Goal: Transaction & Acquisition: Purchase product/service

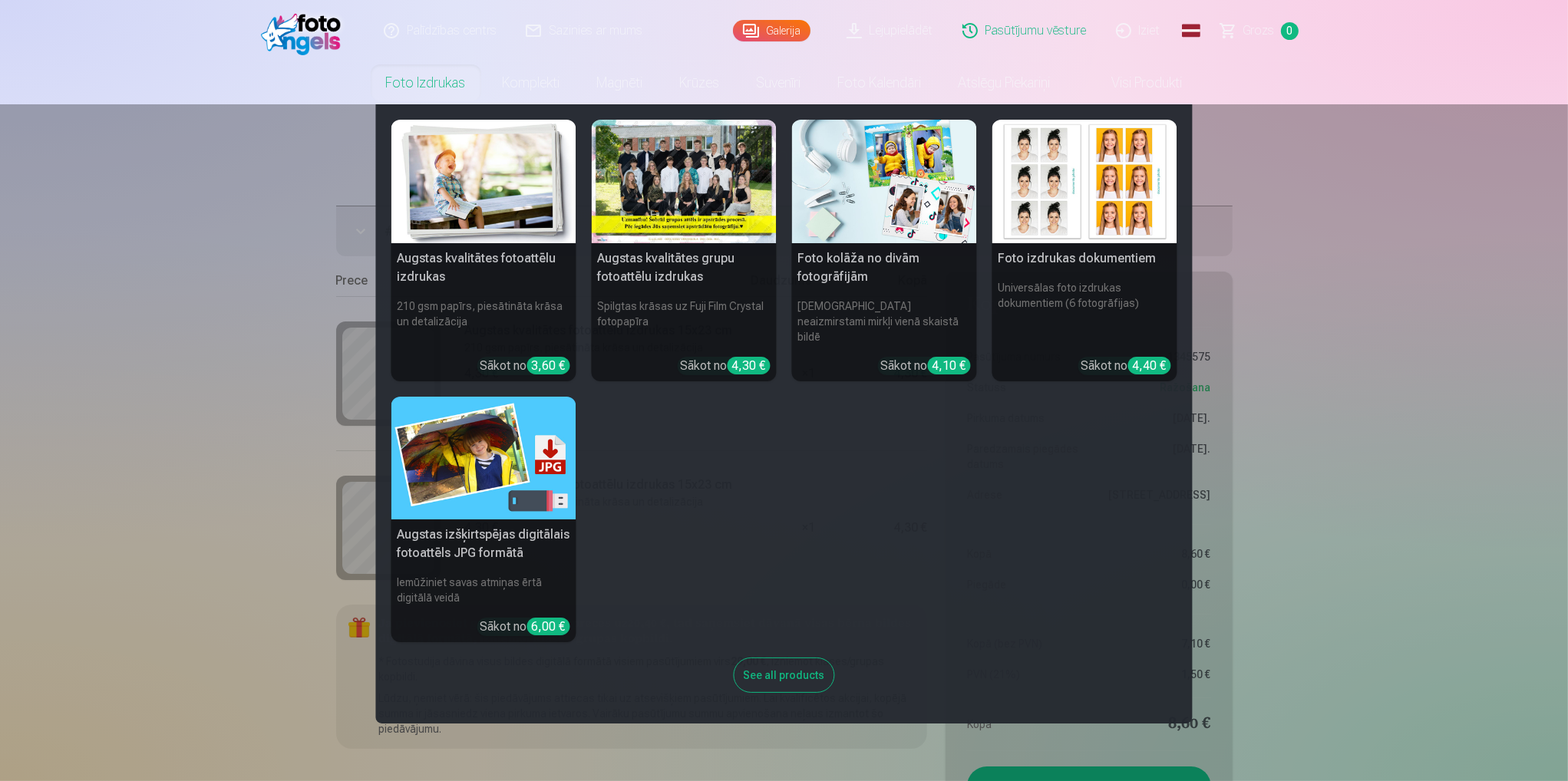
click at [429, 82] on link "Foto izdrukas" at bounding box center [426, 83] width 116 height 43
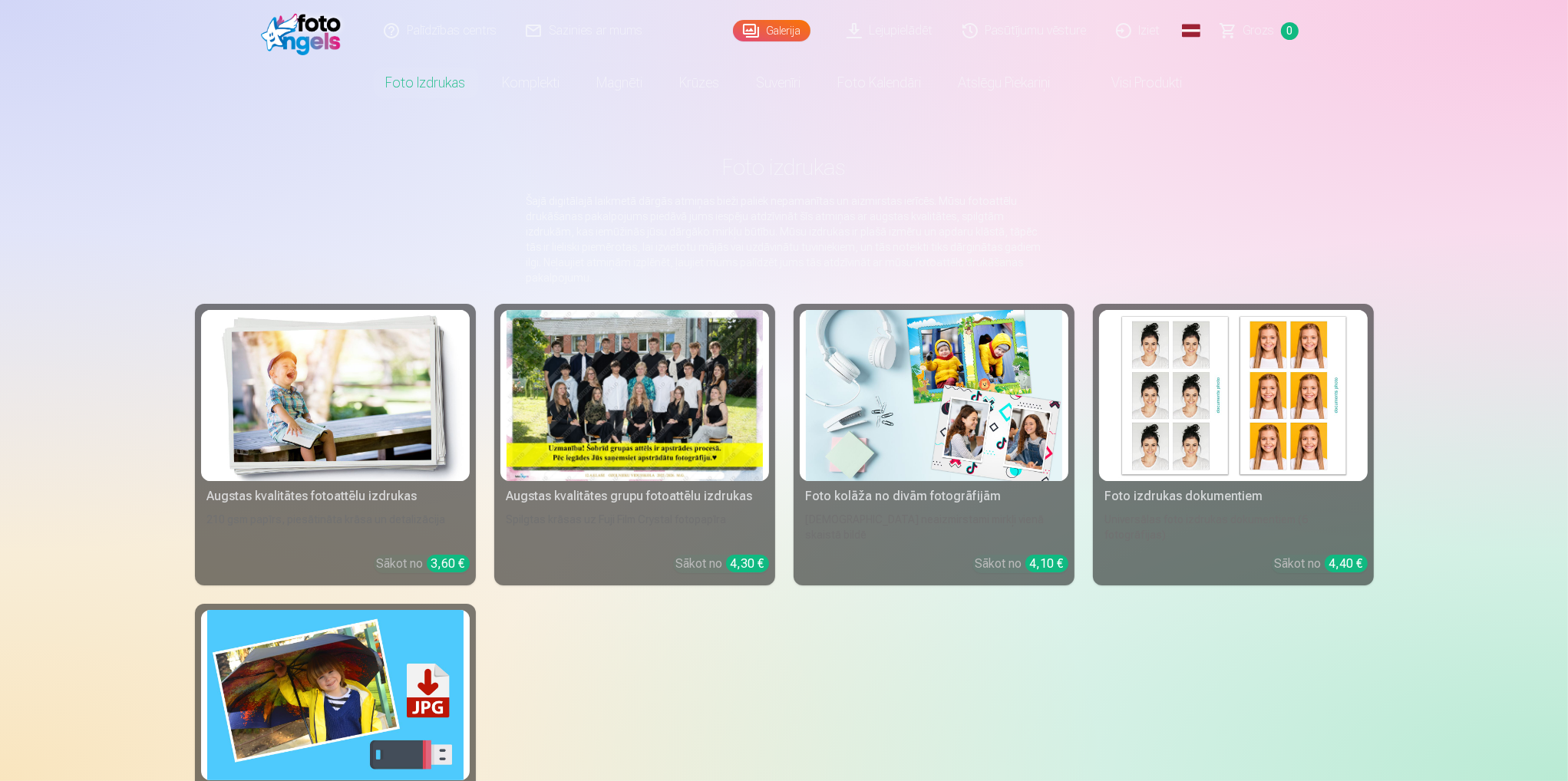
click at [310, 31] on img at bounding box center [305, 30] width 88 height 49
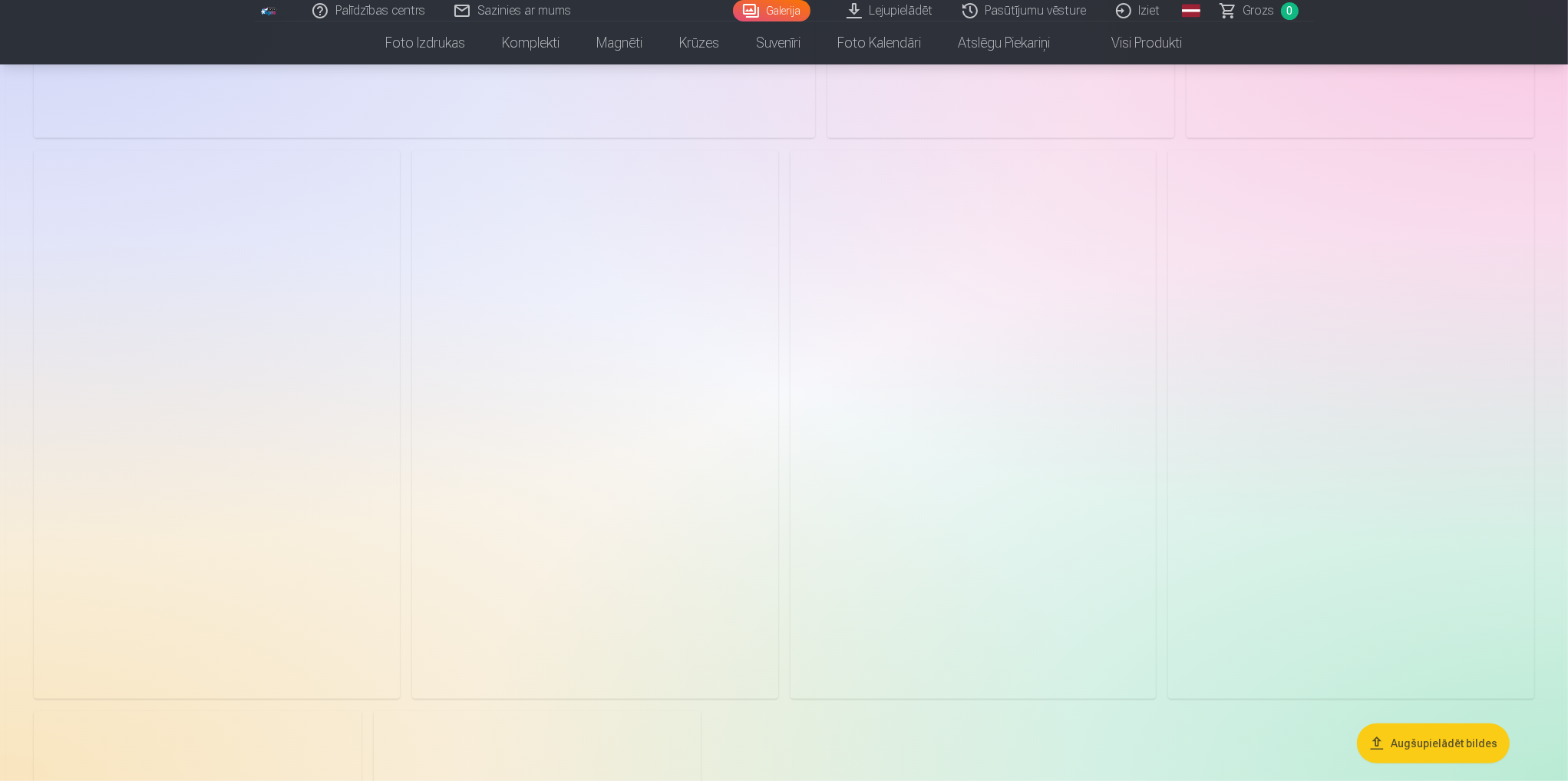
scroll to position [1228, 0]
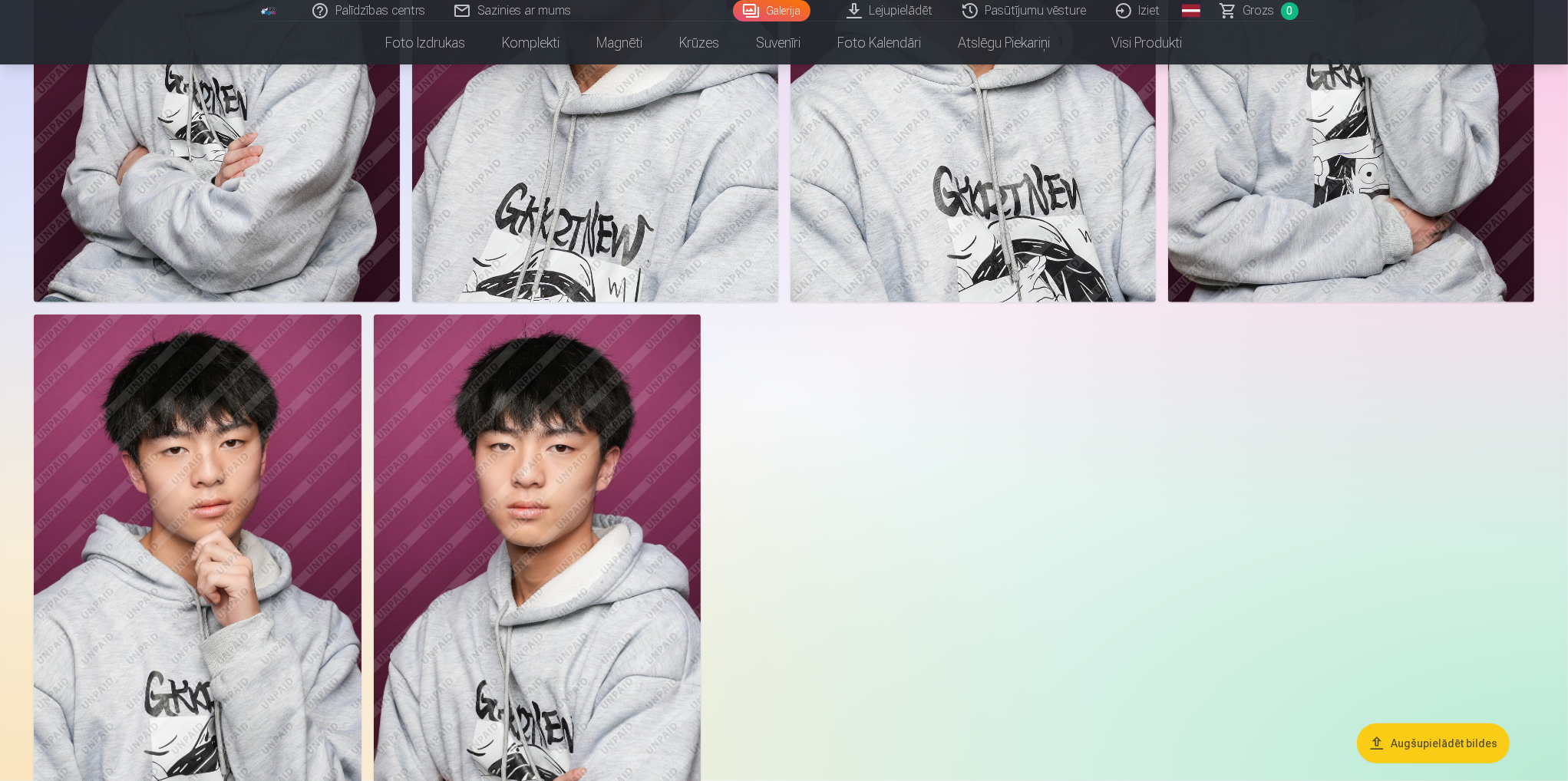
scroll to position [1713, 0]
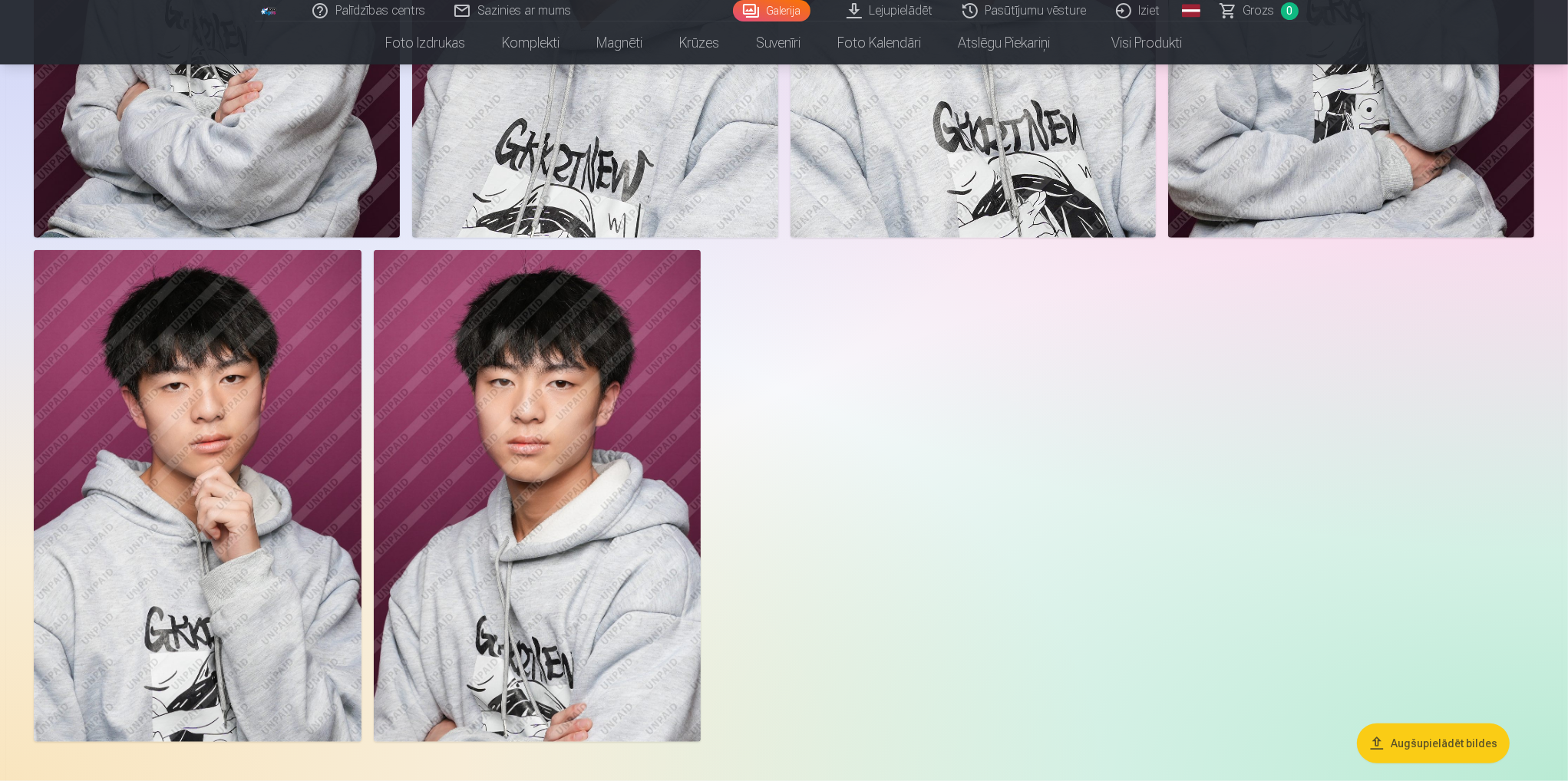
click at [179, 438] on img at bounding box center [197, 496] width 328 height 491
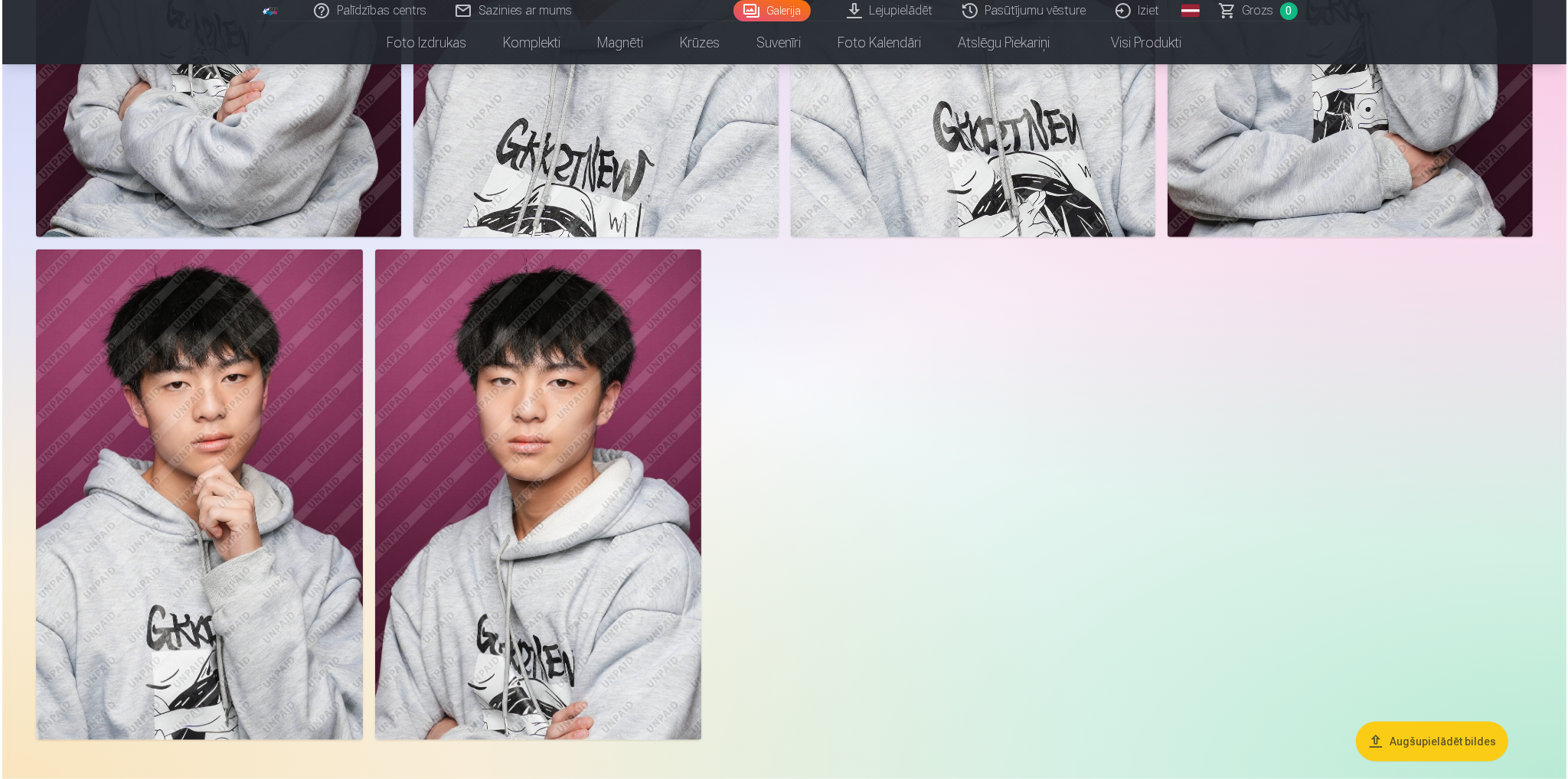
scroll to position [1711, 0]
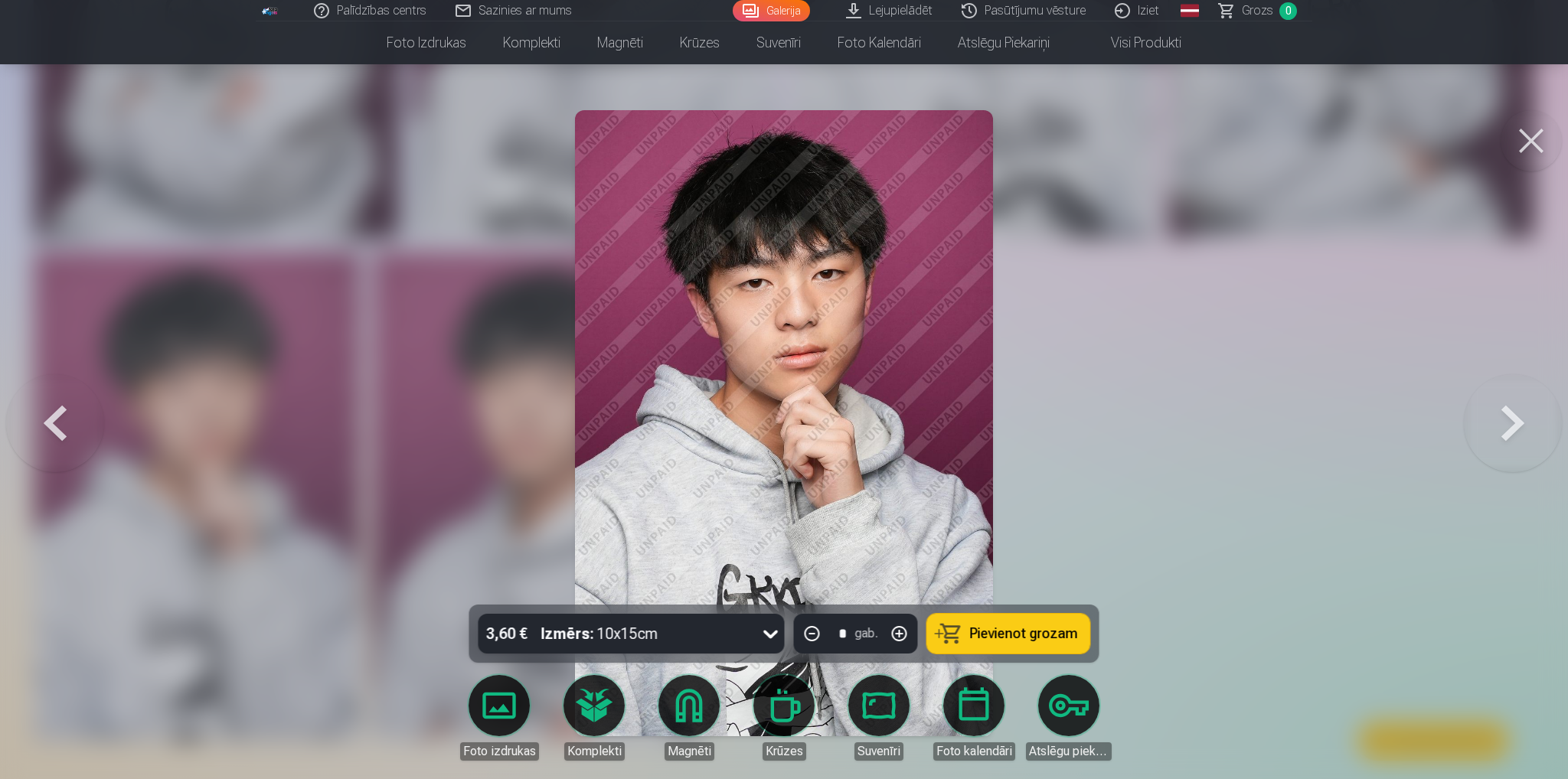
click at [1530, 134] on button at bounding box center [1531, 141] width 62 height 62
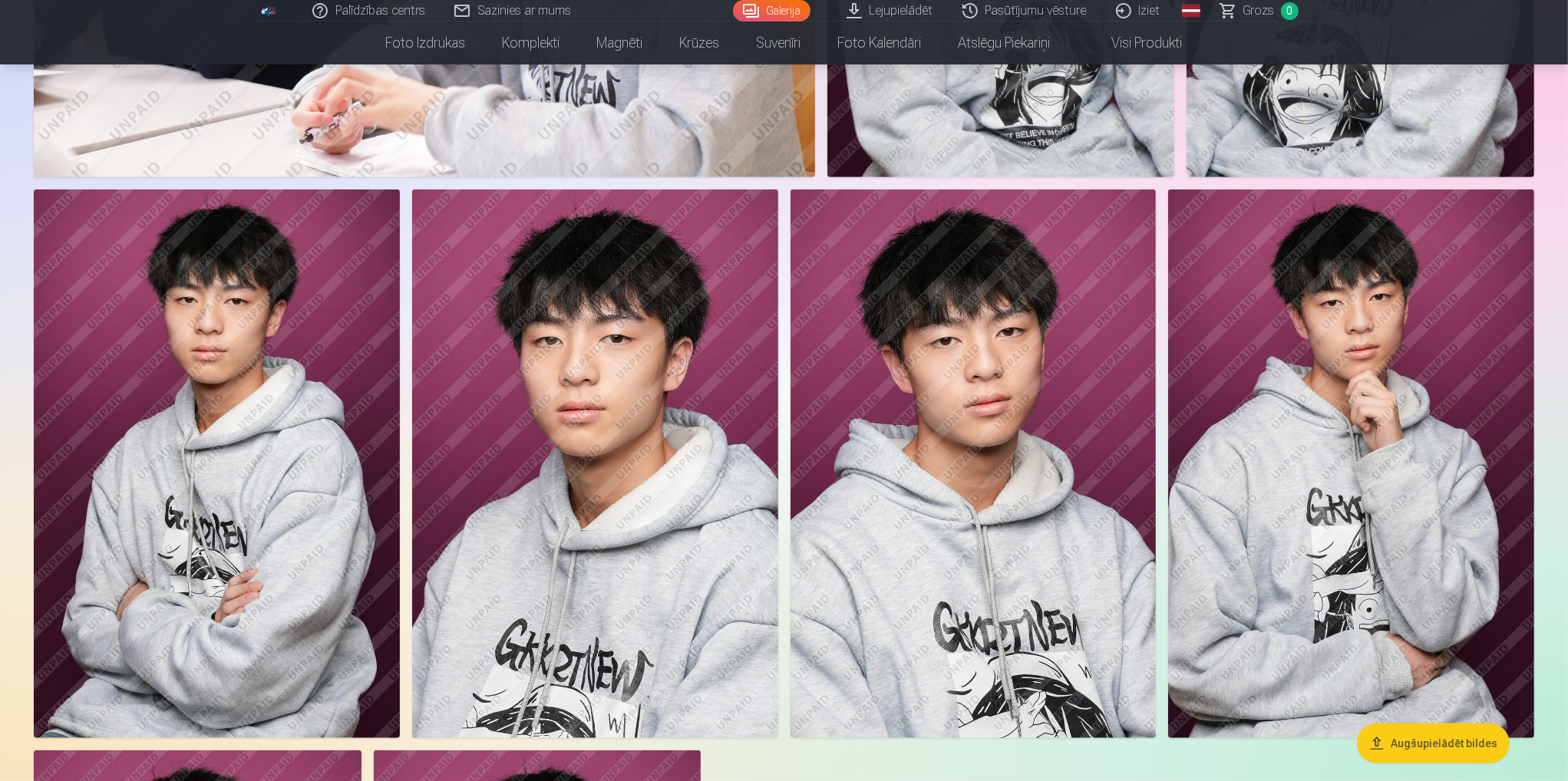
scroll to position [1175, 0]
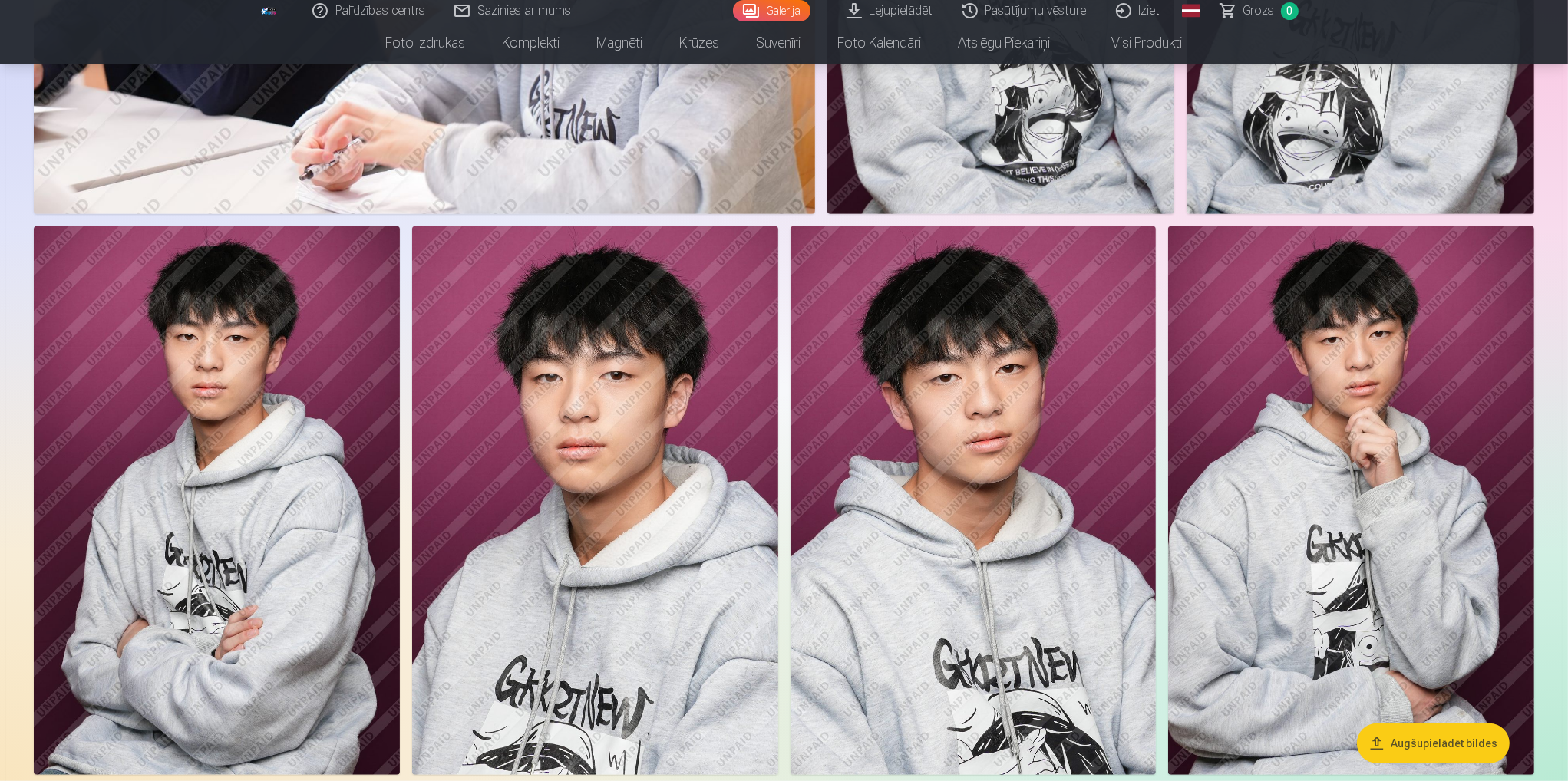
click at [770, 4] on link "Galerija" at bounding box center [771, 11] width 77 height 22
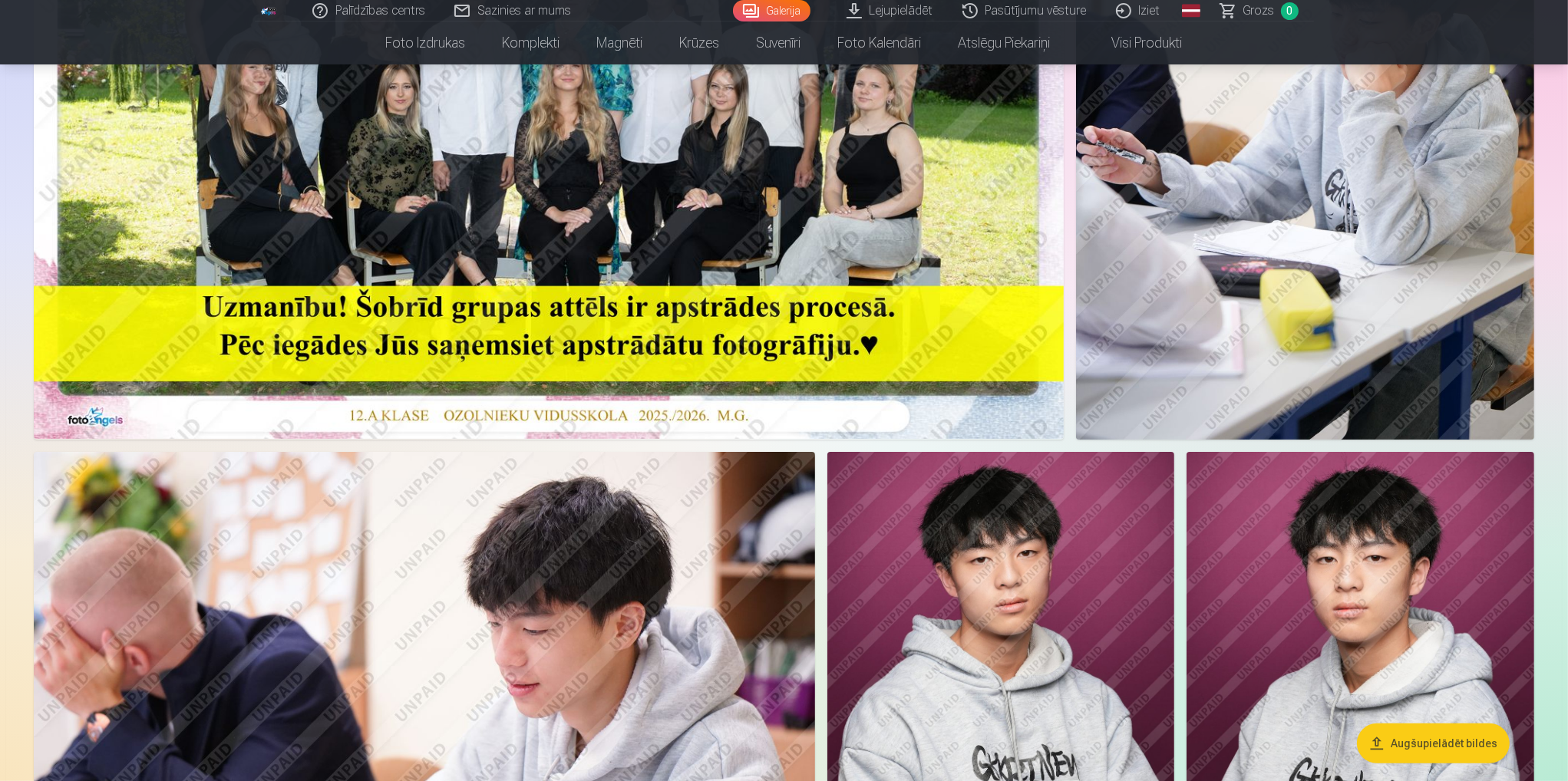
scroll to position [230, 0]
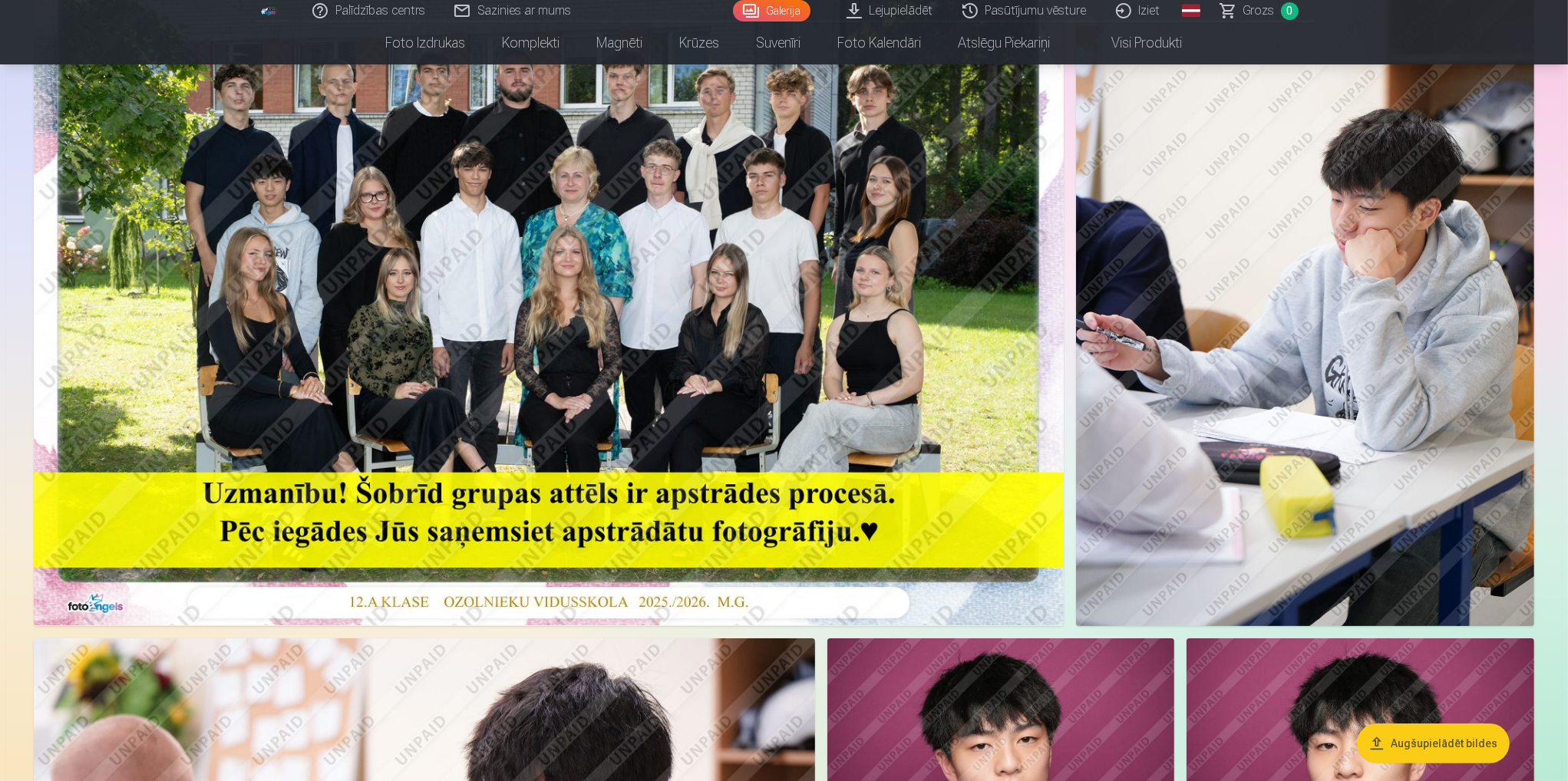
click at [911, 12] on link "Lejupielādēt" at bounding box center [891, 11] width 115 height 22
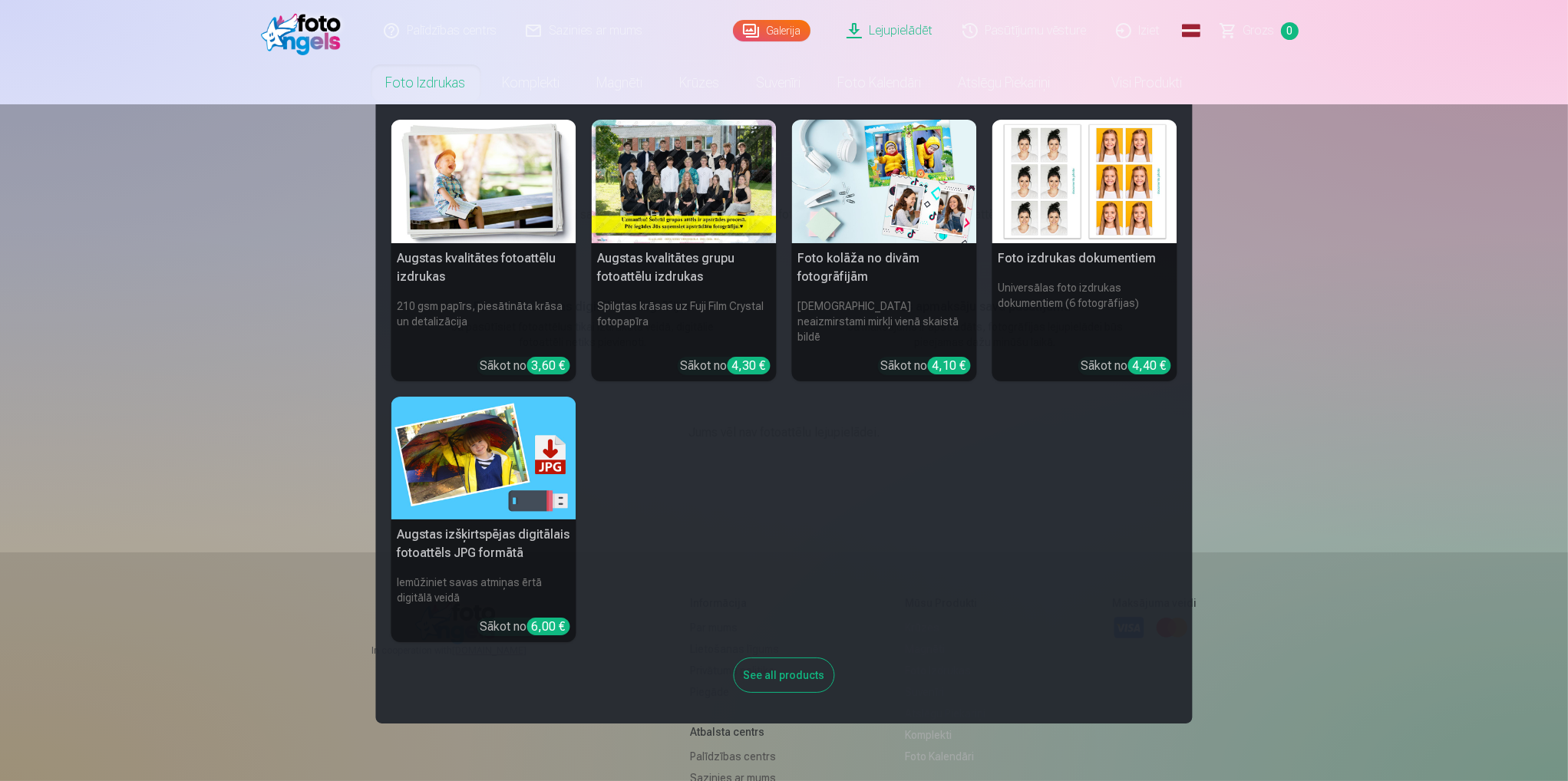
click at [433, 91] on link "Foto izdrukas" at bounding box center [426, 83] width 116 height 43
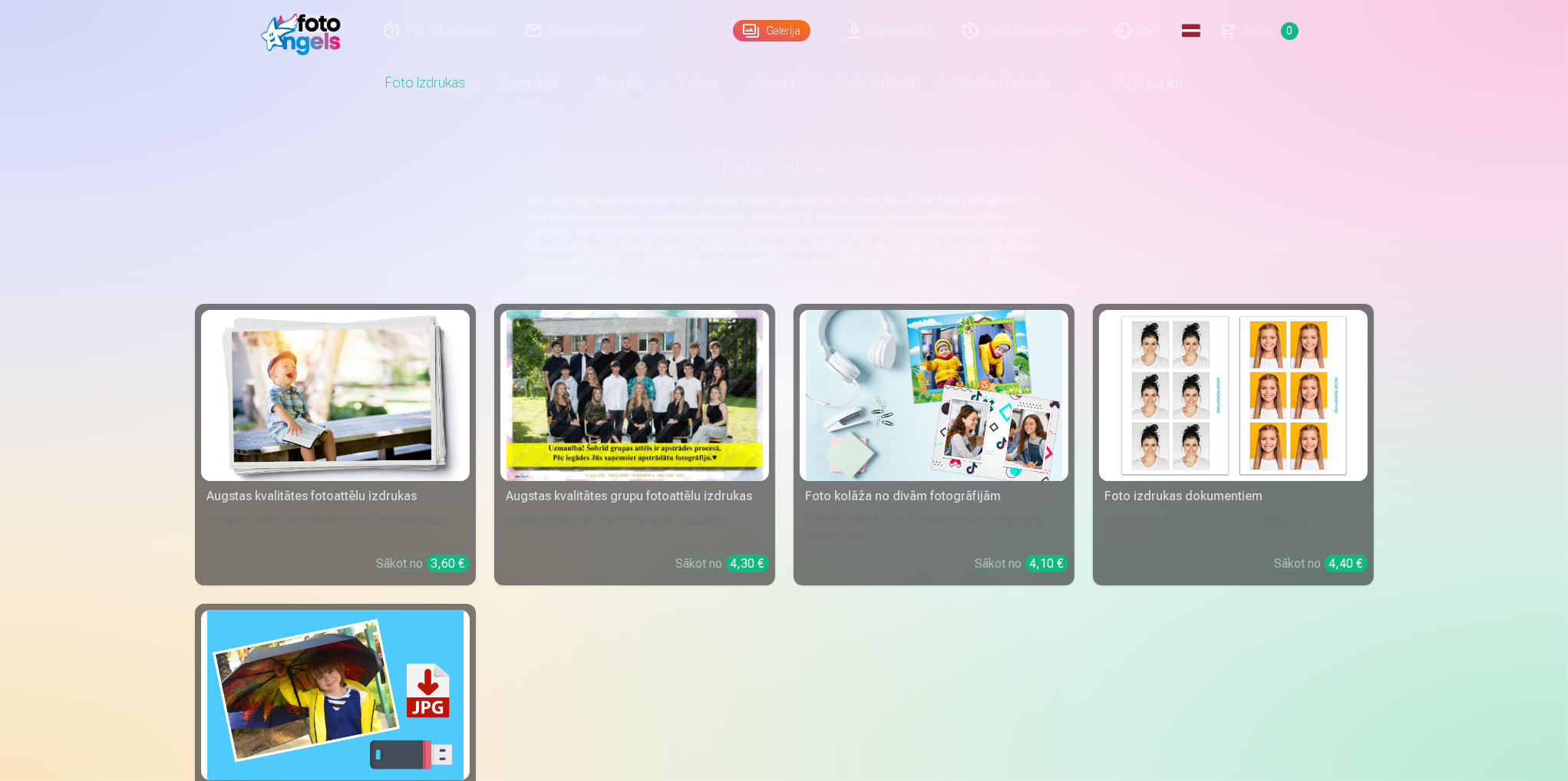
click at [1041, 42] on link "Pasūtījumu vēsture" at bounding box center [1025, 30] width 154 height 62
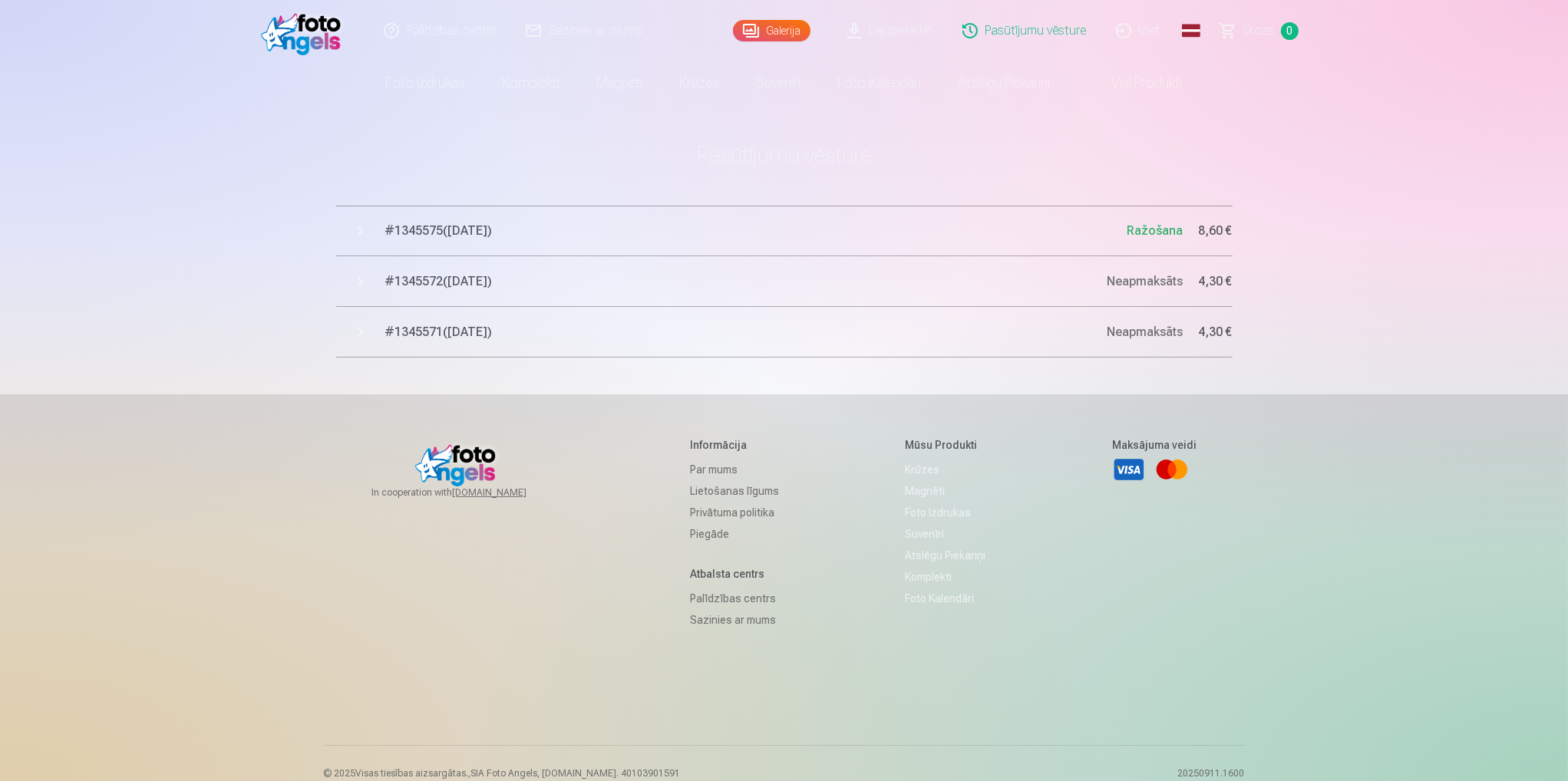
click at [982, 215] on button "# 1345575 ( 12.09.2025 ) Ražošana 8,60 €" at bounding box center [784, 231] width 897 height 51
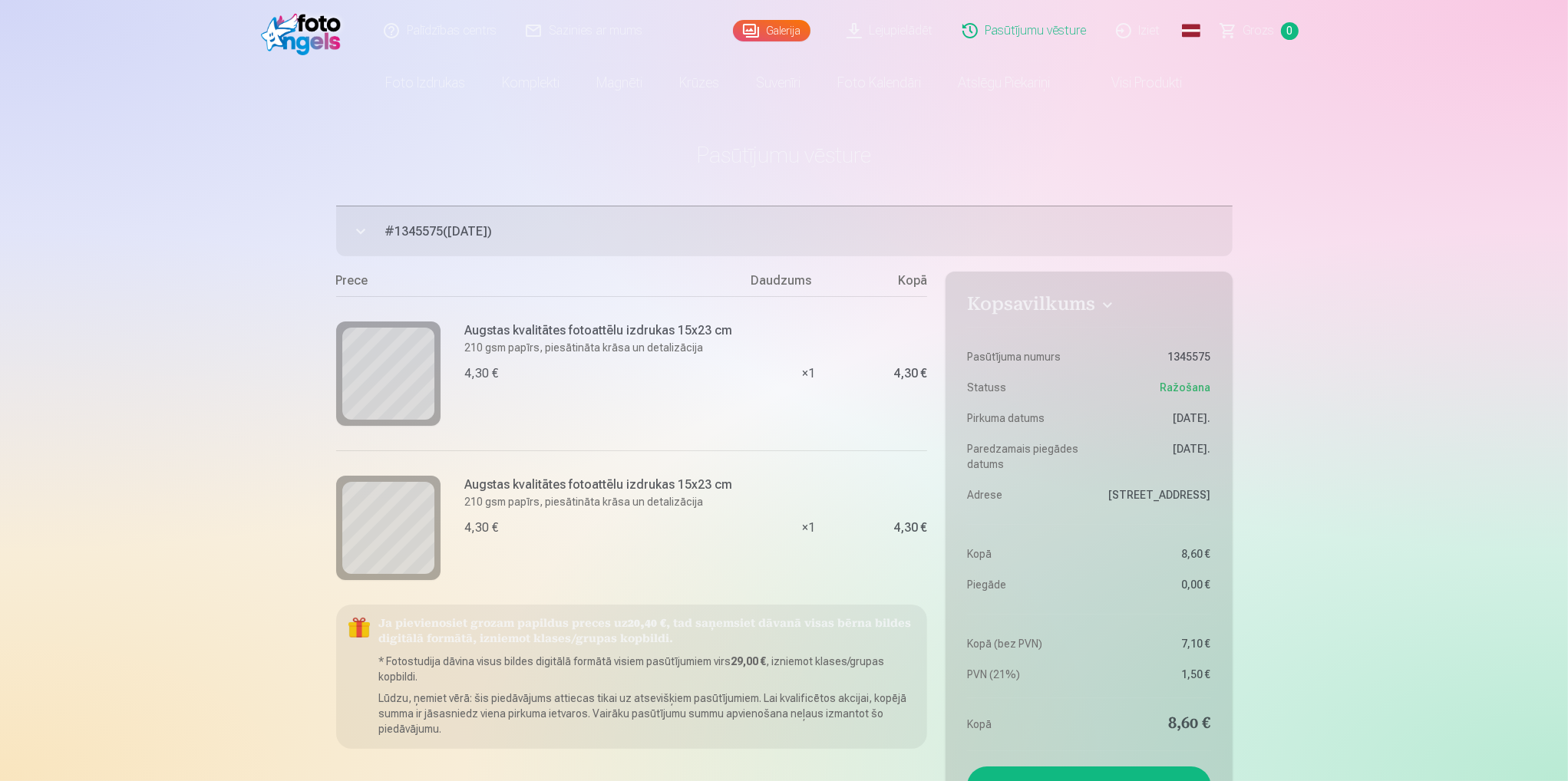
click at [460, 34] on link "Palīdzības centrs" at bounding box center [440, 30] width 142 height 62
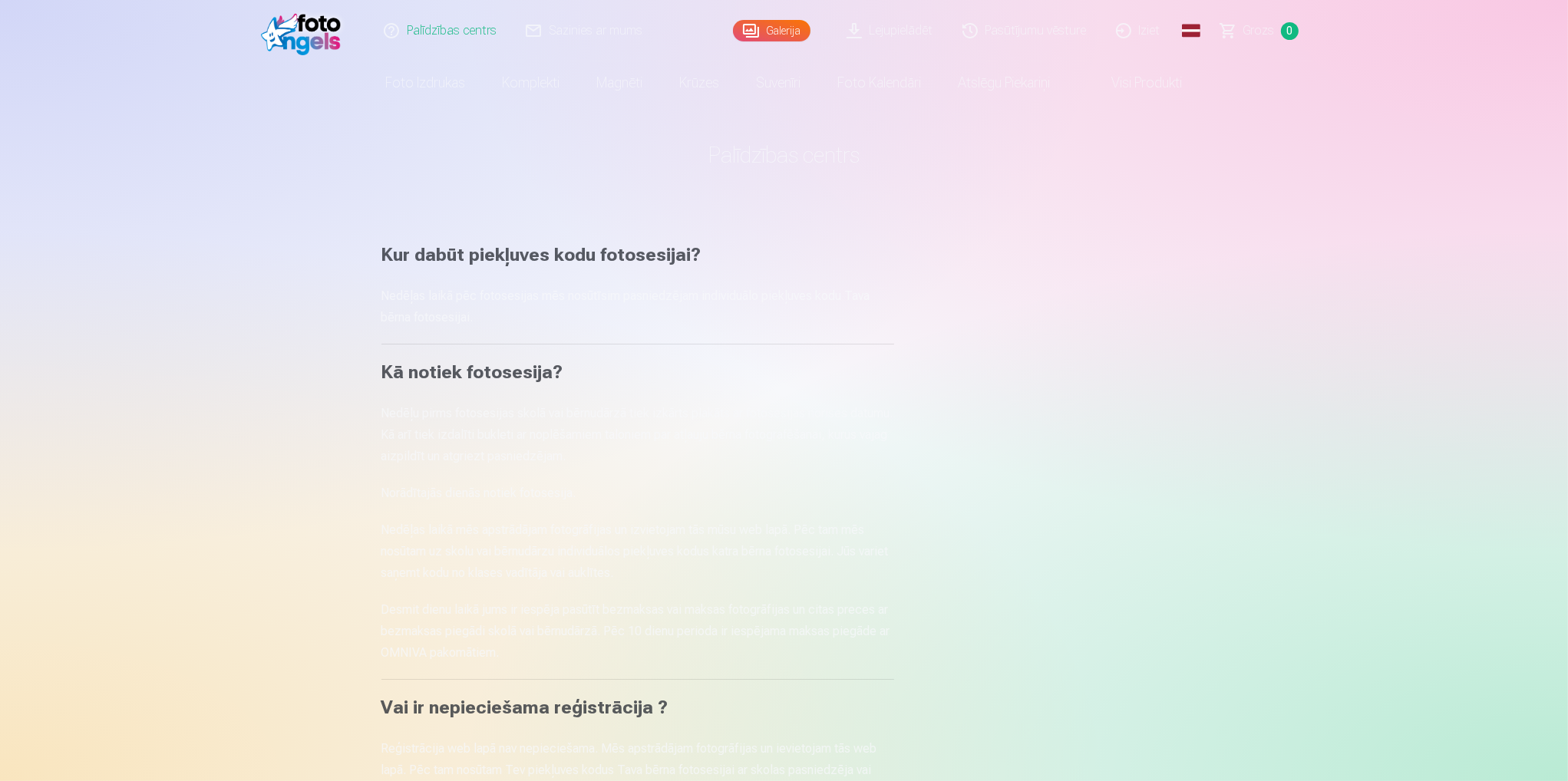
click at [547, 26] on link "Sazinies ar mums" at bounding box center [584, 30] width 146 height 62
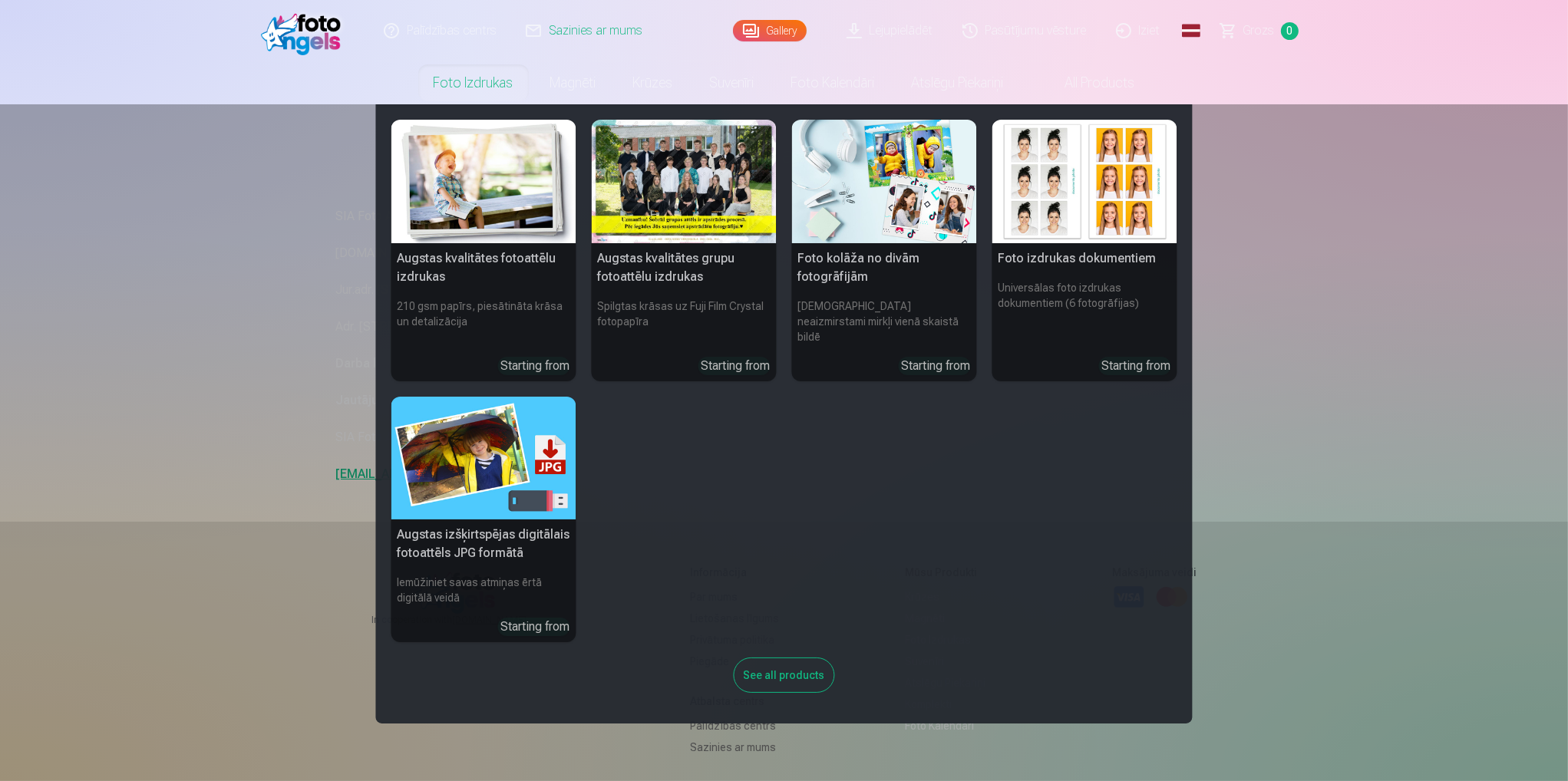
click at [475, 93] on link "Foto izdrukas" at bounding box center [473, 83] width 116 height 43
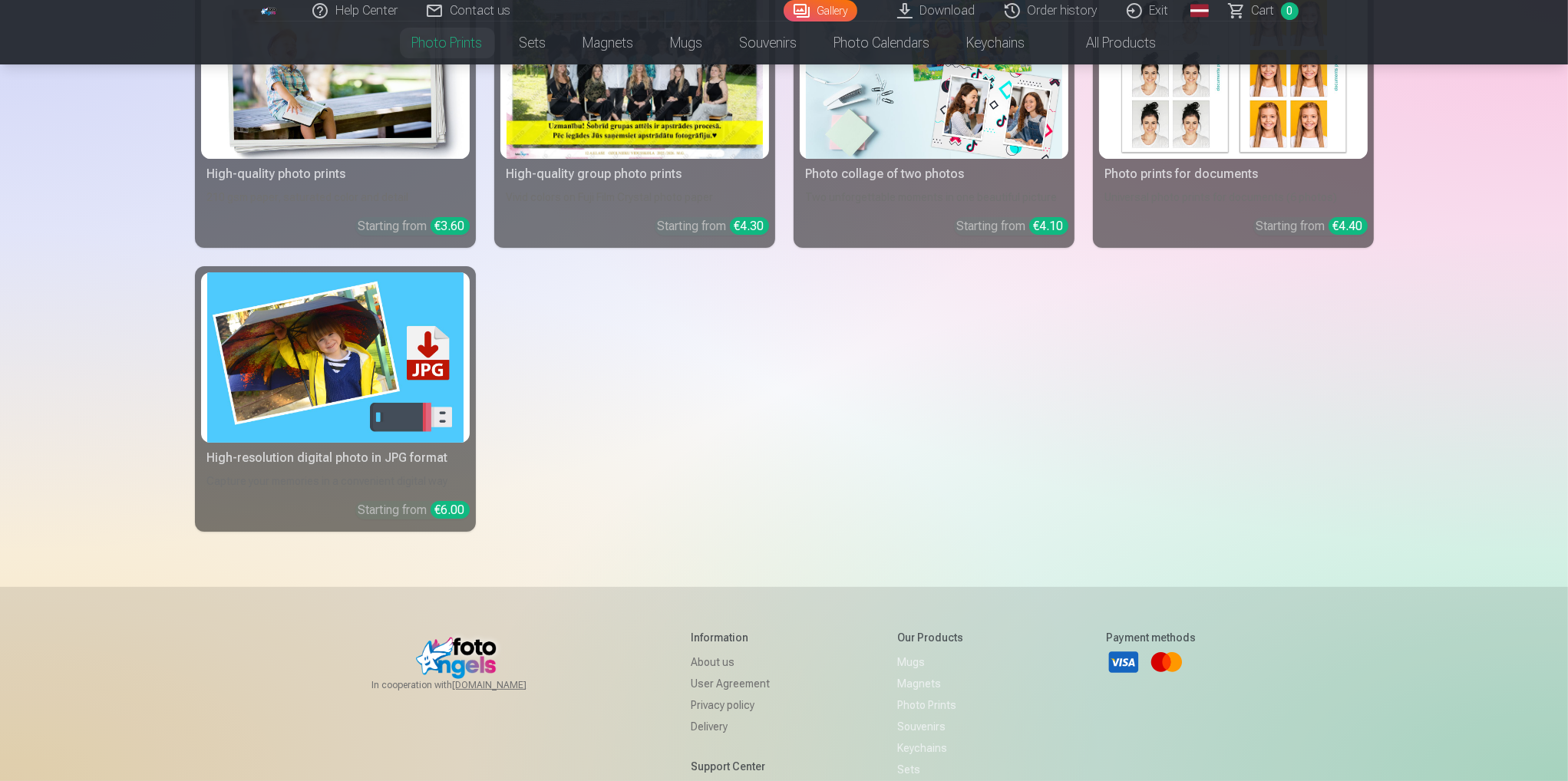
scroll to position [292, 0]
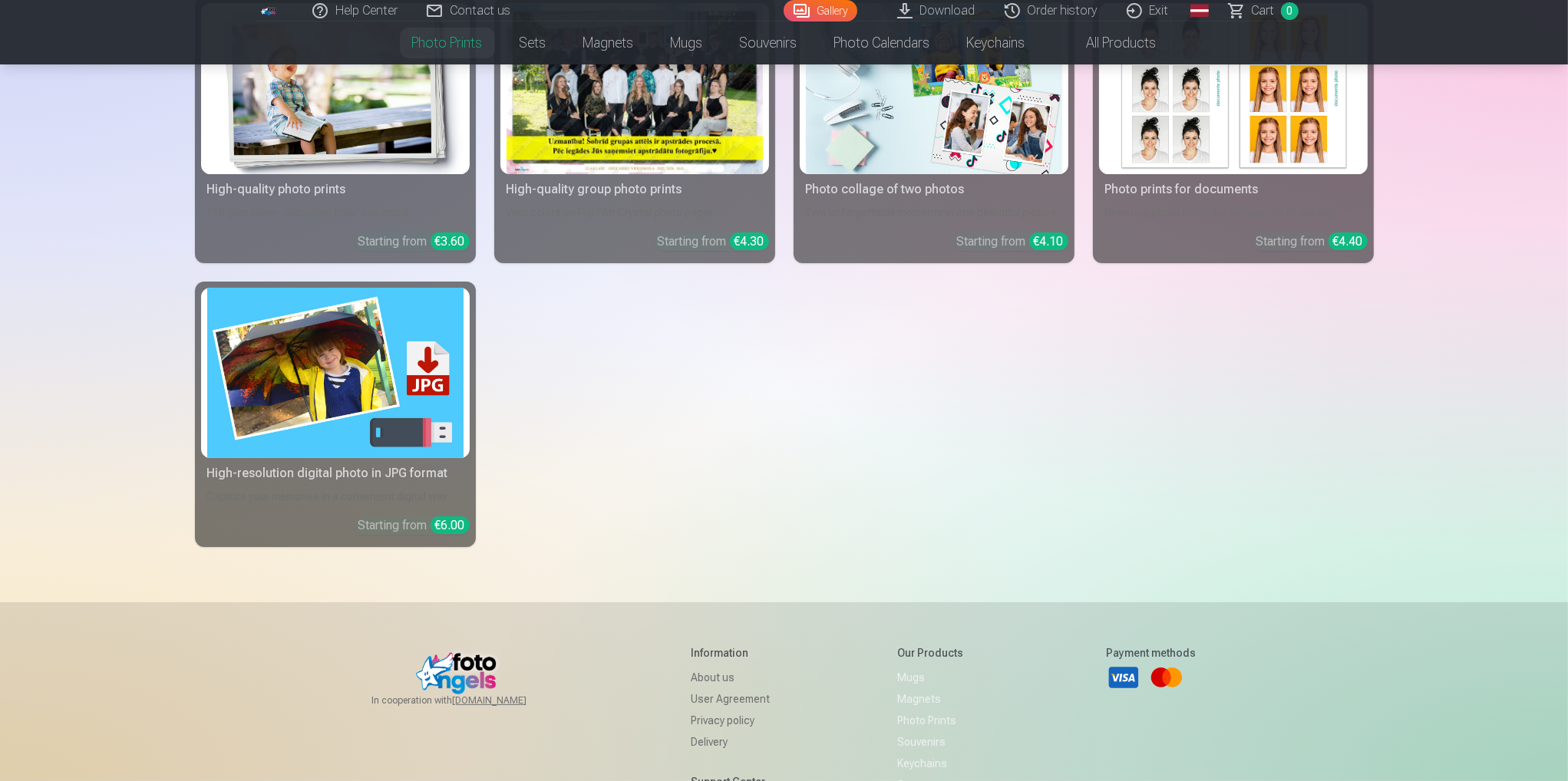
click at [420, 163] on img at bounding box center [336, 88] width 256 height 171
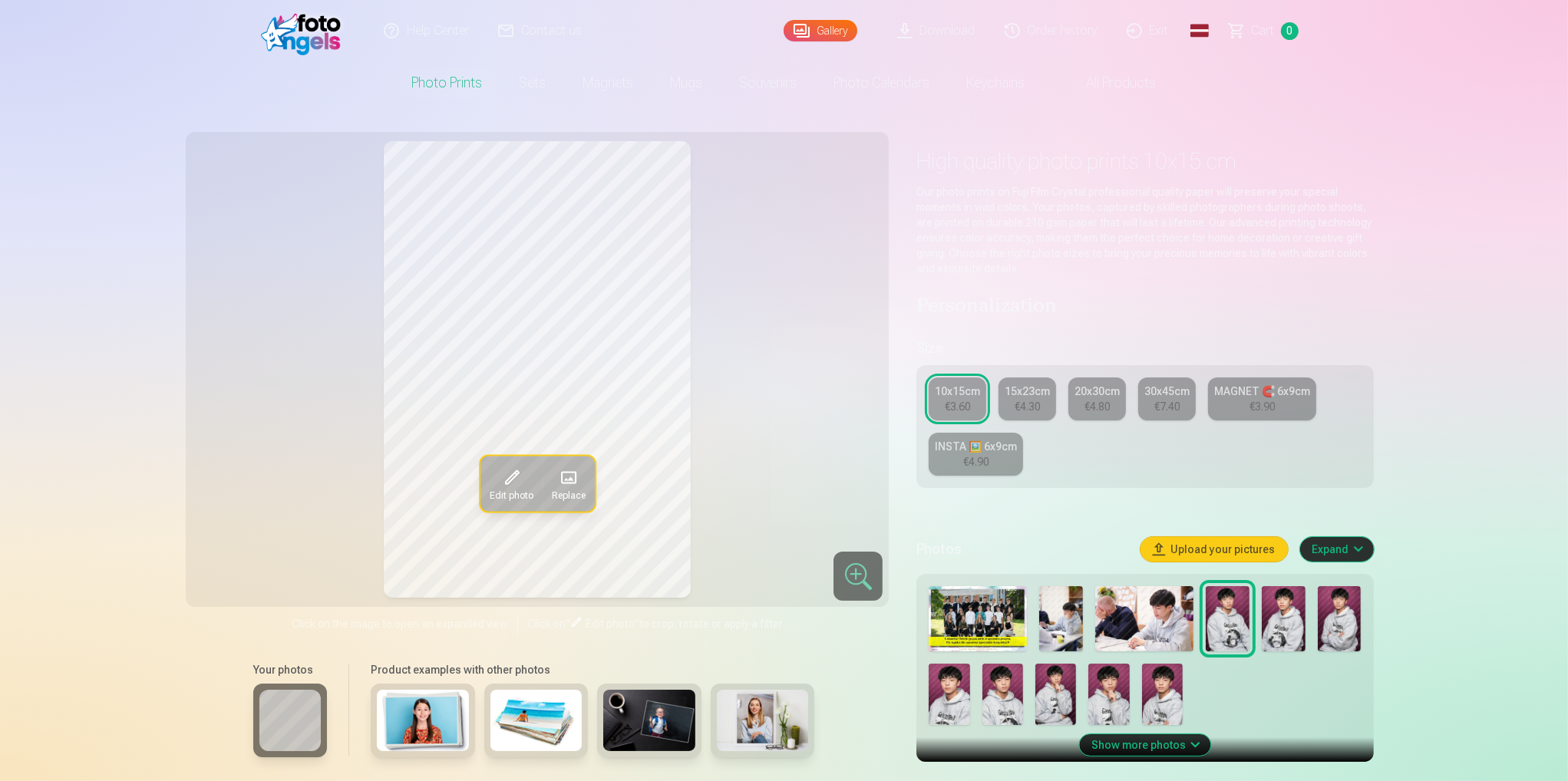
click at [1058, 26] on font "Order history" at bounding box center [1062, 30] width 69 height 15
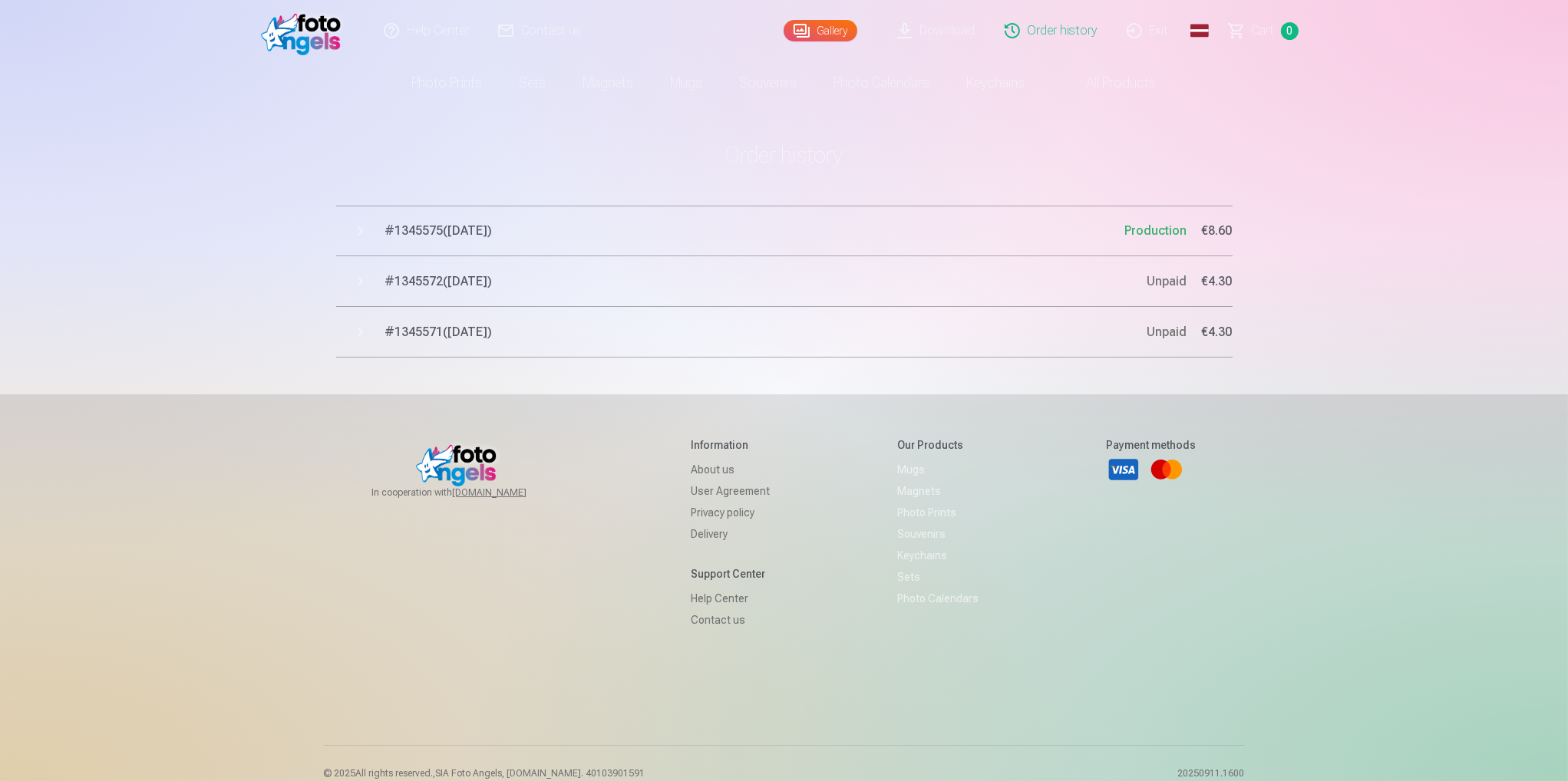
click at [1137, 233] on font "Production" at bounding box center [1156, 230] width 63 height 15
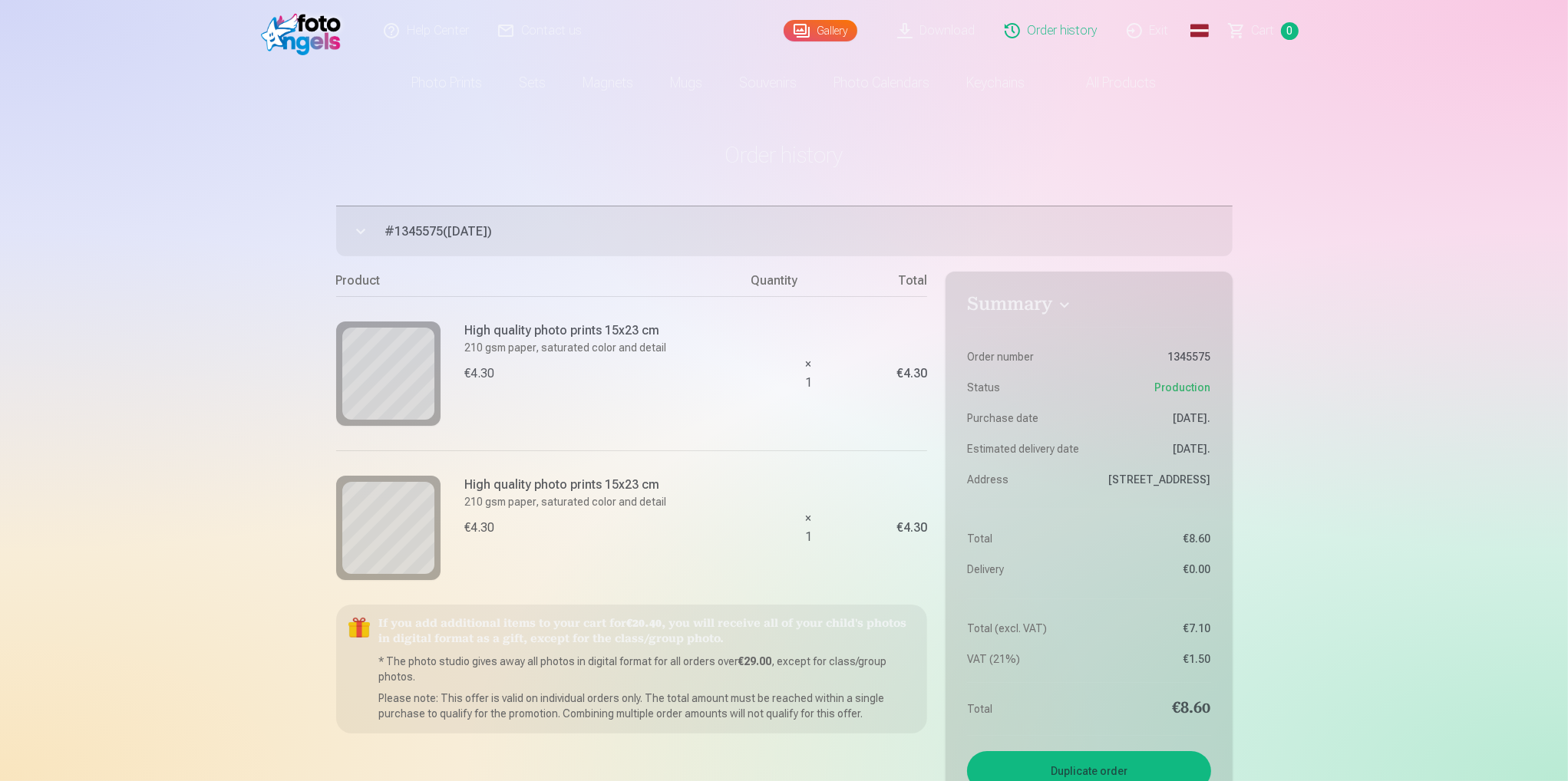
click at [525, 27] on font "Contact us" at bounding box center [551, 30] width 61 height 15
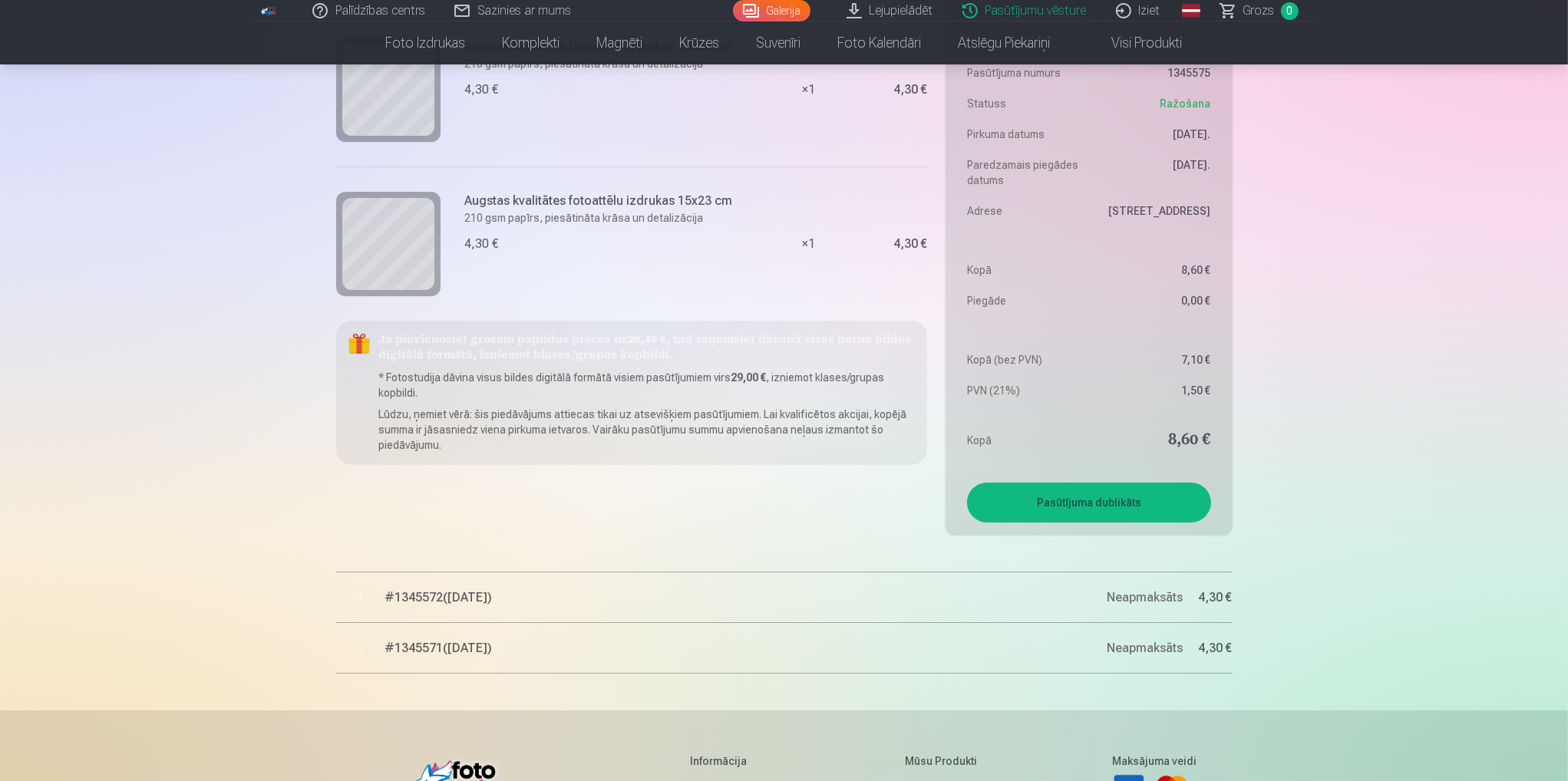
scroll to position [307, 0]
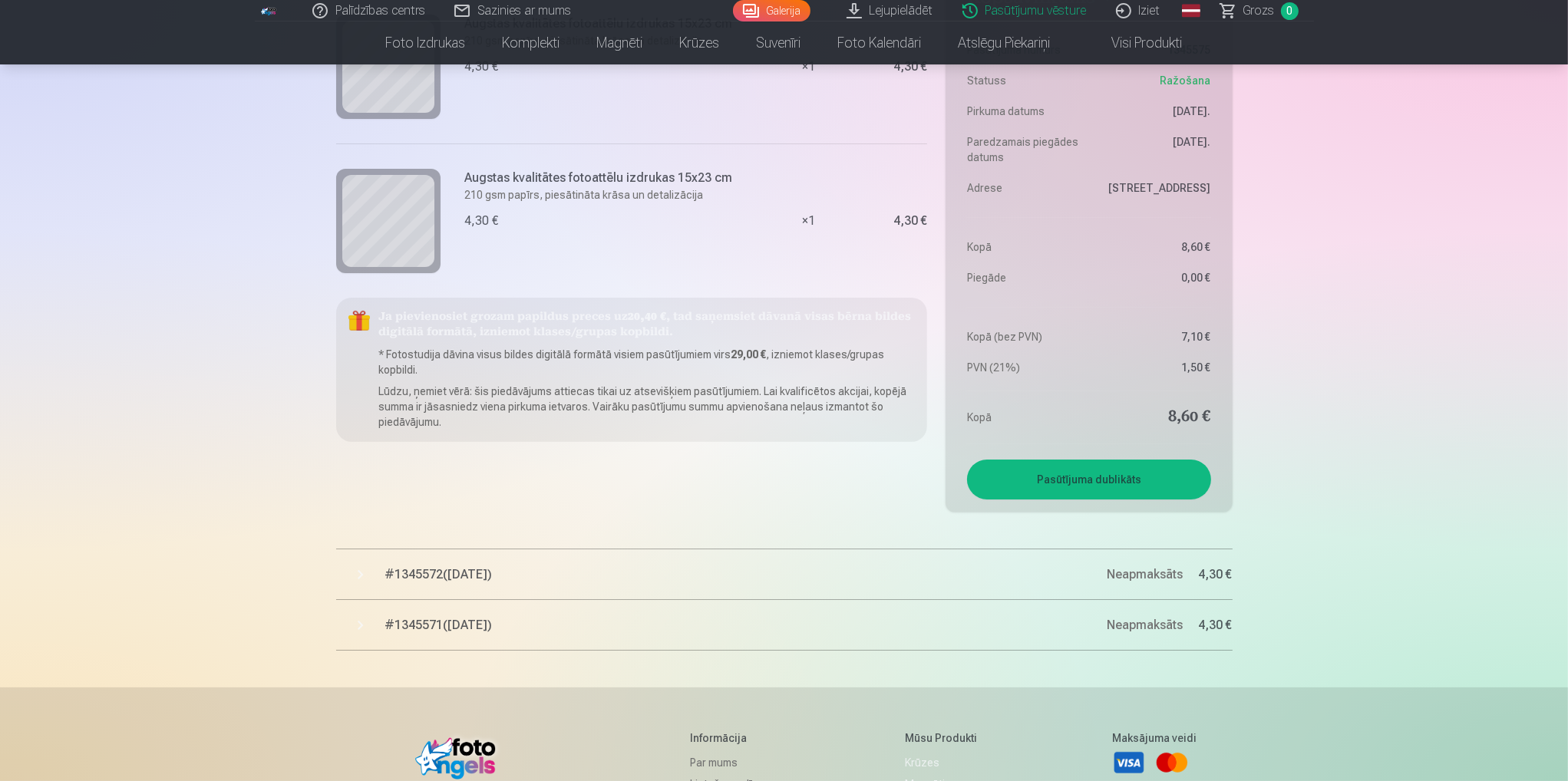
click at [1421, 351] on div "Palīdzības centrs Sazinies ar mums Galerija Lejupielādēt Pasūtījumu vēsture Izi…" at bounding box center [784, 400] width 1568 height 1416
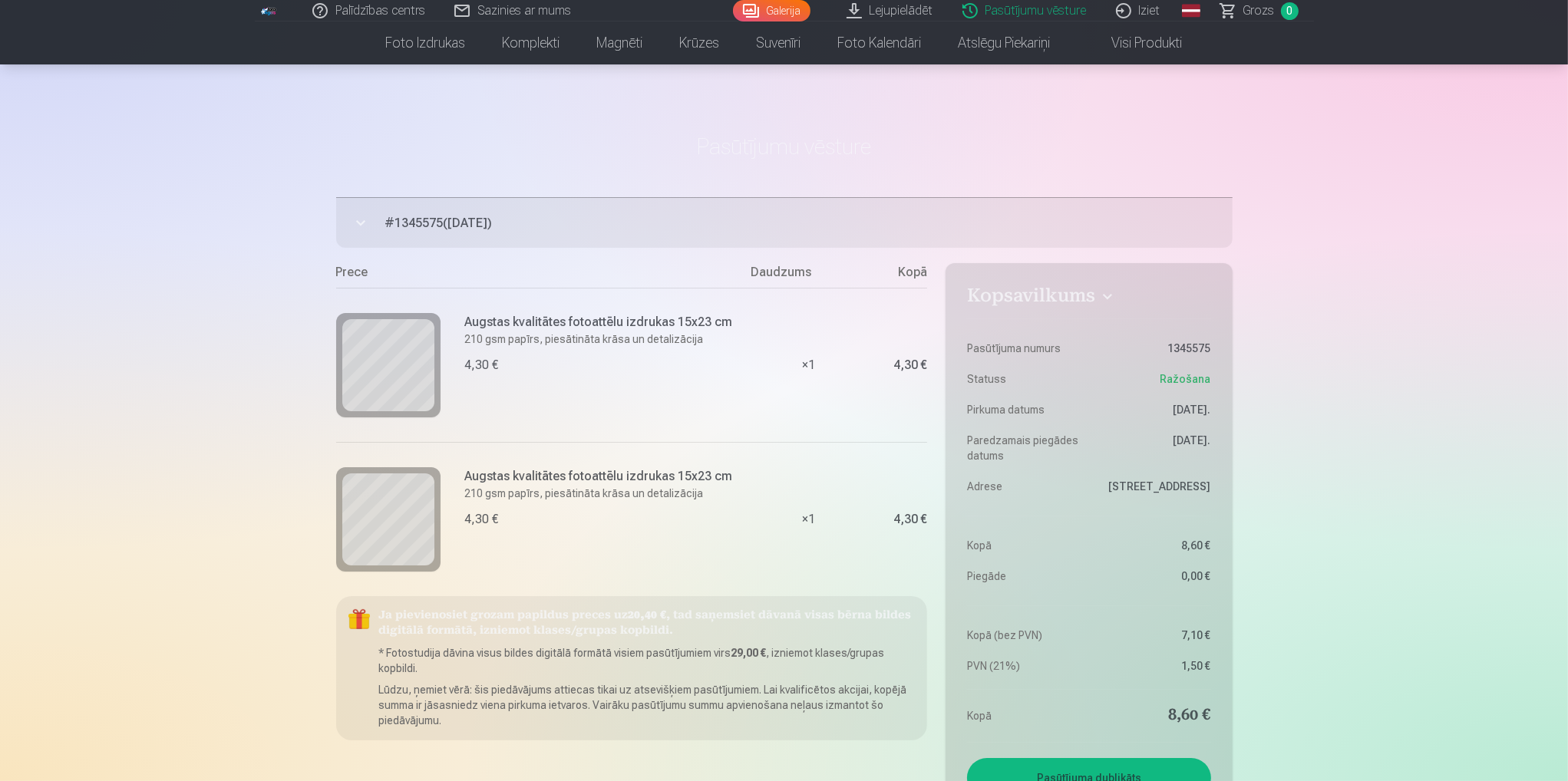
scroll to position [0, 0]
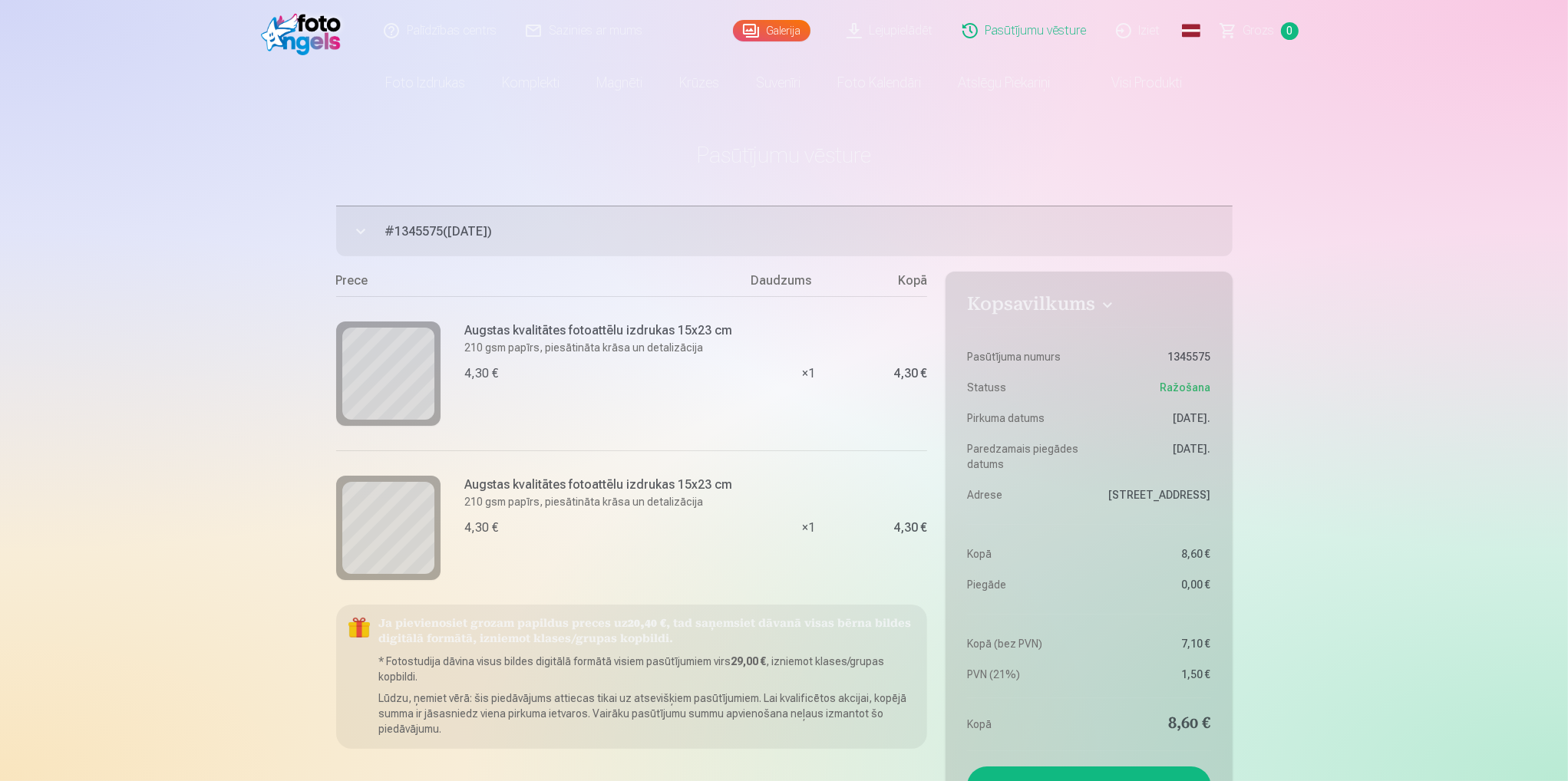
click at [1314, 340] on div "Palīdzības centrs Sazinies ar mums Galerija Lejupielādēt Pasūtījumu vēsture Izi…" at bounding box center [784, 708] width 1568 height 1416
click at [1398, 258] on div "Palīdzības centrs Sazinies ar mums Galerija Lejupielādēt Pasūtījumu vēsture Izi…" at bounding box center [784, 708] width 1568 height 1416
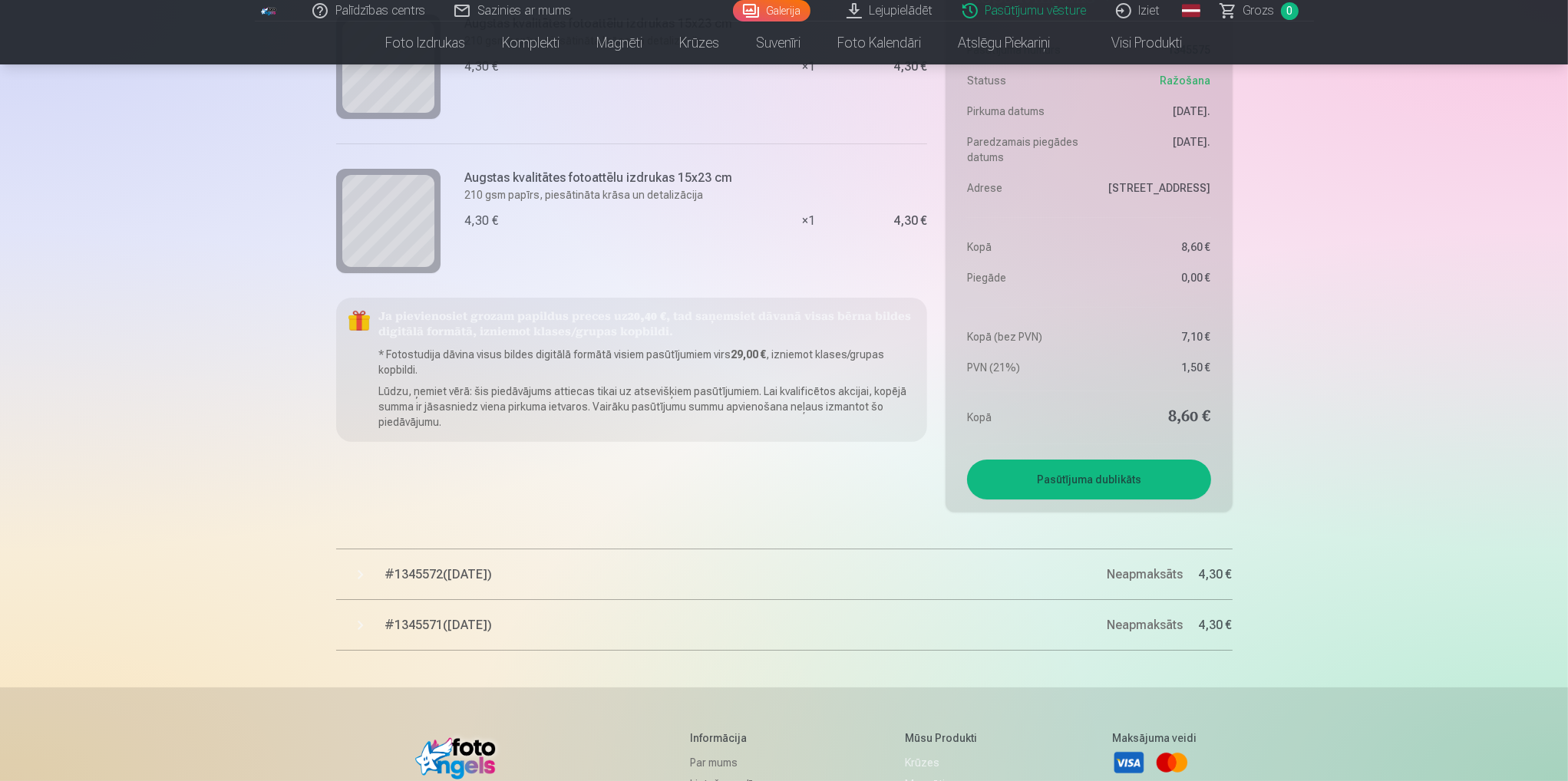
click at [1373, 282] on div "Palīdzības centrs Sazinies ar mums Galerija Lejupielādēt Pasūtījumu vēsture Izi…" at bounding box center [784, 400] width 1568 height 1416
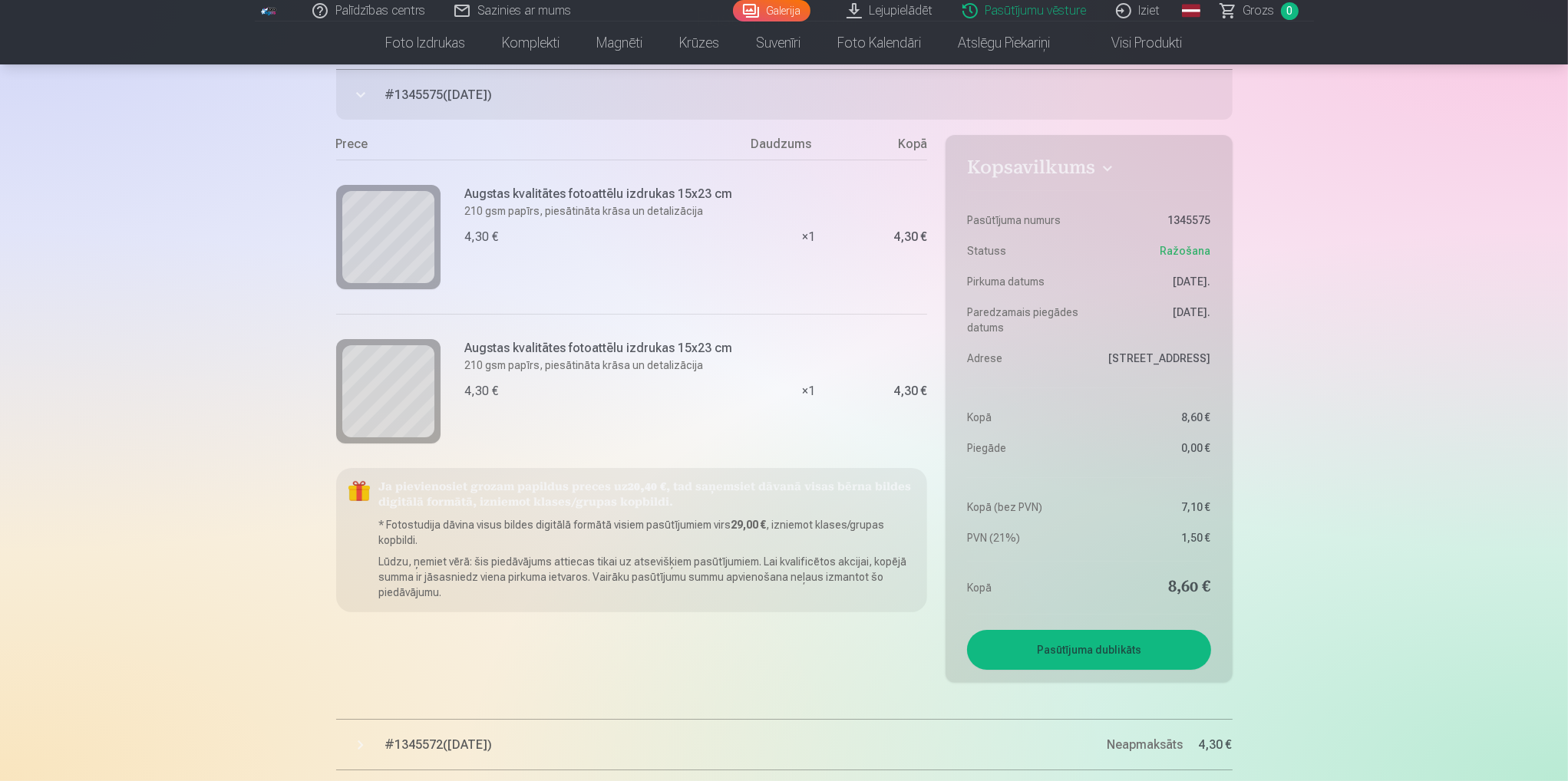
scroll to position [154, 0]
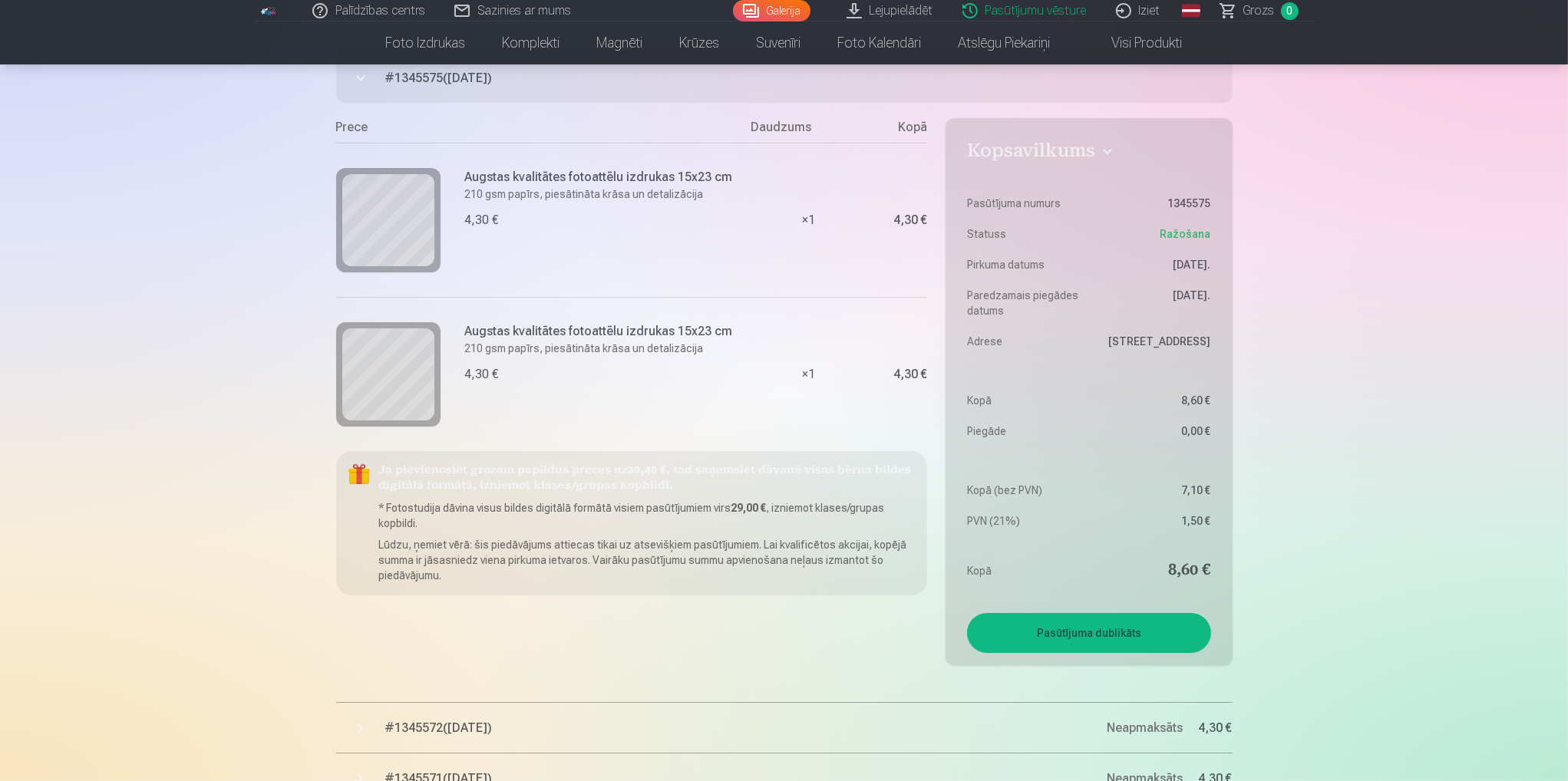
click at [1363, 283] on div "Palīdzības centrs Sazinies ar mums Galerija Lejupielādēt Pasūtījumu vēsture Izi…" at bounding box center [784, 554] width 1568 height 1416
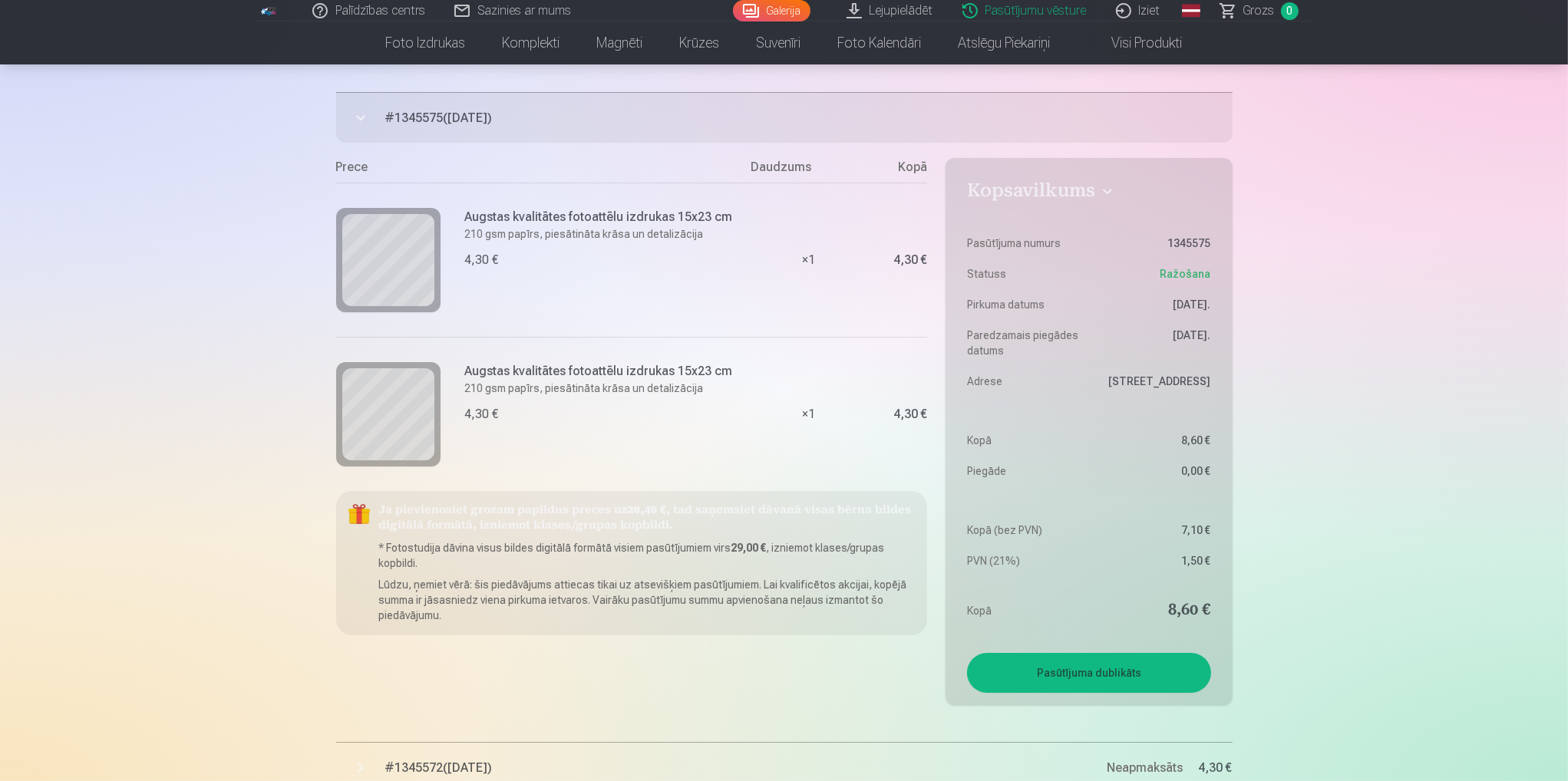
scroll to position [0, 0]
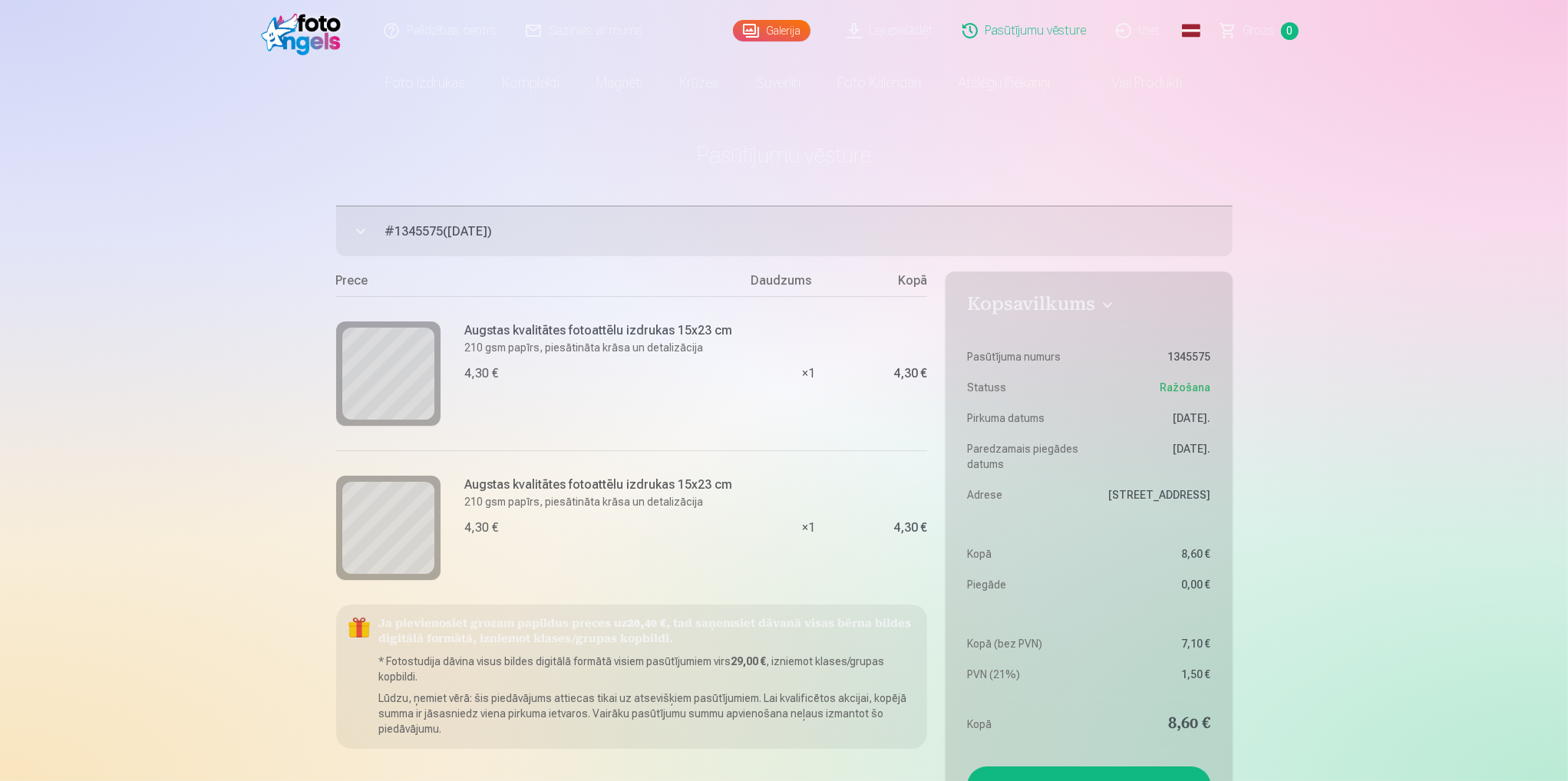
click at [1035, 26] on link "Pasūtījumu vēsture" at bounding box center [1025, 30] width 154 height 62
click at [1026, 30] on link "Pasūtījumu vēsture" at bounding box center [1025, 30] width 154 height 62
click at [1023, 30] on link "Pasūtījumu vēsture" at bounding box center [1025, 30] width 154 height 62
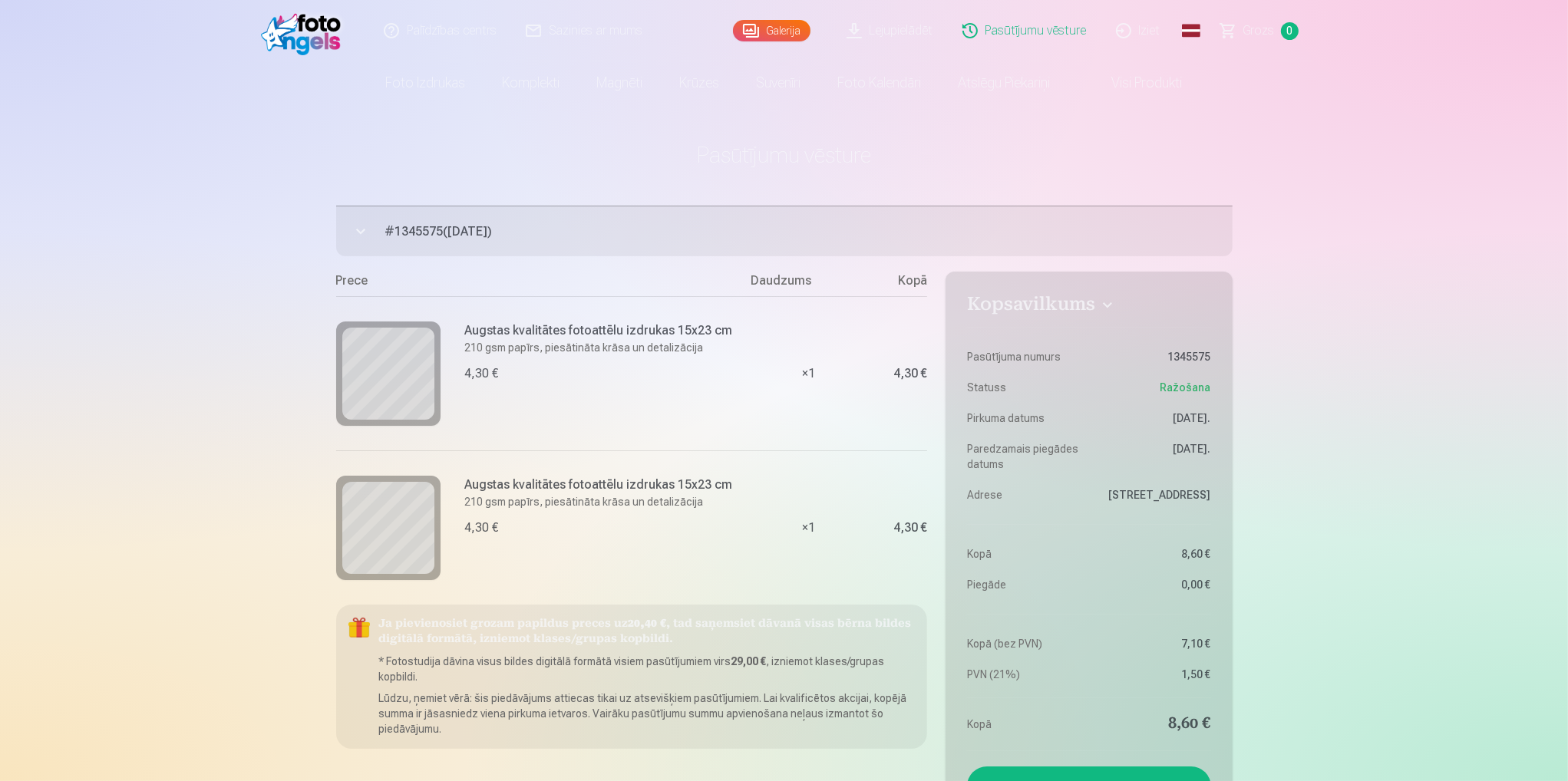
click at [1158, 83] on link "Visi produkti" at bounding box center [1134, 83] width 132 height 43
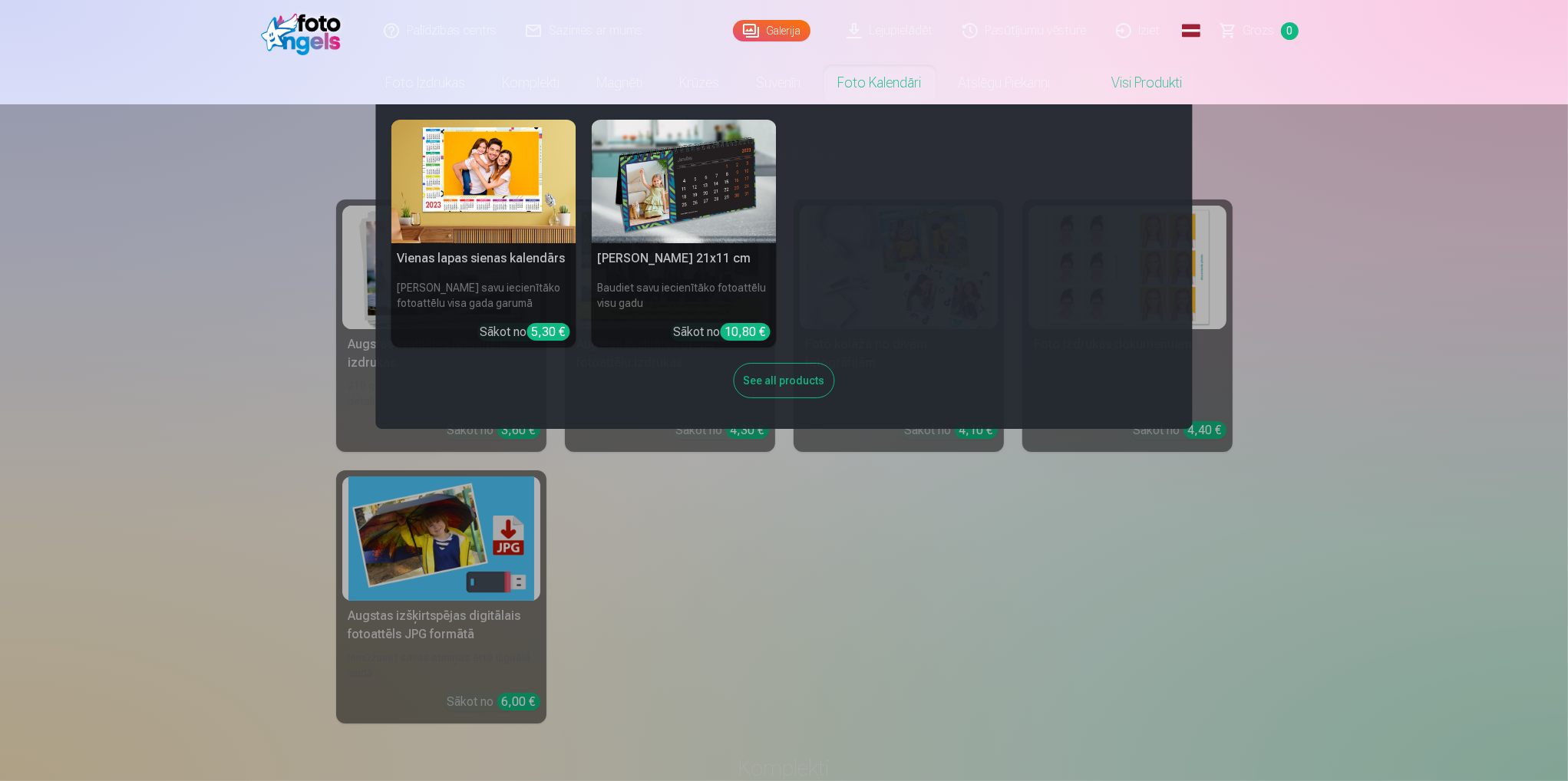
click at [897, 82] on link "Foto kalendāri" at bounding box center [879, 83] width 120 height 43
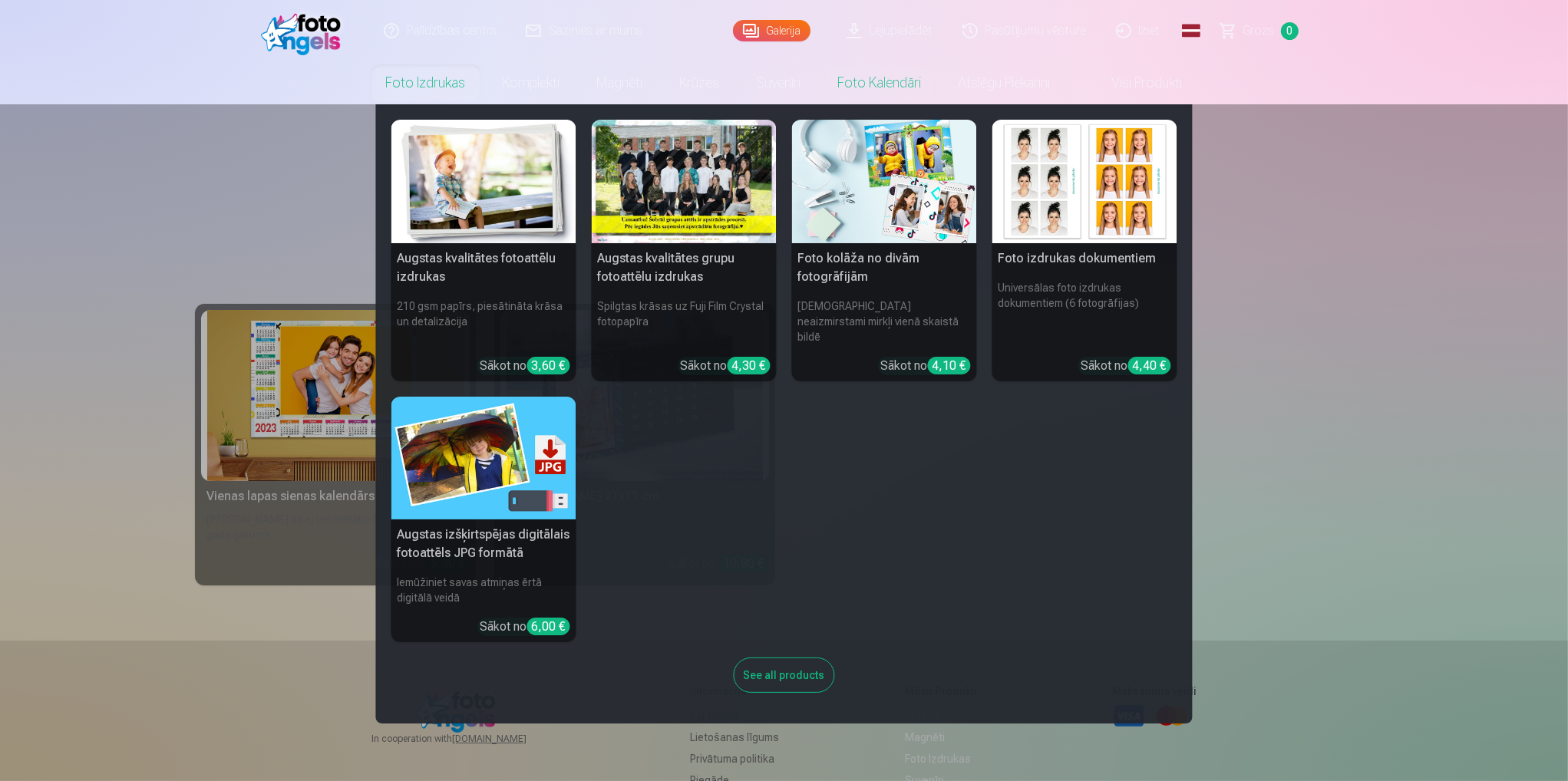
click at [418, 87] on link "Foto izdrukas" at bounding box center [426, 83] width 116 height 43
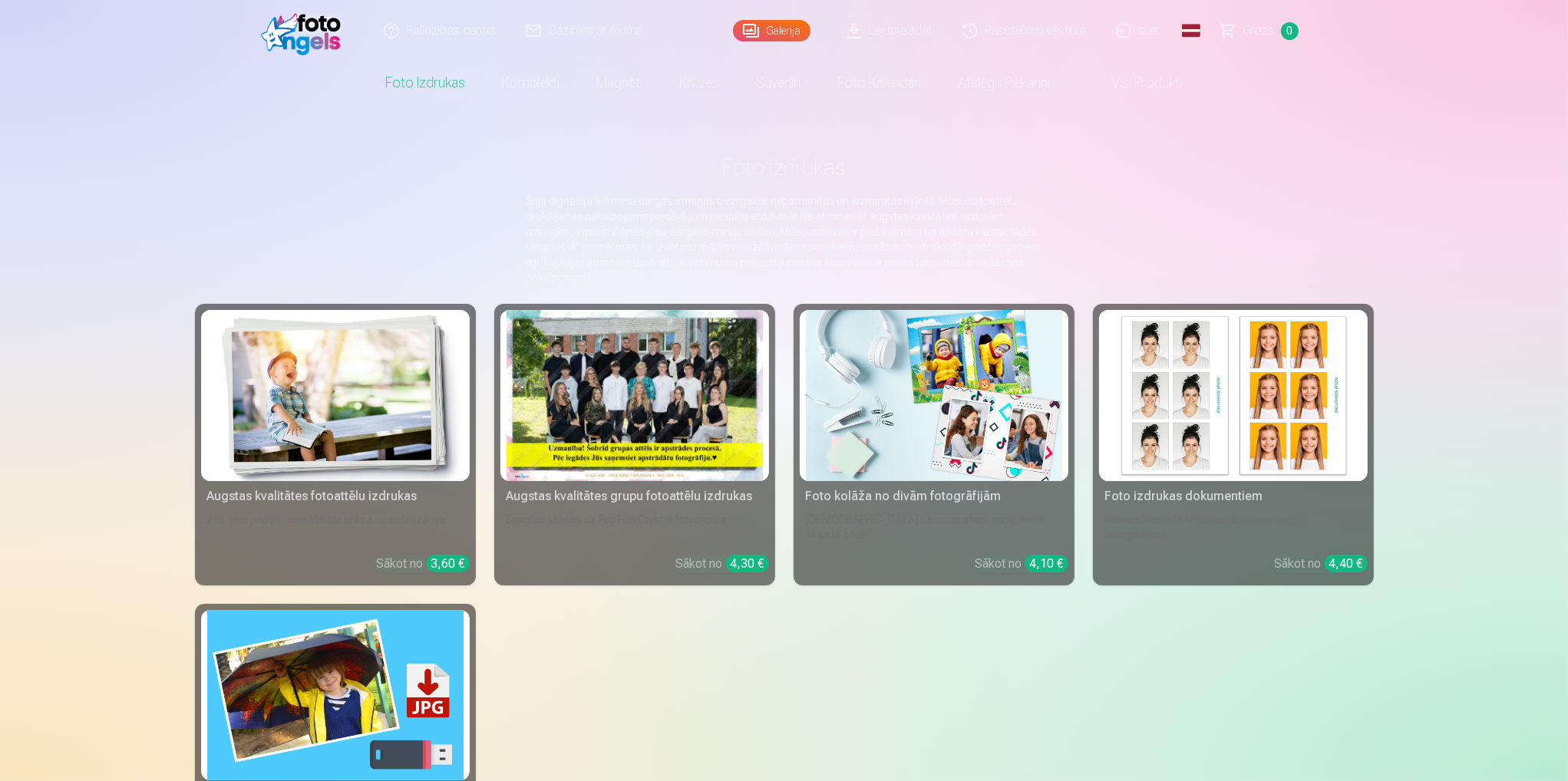
click at [908, 33] on link "Lejupielādēt" at bounding box center [891, 30] width 115 height 62
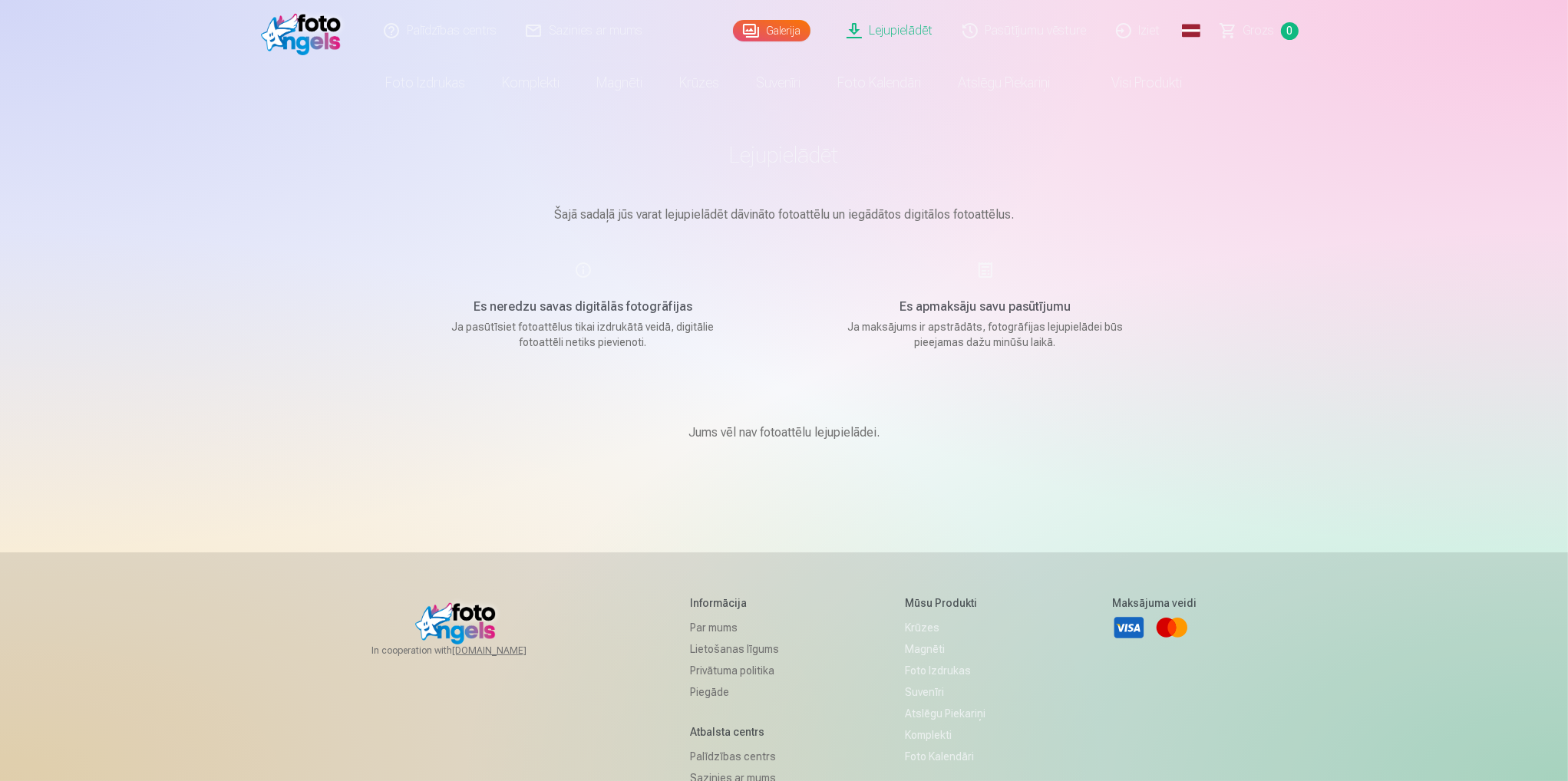
click at [785, 32] on link "Galerija" at bounding box center [771, 30] width 77 height 22
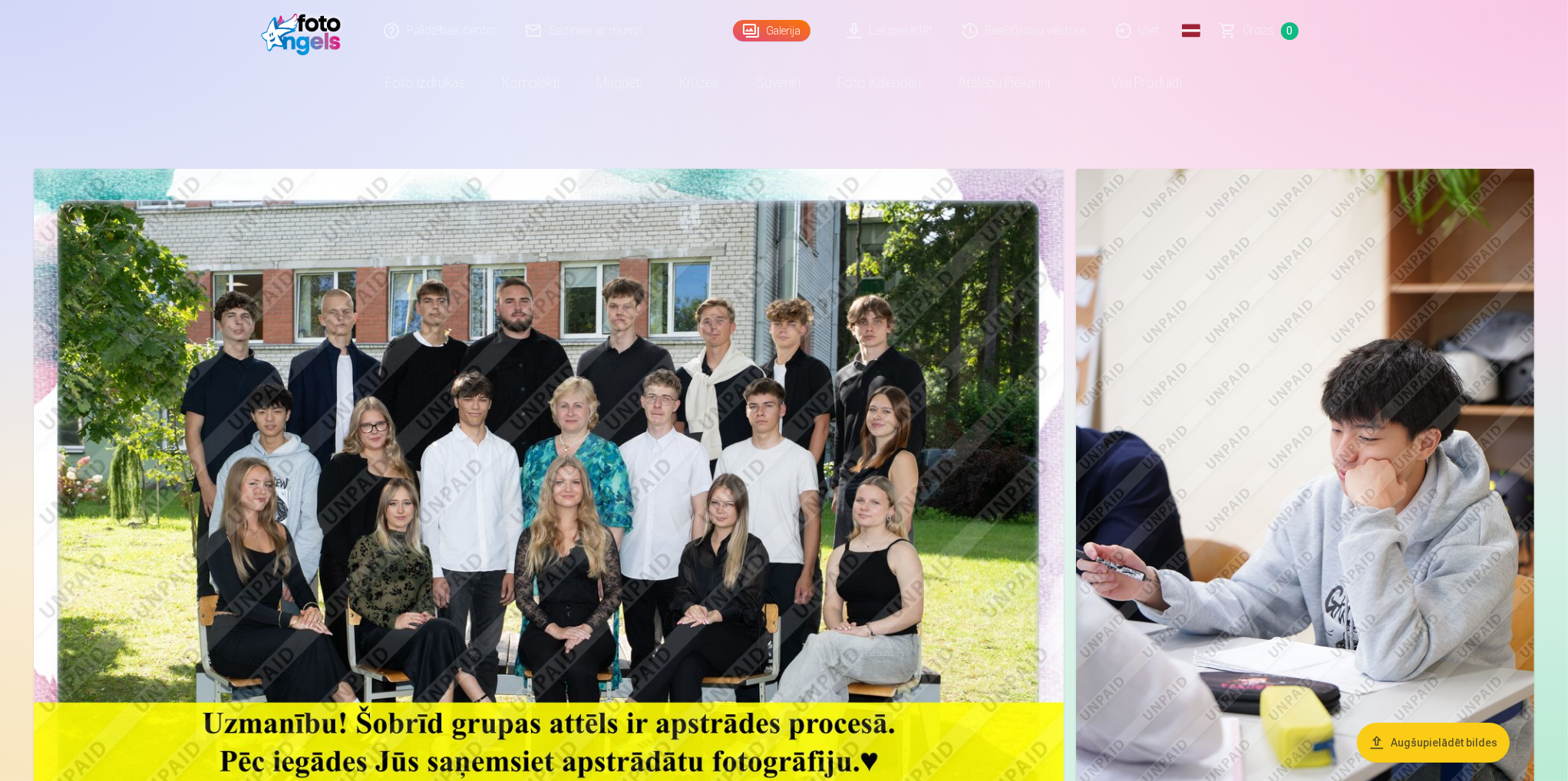
click at [1072, 31] on link "Pasūtījumu vēsture" at bounding box center [1025, 30] width 154 height 62
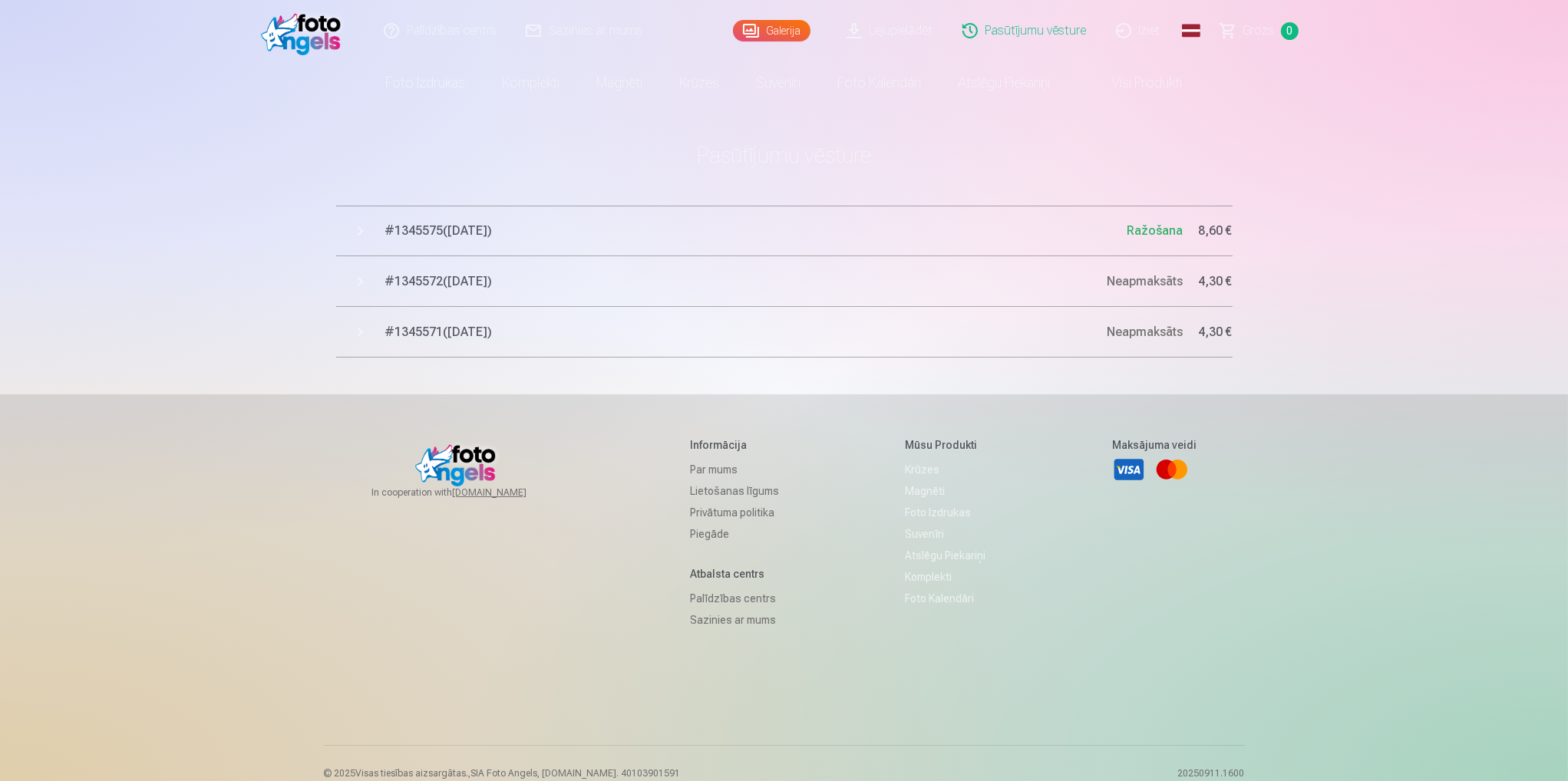
click at [761, 208] on button "# 1345575 ( 12.09.2025 ) Ražošana 8,60 €" at bounding box center [784, 231] width 897 height 51
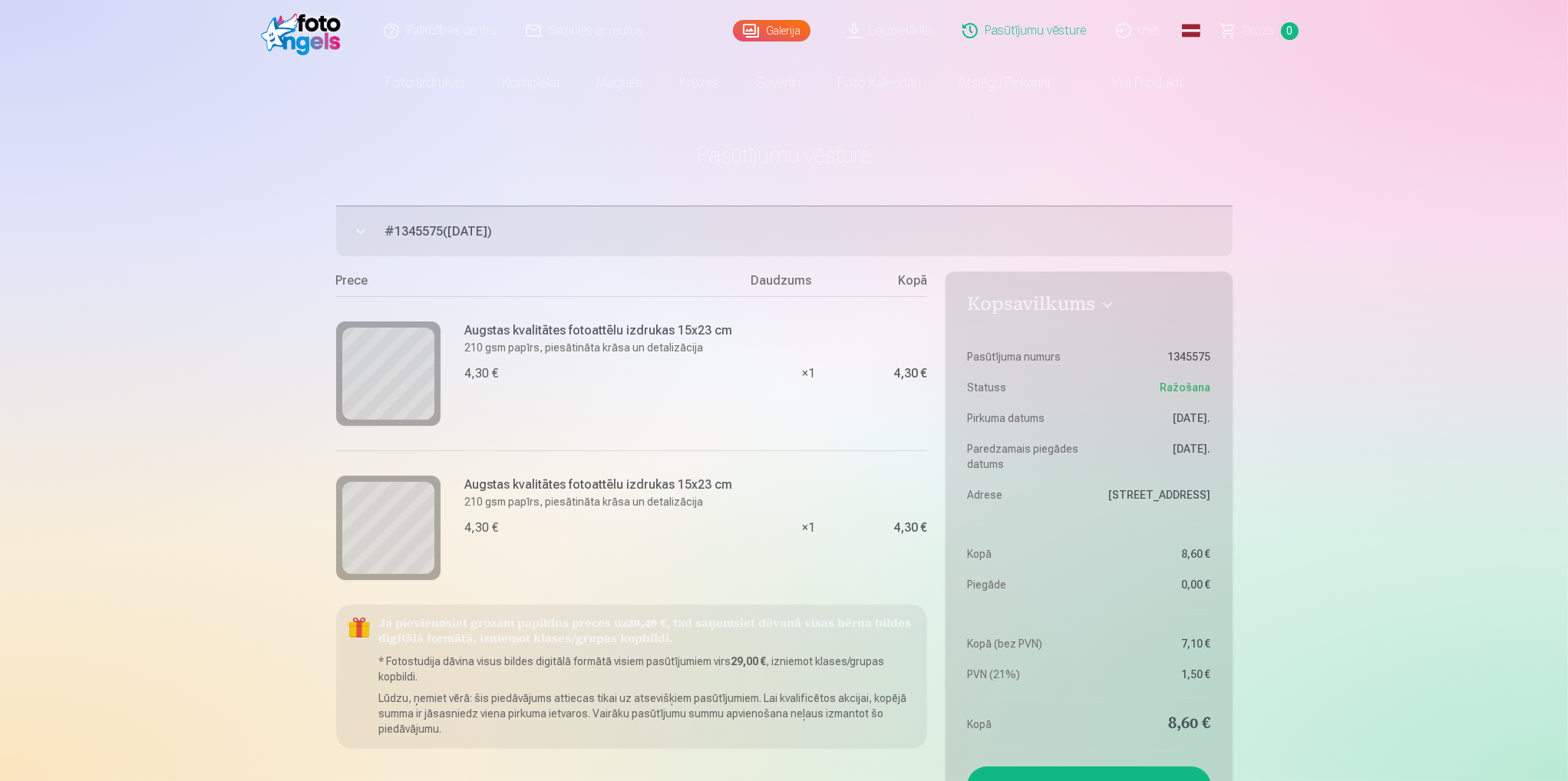
click at [1326, 145] on div "Palīdzības centrs Sazinies ar mums Galerija Lejupielādēt Pasūtījumu vēsture Izi…" at bounding box center [784, 708] width 1568 height 1416
click at [1005, 35] on link "Pasūtījumu vēsture" at bounding box center [1025, 30] width 154 height 62
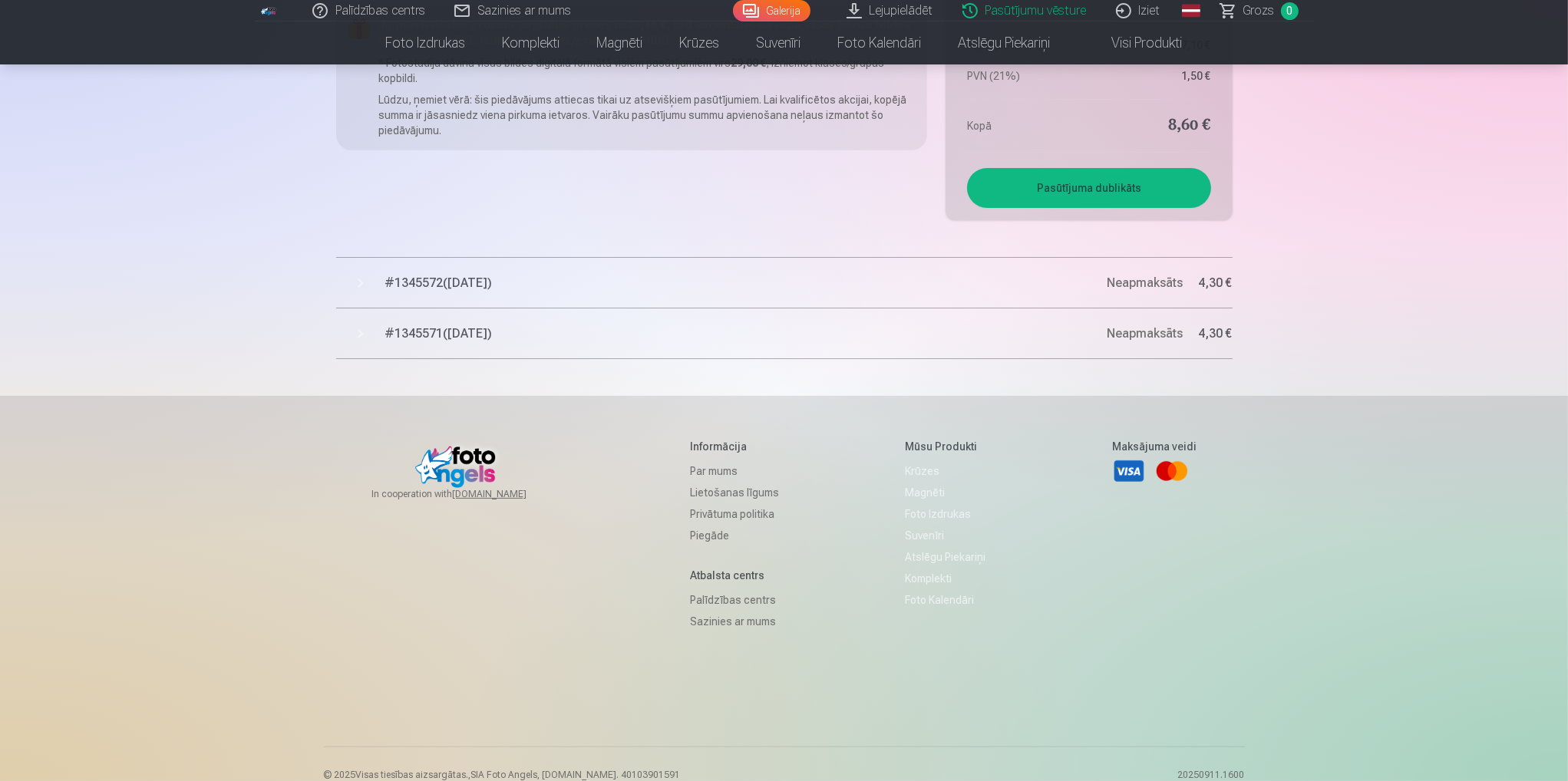
scroll to position [650, 0]
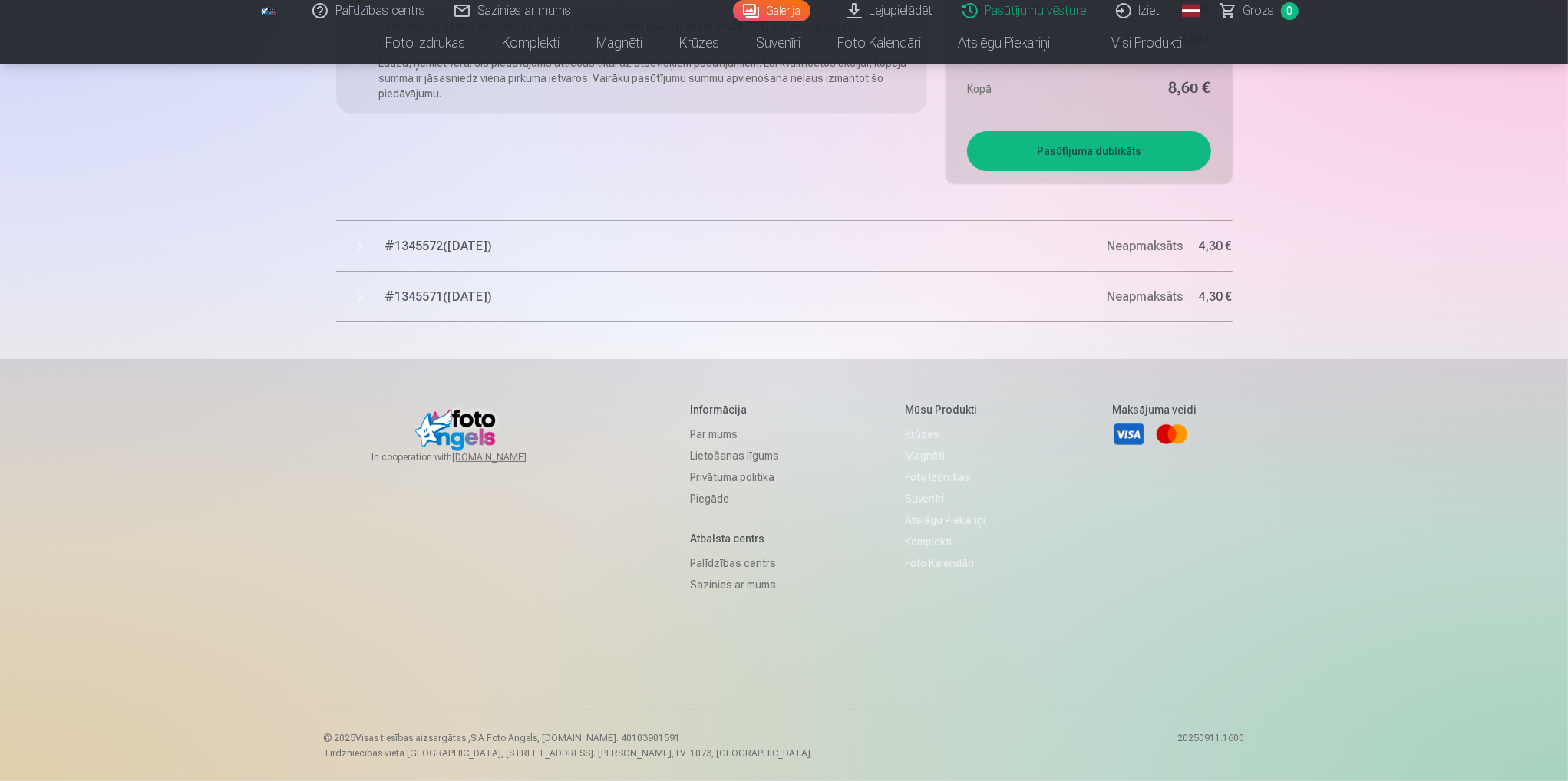
click at [350, 240] on button "# 1345572 ( 12.09.2025 ) Neapmaksāts 4,30 €" at bounding box center [784, 247] width 897 height 51
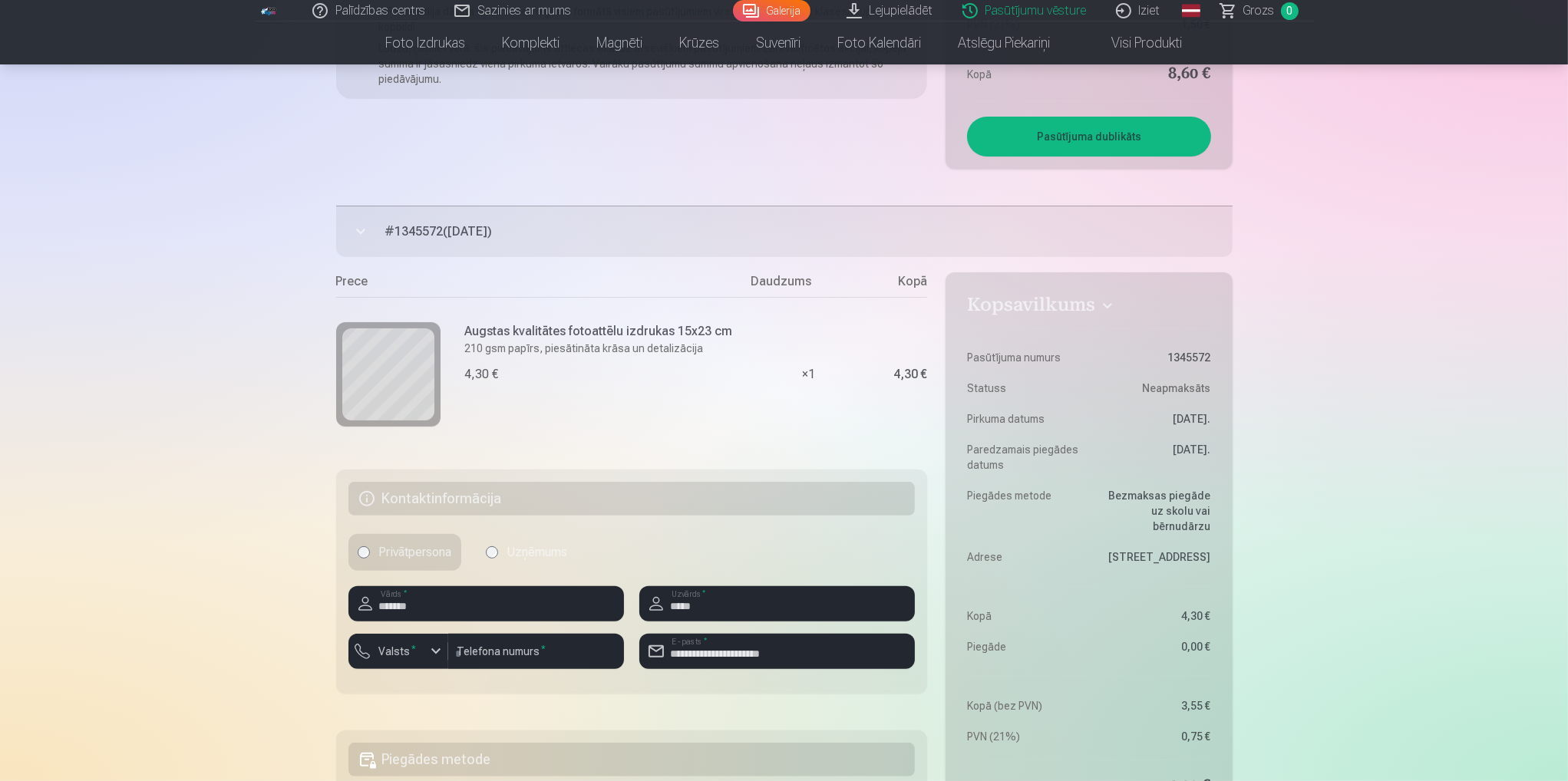
click at [360, 242] on button "# 1345572 ( 12.09.2025 ) Neapmaksāts 4,30 €" at bounding box center [784, 232] width 897 height 51
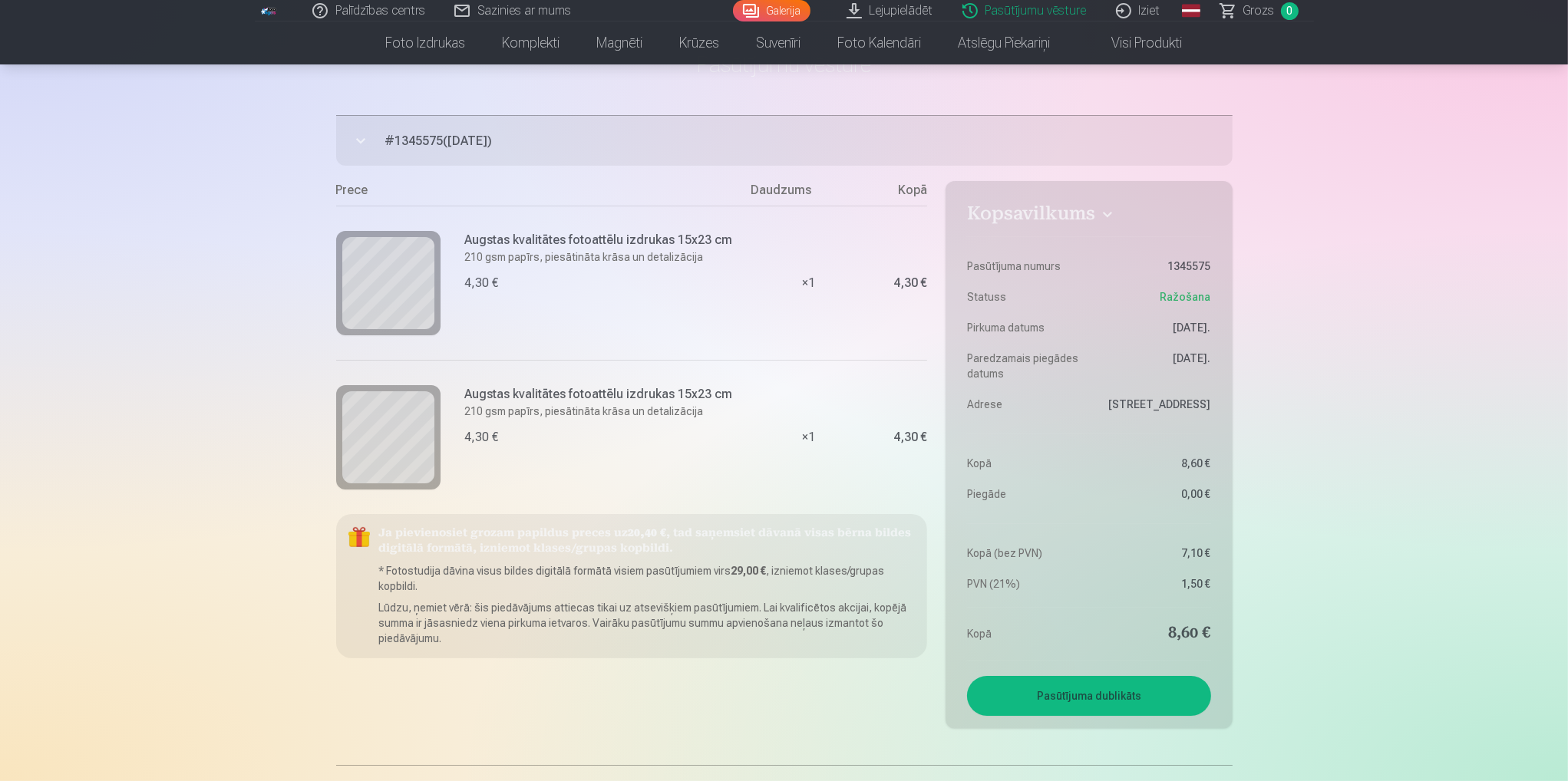
scroll to position [0, 0]
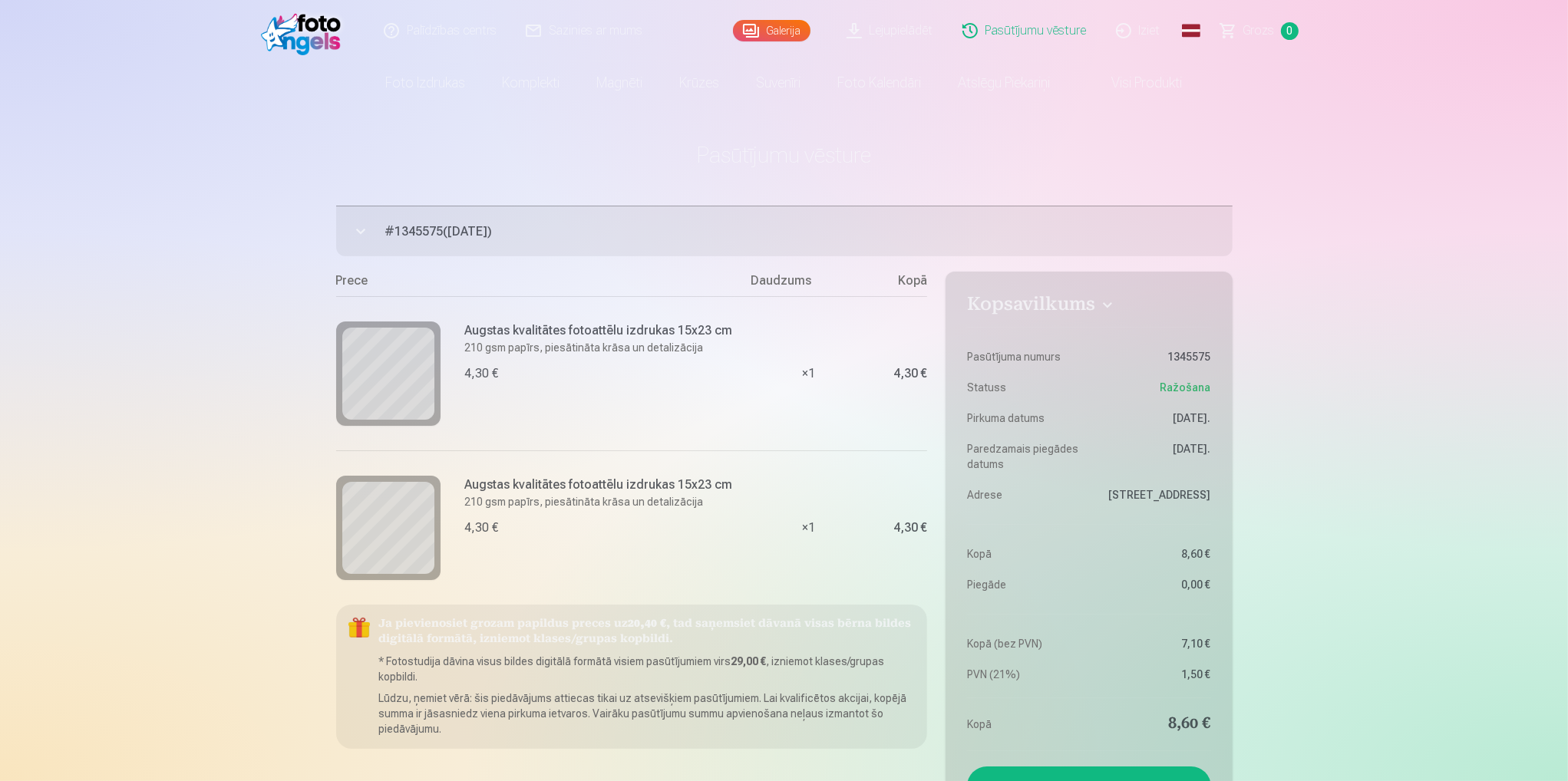
click at [313, 30] on img at bounding box center [305, 30] width 88 height 49
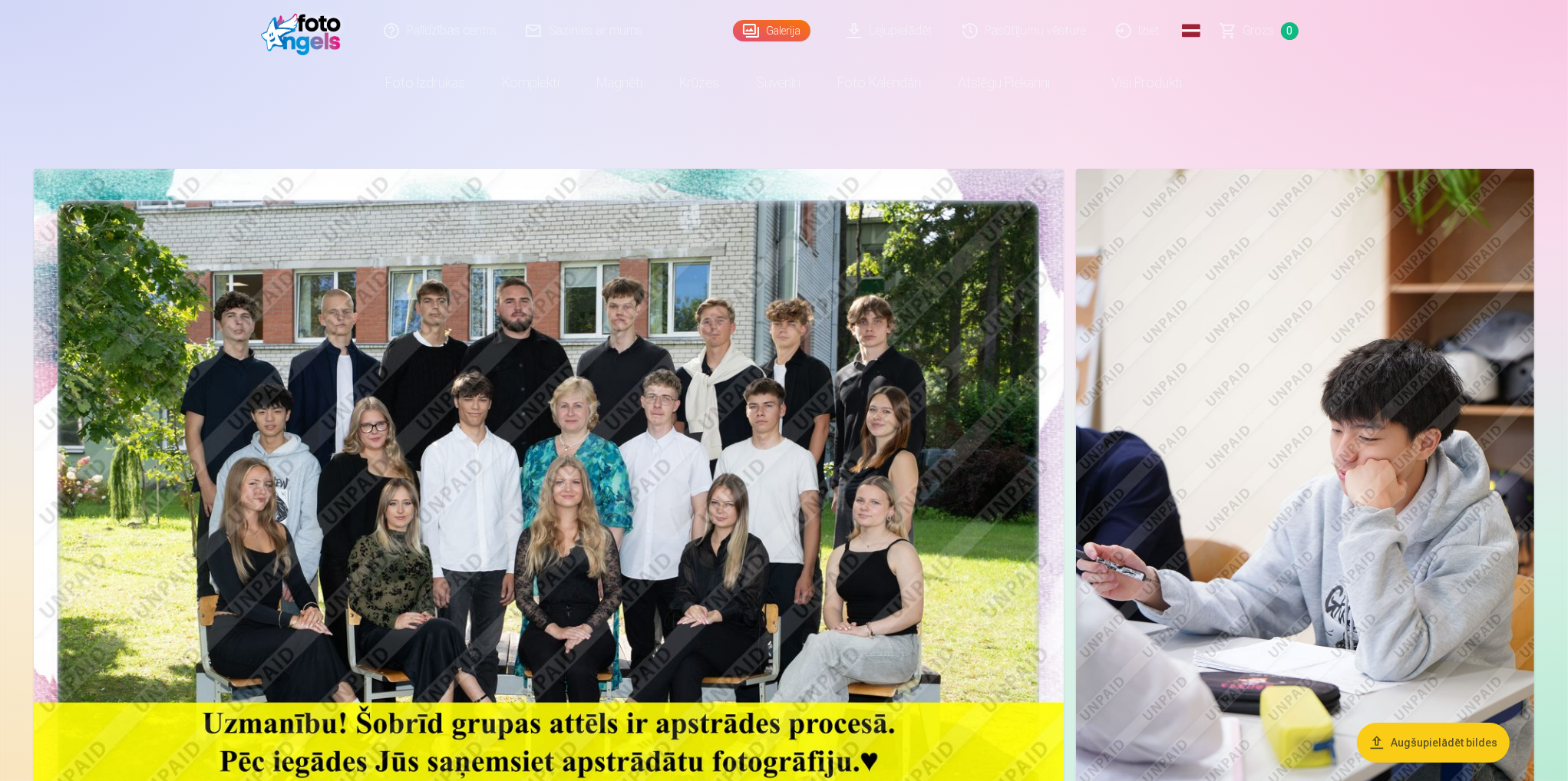
drag, startPoint x: 367, startPoint y: 55, endPoint x: 352, endPoint y: 54, distance: 15.0
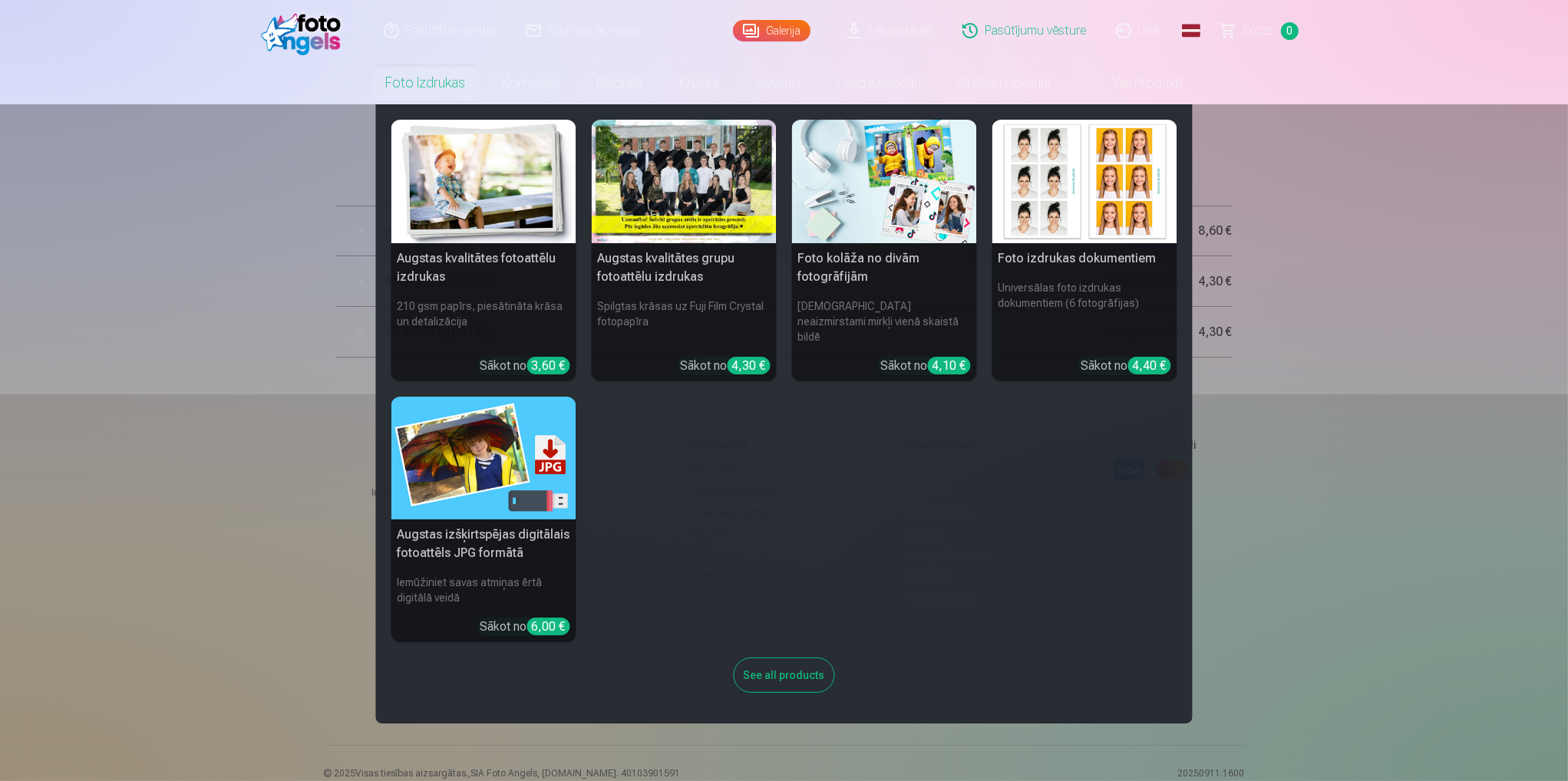
click at [516, 533] on h5 "Augstas izšķirtspējas digitālais fotoattēls JPG formātā" at bounding box center [484, 544] width 185 height 49
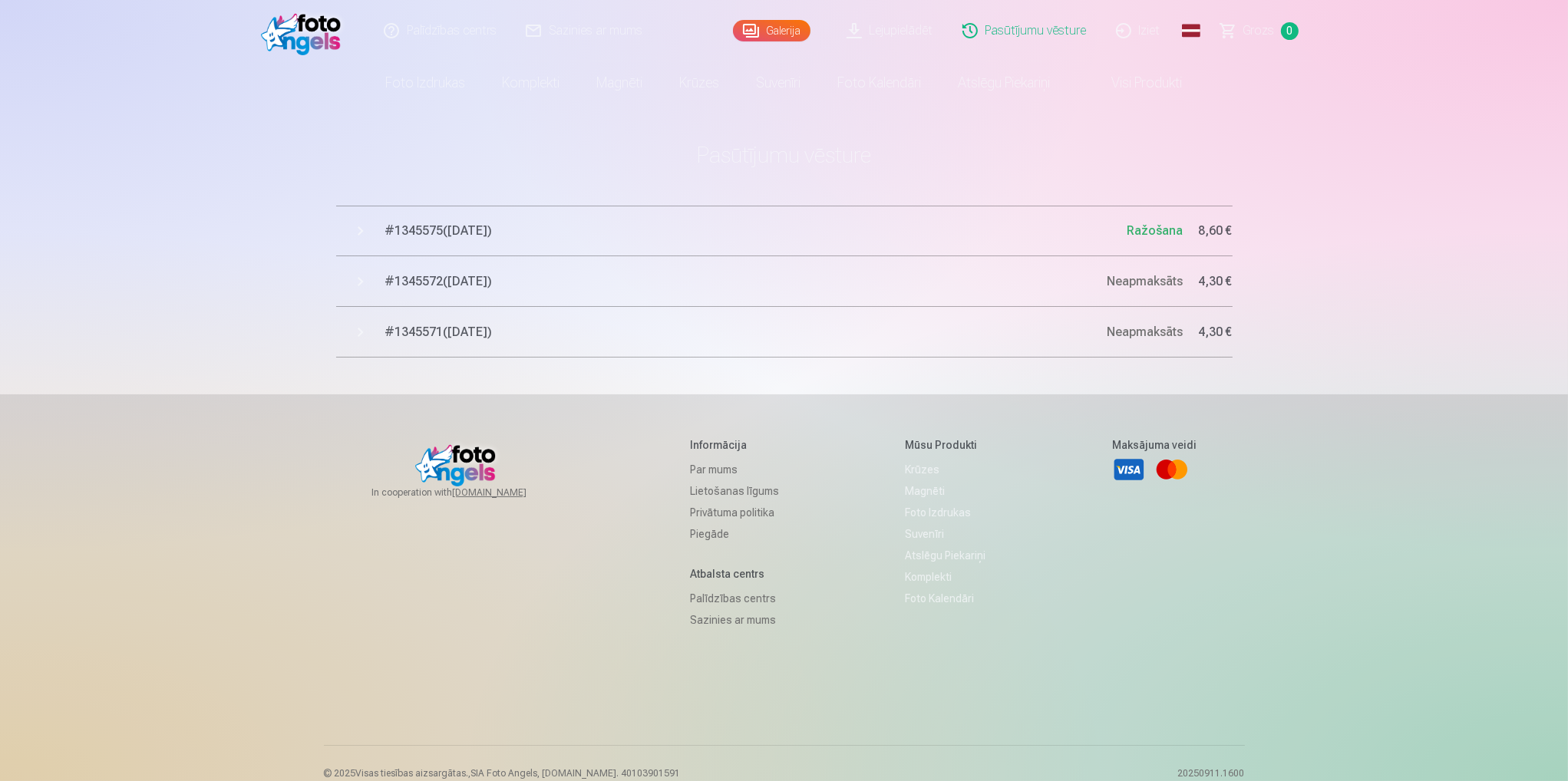
click at [444, 225] on span "# 1345575 ( 12.09.2025 )" at bounding box center [757, 231] width 742 height 19
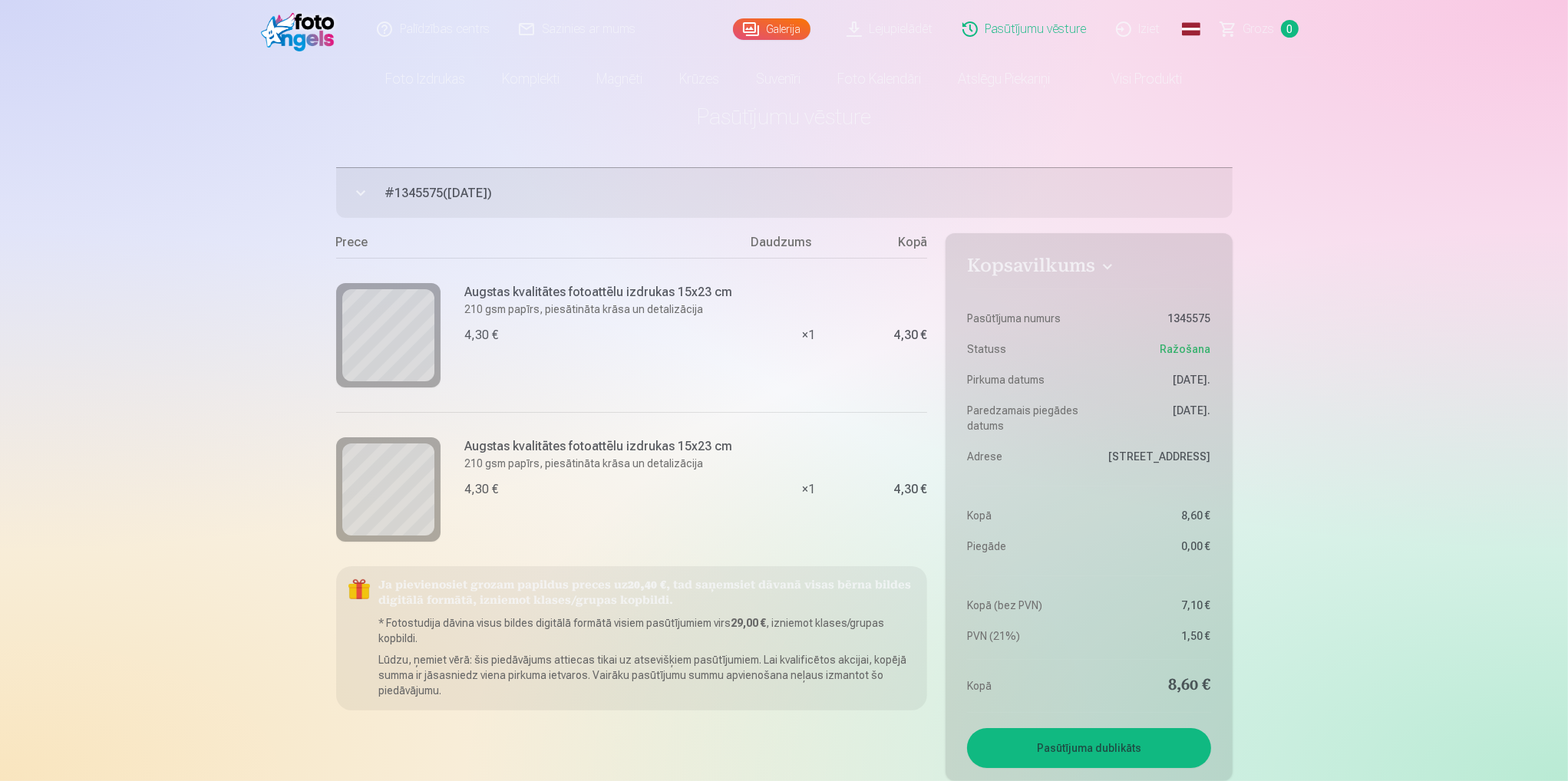
scroll to position [154, 0]
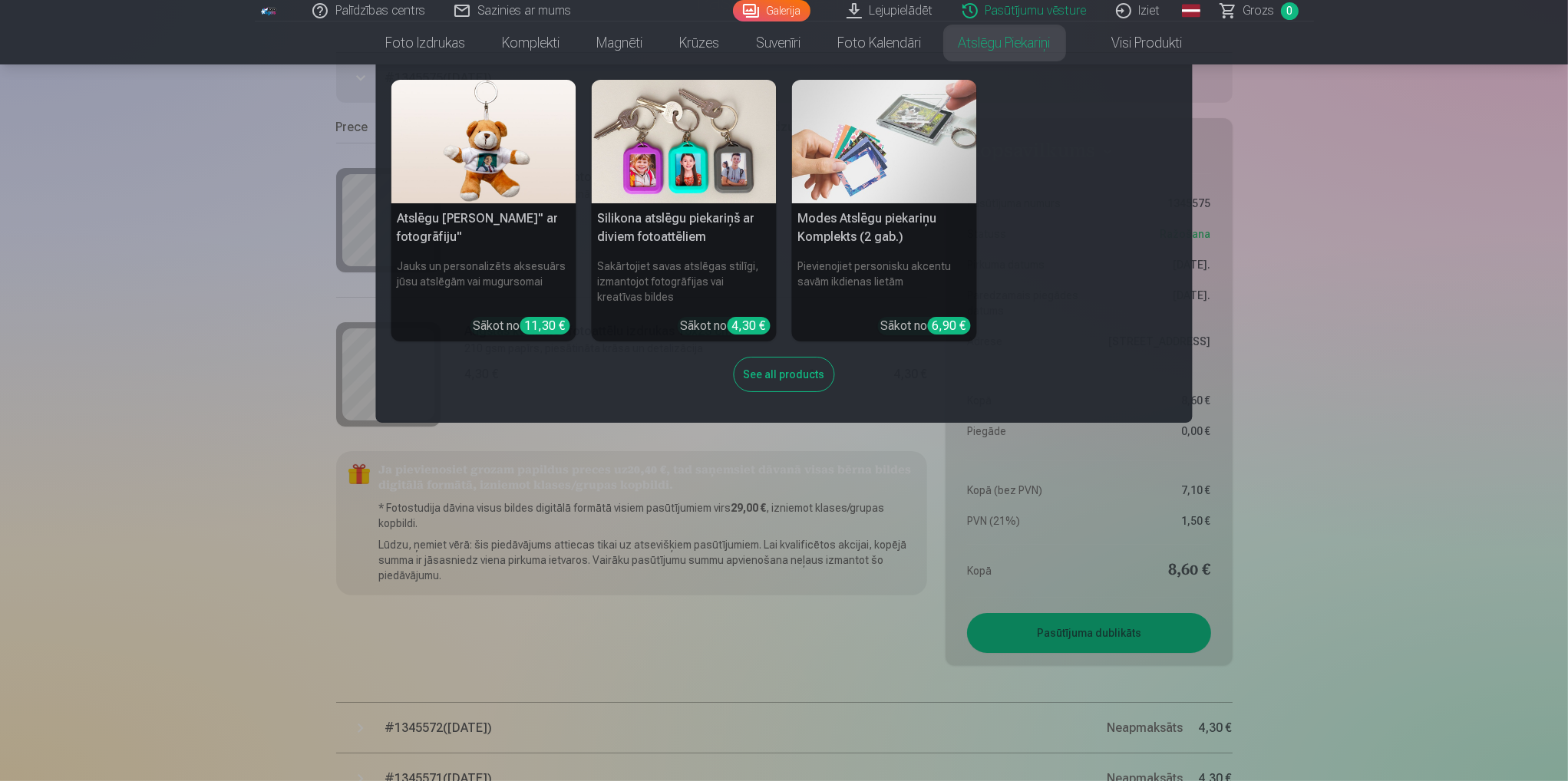
click at [1026, 50] on link "Atslēgu piekariņi" at bounding box center [1005, 43] width 129 height 43
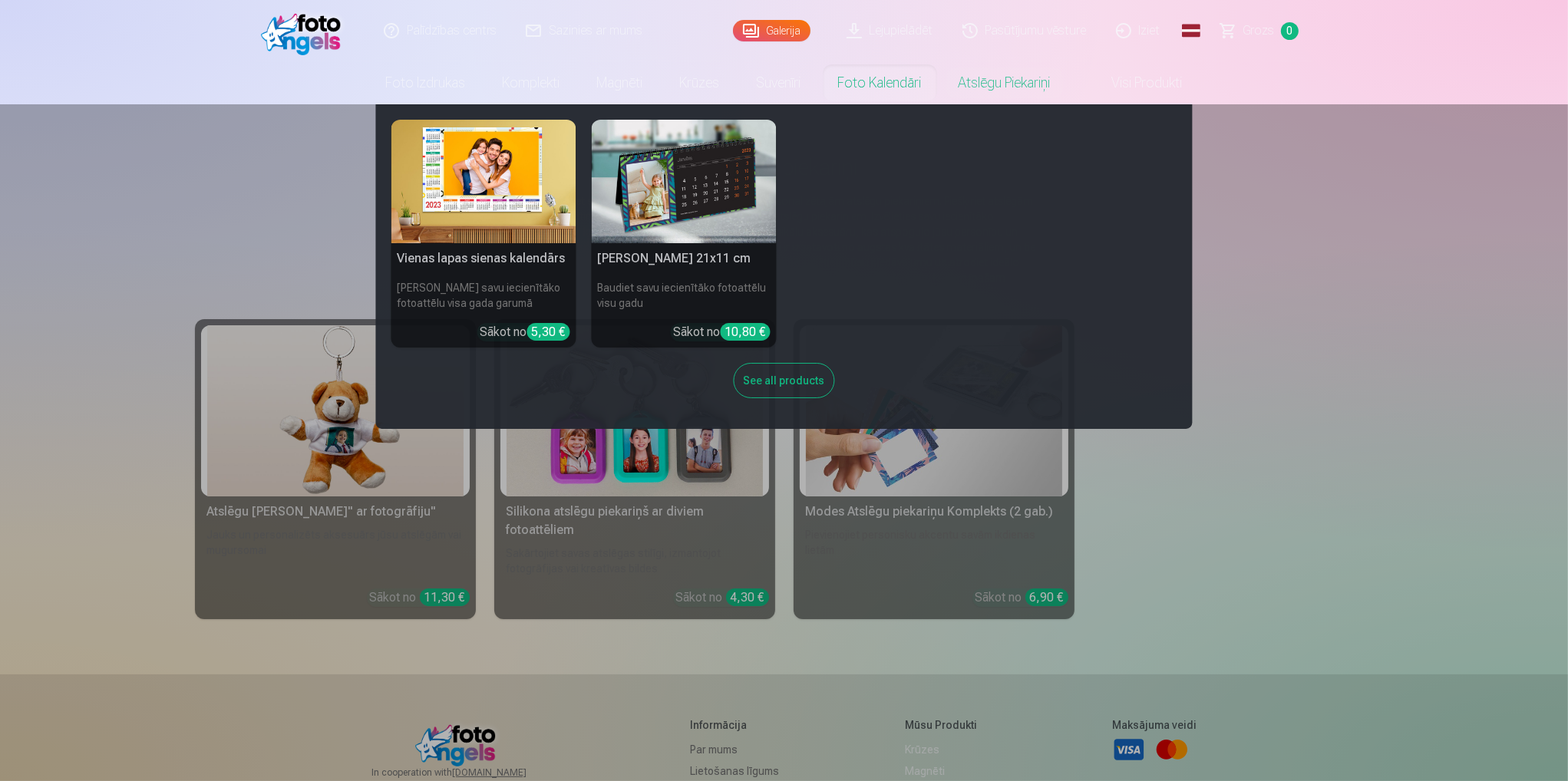
click at [866, 87] on link "Foto kalendāri" at bounding box center [879, 83] width 120 height 43
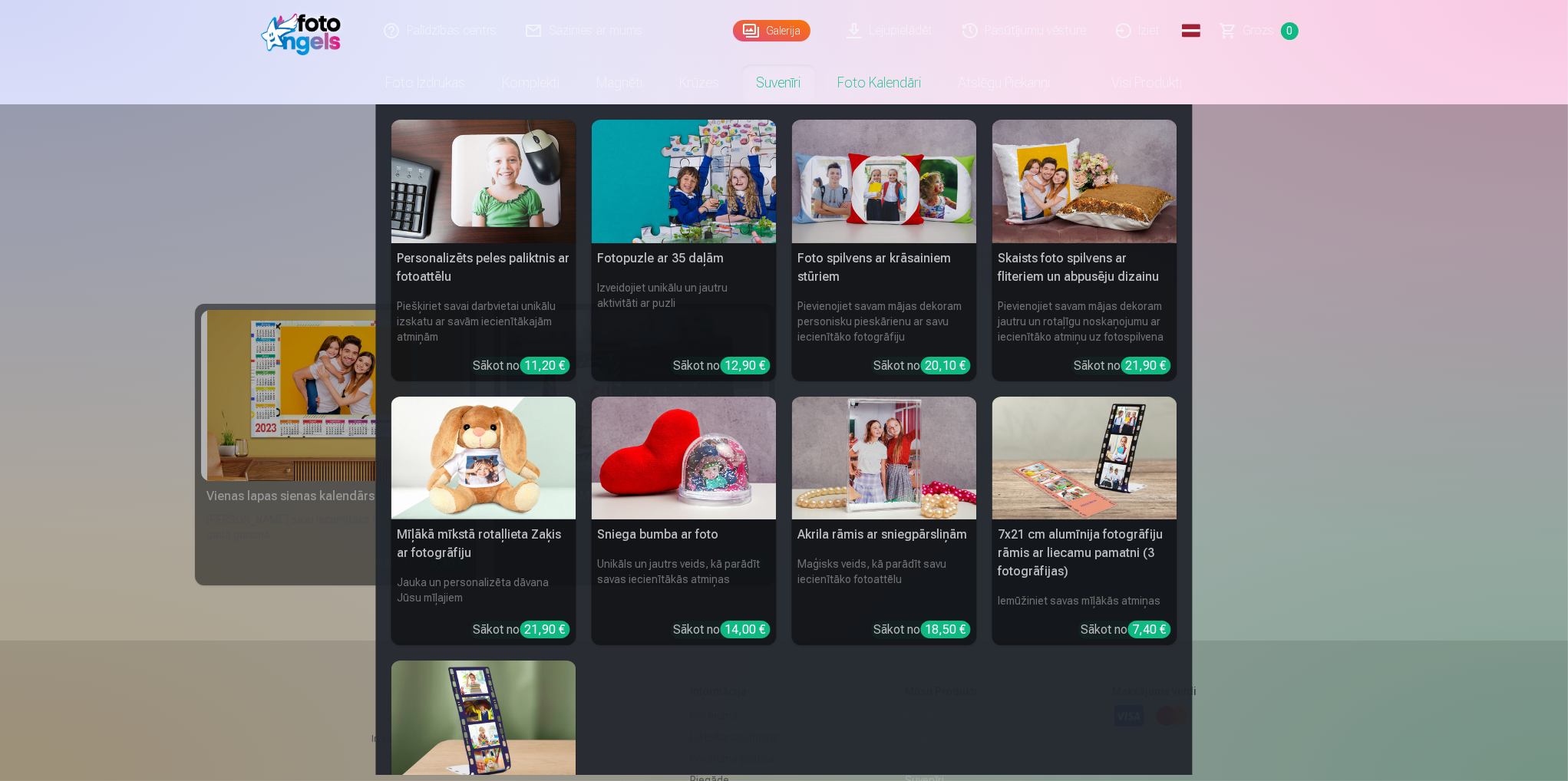
click at [795, 96] on link "Suvenīri" at bounding box center [778, 83] width 81 height 43
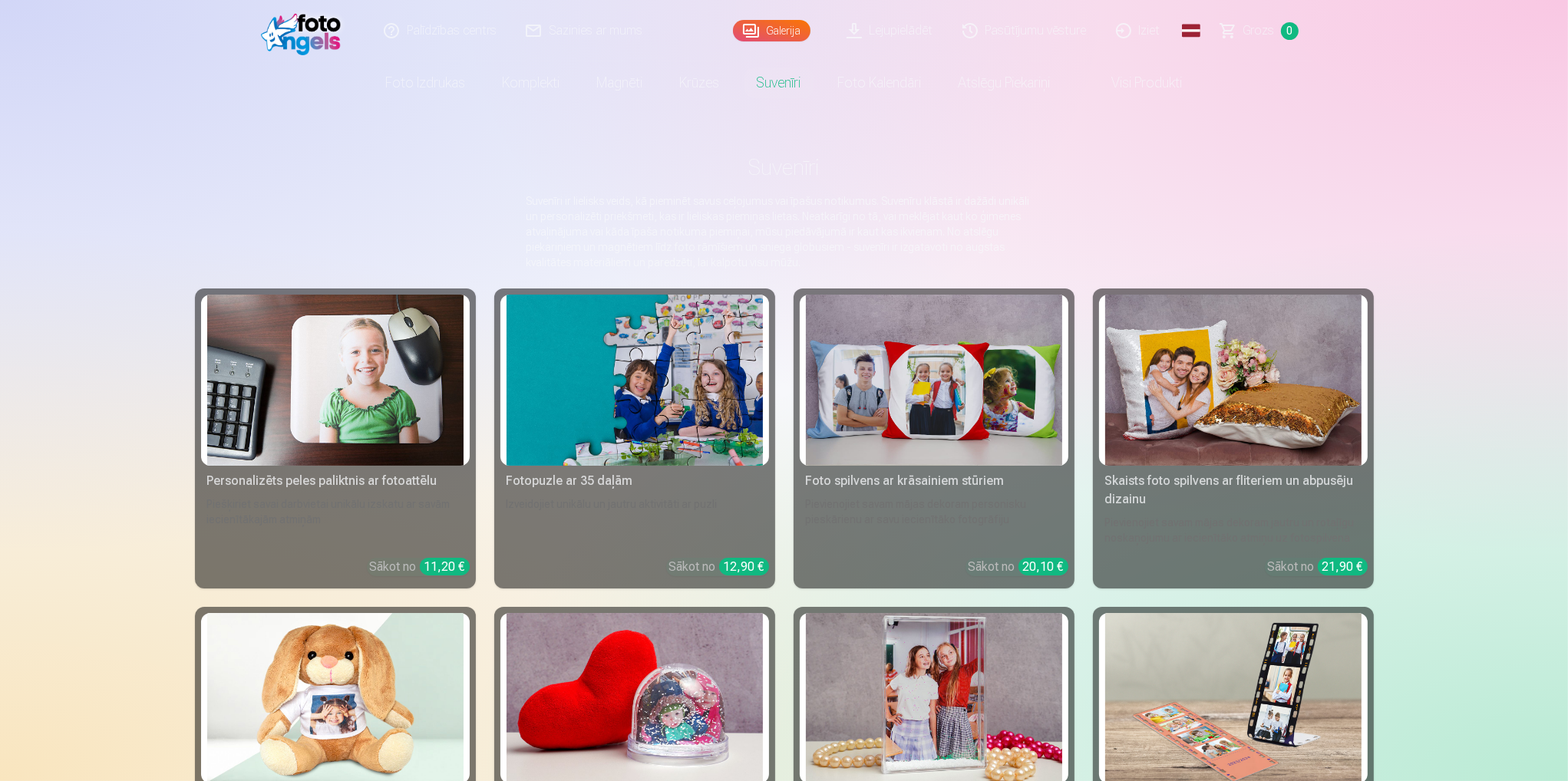
click at [684, 88] on link "Krūzes" at bounding box center [700, 83] width 76 height 43
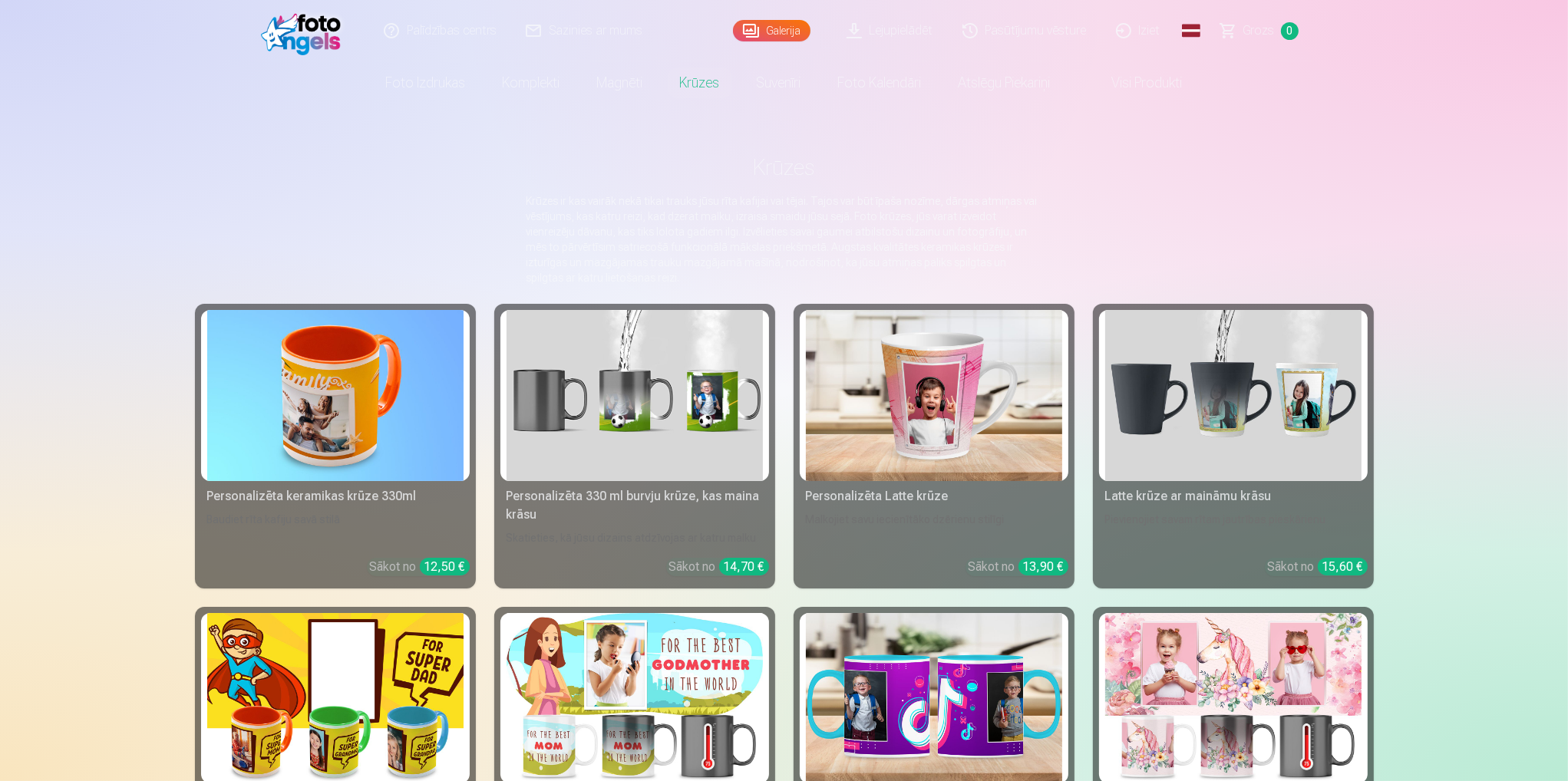
click at [603, 92] on link "Magnēti" at bounding box center [620, 83] width 83 height 43
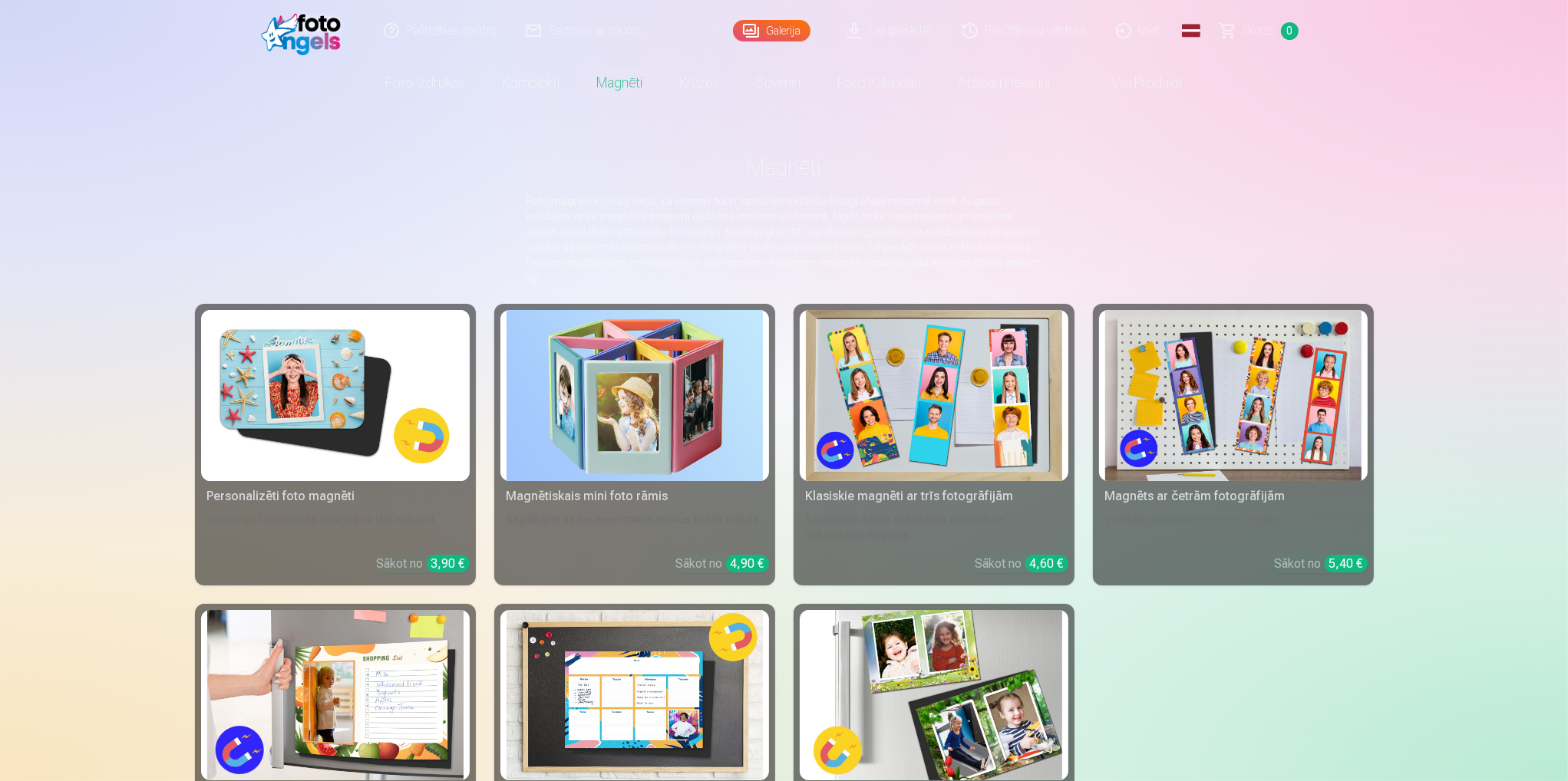
click at [504, 80] on link "Komplekti" at bounding box center [531, 83] width 94 height 43
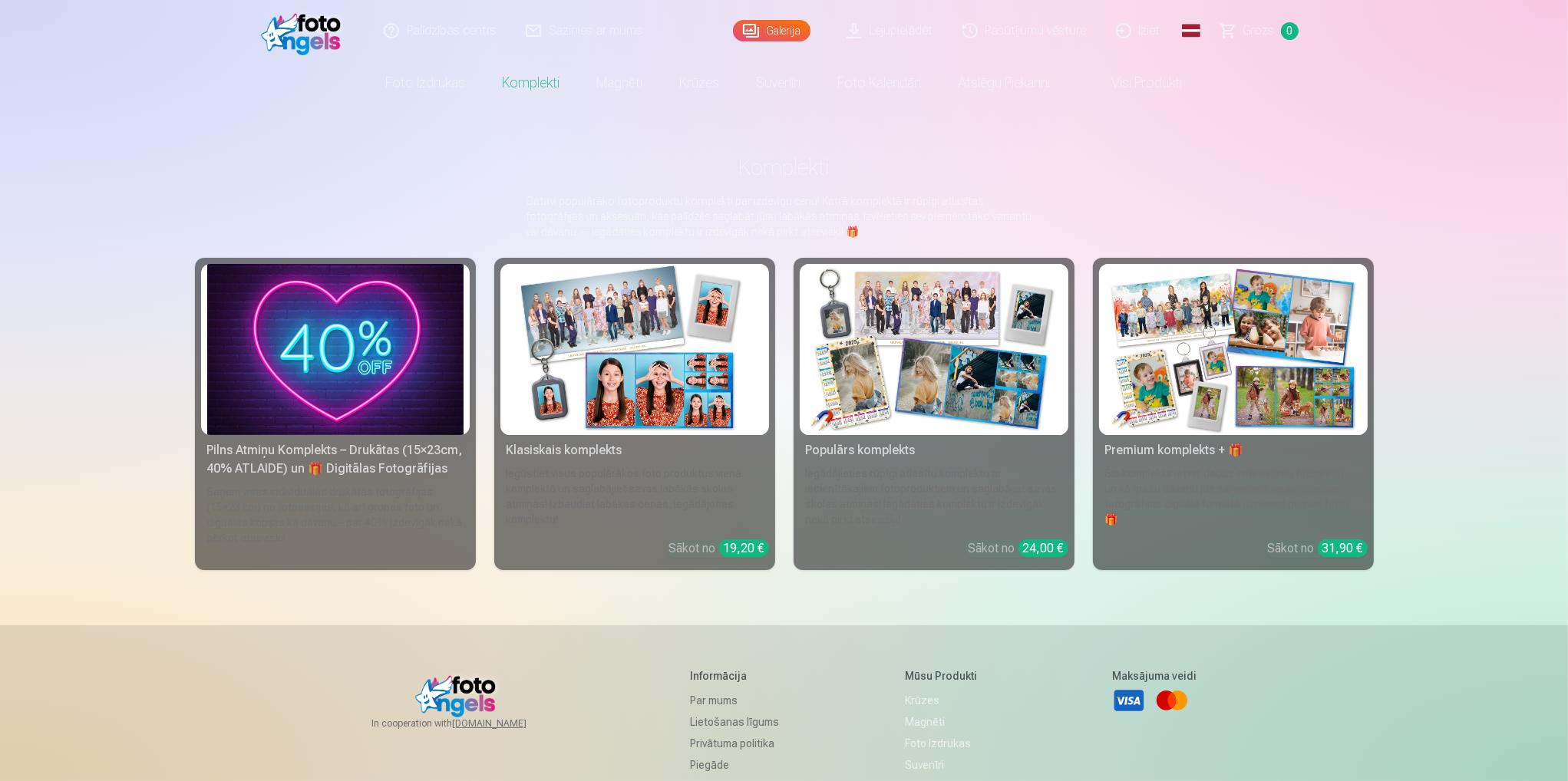
click at [402, 83] on link "Foto izdrukas" at bounding box center [426, 83] width 116 height 43
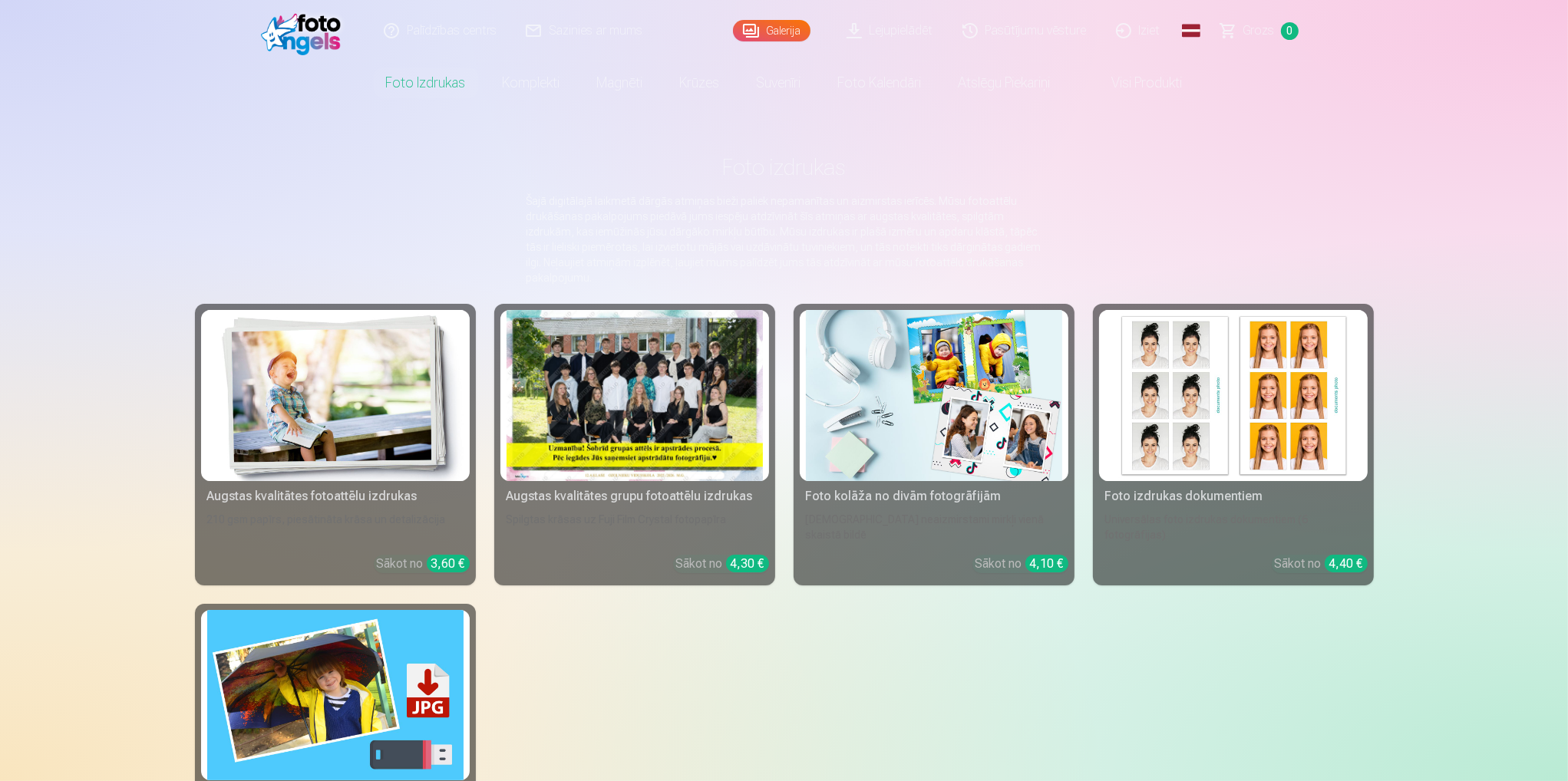
click at [1130, 72] on link "Visi produkti" at bounding box center [1134, 83] width 132 height 43
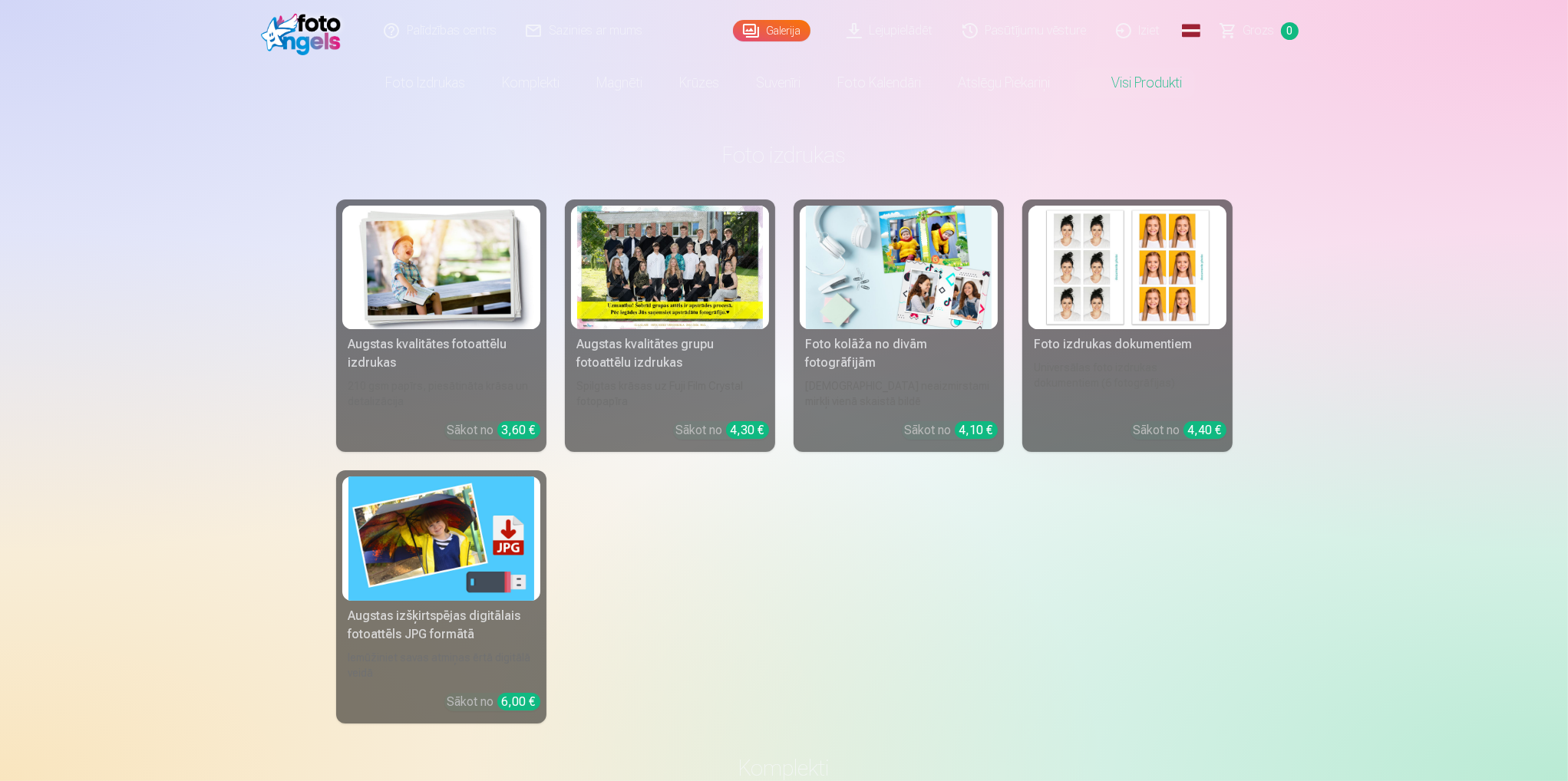
click at [1037, 36] on link "Pasūtījumu vēsture" at bounding box center [1025, 30] width 154 height 62
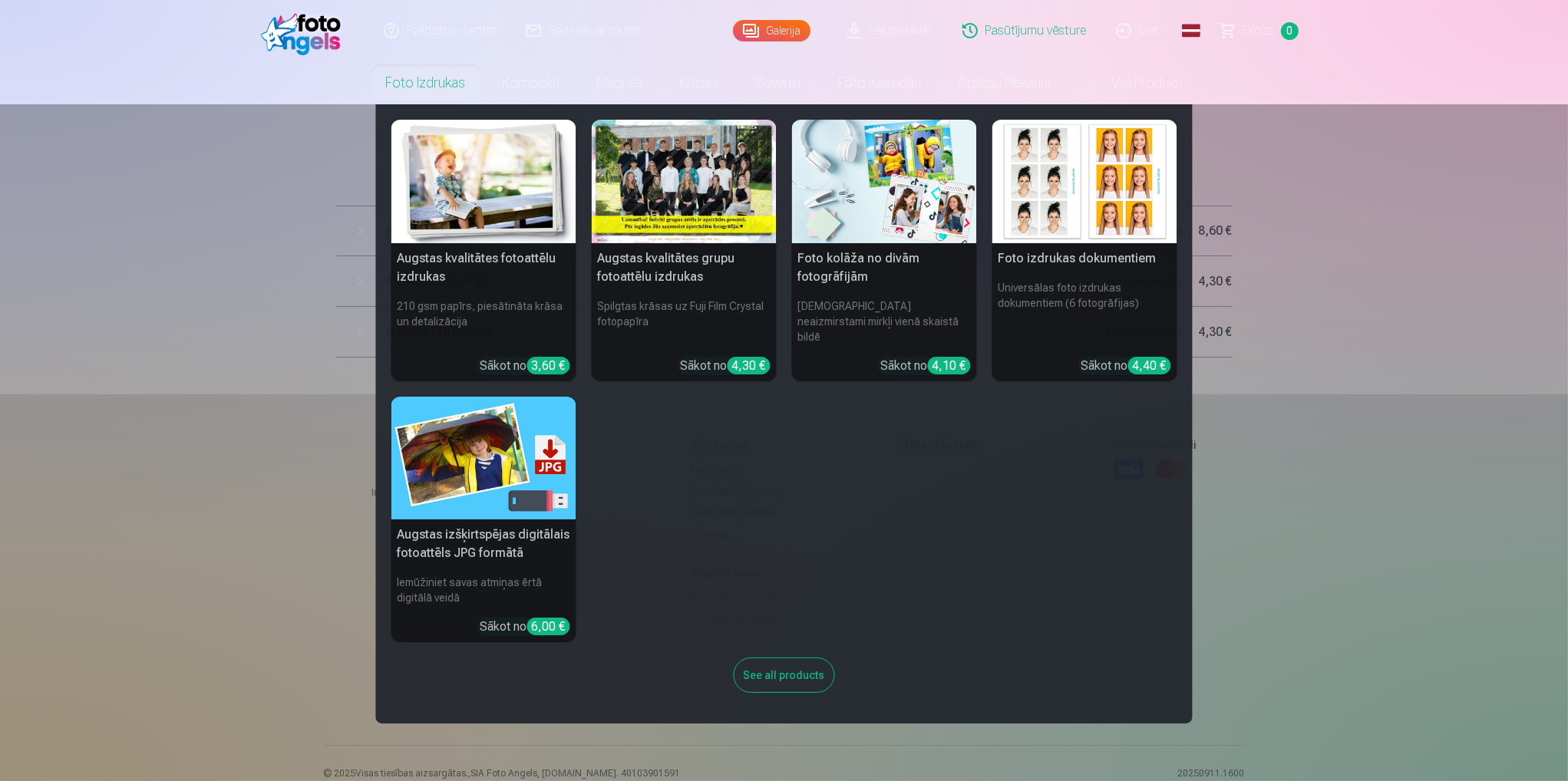
click at [410, 79] on link "Foto izdrukas" at bounding box center [426, 83] width 116 height 43
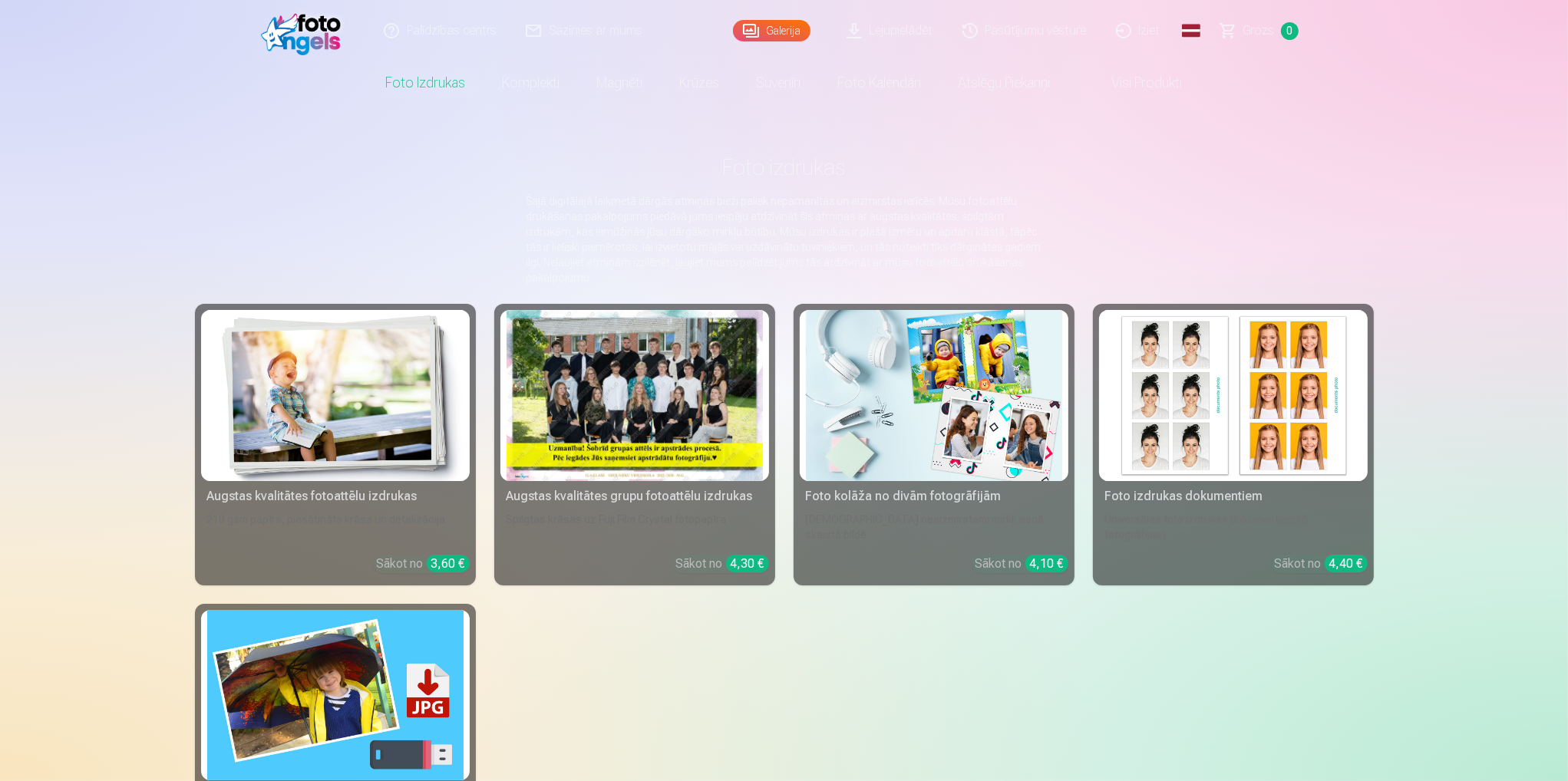
click at [290, 24] on img at bounding box center [305, 30] width 88 height 49
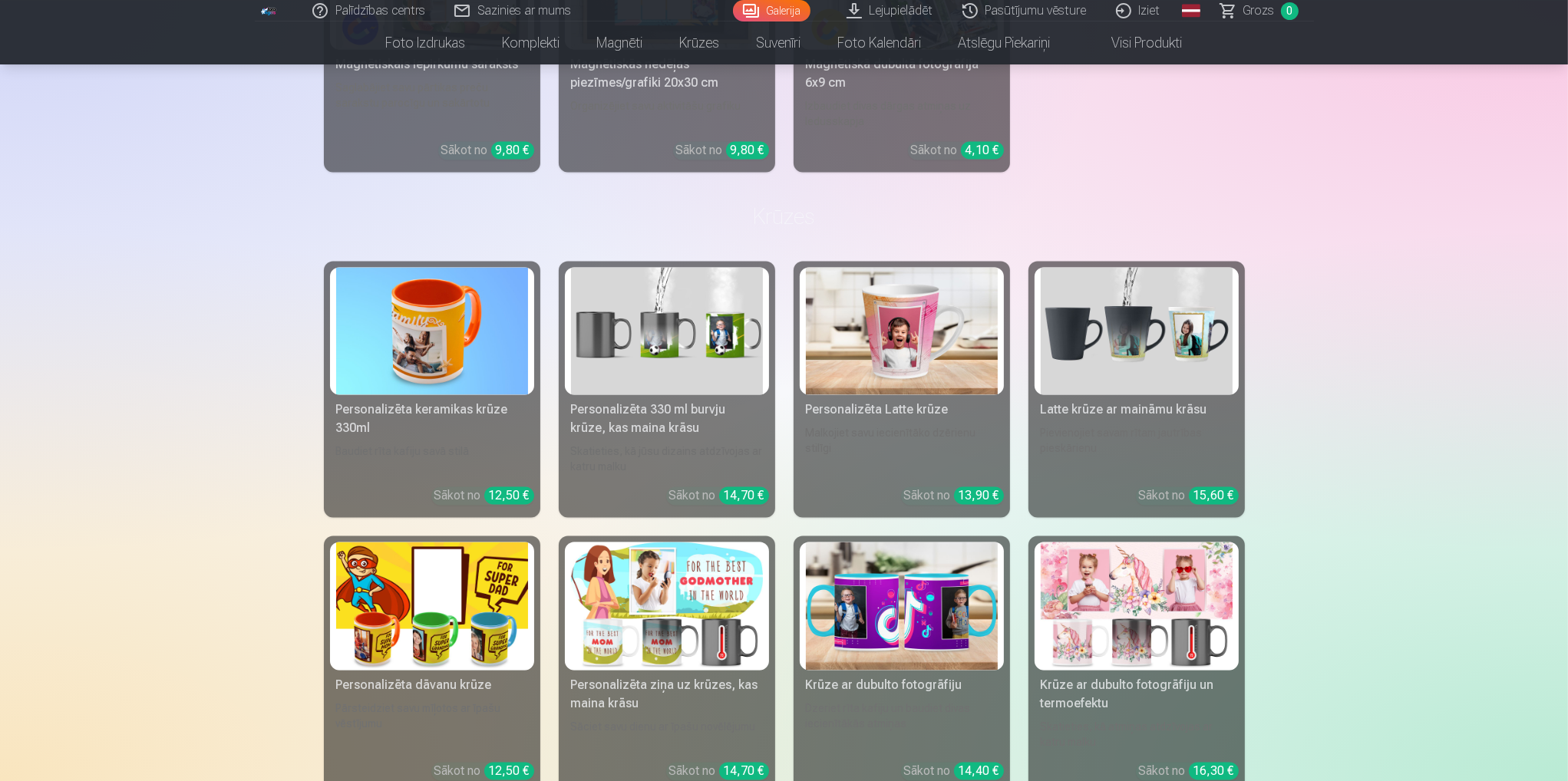
scroll to position [4297, 0]
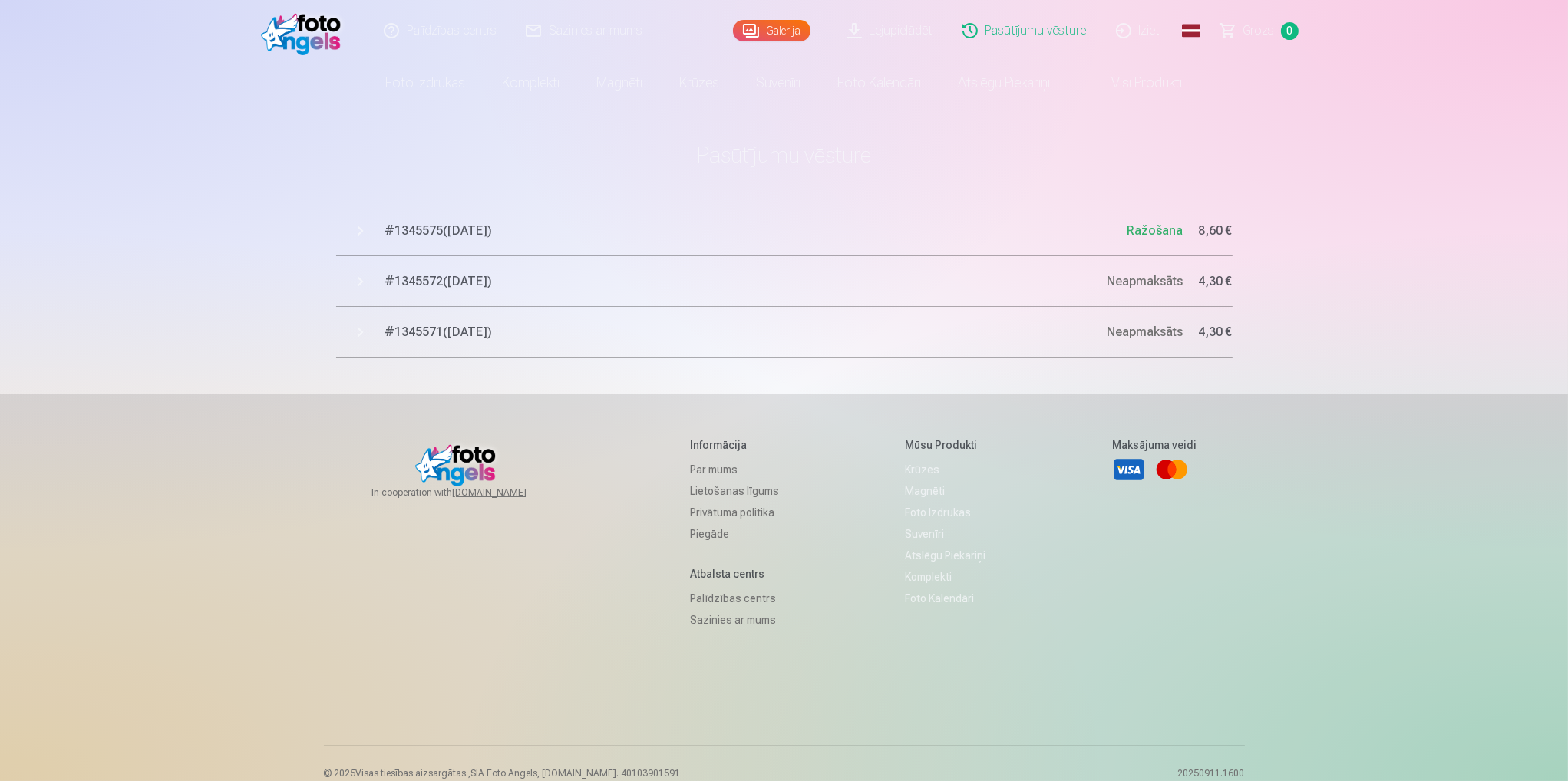
click at [421, 233] on span "# 1345575 ( 12.09.2025 )" at bounding box center [757, 231] width 742 height 19
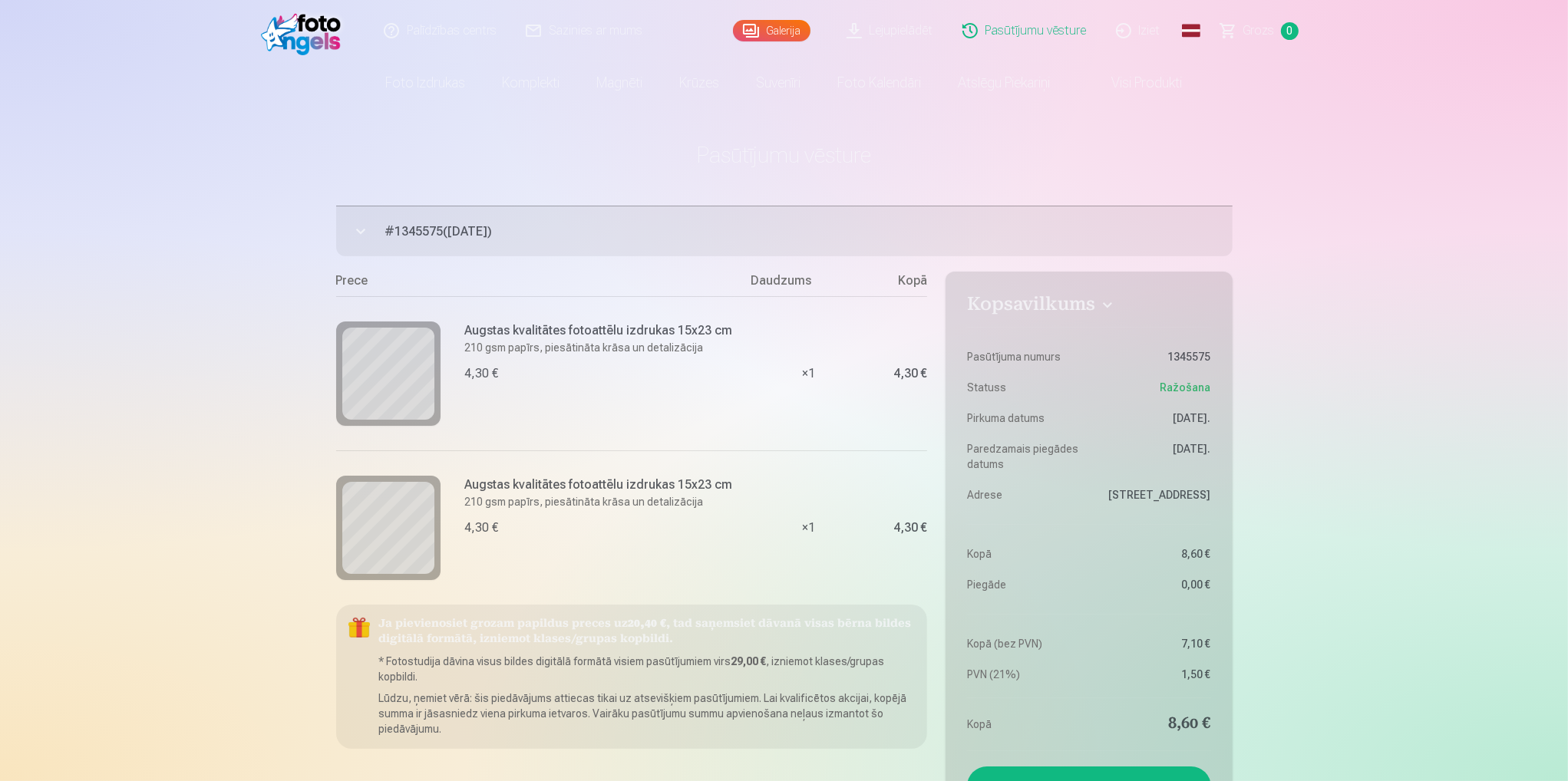
click at [408, 240] on button "# 1345575 ( 12.09.2025 ) Ražošana 8,60 €" at bounding box center [784, 231] width 897 height 51
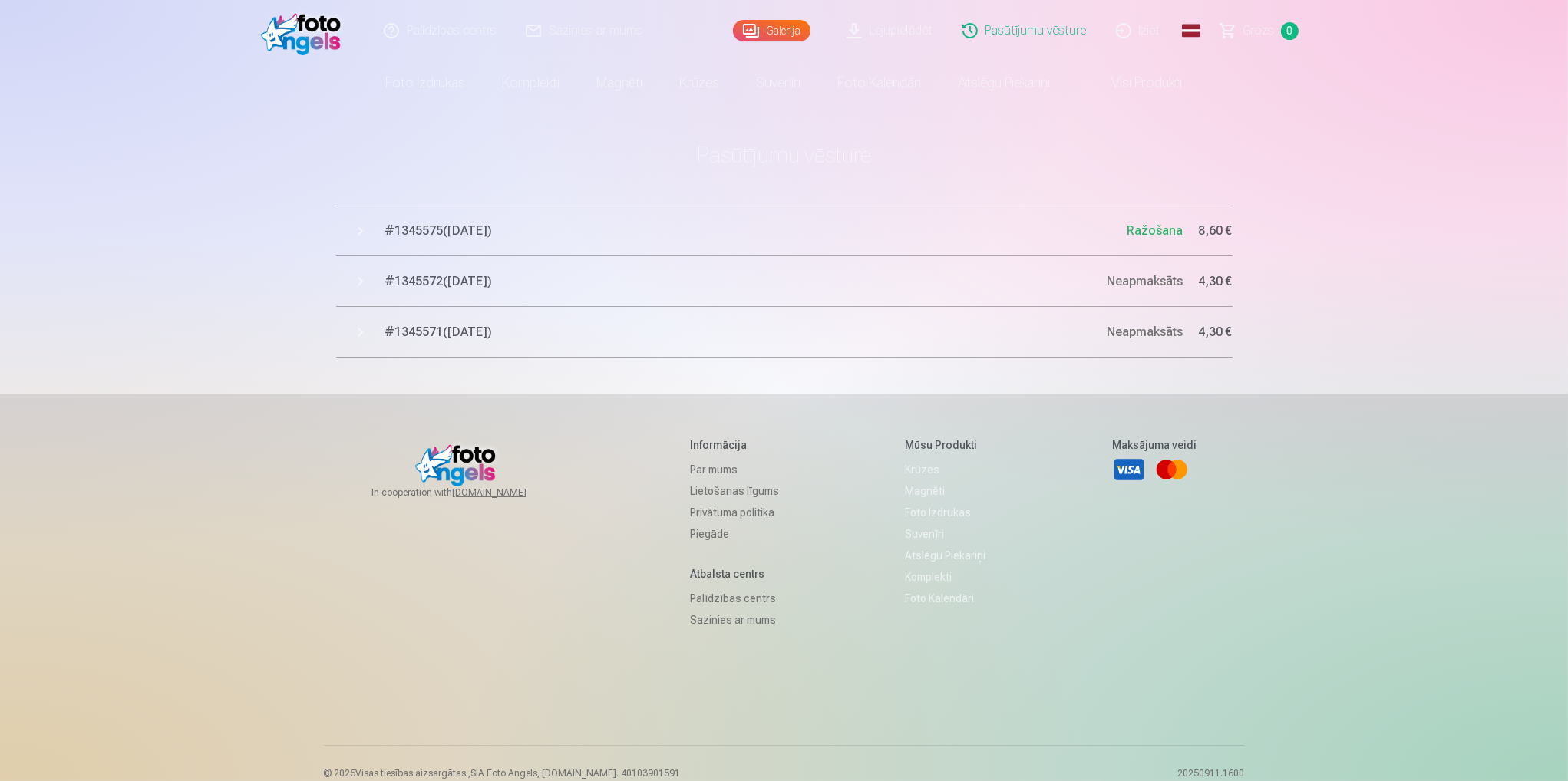
drag, startPoint x: 534, startPoint y: 237, endPoint x: 386, endPoint y: 227, distance: 148.3
click at [386, 227] on span "# 1345575 ( 12.09.2025 )" at bounding box center [757, 231] width 742 height 19
click at [403, 223] on span "# 1345575 ( 12.09.2025 )" at bounding box center [757, 231] width 742 height 19
drag, startPoint x: 431, startPoint y: 226, endPoint x: 442, endPoint y: 227, distance: 11.0
click at [432, 226] on span "# 1345575 ( 12.09.2025 )" at bounding box center [757, 231] width 742 height 19
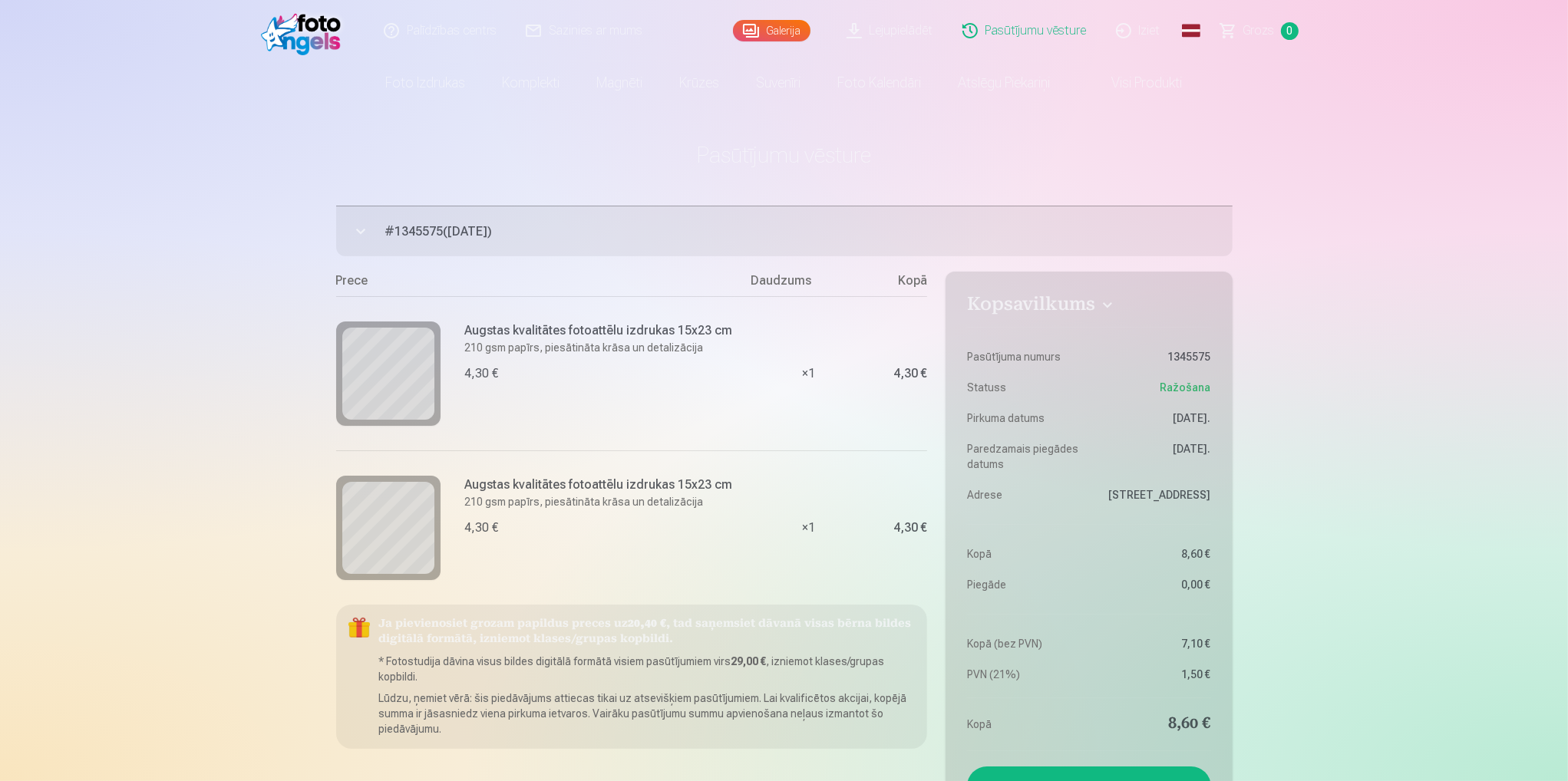
drag, startPoint x: 559, startPoint y: 233, endPoint x: 384, endPoint y: 220, distance: 175.5
click at [384, 220] on button "# 1345575 ( 12.09.2025 ) Ražošana 8,60 €" at bounding box center [784, 231] width 897 height 51
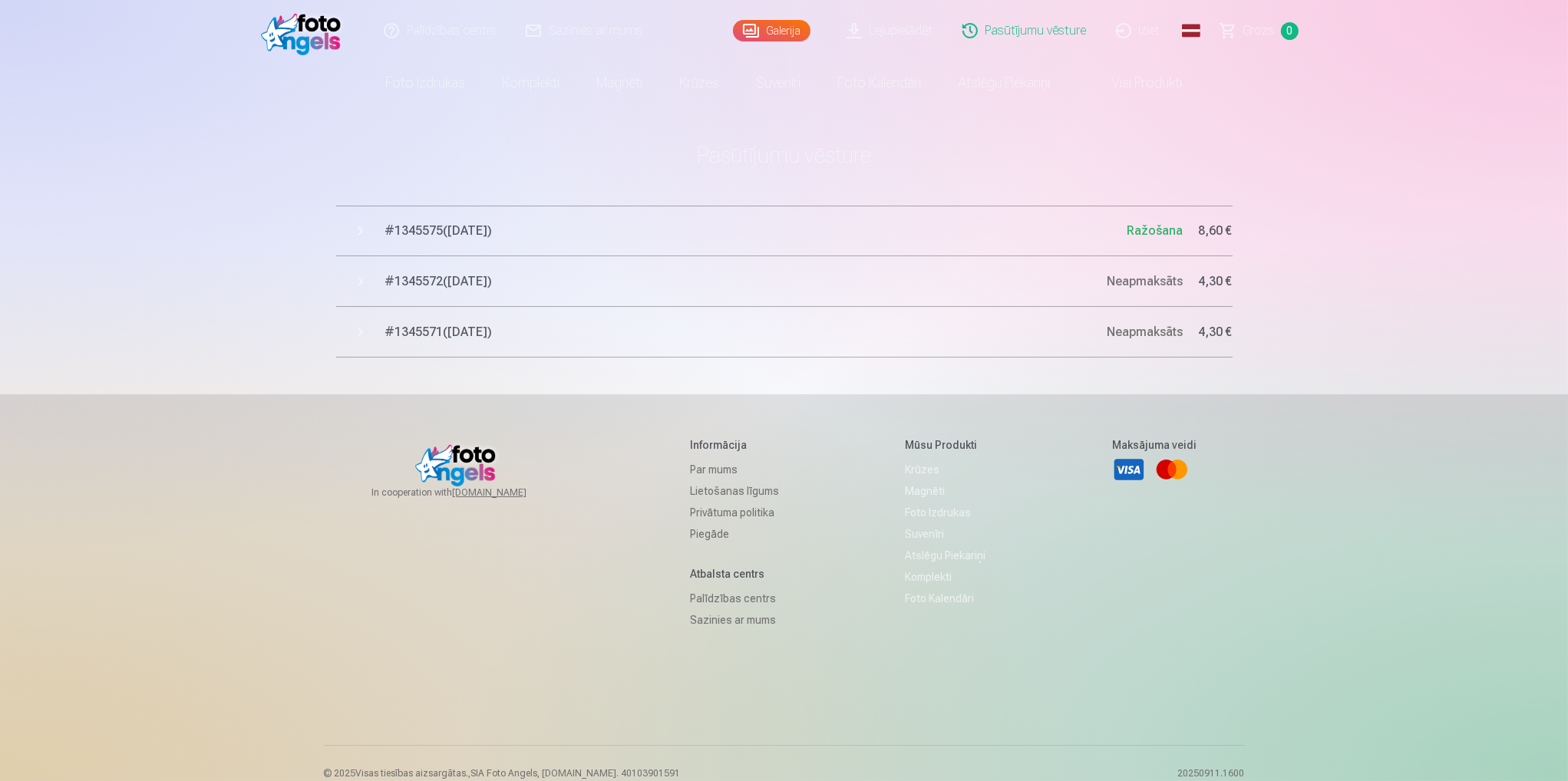
click at [384, 234] on button "# 1345575 ( 12.09.2025 ) Ražošana 8,60 €" at bounding box center [784, 231] width 897 height 51
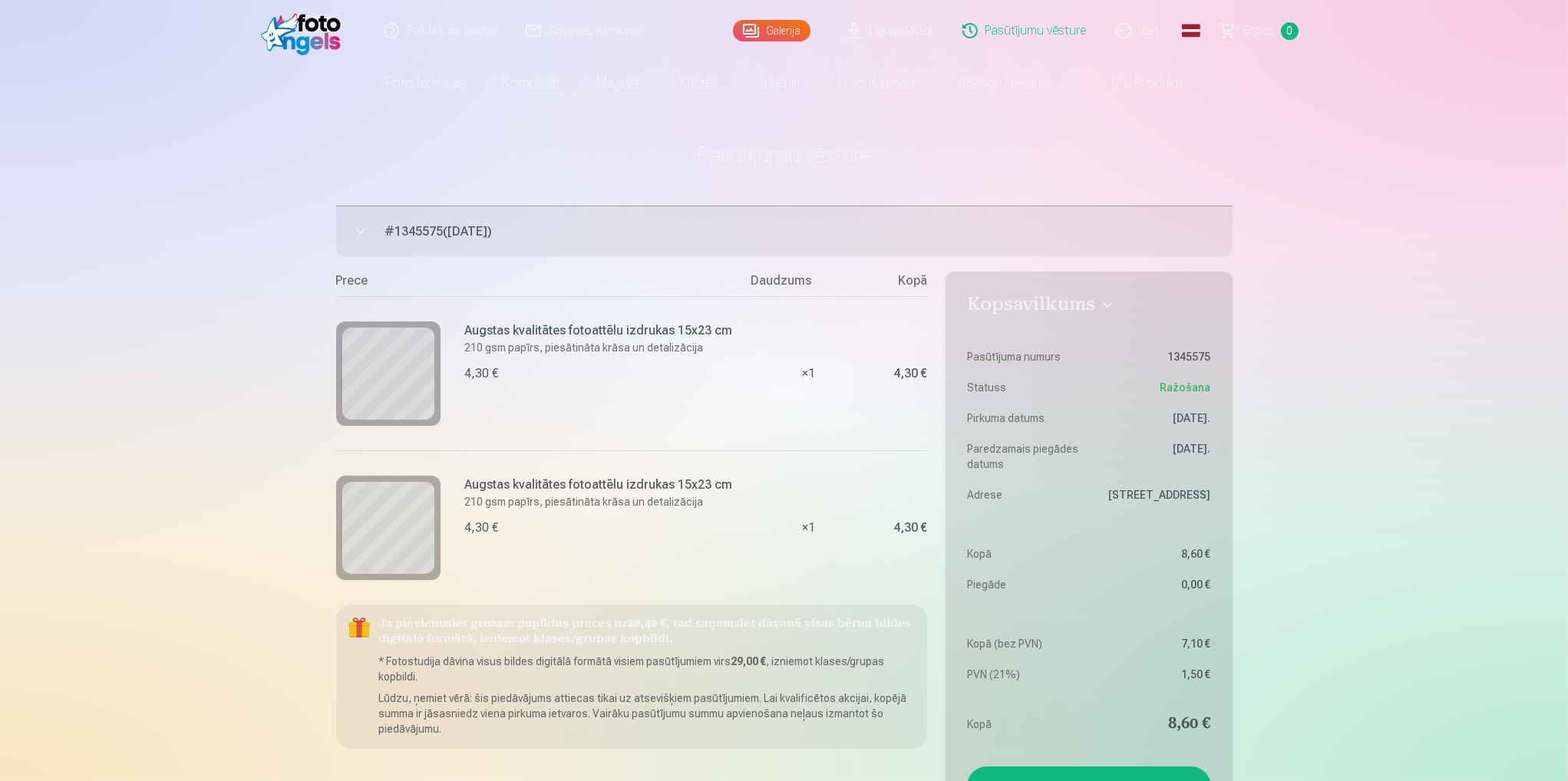
drag, startPoint x: 546, startPoint y: 230, endPoint x: 396, endPoint y: 224, distance: 150.1
click at [396, 224] on span "# 1345575 ( 12.09.2025 )" at bounding box center [809, 231] width 848 height 19
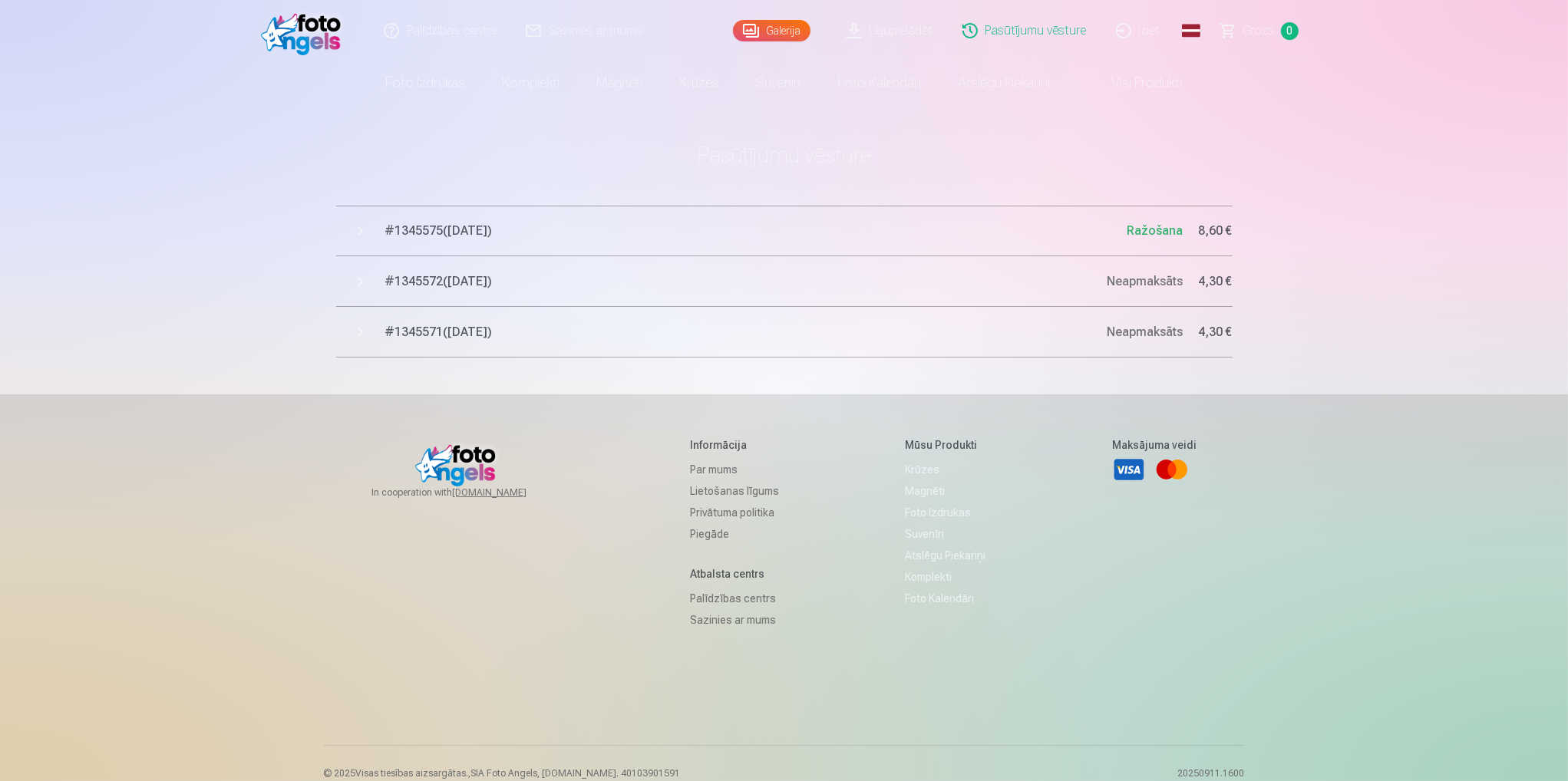
click at [567, 224] on span "# 1345575 ( 12.09.2025 )" at bounding box center [757, 231] width 742 height 19
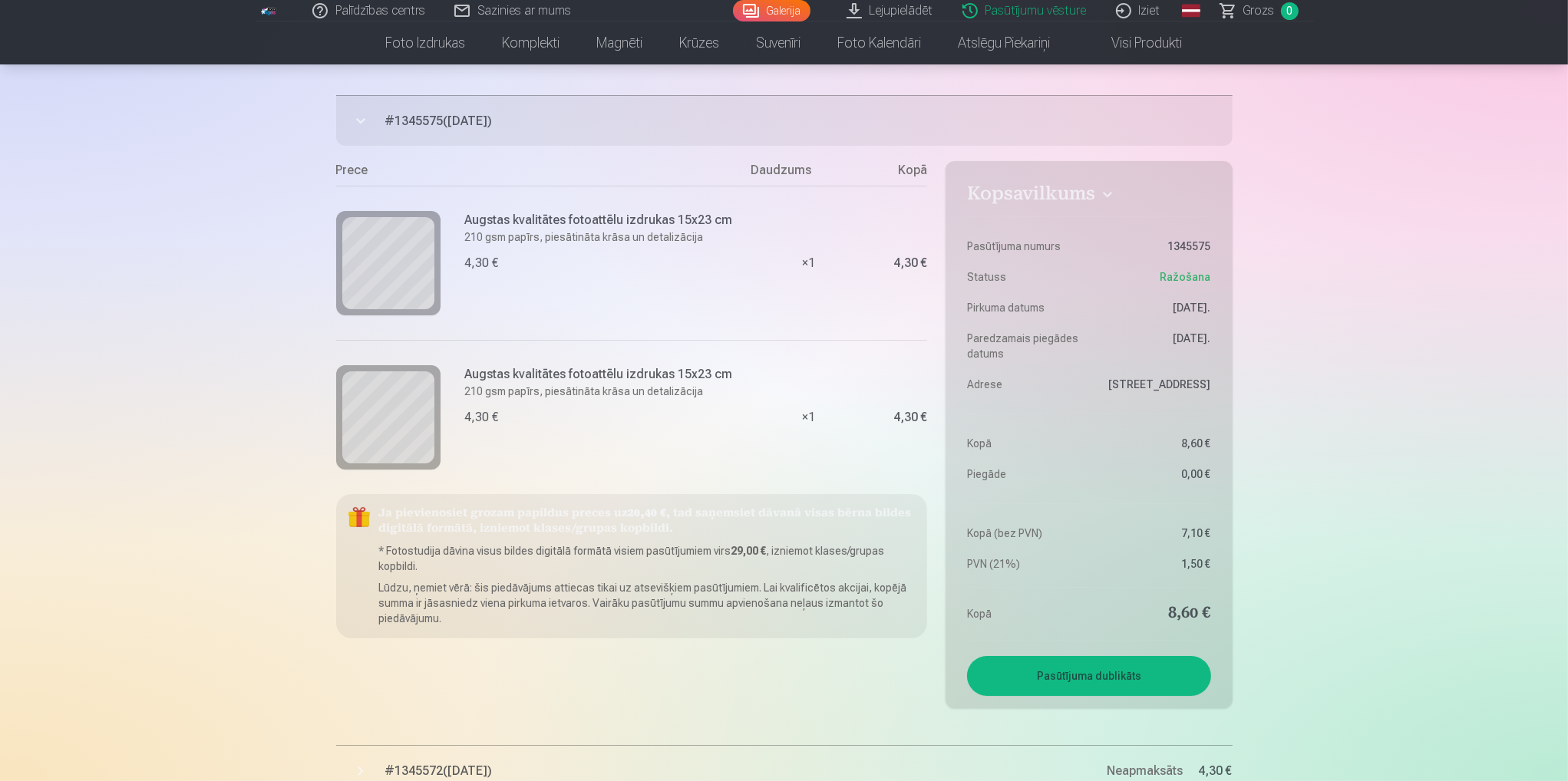
scroll to position [76, 0]
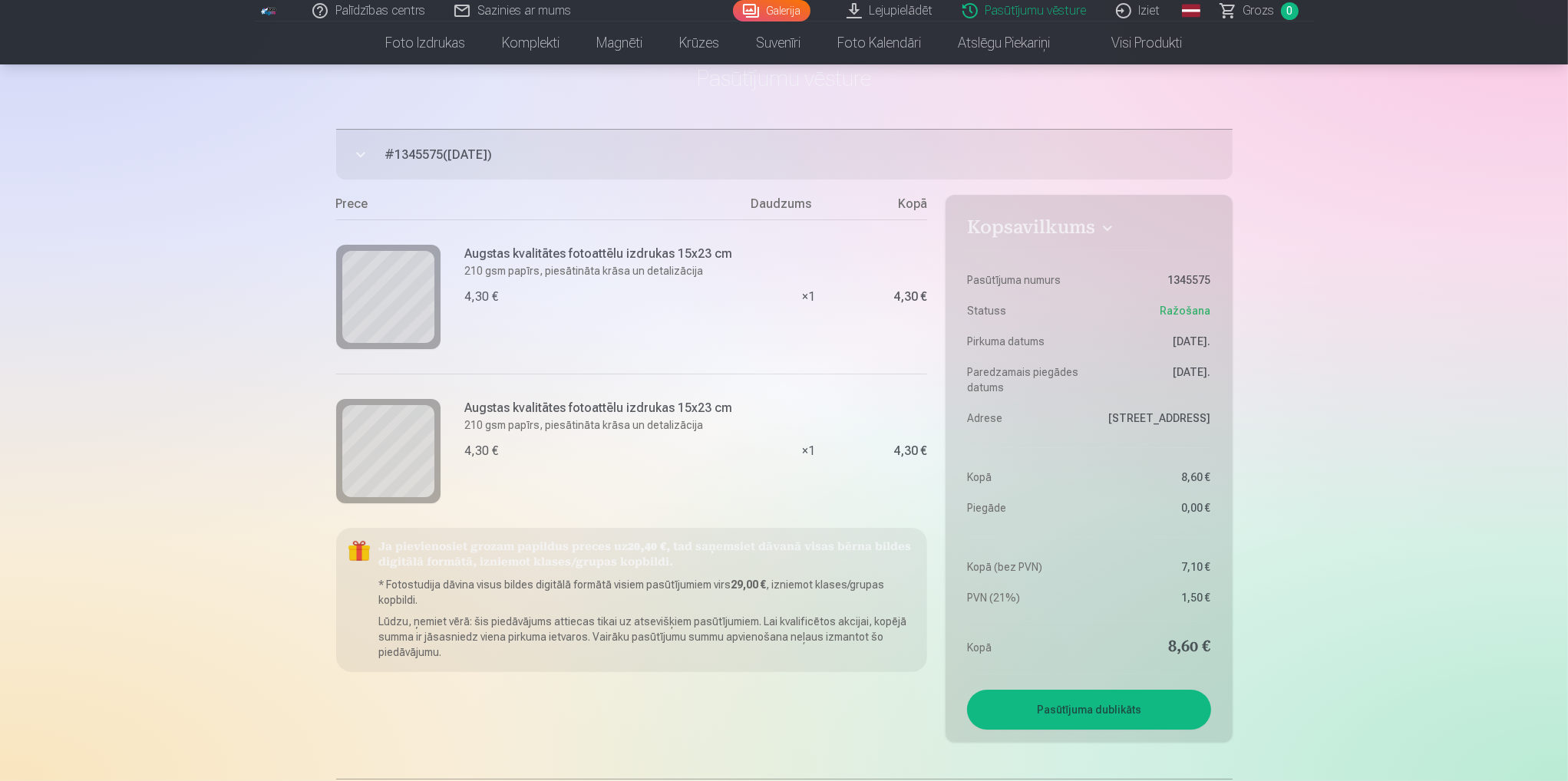
click at [1326, 412] on div "Palīdzības centrs Sazinies ar mums Galerija Lejupielādēt Pasūtījumu vēsture Izi…" at bounding box center [784, 631] width 1568 height 1416
click at [1302, 488] on div "Palīdzības centrs Sazinies ar mums Galerija Lejupielādēt Pasūtījumu vēsture Izi…" at bounding box center [784, 631] width 1568 height 1416
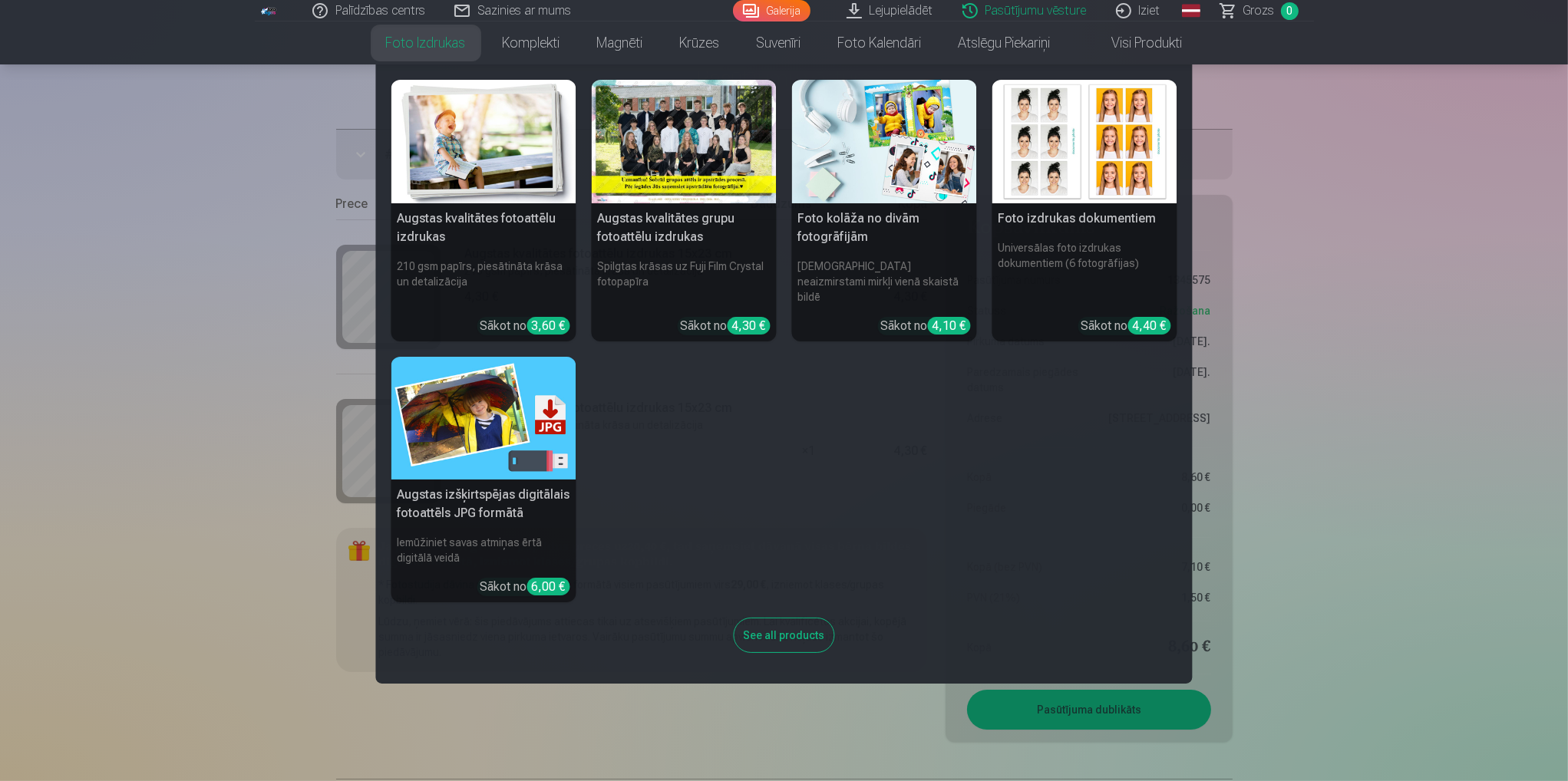
click at [409, 47] on link "Foto izdrukas" at bounding box center [426, 43] width 116 height 43
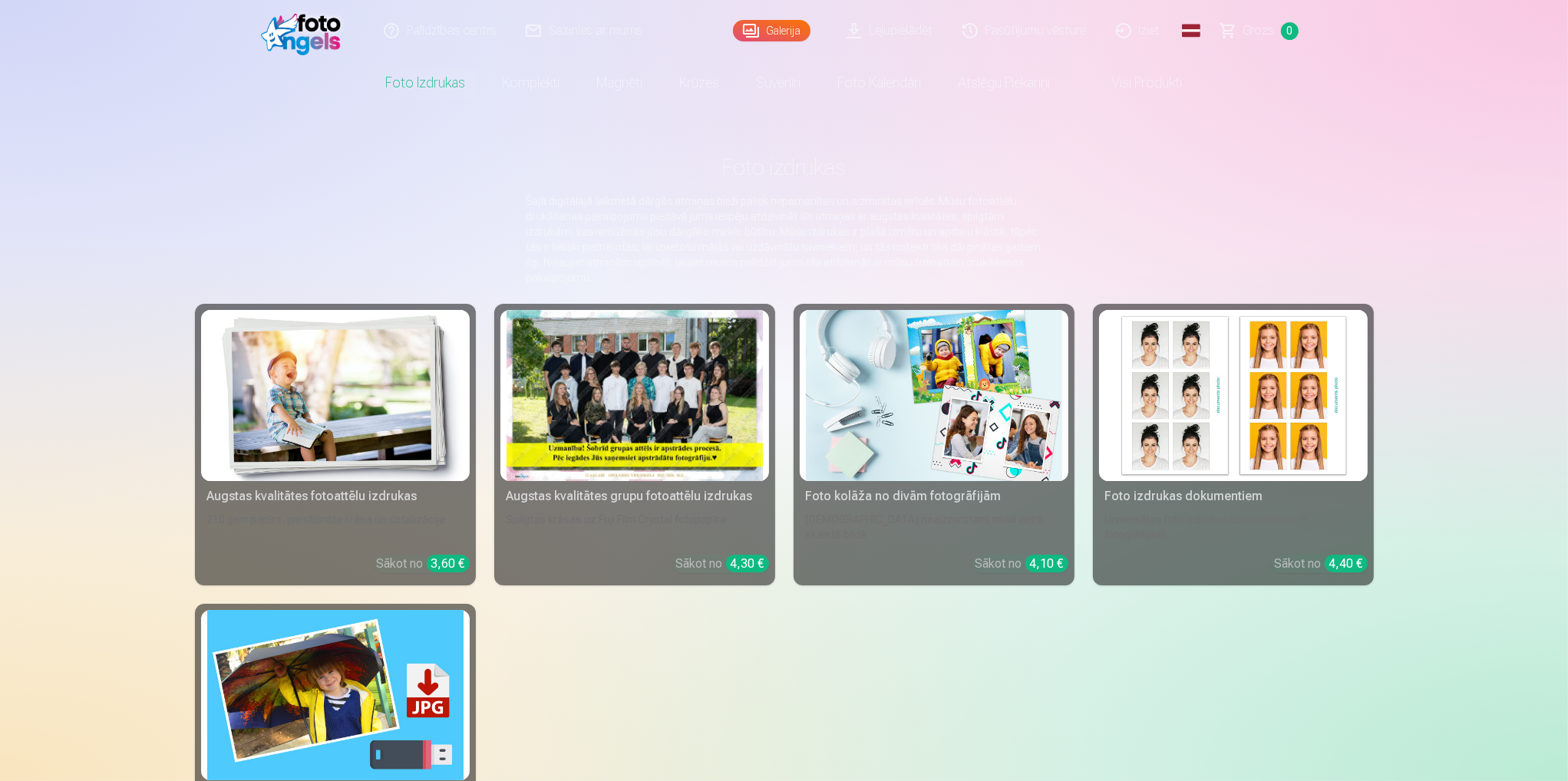
drag, startPoint x: 700, startPoint y: 191, endPoint x: 692, endPoint y: 182, distance: 12.0
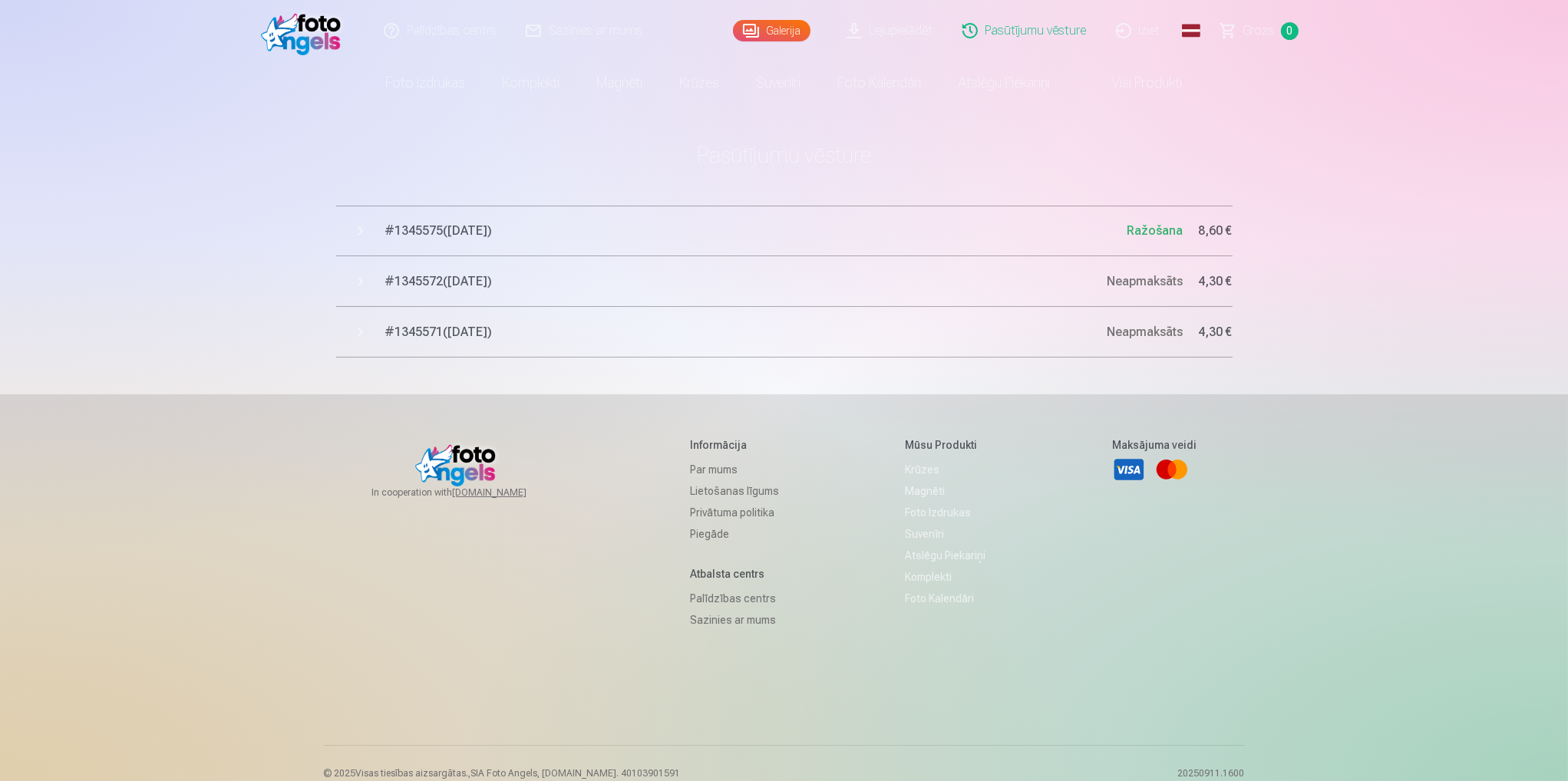
click at [537, 240] on button "# 1345575 ( 12.09.2025 ) Ražošana 8,60 €" at bounding box center [784, 231] width 897 height 51
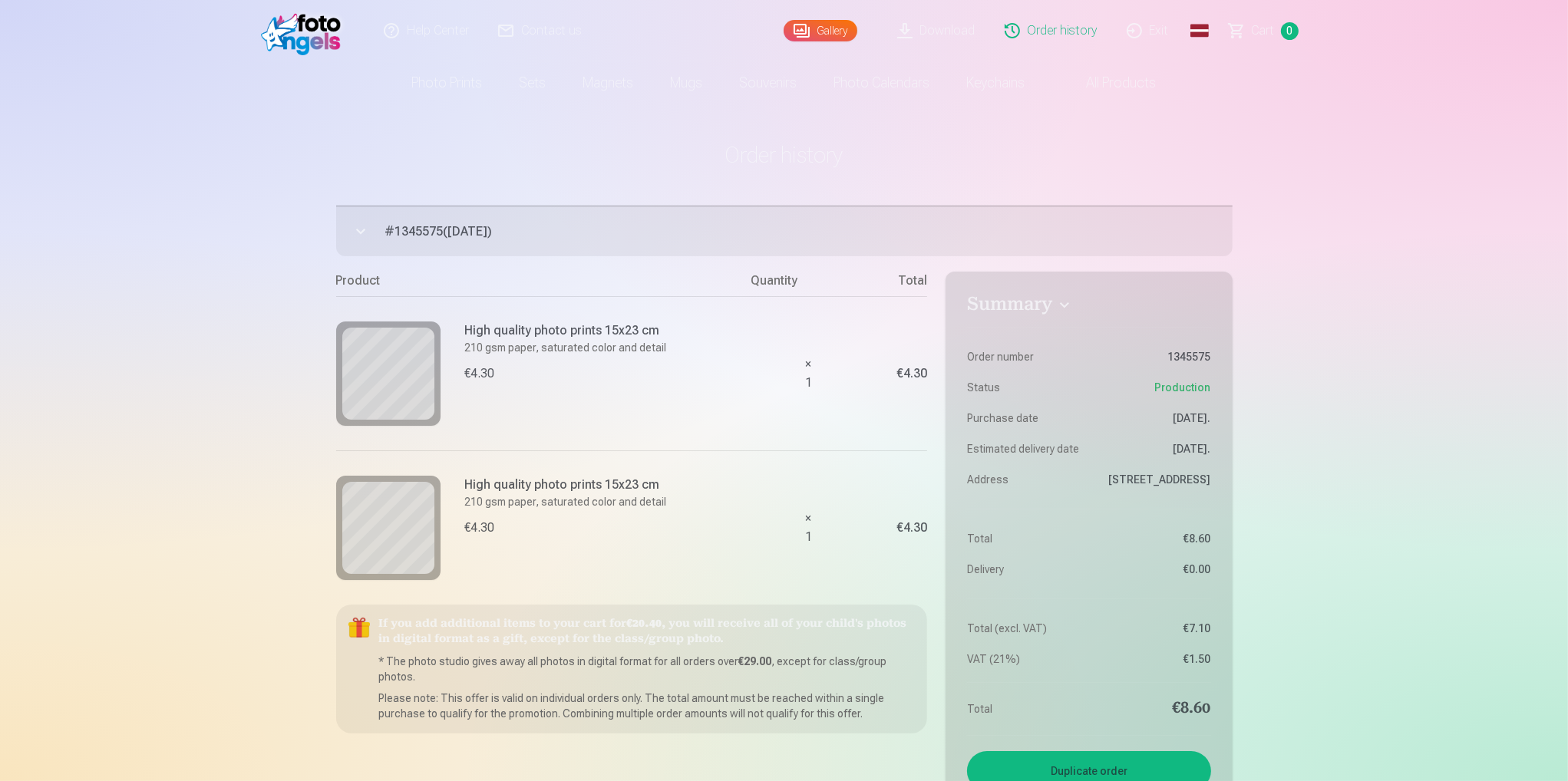
click at [1259, 31] on font "Cart" at bounding box center [1264, 30] width 23 height 15
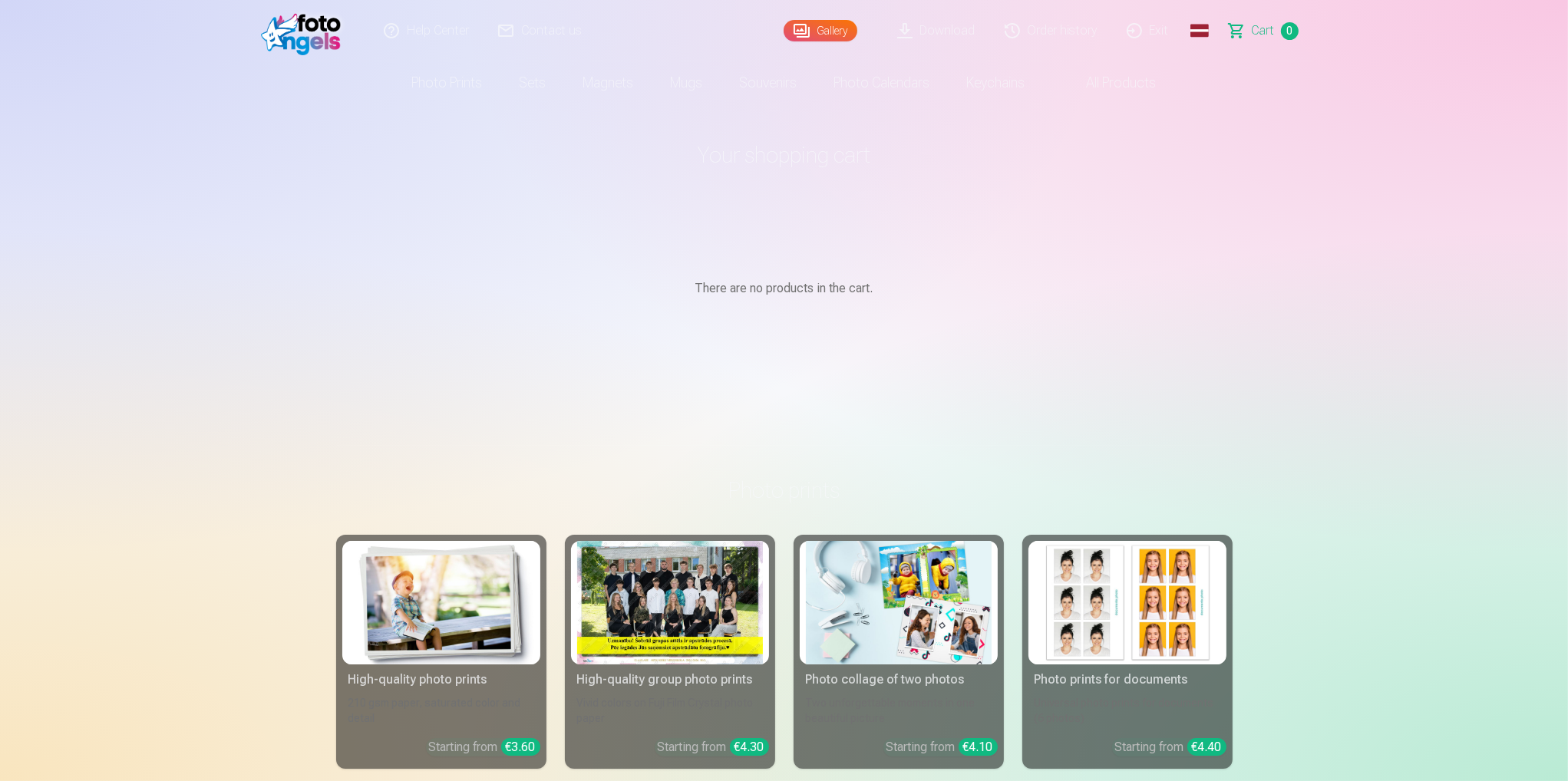
click at [1200, 31] on link "Global" at bounding box center [1199, 30] width 30 height 62
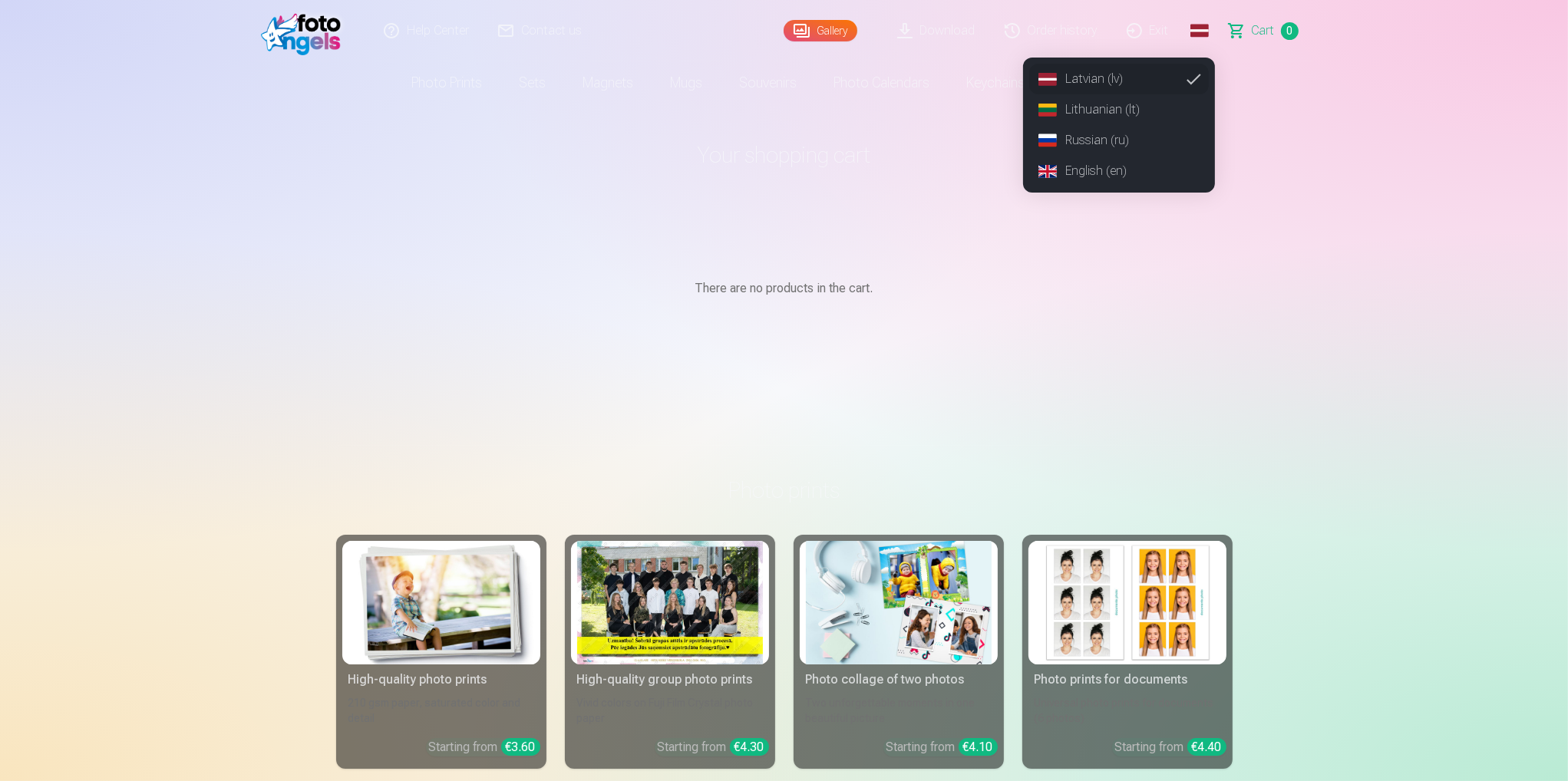
click at [1118, 173] on font "English (en)" at bounding box center [1096, 170] width 62 height 15
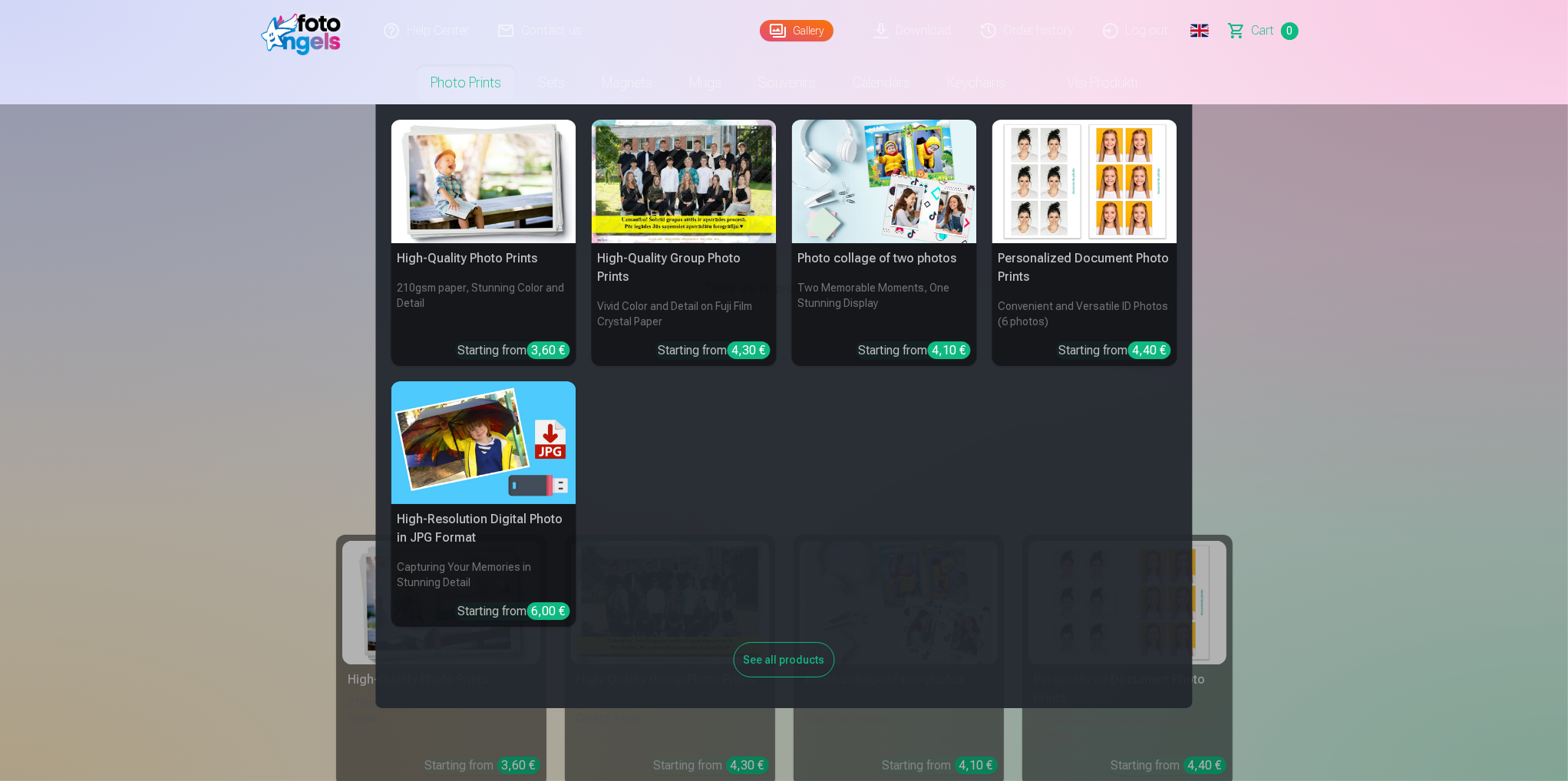
click at [497, 263] on h5 "High-Quality Photo Prints" at bounding box center [484, 258] width 185 height 30
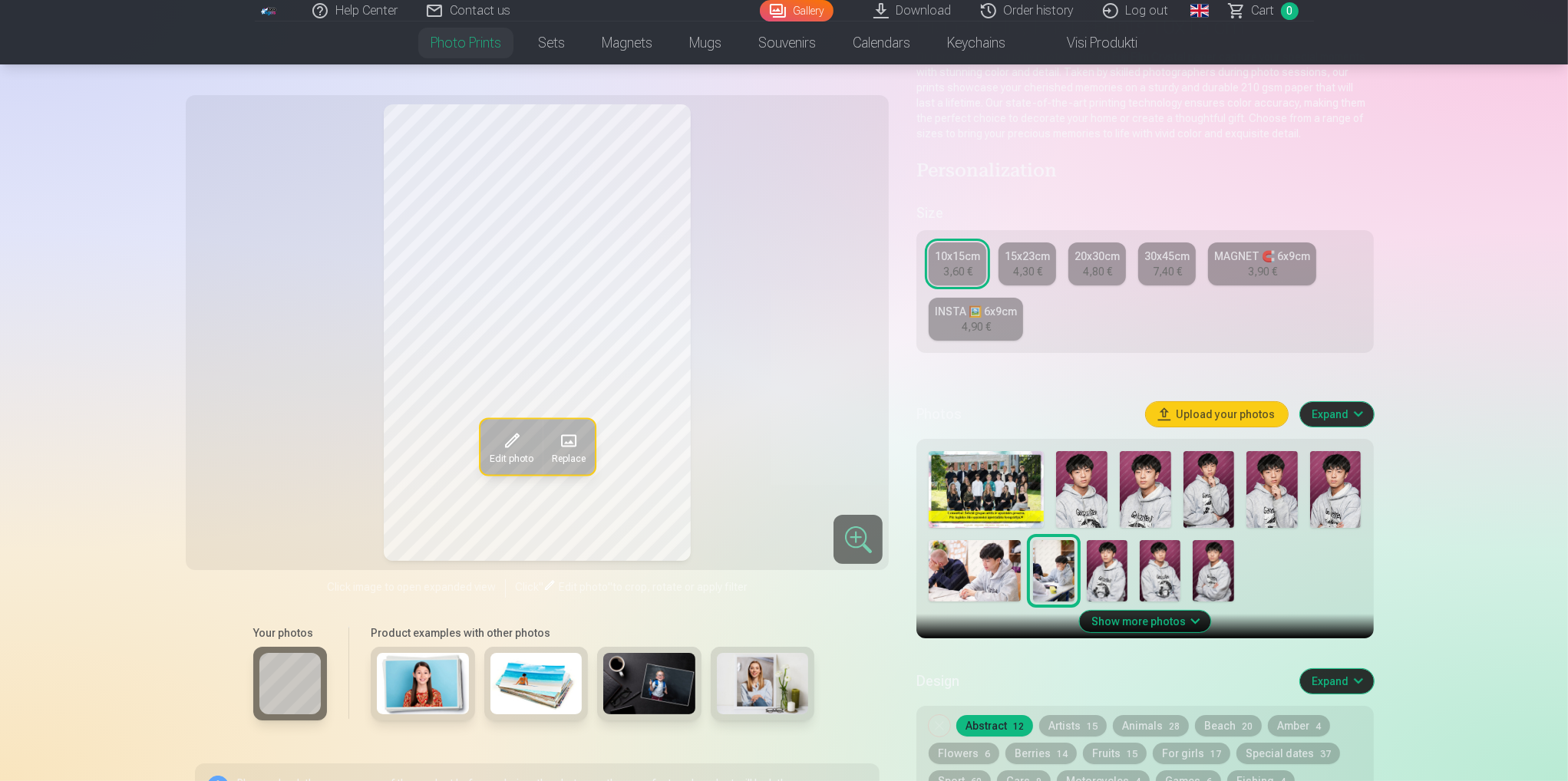
scroll to position [154, 0]
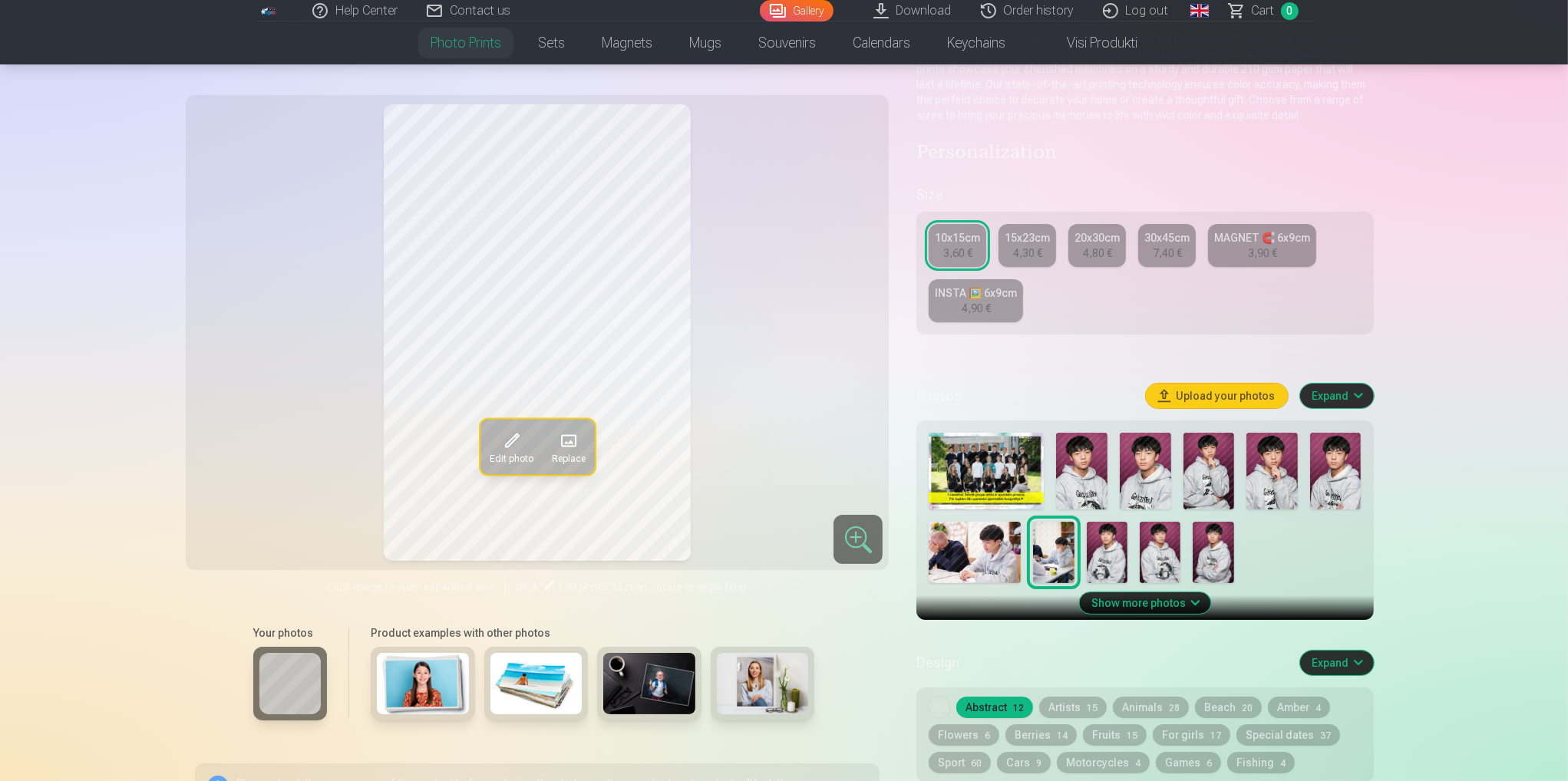
click at [1084, 474] on img at bounding box center [1082, 471] width 52 height 76
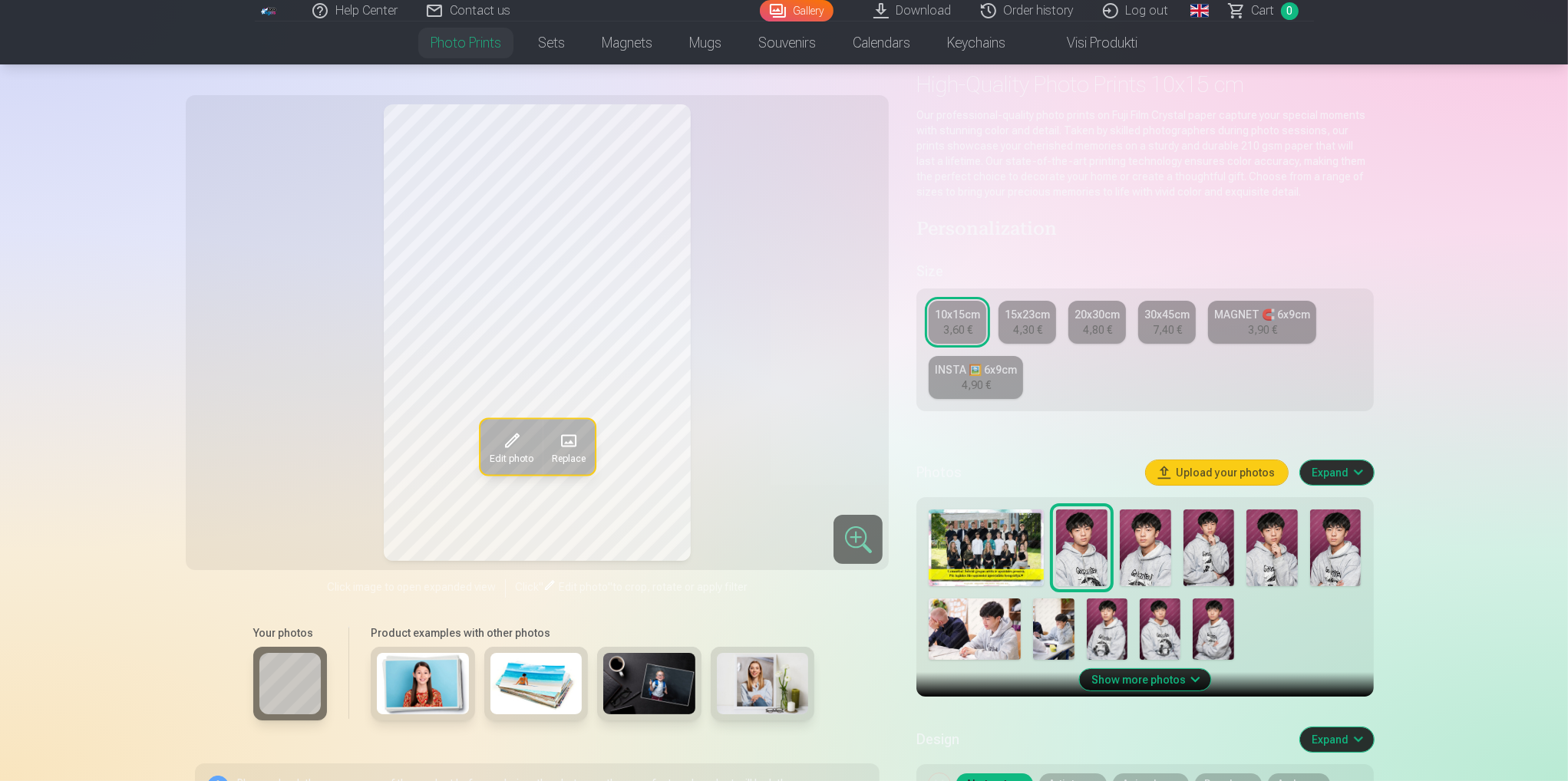
scroll to position [0, 0]
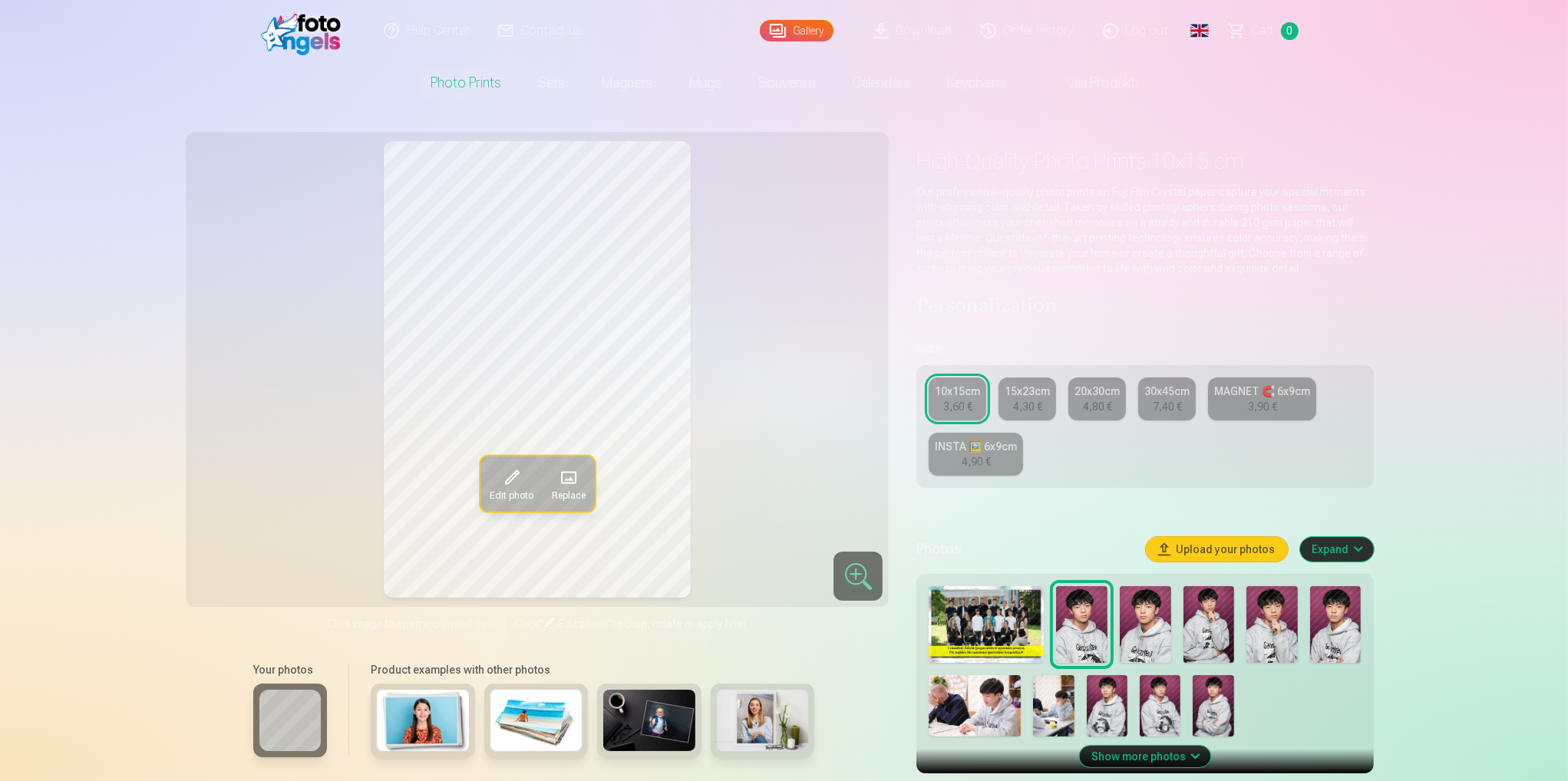
click at [1096, 408] on div "4,80 €" at bounding box center [1097, 407] width 29 height 16
click at [1032, 34] on link "Order history" at bounding box center [1028, 30] width 122 height 62
click at [1041, 400] on link "15x23cm 4,30 €" at bounding box center [1027, 399] width 58 height 43
click at [993, 704] on img at bounding box center [975, 706] width 92 height 62
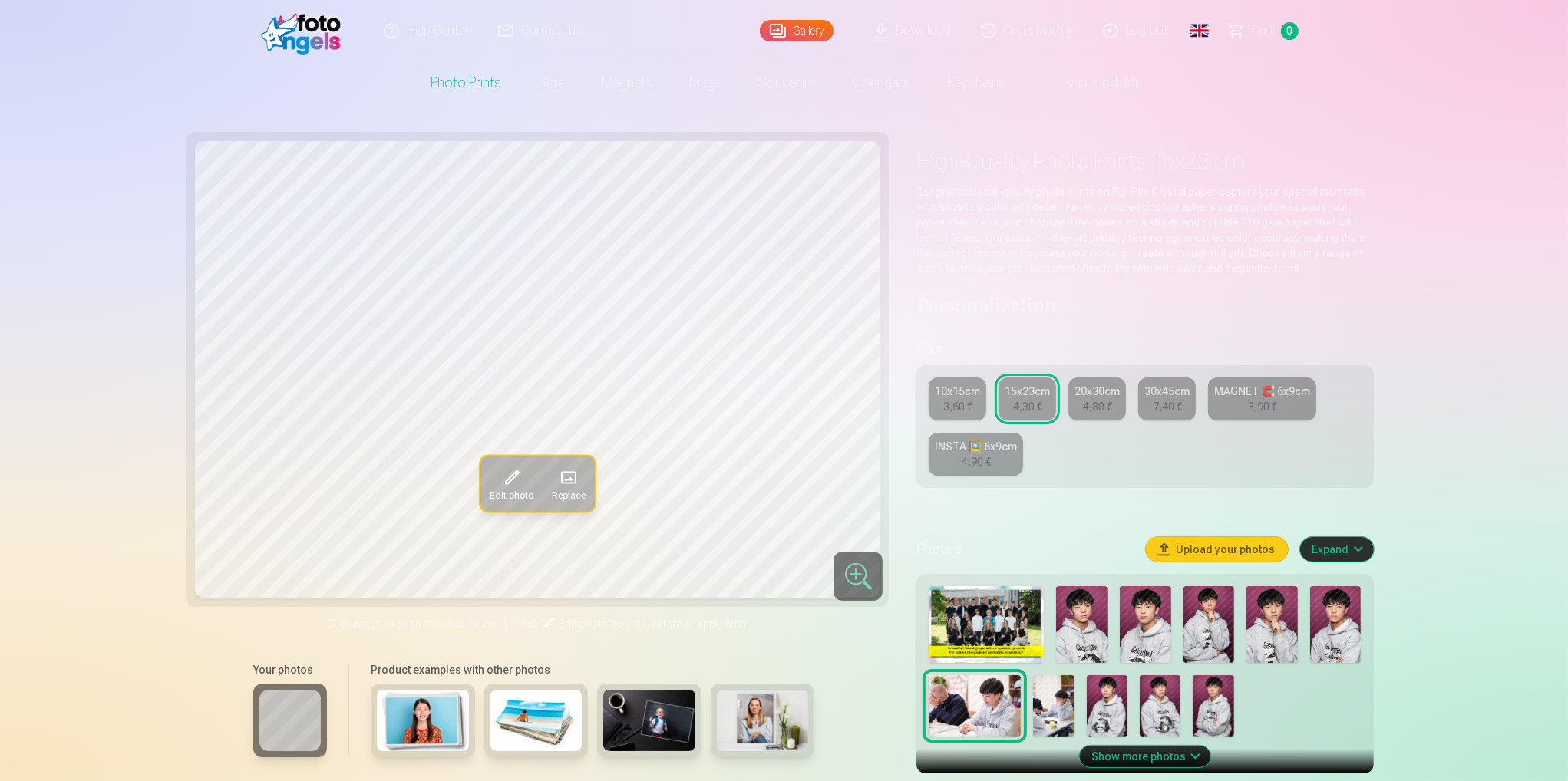
click at [1075, 403] on link "20x30cm 4,80 €" at bounding box center [1096, 399] width 58 height 43
click at [1018, 396] on div "15x23cm" at bounding box center [1027, 391] width 45 height 16
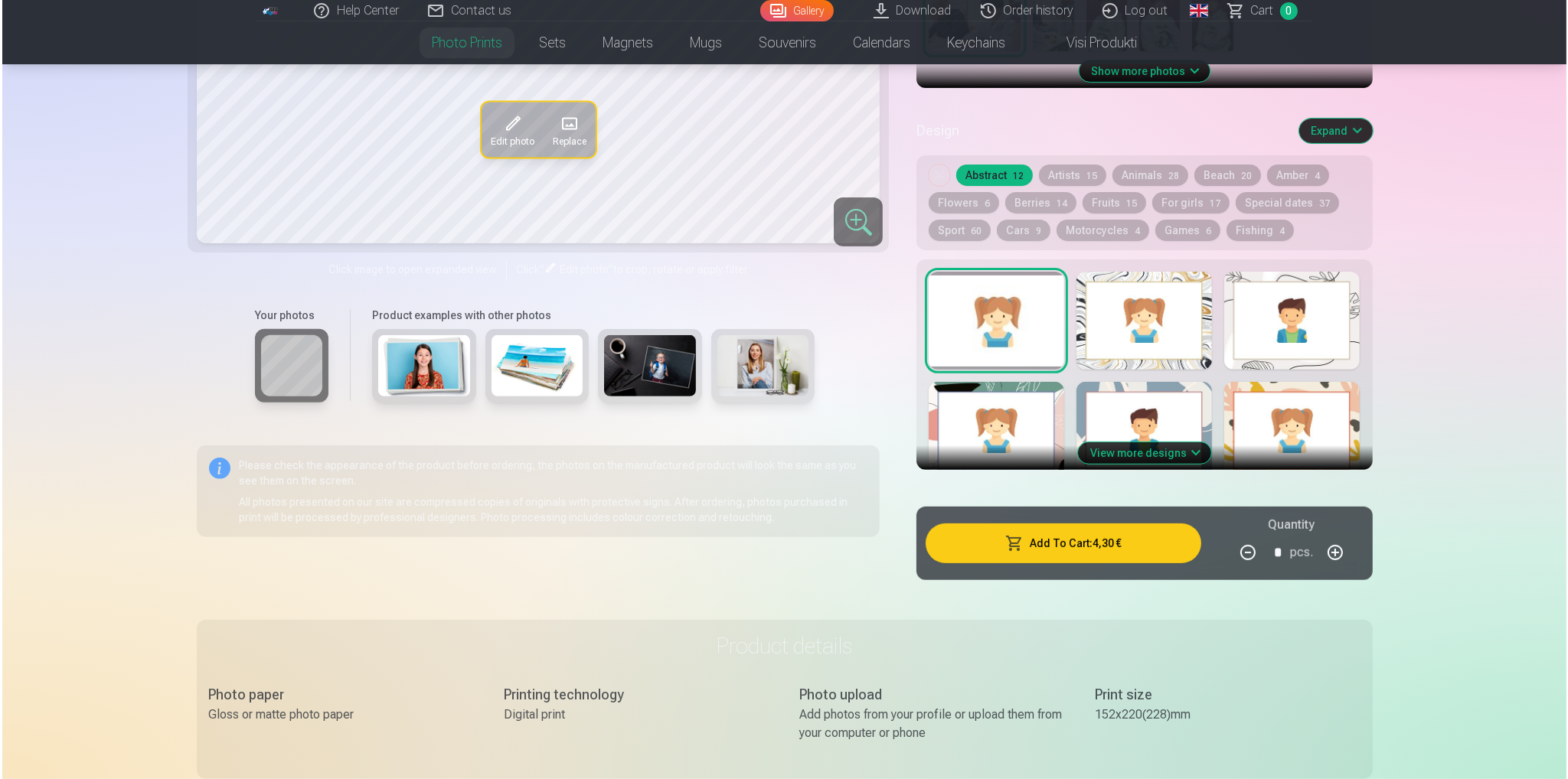
scroll to position [689, 0]
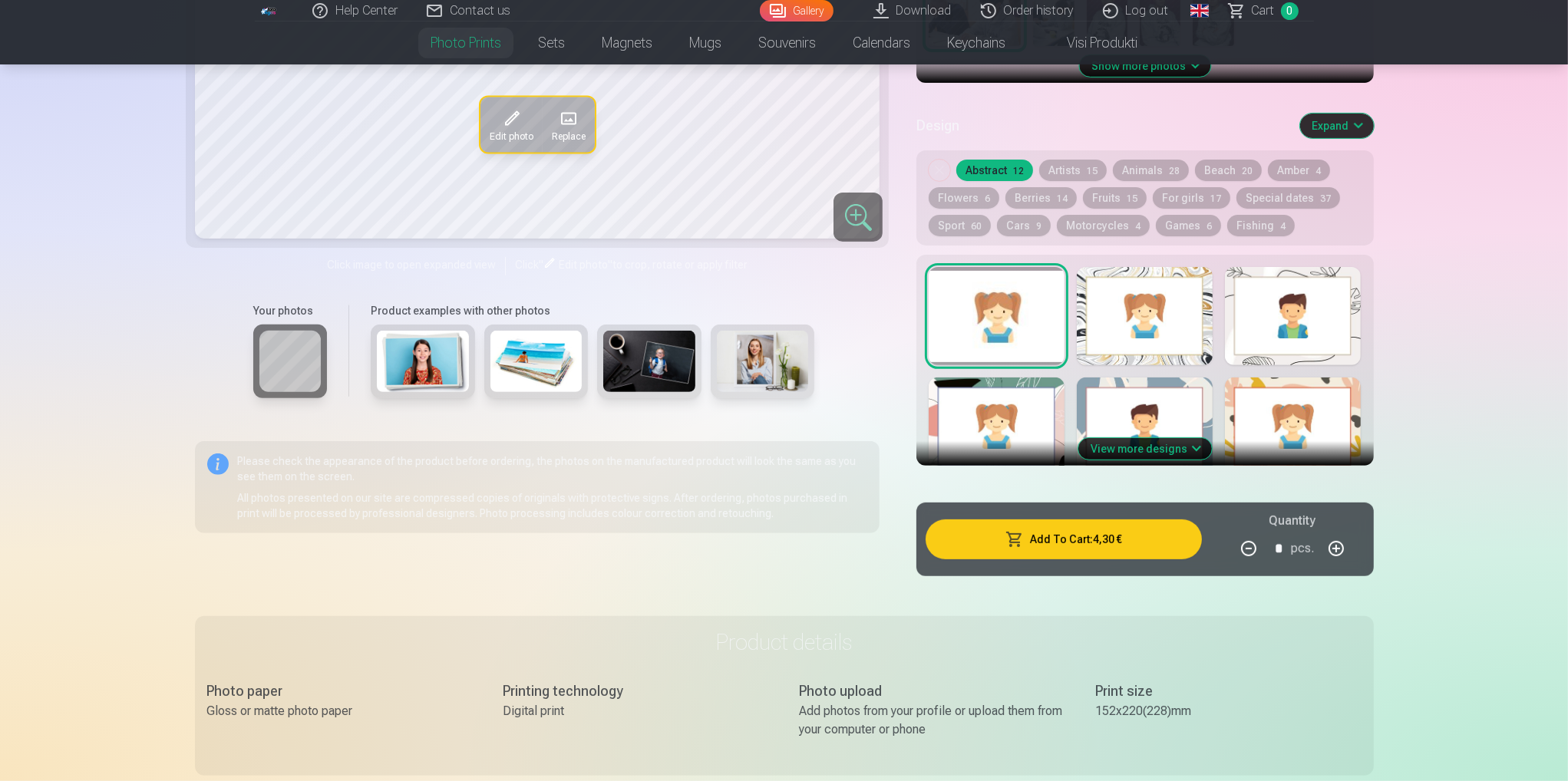
click at [1123, 543] on button "Add To Cart : 4,30 €" at bounding box center [1063, 539] width 275 height 40
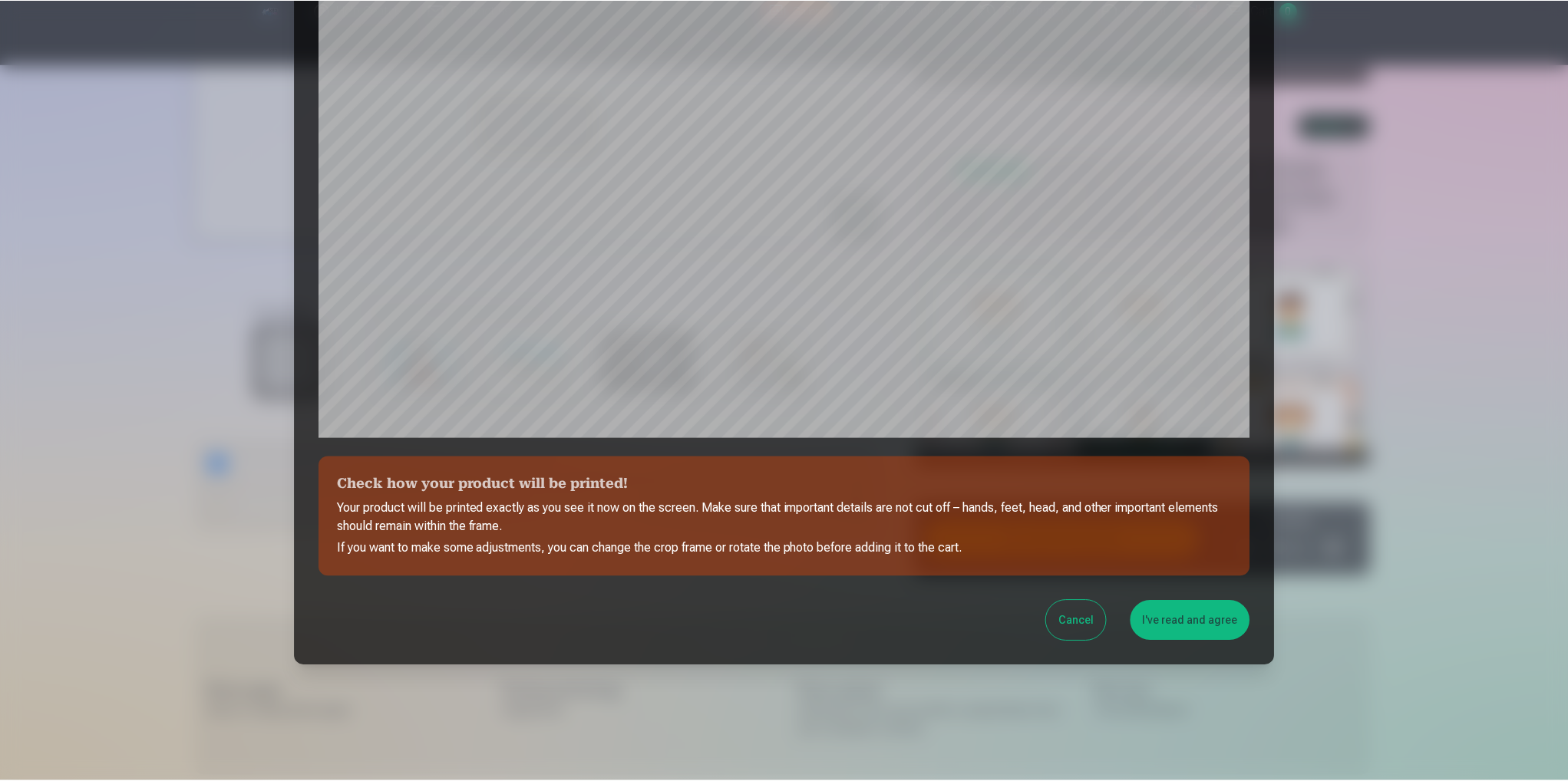
scroll to position [324, 0]
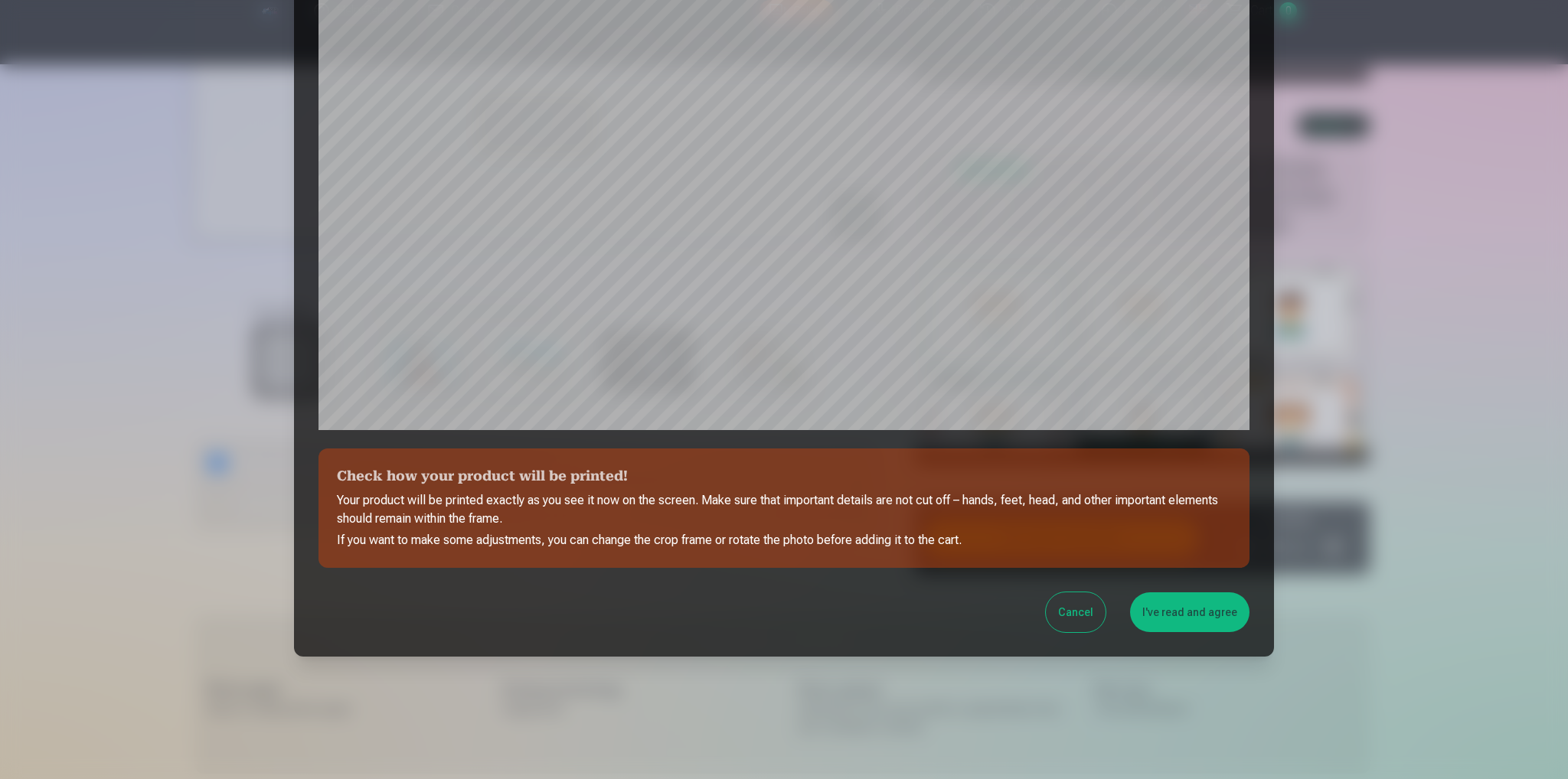
click at [1231, 608] on button "I've read and agree" at bounding box center [1189, 612] width 119 height 40
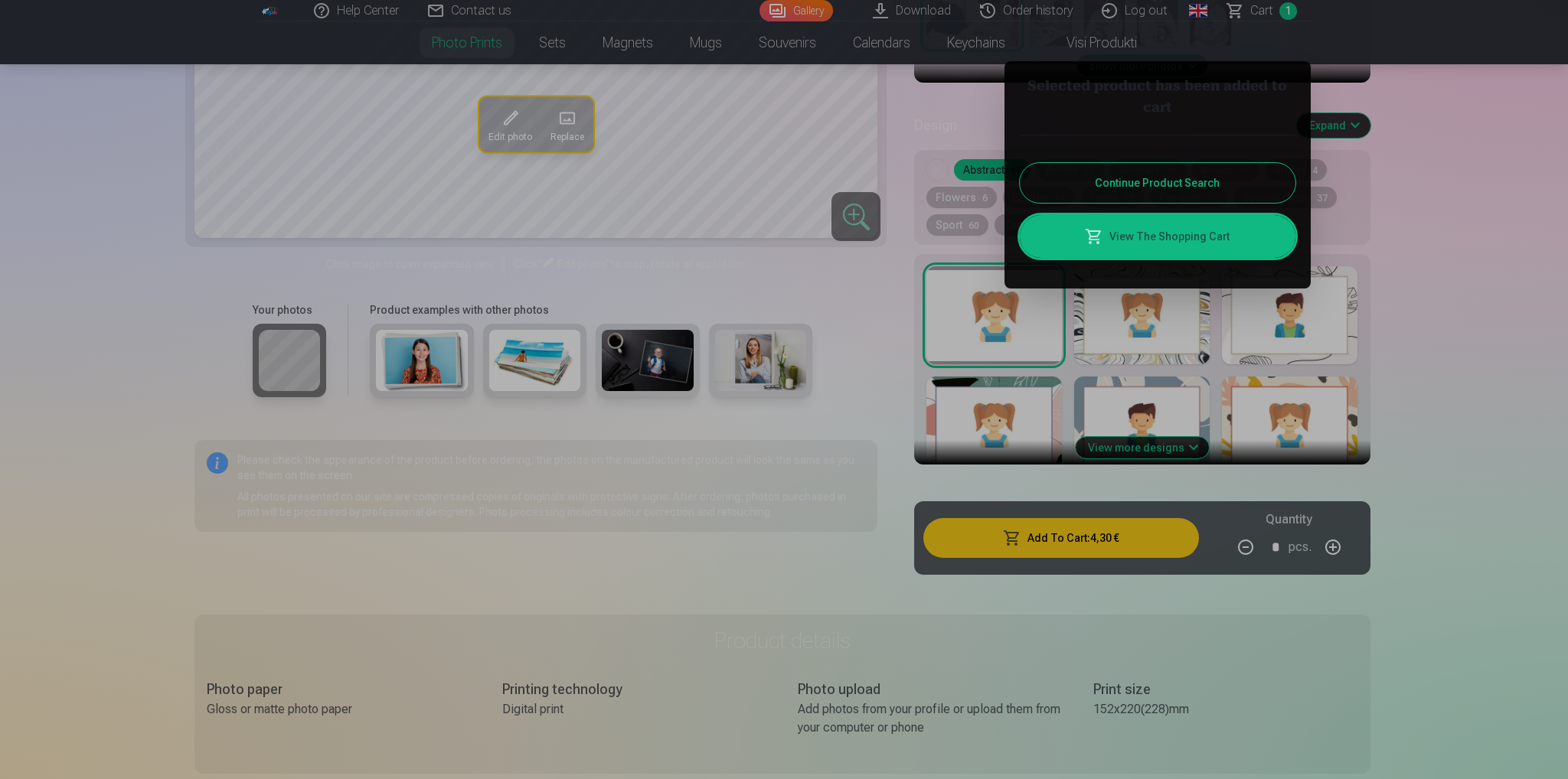
click at [1168, 235] on link "View The Shopping Cart" at bounding box center [1157, 236] width 275 height 43
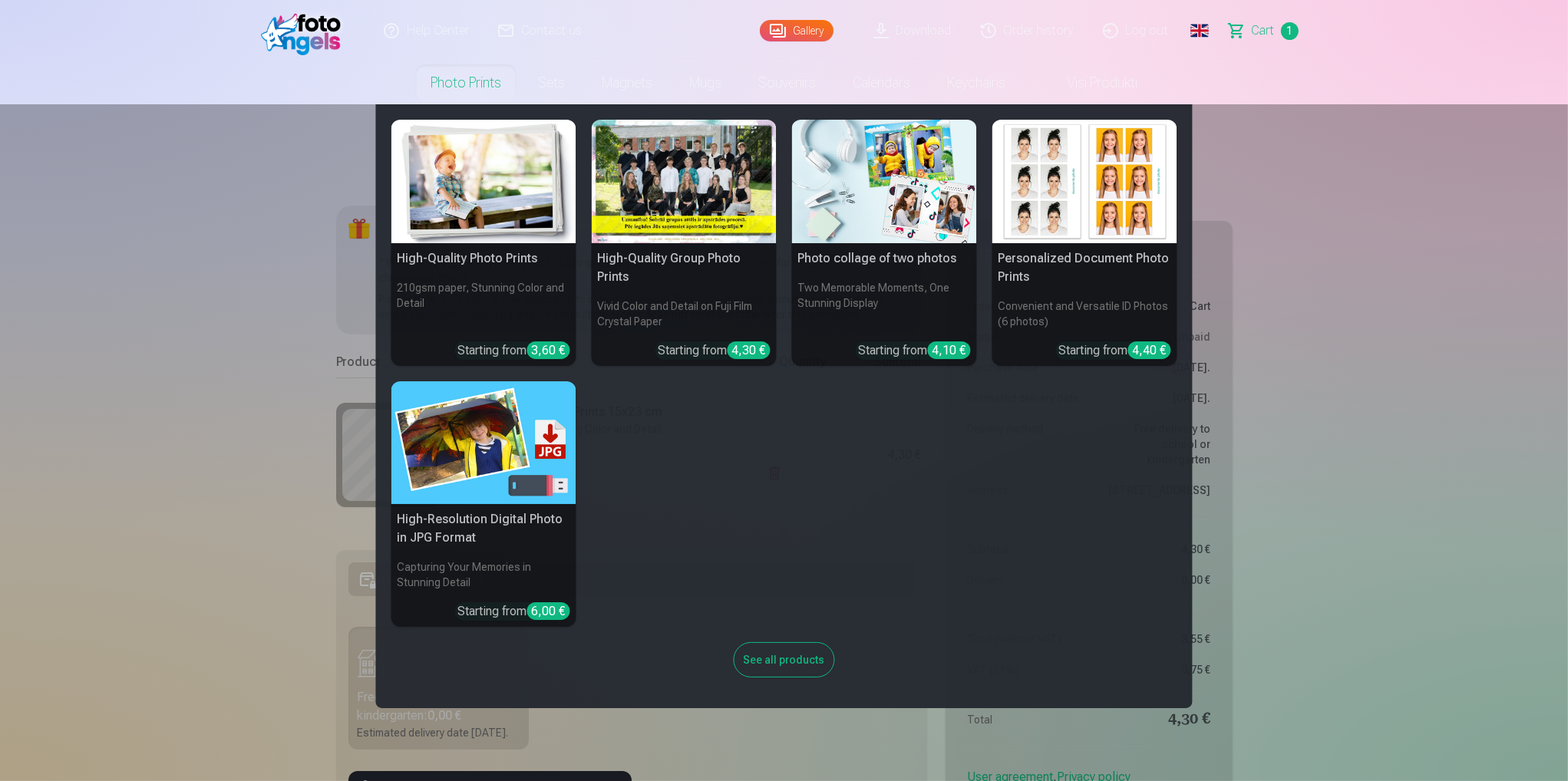
click at [226, 341] on nav "High-Quality Photo Prints 210gsm paper, Stunning Color and Detail Starting from…" at bounding box center [784, 406] width 1568 height 604
click at [242, 303] on nav "High-Quality Photo Prints 210gsm paper, Stunning Color and Detail Starting from…" at bounding box center [784, 406] width 1568 height 604
click at [452, 259] on h5 "High-Quality Photo Prints" at bounding box center [484, 258] width 185 height 30
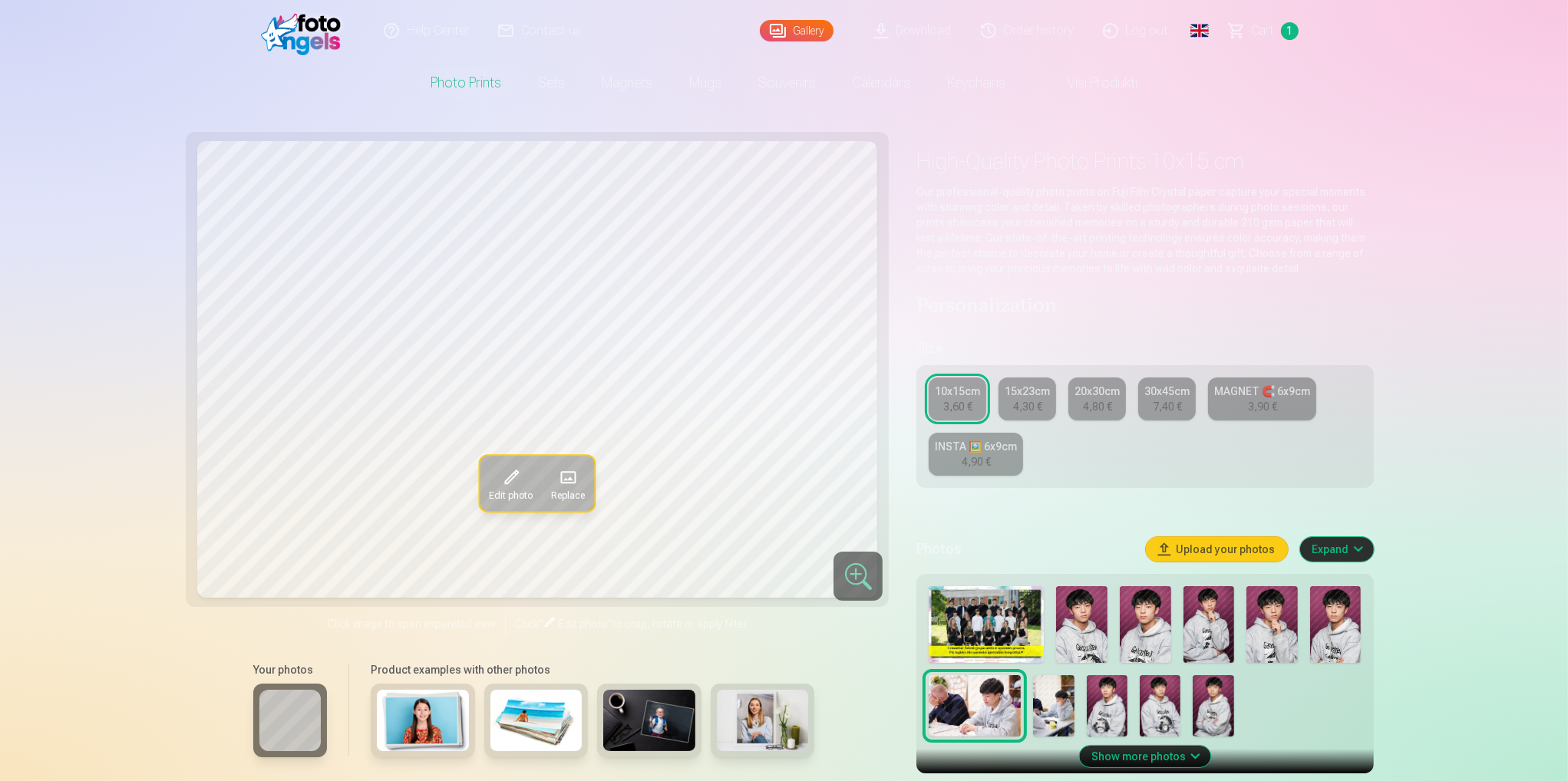
click at [1212, 715] on img at bounding box center [1213, 706] width 41 height 62
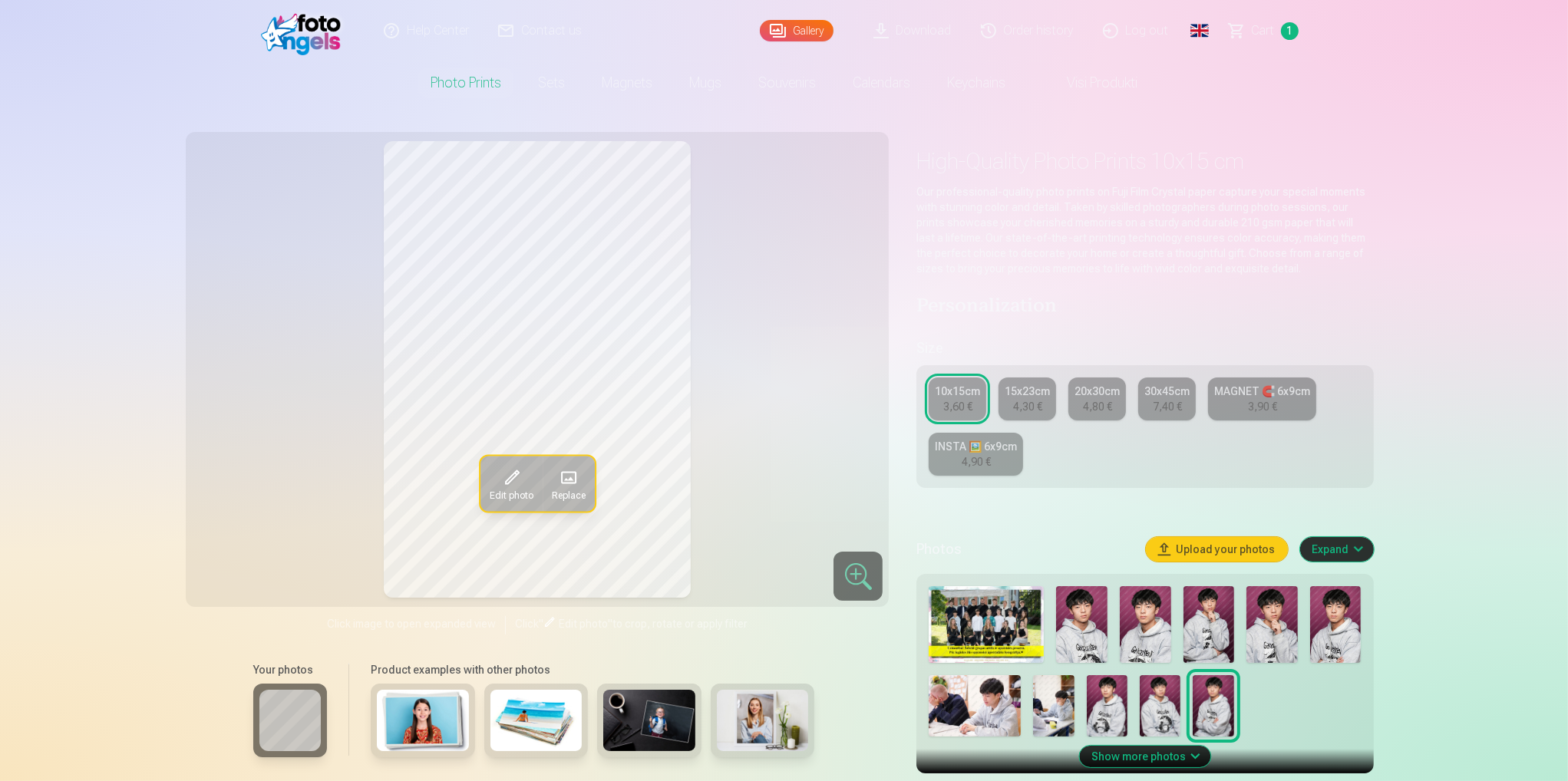
click at [1084, 393] on div "20x30cm" at bounding box center [1097, 391] width 45 height 16
click at [1073, 636] on img at bounding box center [1082, 624] width 52 height 76
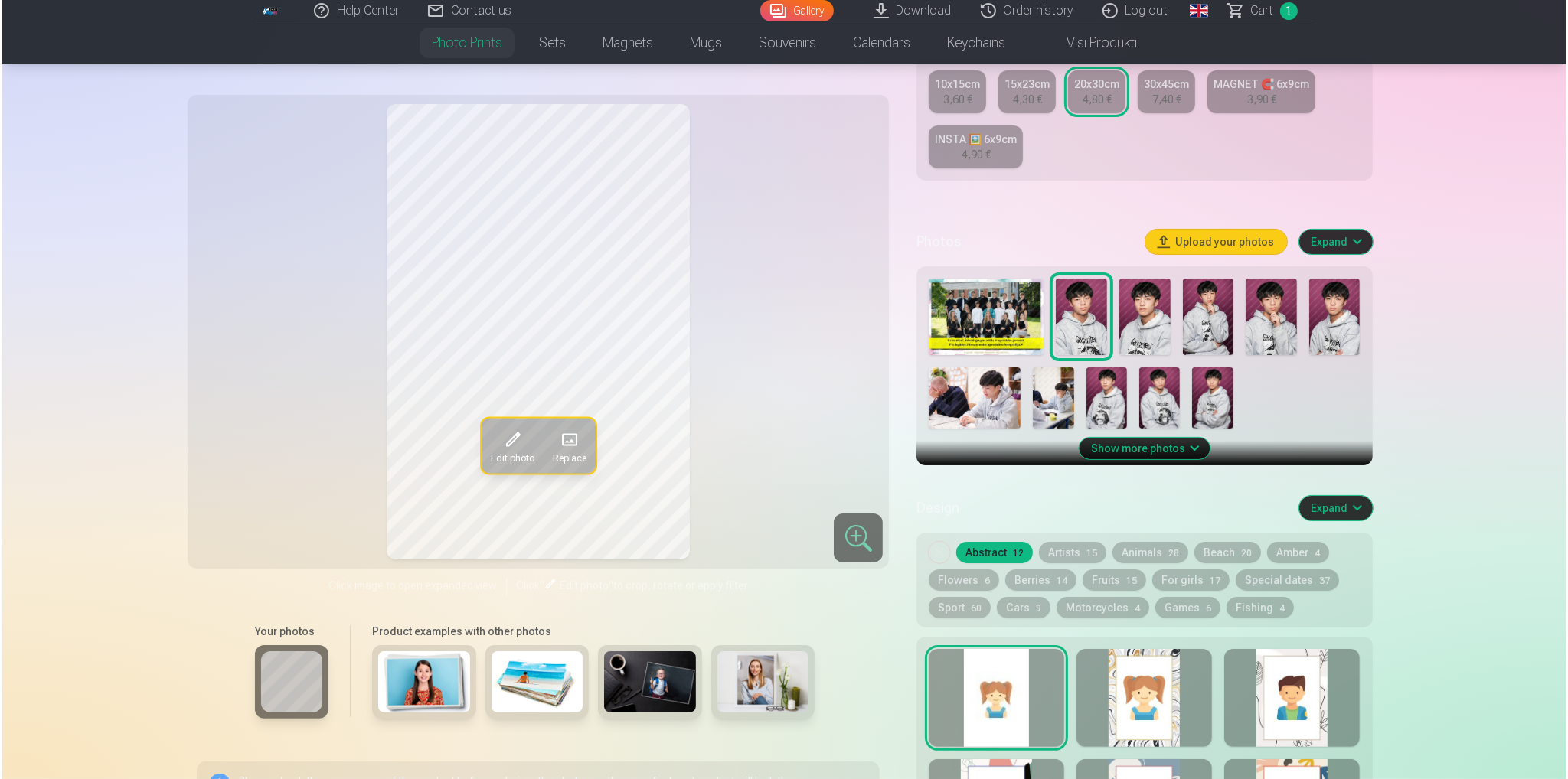
scroll to position [612, 0]
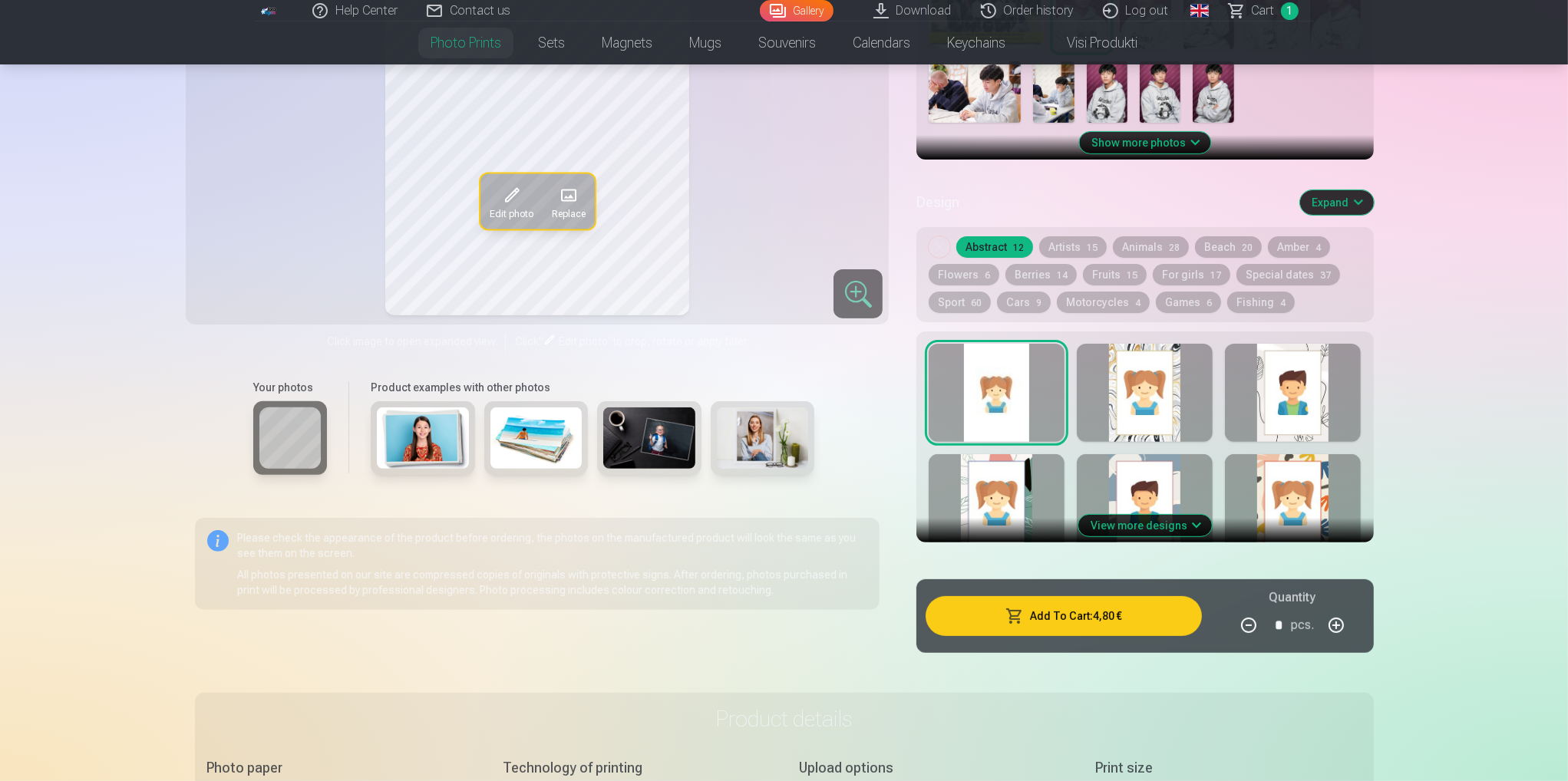
click at [1085, 623] on button "Add To Cart : 4,80 €" at bounding box center [1063, 616] width 275 height 40
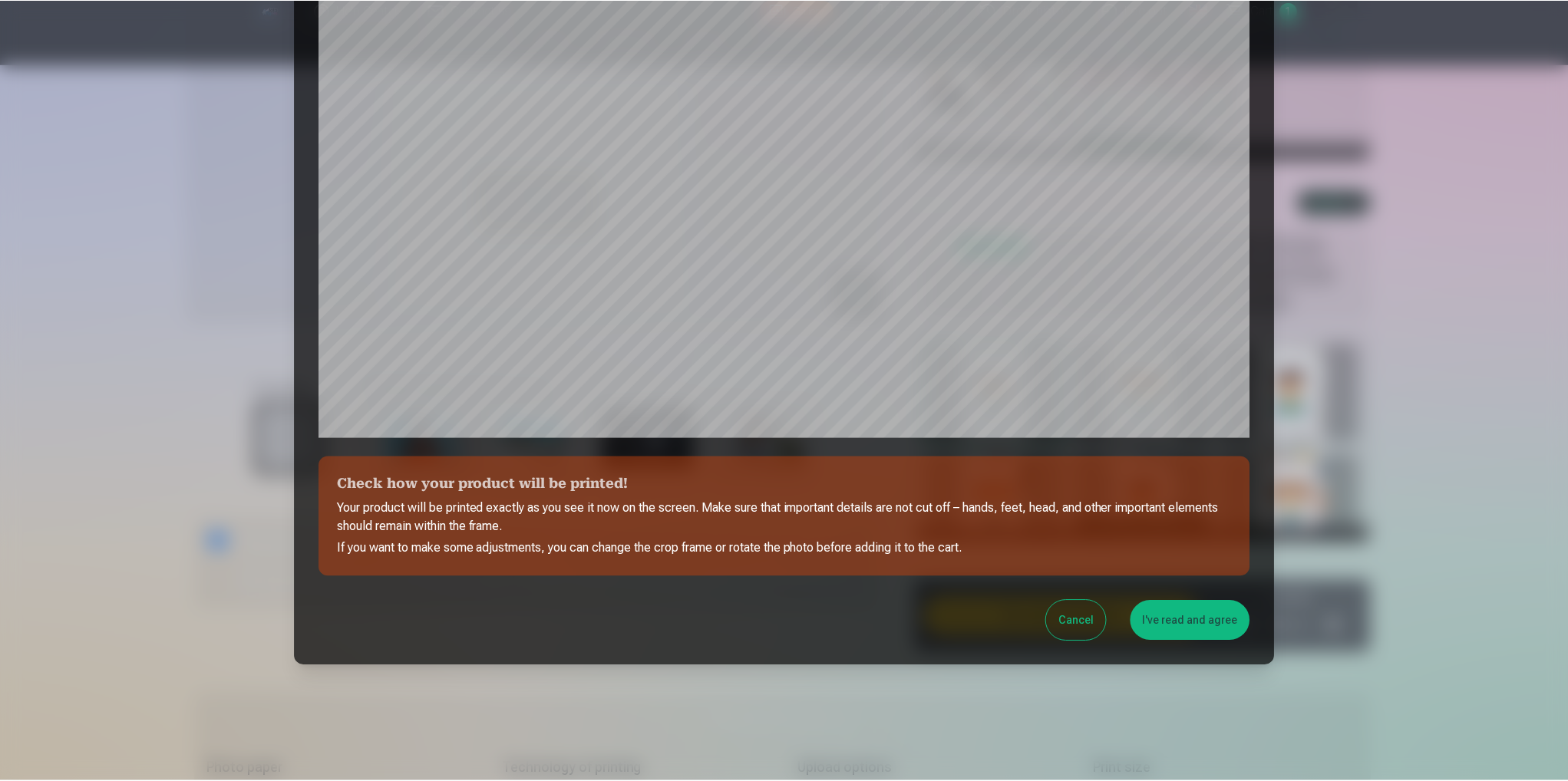
scroll to position [324, 0]
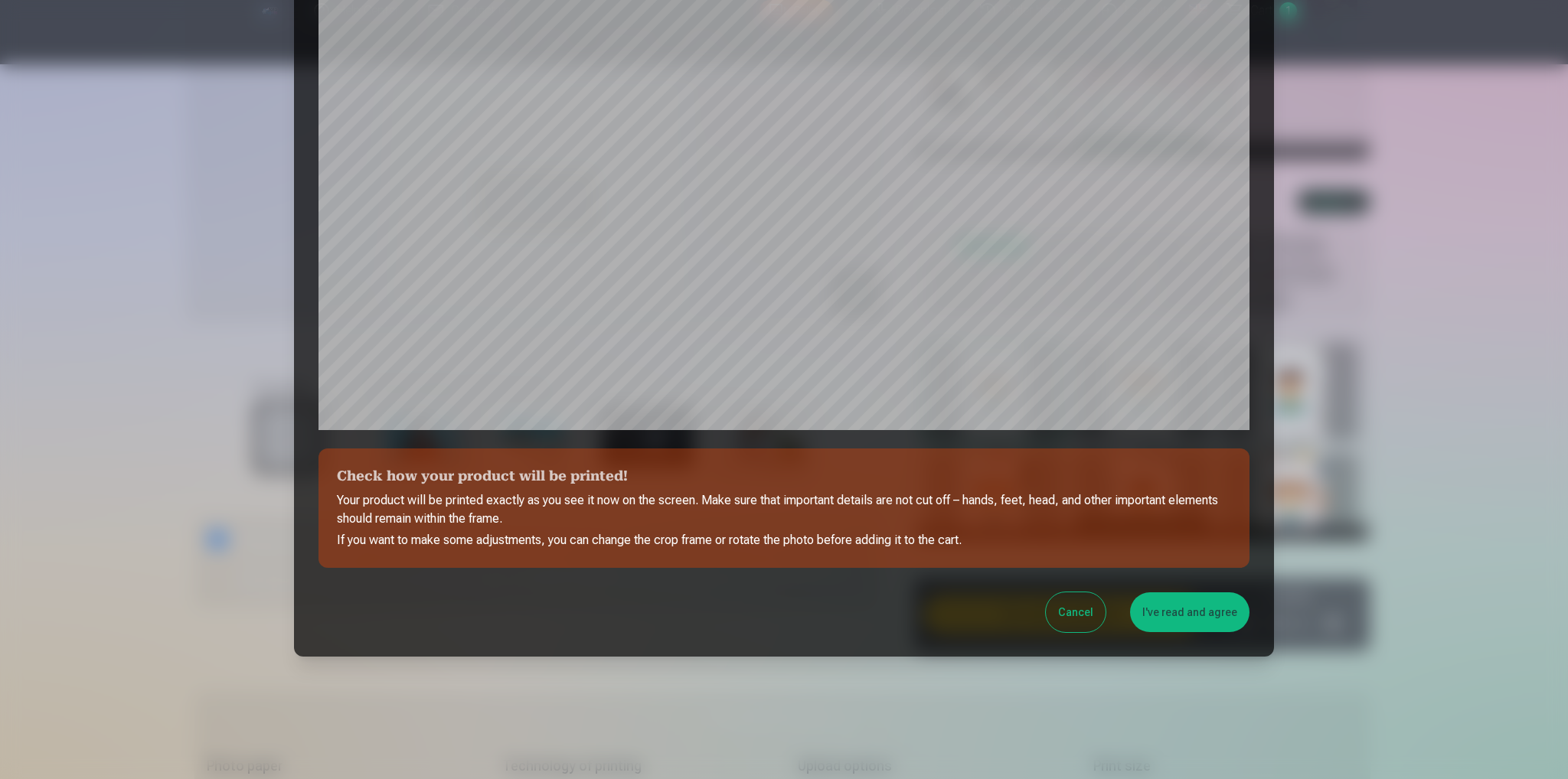
click at [1210, 622] on button "I've read and agree" at bounding box center [1189, 612] width 119 height 40
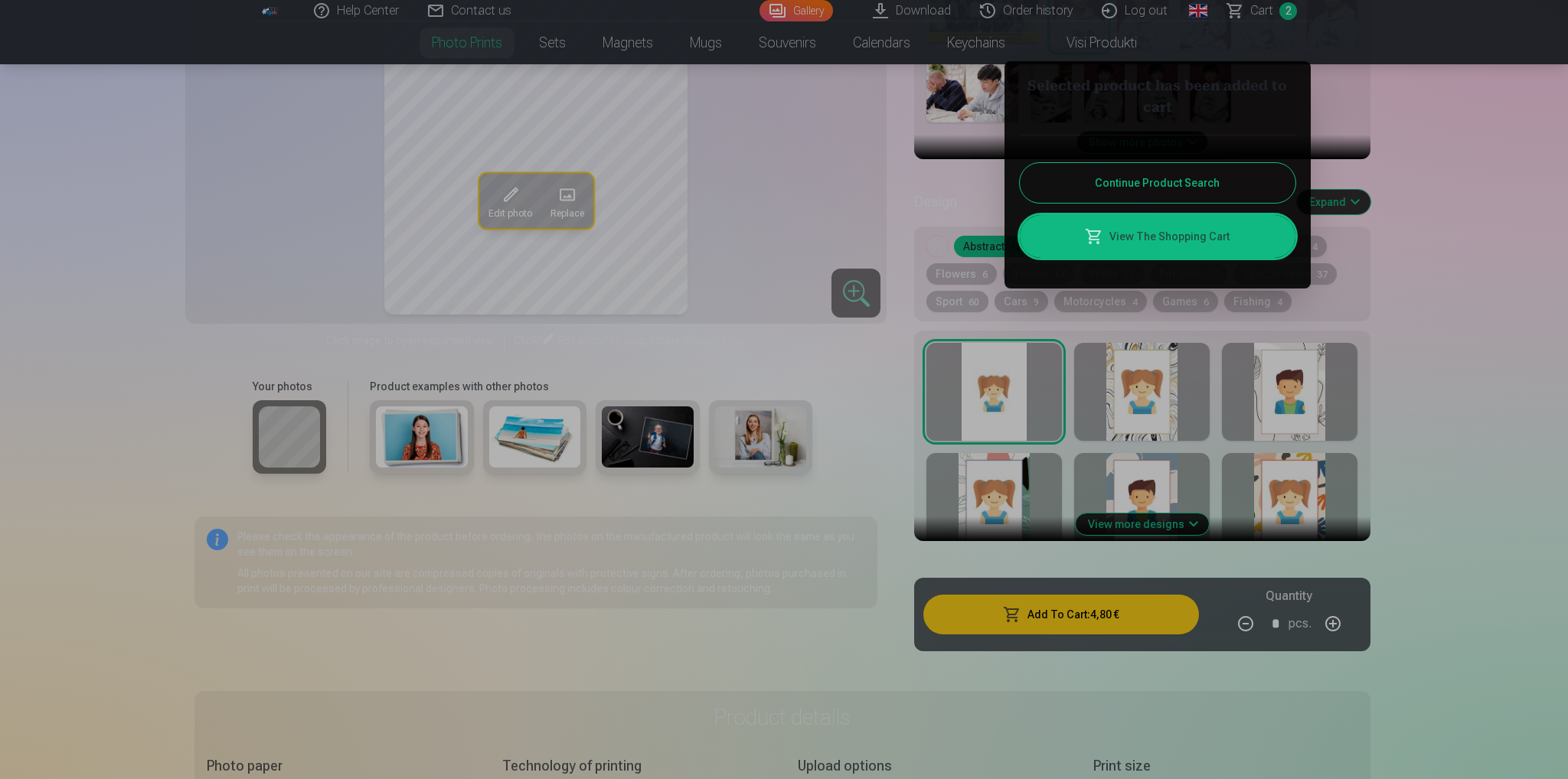
click at [1154, 181] on button "Continue Product Search" at bounding box center [1157, 183] width 275 height 40
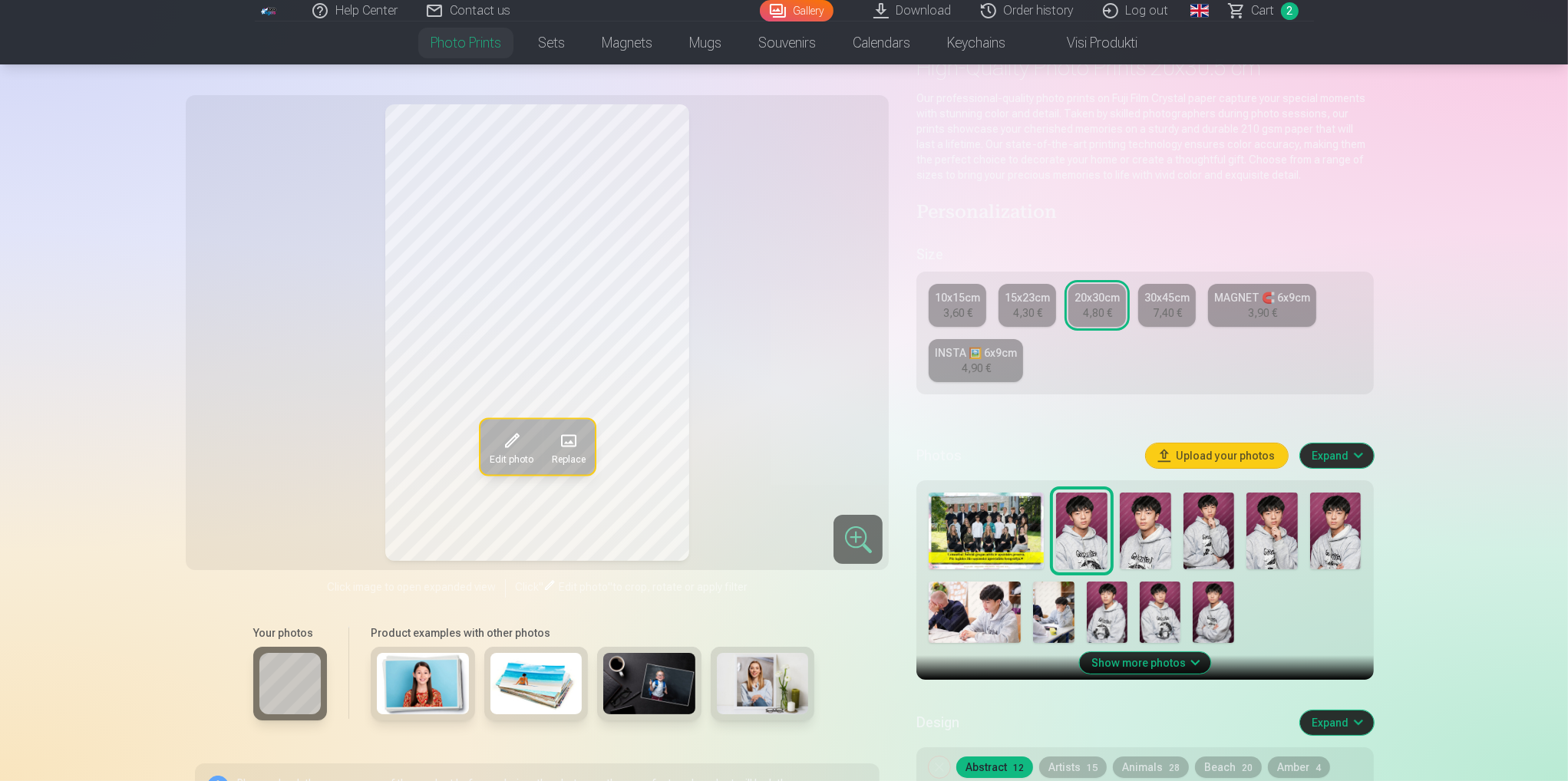
scroll to position [76, 0]
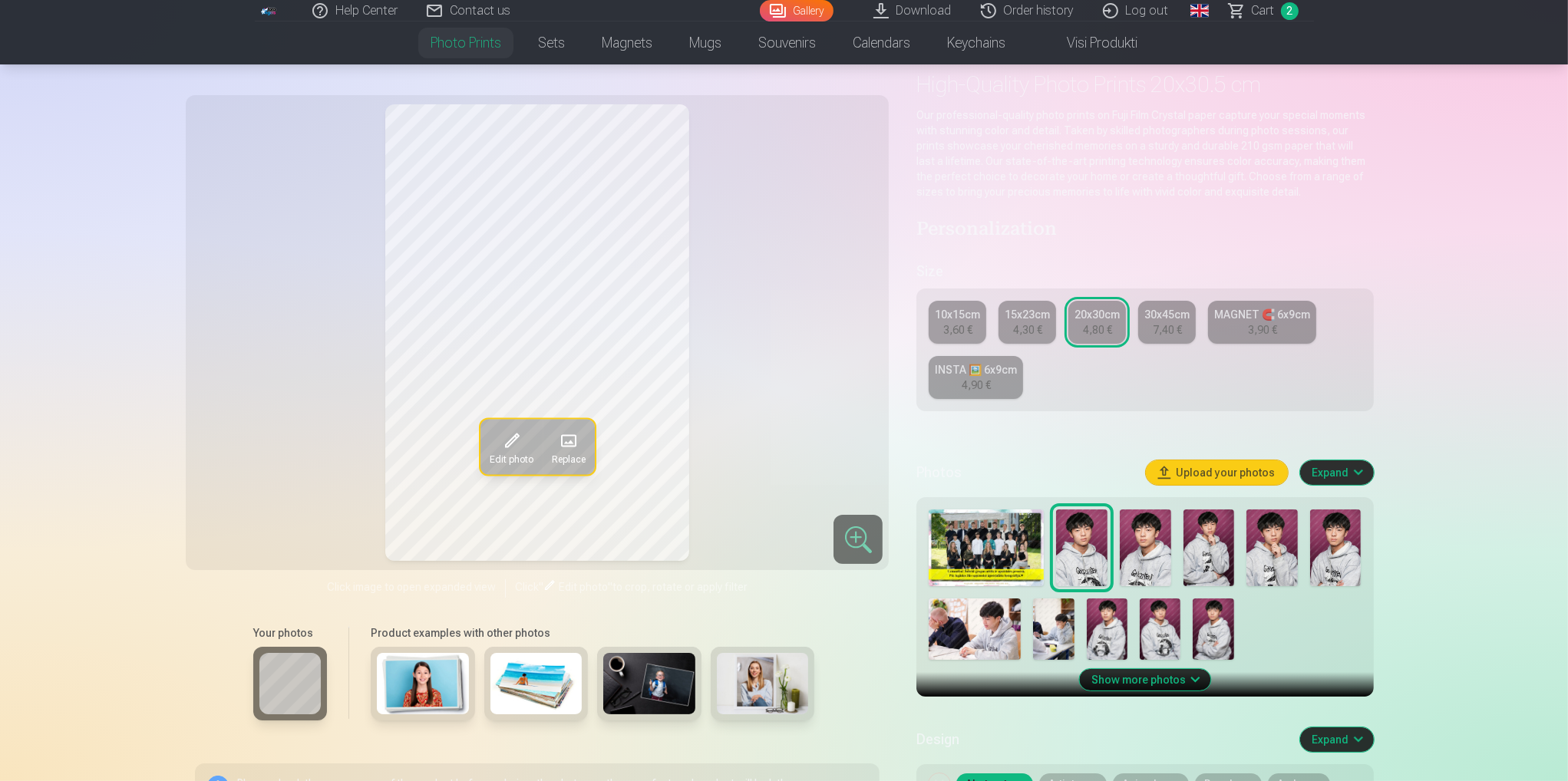
click at [1338, 574] on img at bounding box center [1335, 548] width 52 height 76
click at [1225, 647] on img at bounding box center [1213, 629] width 41 height 62
click at [1022, 325] on div "4,30 €" at bounding box center [1028, 330] width 29 height 16
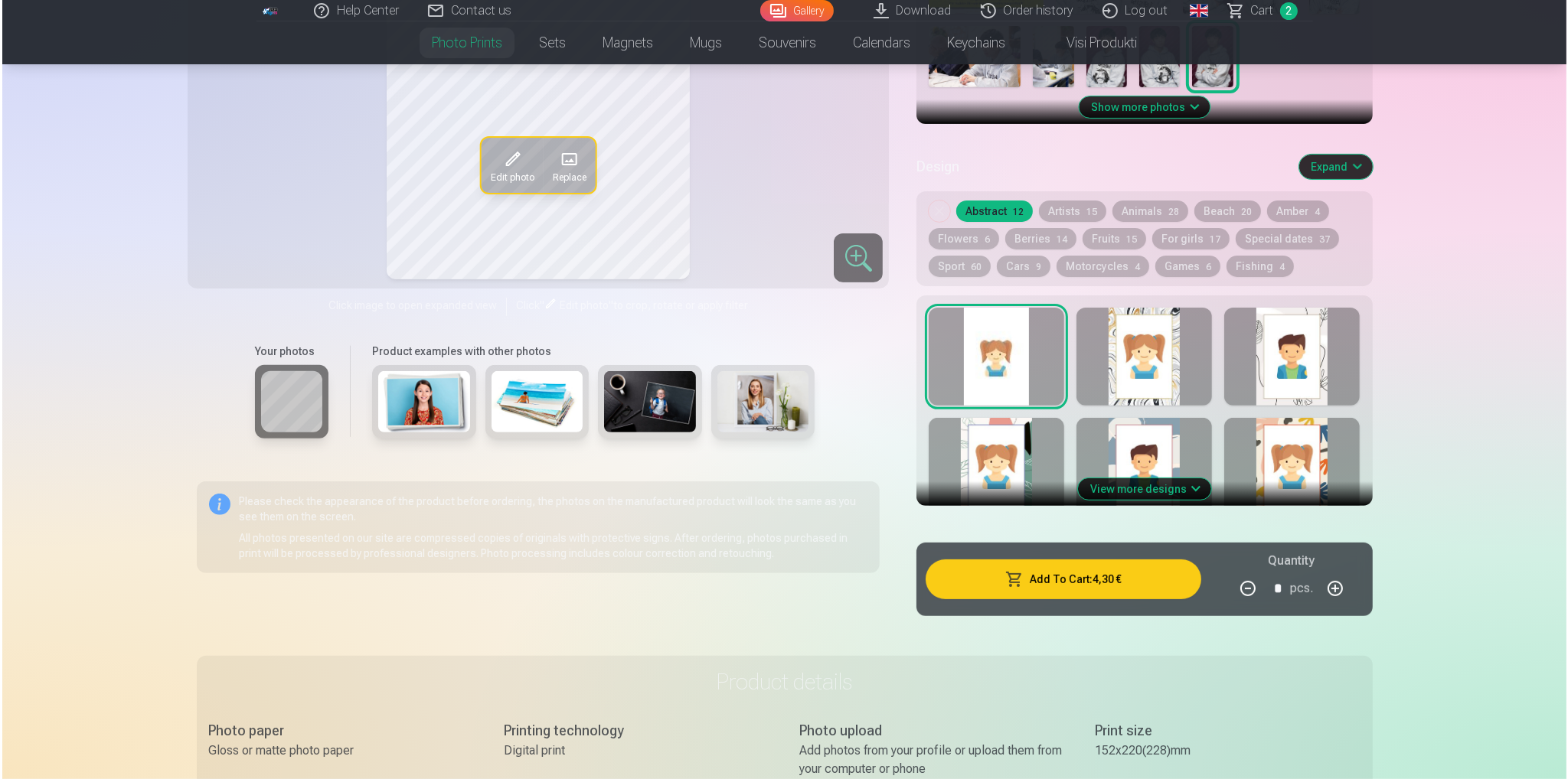
scroll to position [689, 0]
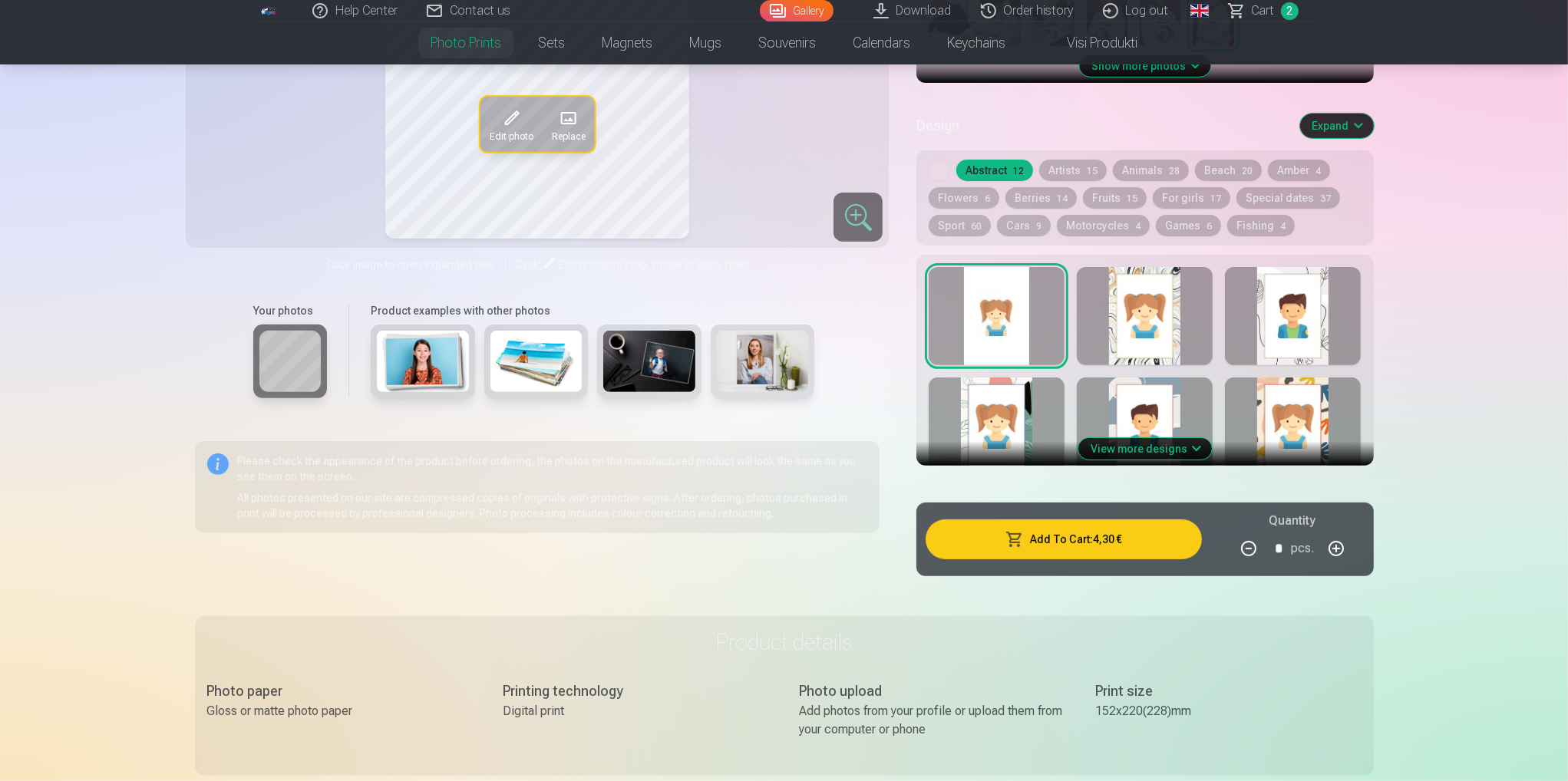
click at [1114, 538] on button "Add To Cart : 4,30 €" at bounding box center [1063, 539] width 275 height 40
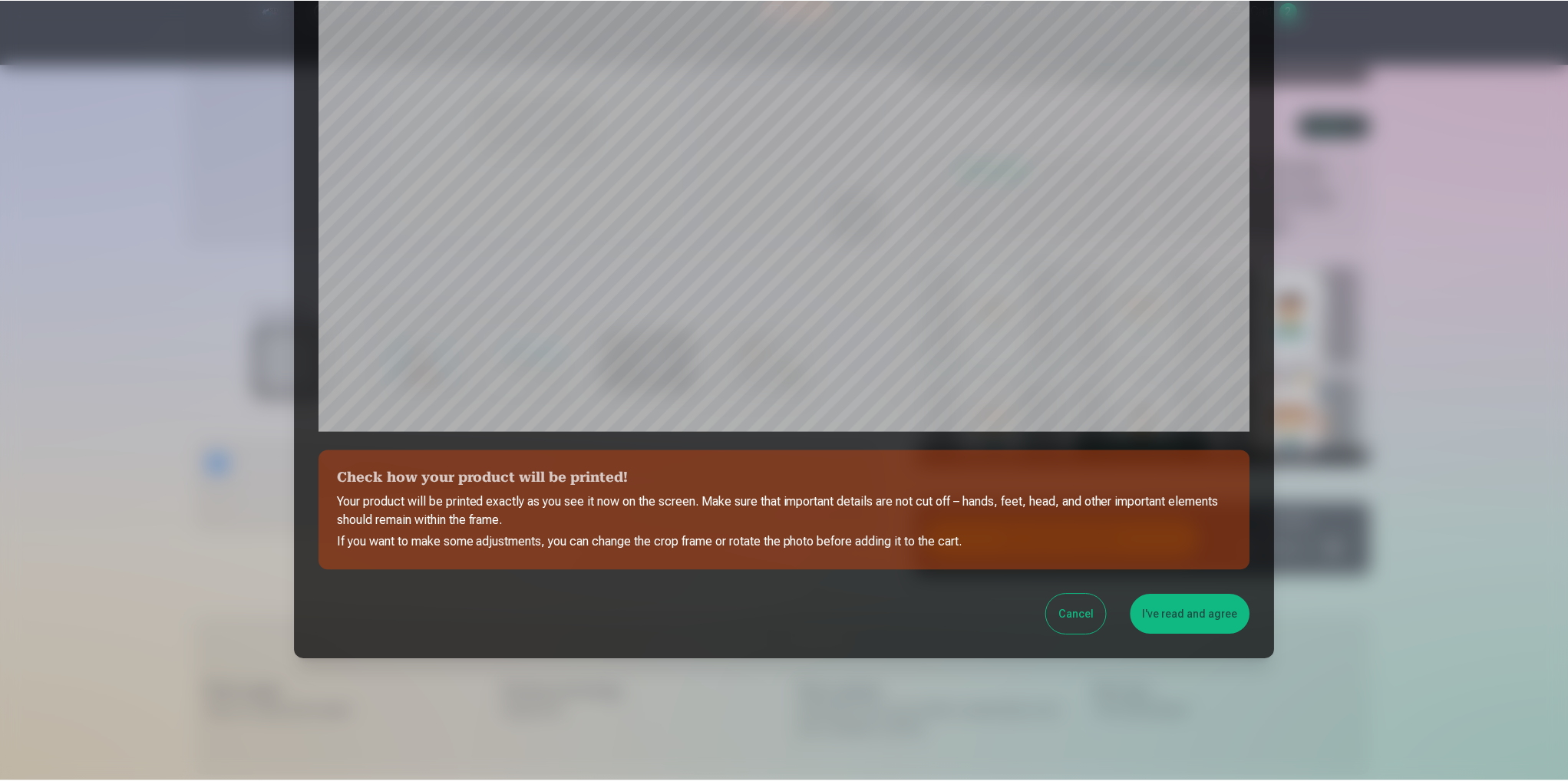
scroll to position [324, 0]
click at [1203, 610] on button "I've read and agree" at bounding box center [1192, 614] width 119 height 40
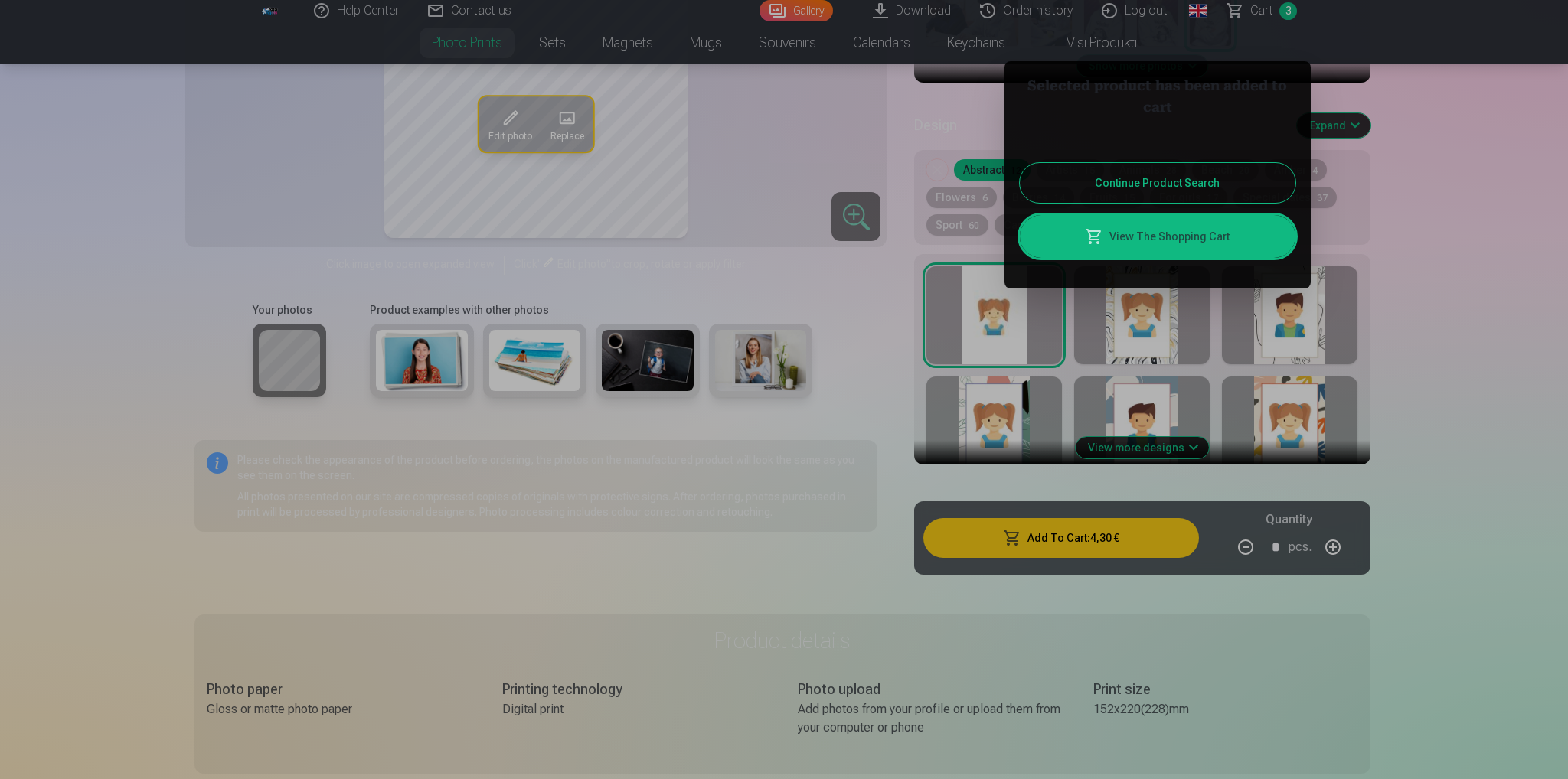
click at [1488, 501] on div at bounding box center [784, 390] width 1568 height 779
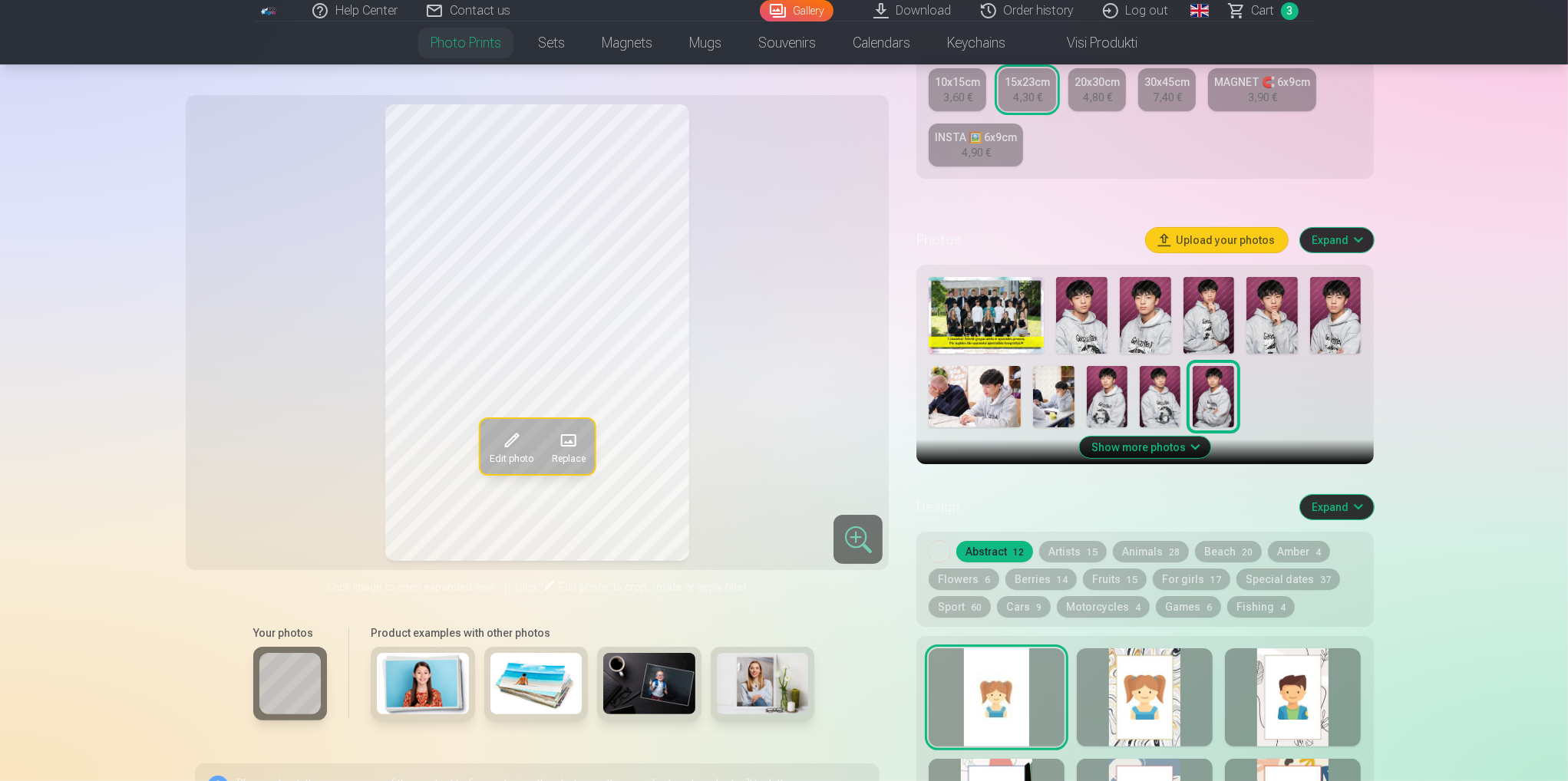
scroll to position [307, 0]
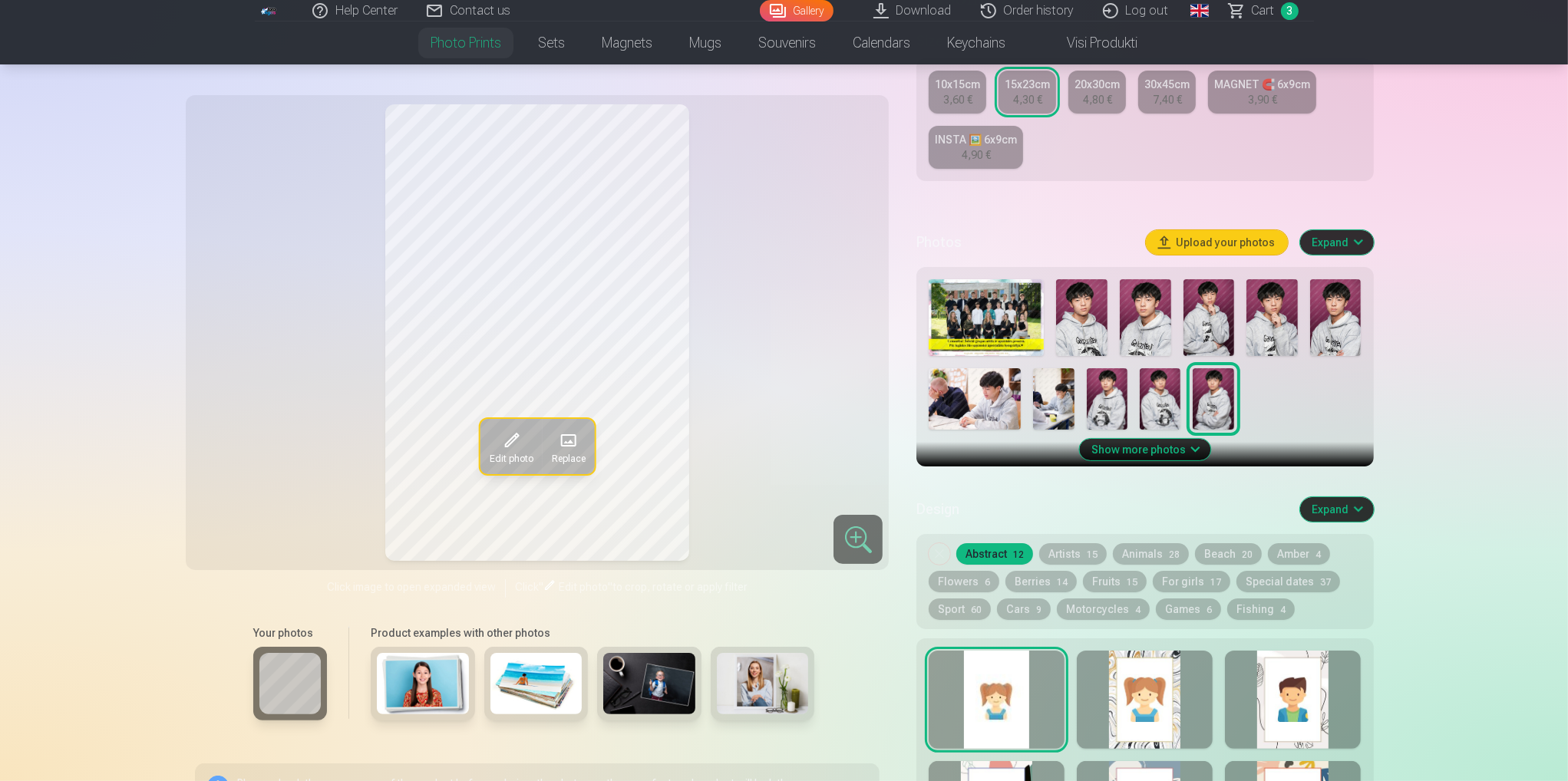
click at [995, 385] on img at bounding box center [975, 398] width 92 height 62
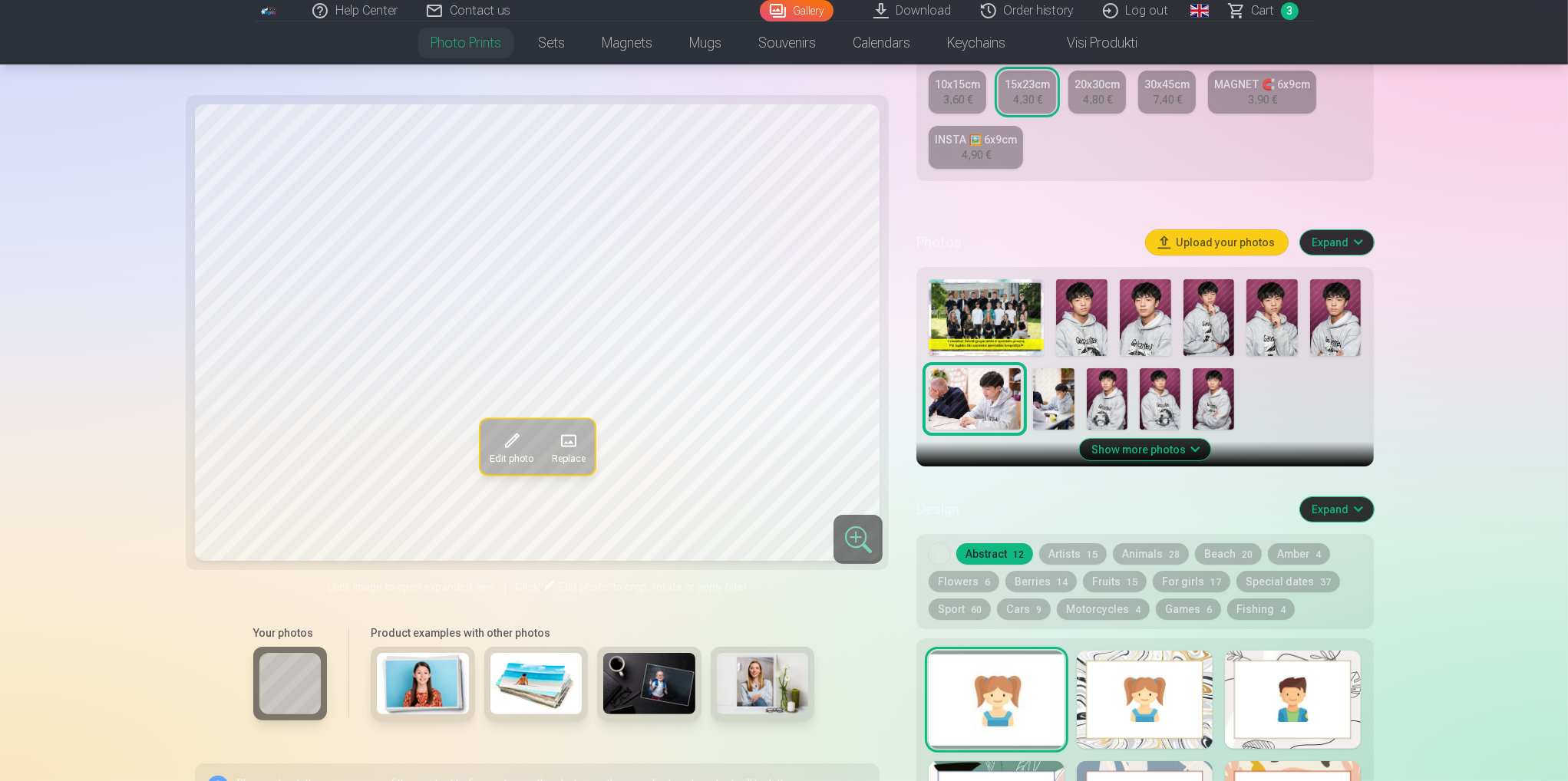
click at [951, 329] on img at bounding box center [987, 317] width 115 height 76
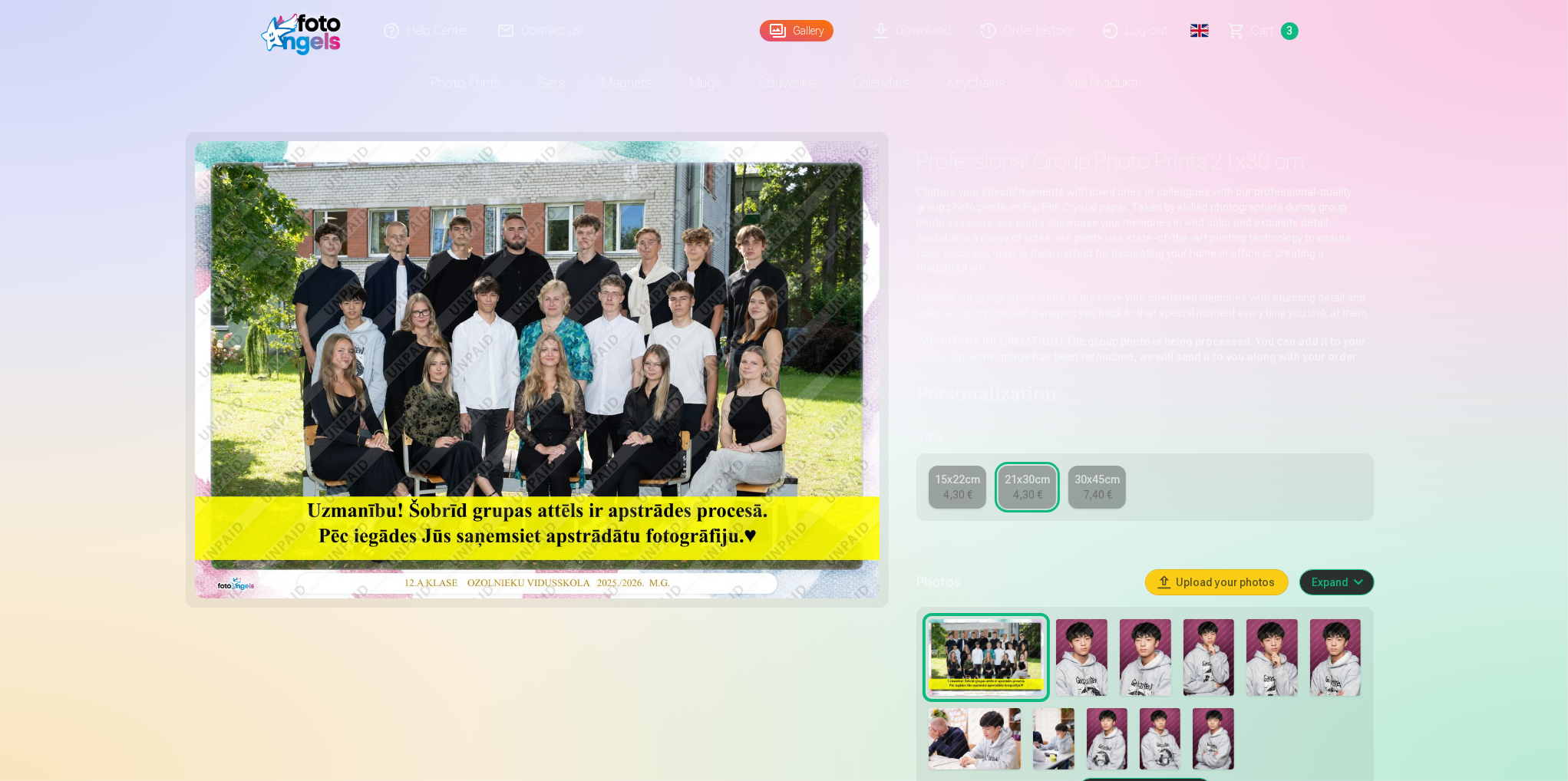
click at [964, 487] on div "4,30 €" at bounding box center [958, 495] width 29 height 16
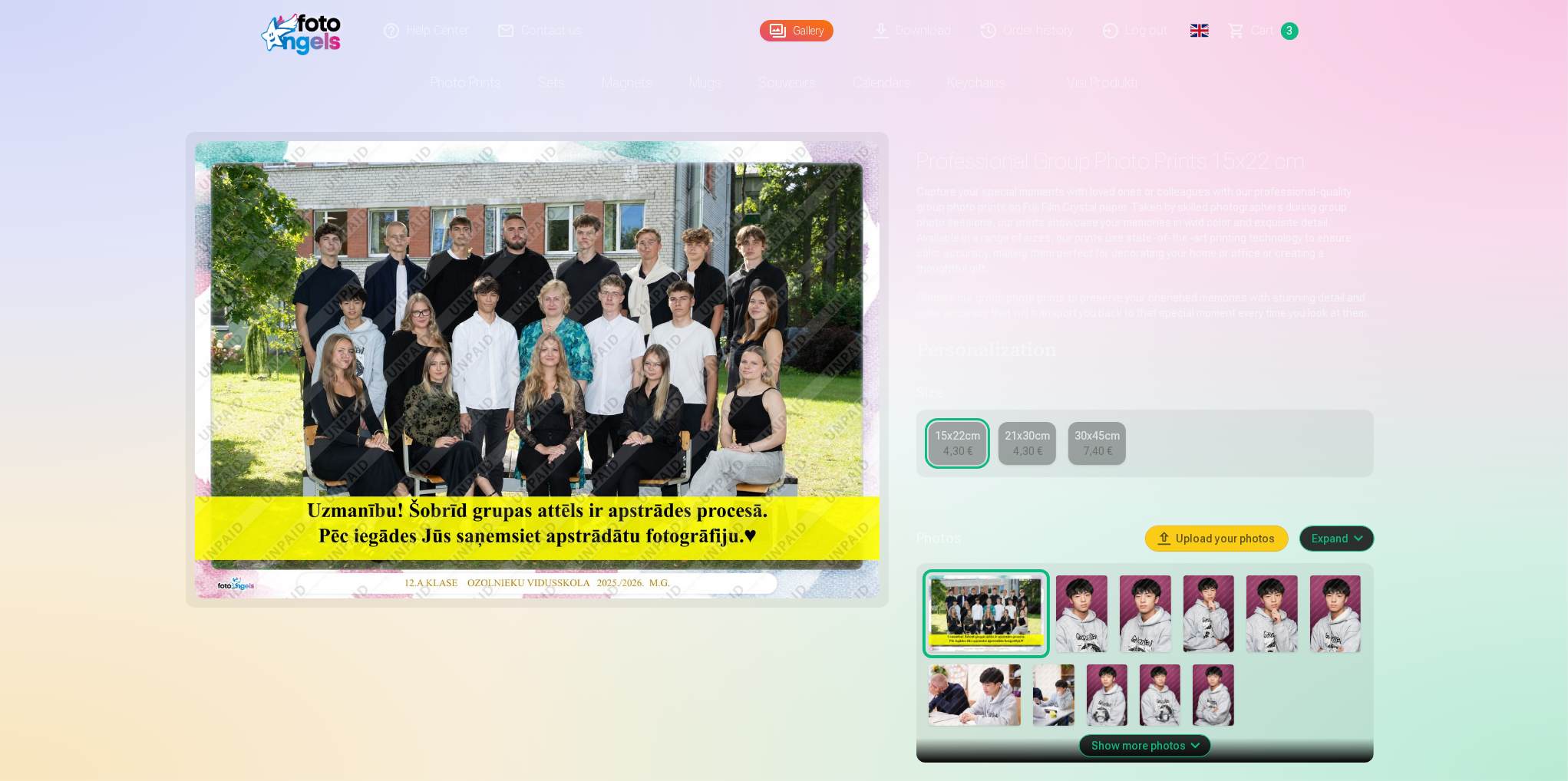
click at [1036, 443] on div "4,30 €" at bounding box center [1028, 451] width 29 height 16
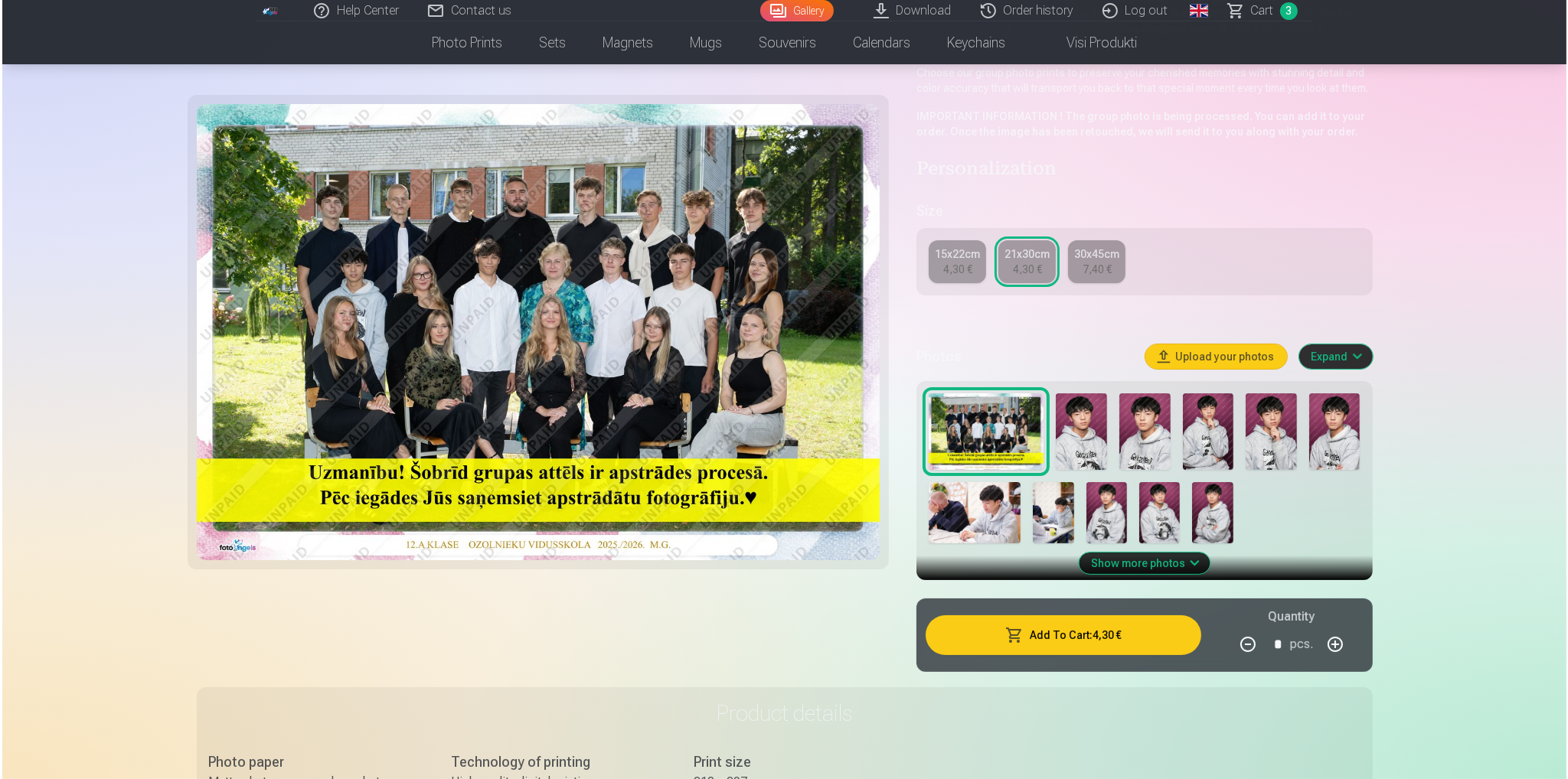
scroll to position [229, 0]
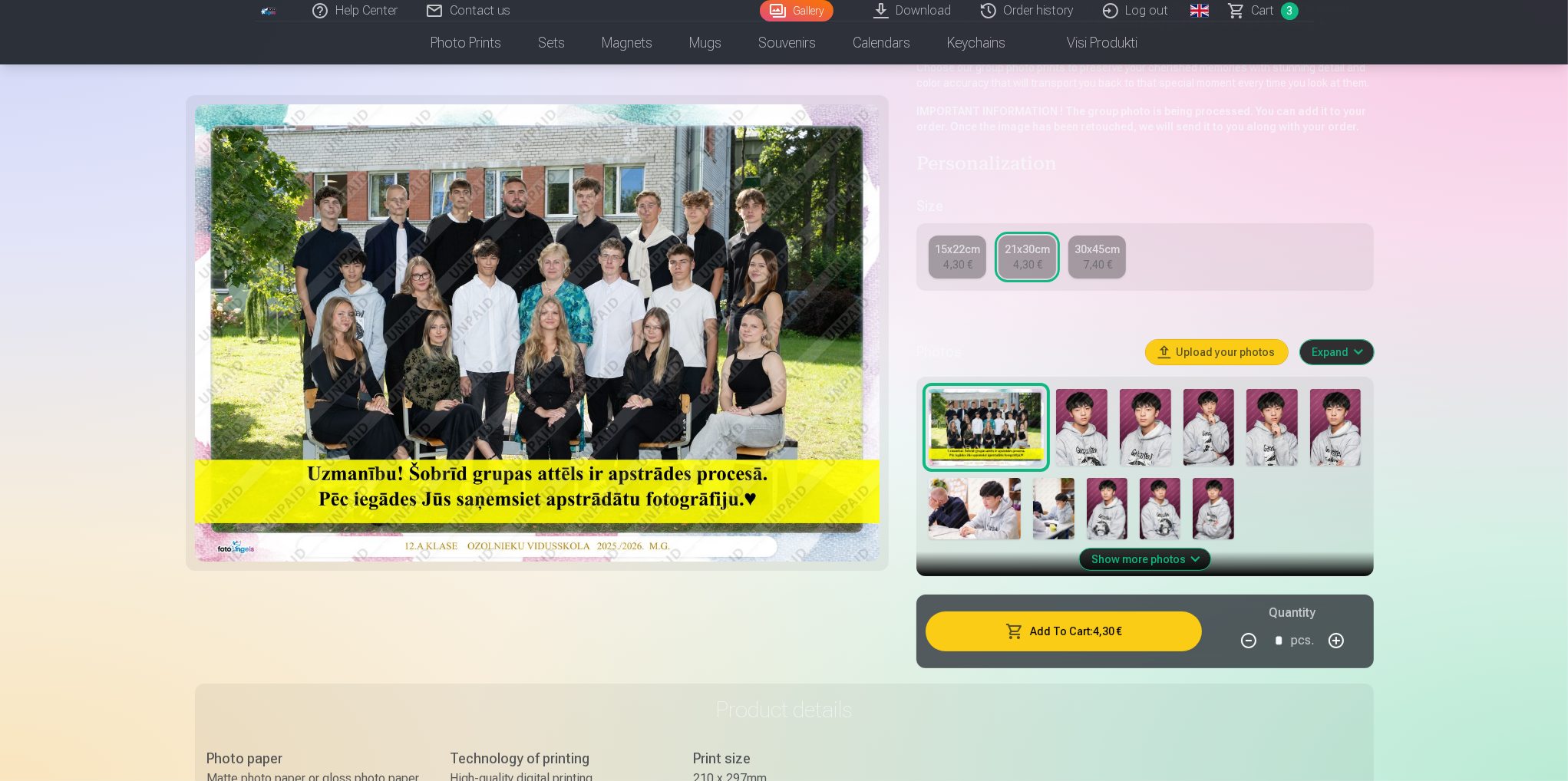
click at [1118, 621] on button "Add To Cart : 4,30 €" at bounding box center [1063, 631] width 275 height 40
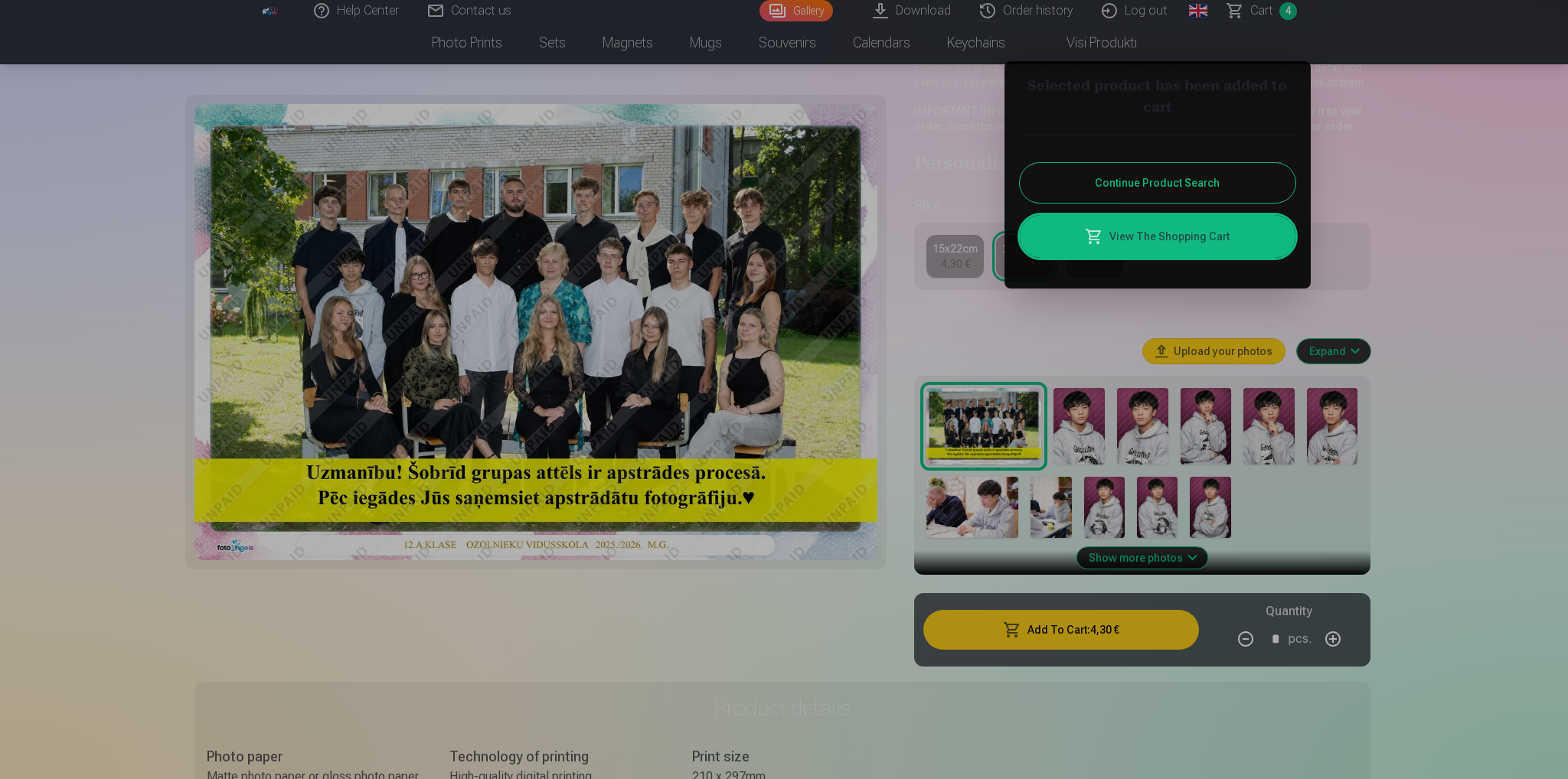
click at [1159, 239] on link "View The Shopping Cart" at bounding box center [1157, 236] width 275 height 43
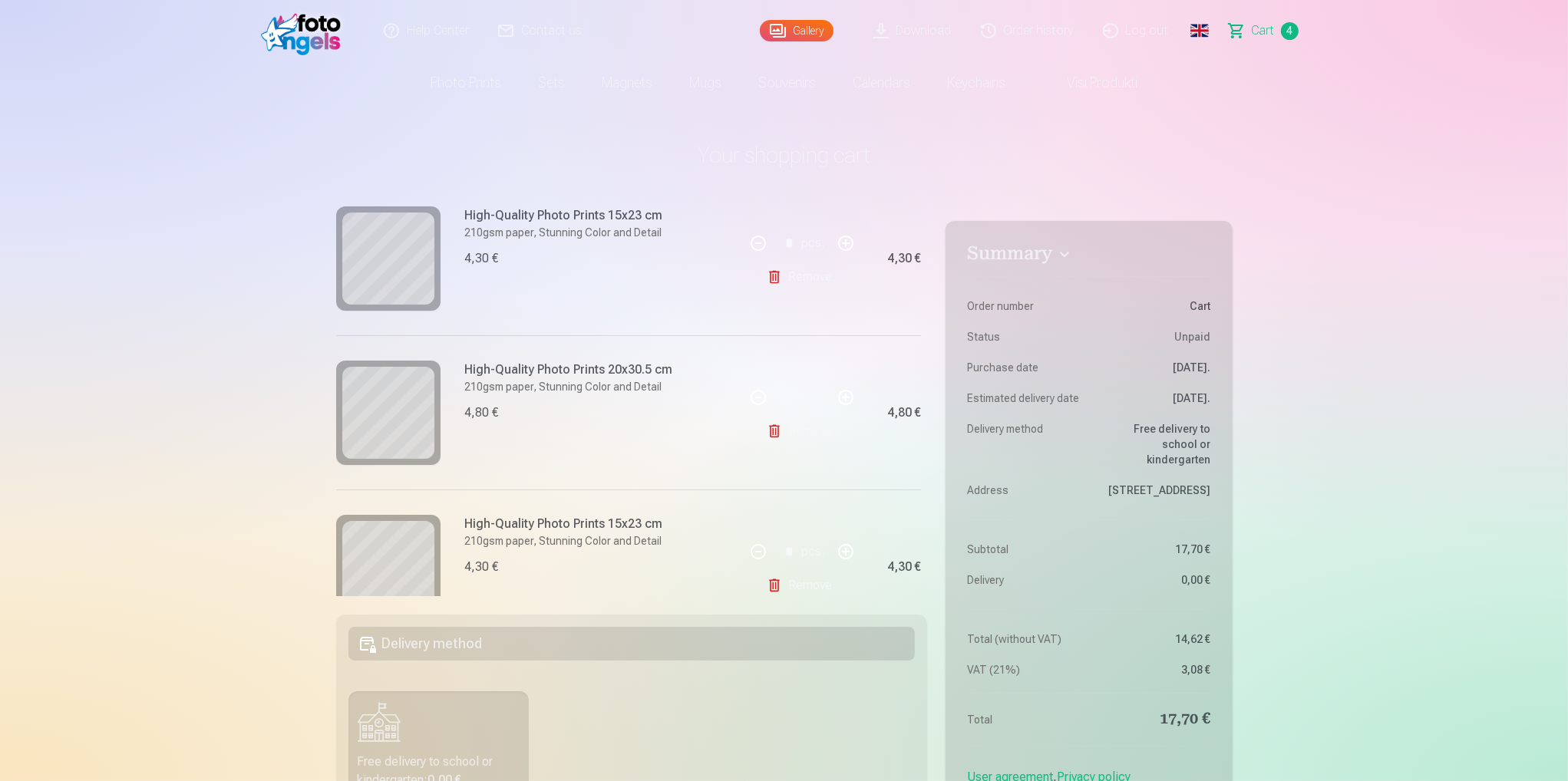
scroll to position [248, 0]
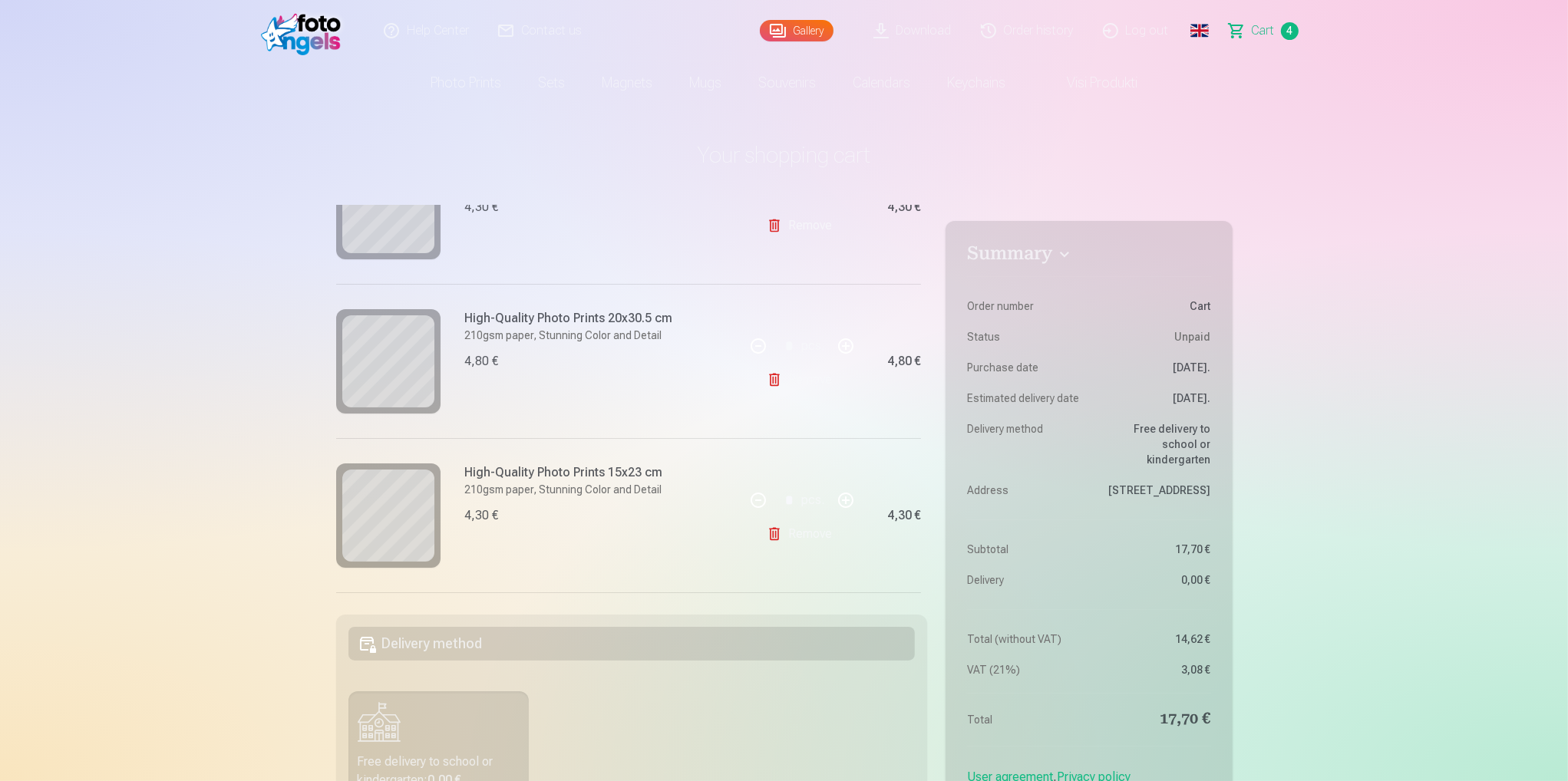
click at [776, 528] on link "Remove" at bounding box center [802, 533] width 71 height 30
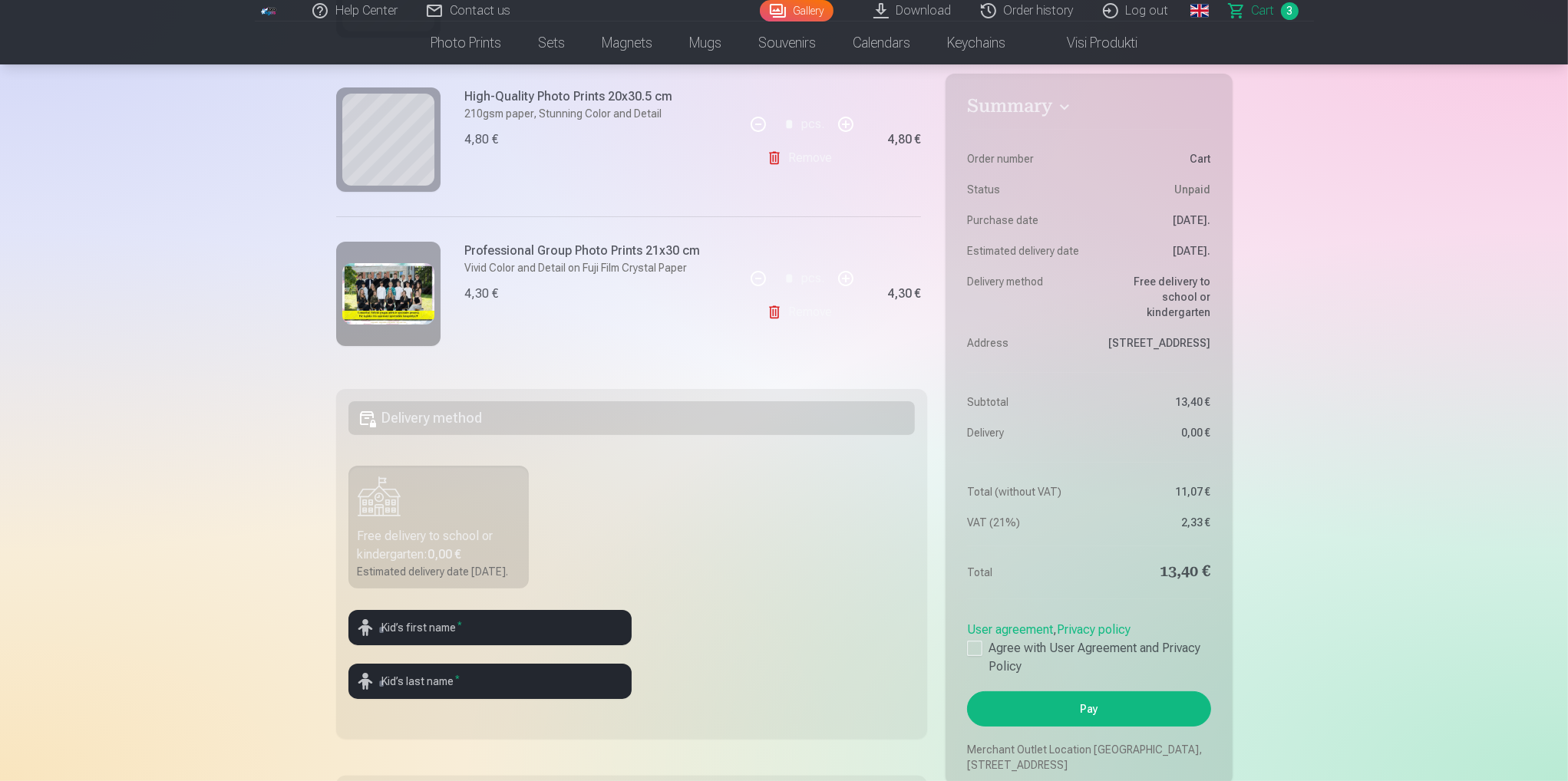
scroll to position [0, 0]
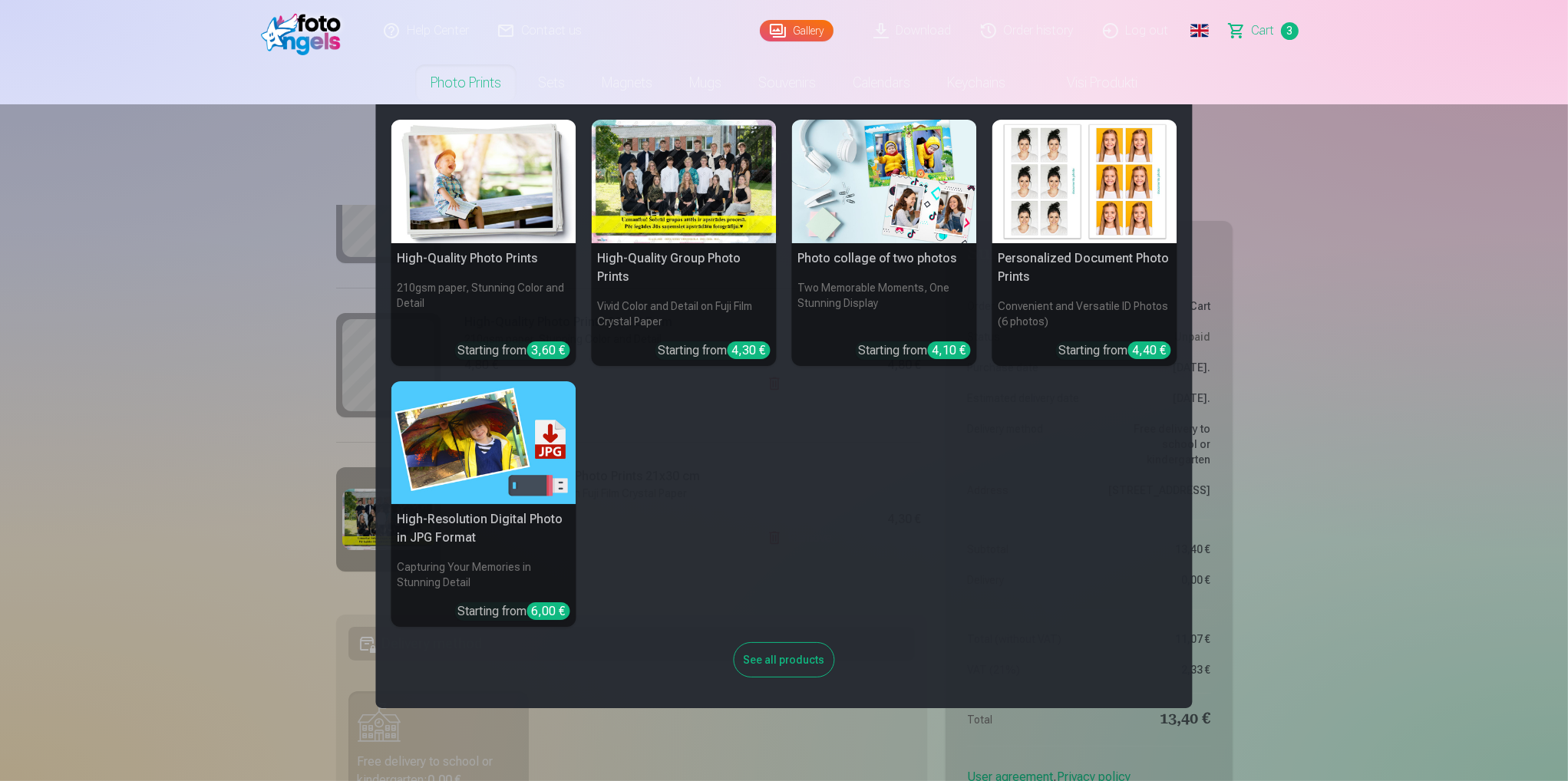
click at [484, 257] on h5 "High-Quality Photo Prints" at bounding box center [484, 258] width 185 height 30
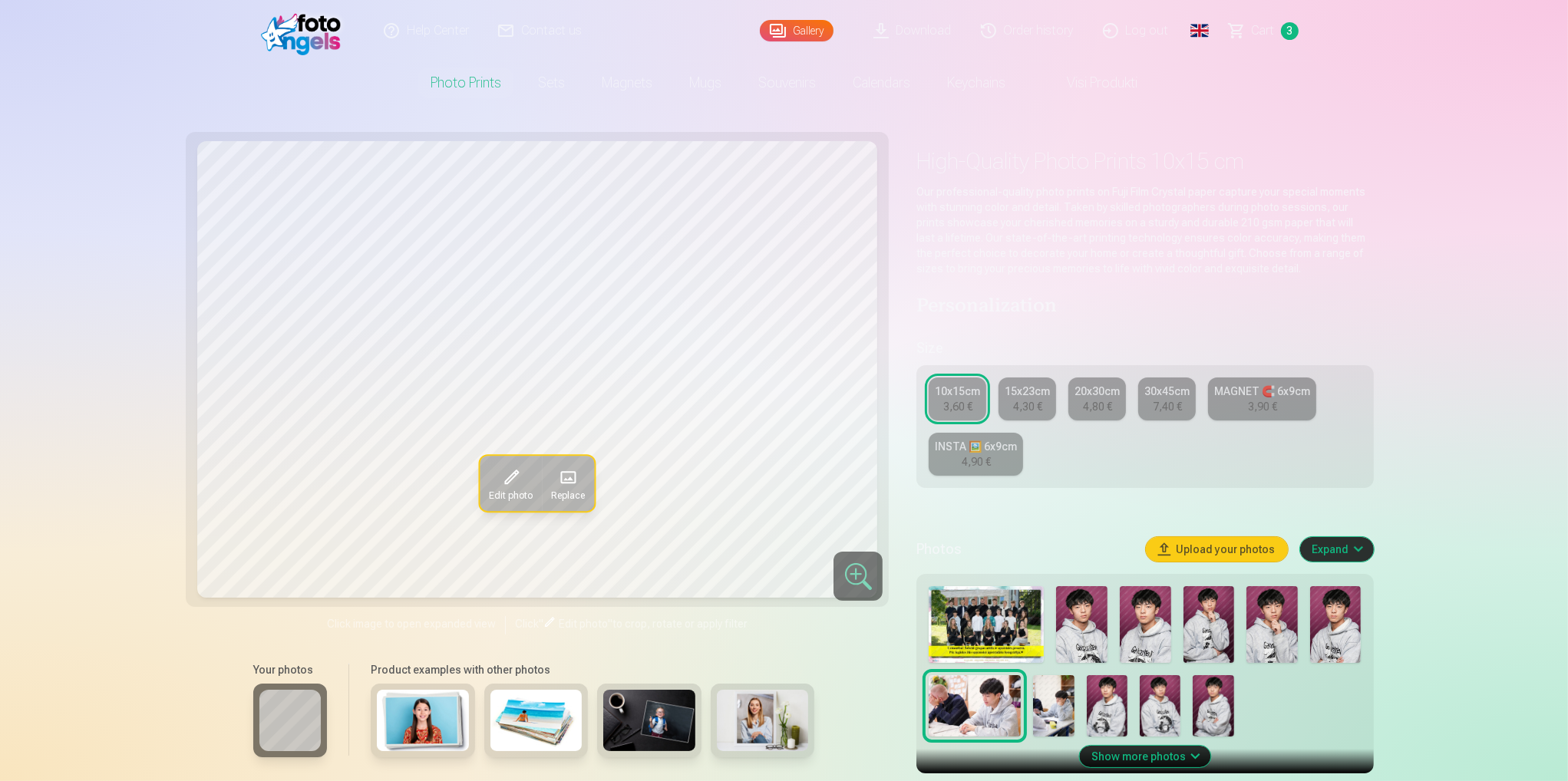
click at [1091, 595] on img at bounding box center [1082, 624] width 52 height 76
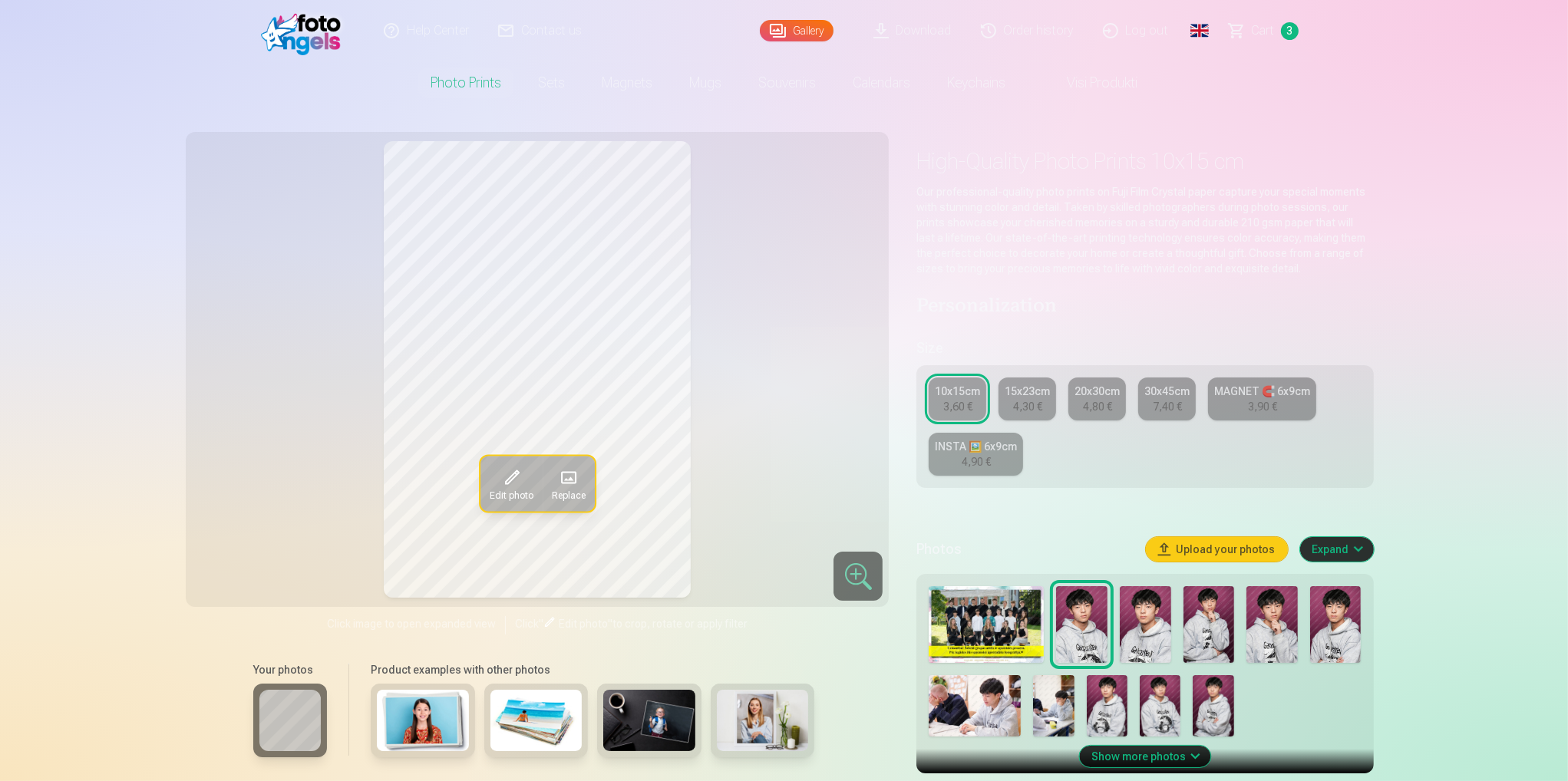
click at [1203, 640] on img at bounding box center [1209, 624] width 52 height 76
click at [1068, 641] on img at bounding box center [1082, 624] width 52 height 76
click at [1214, 610] on img at bounding box center [1209, 624] width 52 height 76
click at [1080, 620] on img at bounding box center [1082, 624] width 52 height 76
click at [1154, 406] on div "7,40 €" at bounding box center [1168, 407] width 29 height 16
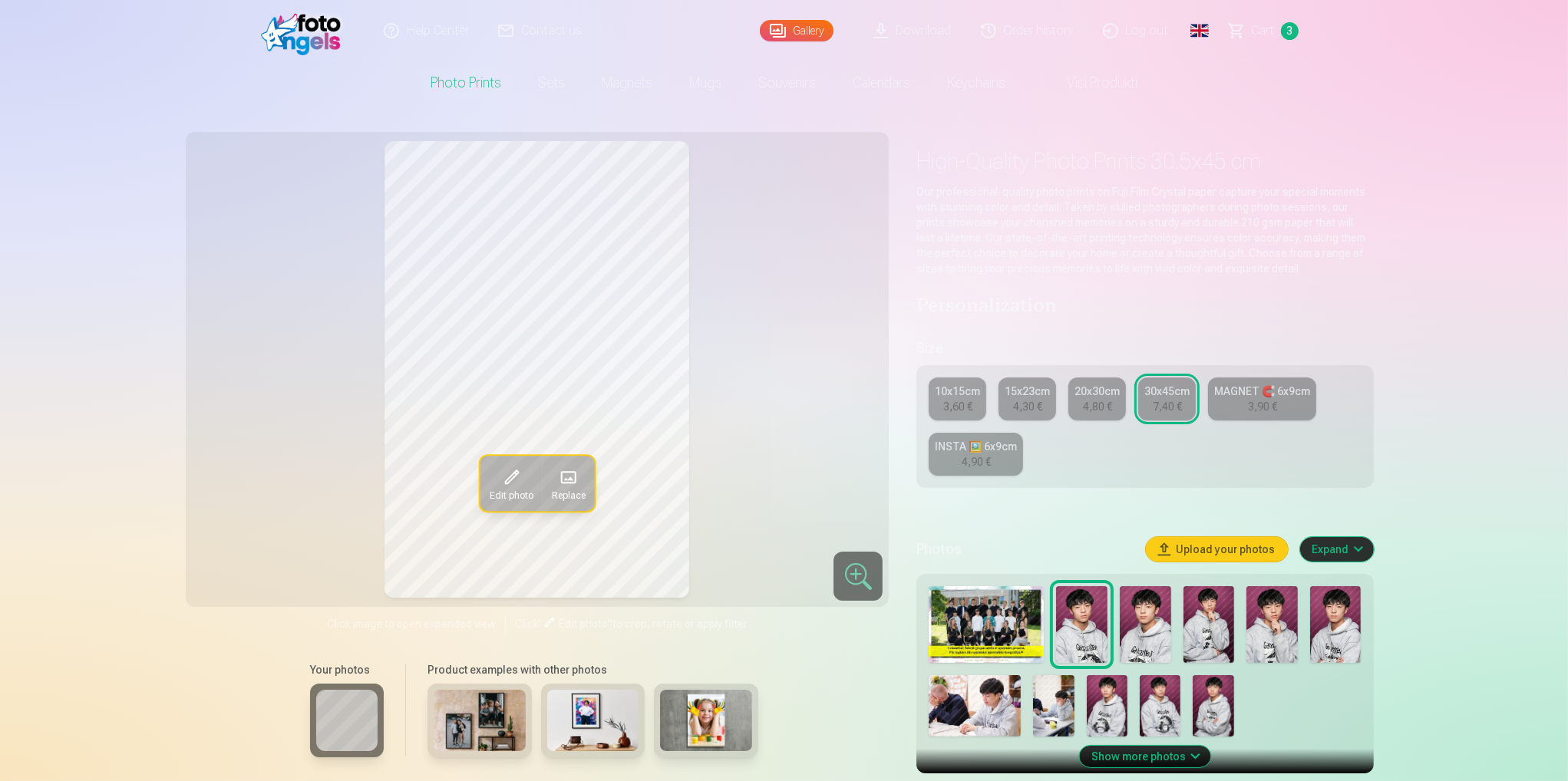
click at [1100, 407] on div "4,80 €" at bounding box center [1097, 407] width 29 height 16
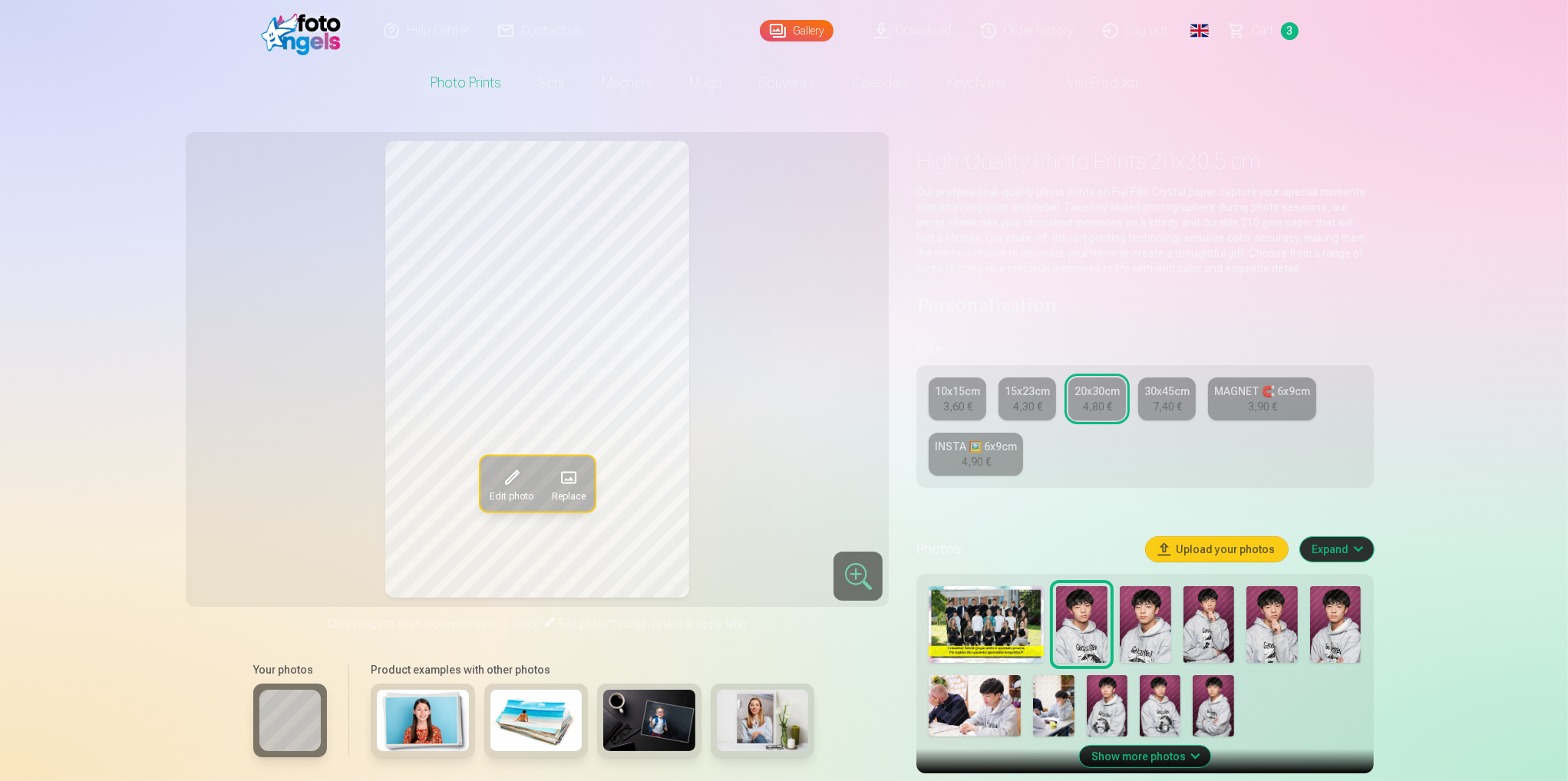
click at [1154, 406] on div "7,40 €" at bounding box center [1168, 407] width 29 height 16
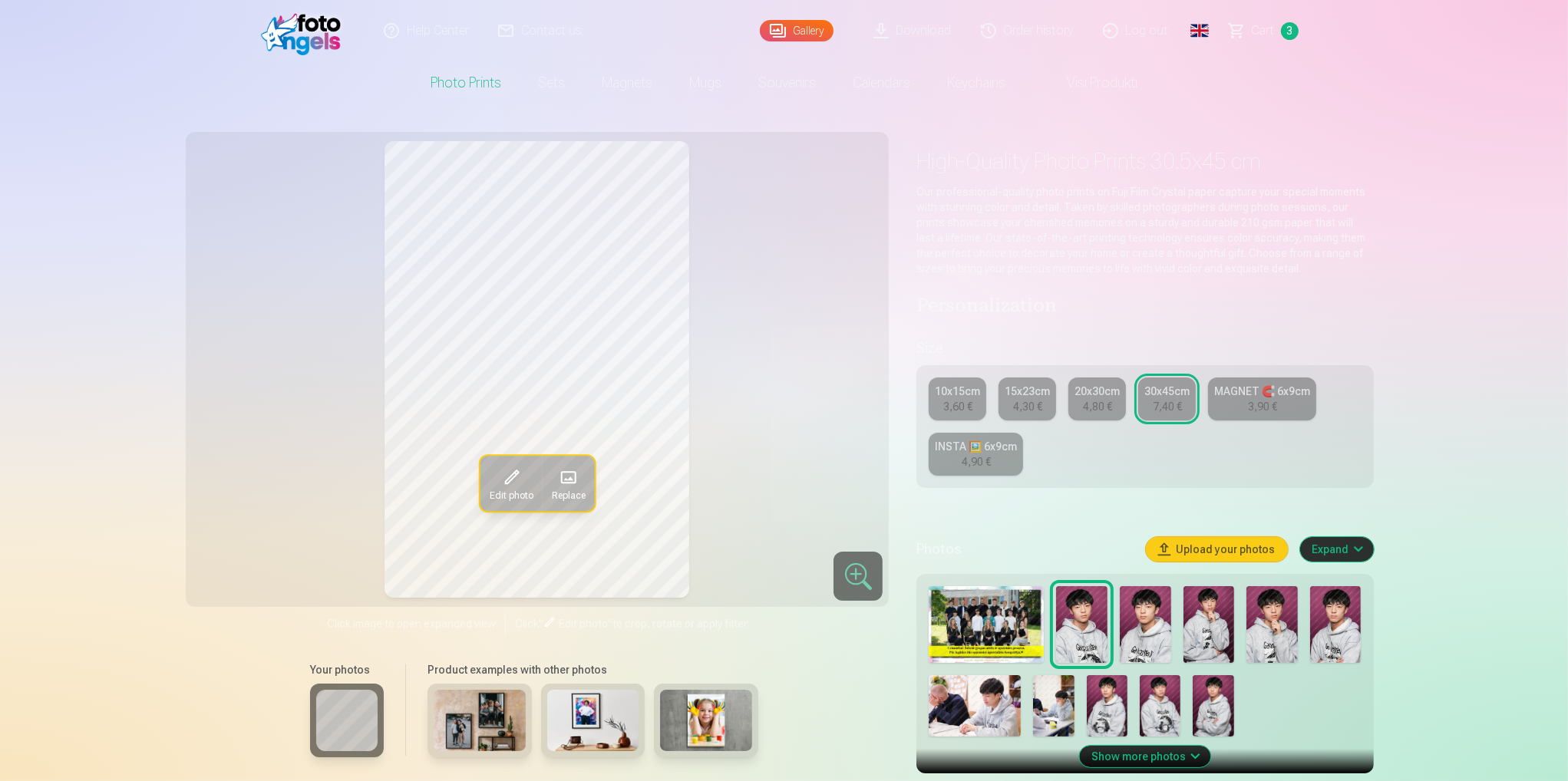
click at [1269, 631] on img at bounding box center [1271, 624] width 52 height 76
click at [1086, 626] on img at bounding box center [1082, 624] width 52 height 76
click at [1013, 26] on link "Order history" at bounding box center [1028, 30] width 122 height 62
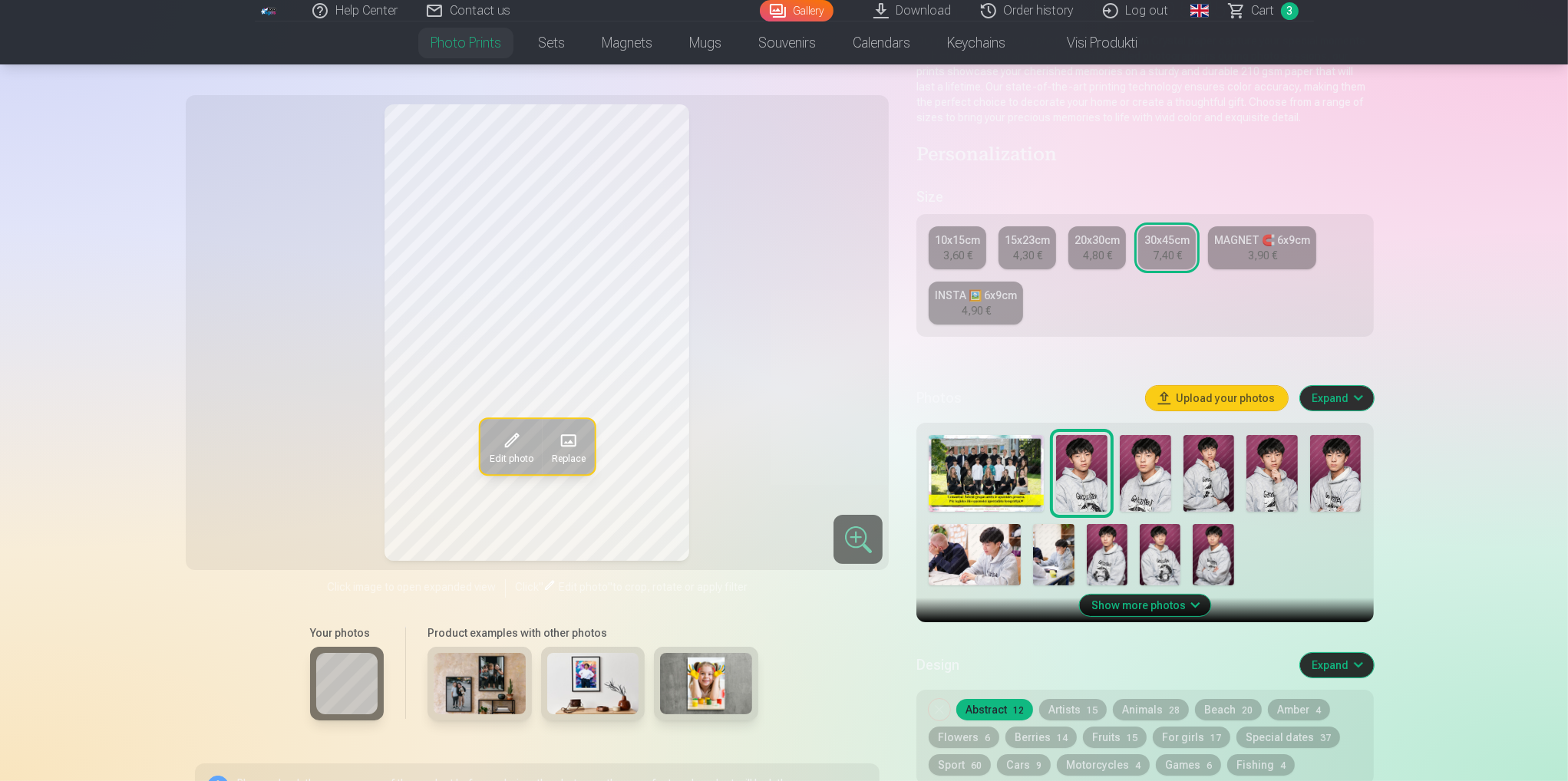
scroll to position [154, 0]
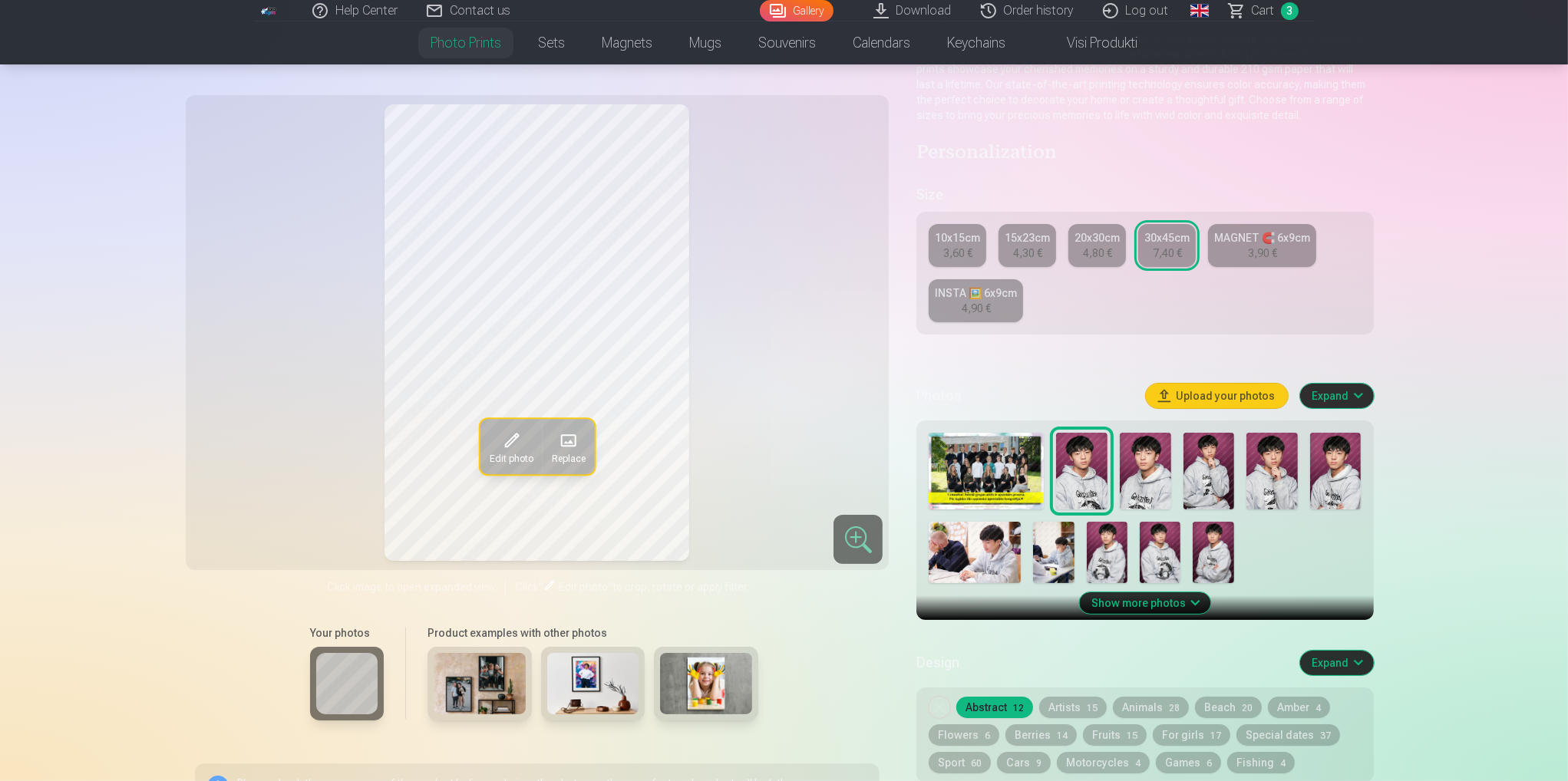
click at [1213, 569] on img at bounding box center [1213, 552] width 41 height 62
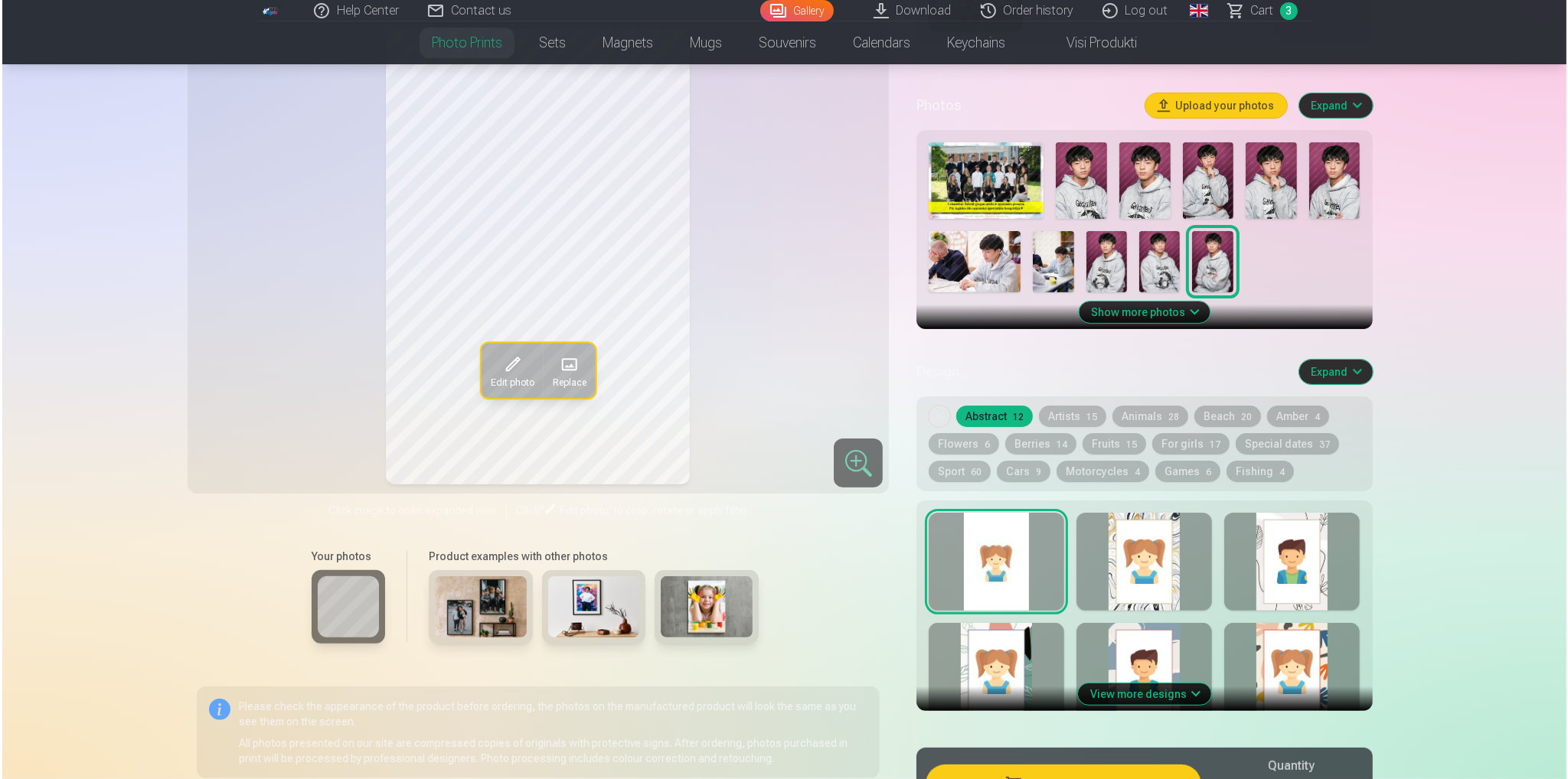
scroll to position [459, 0]
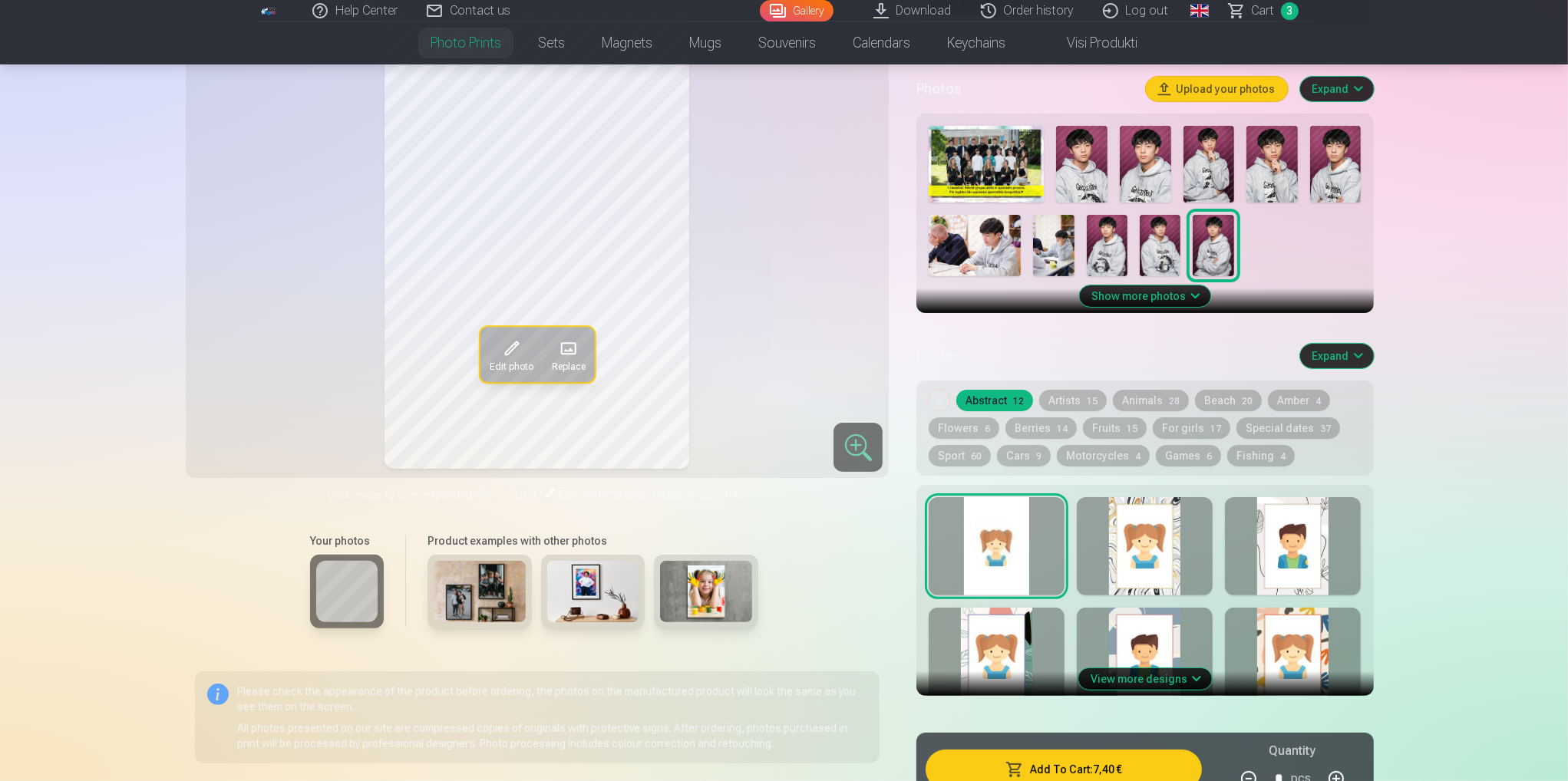
click at [1096, 762] on button "Add To Cart : 7,40 €" at bounding box center [1063, 769] width 275 height 40
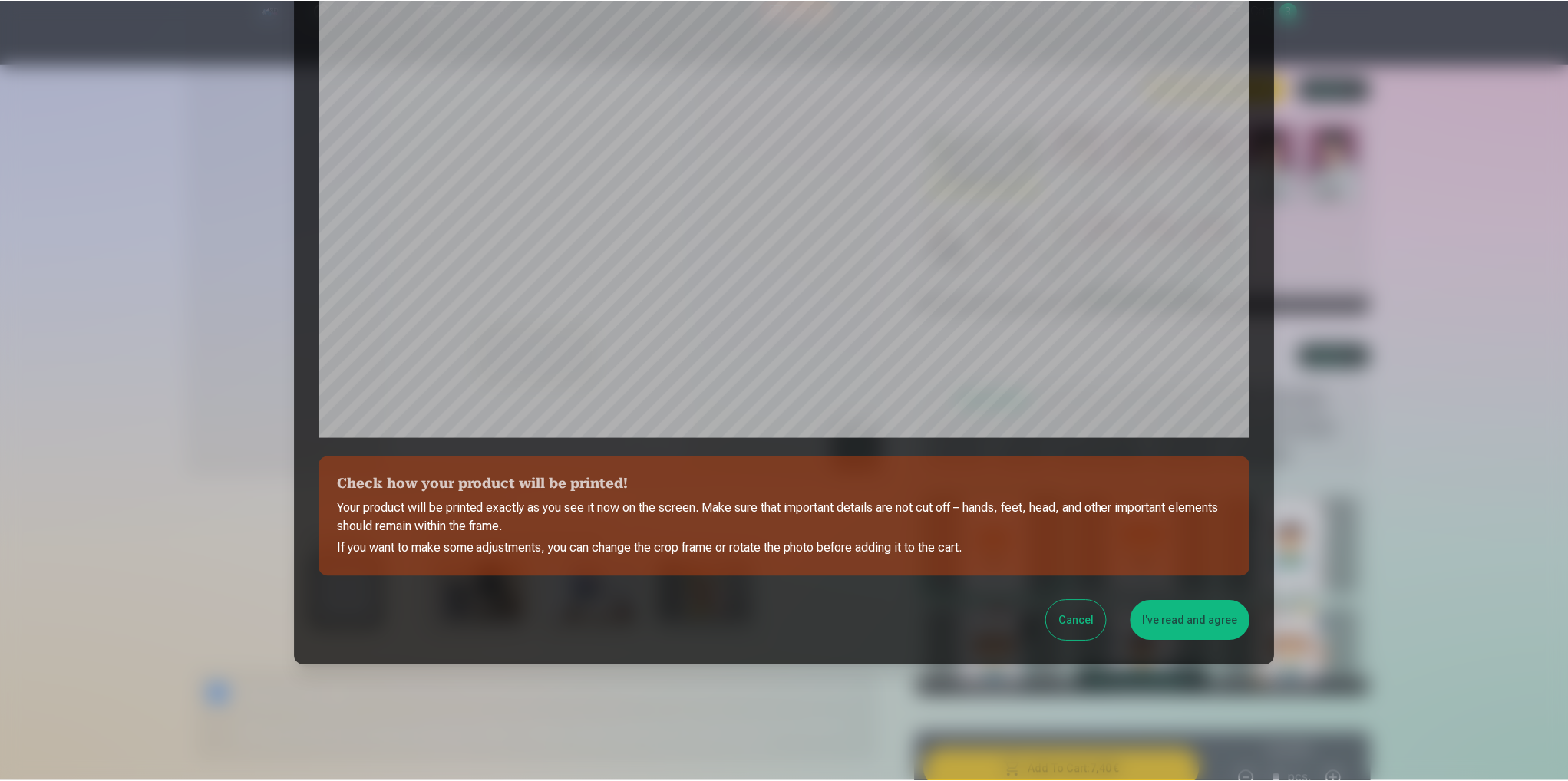
scroll to position [324, 0]
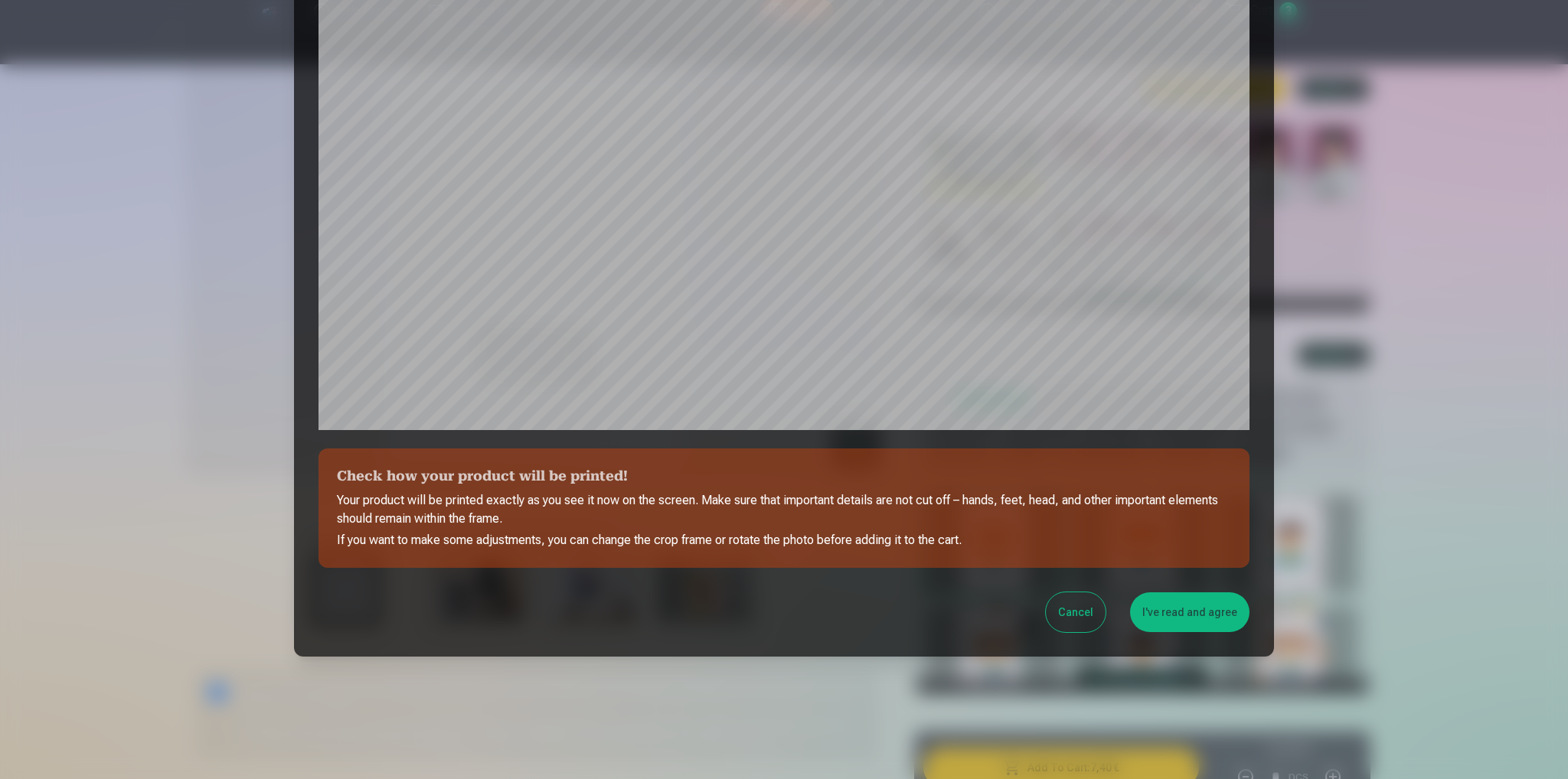
click at [1082, 616] on button "Cancel" at bounding box center [1075, 612] width 60 height 40
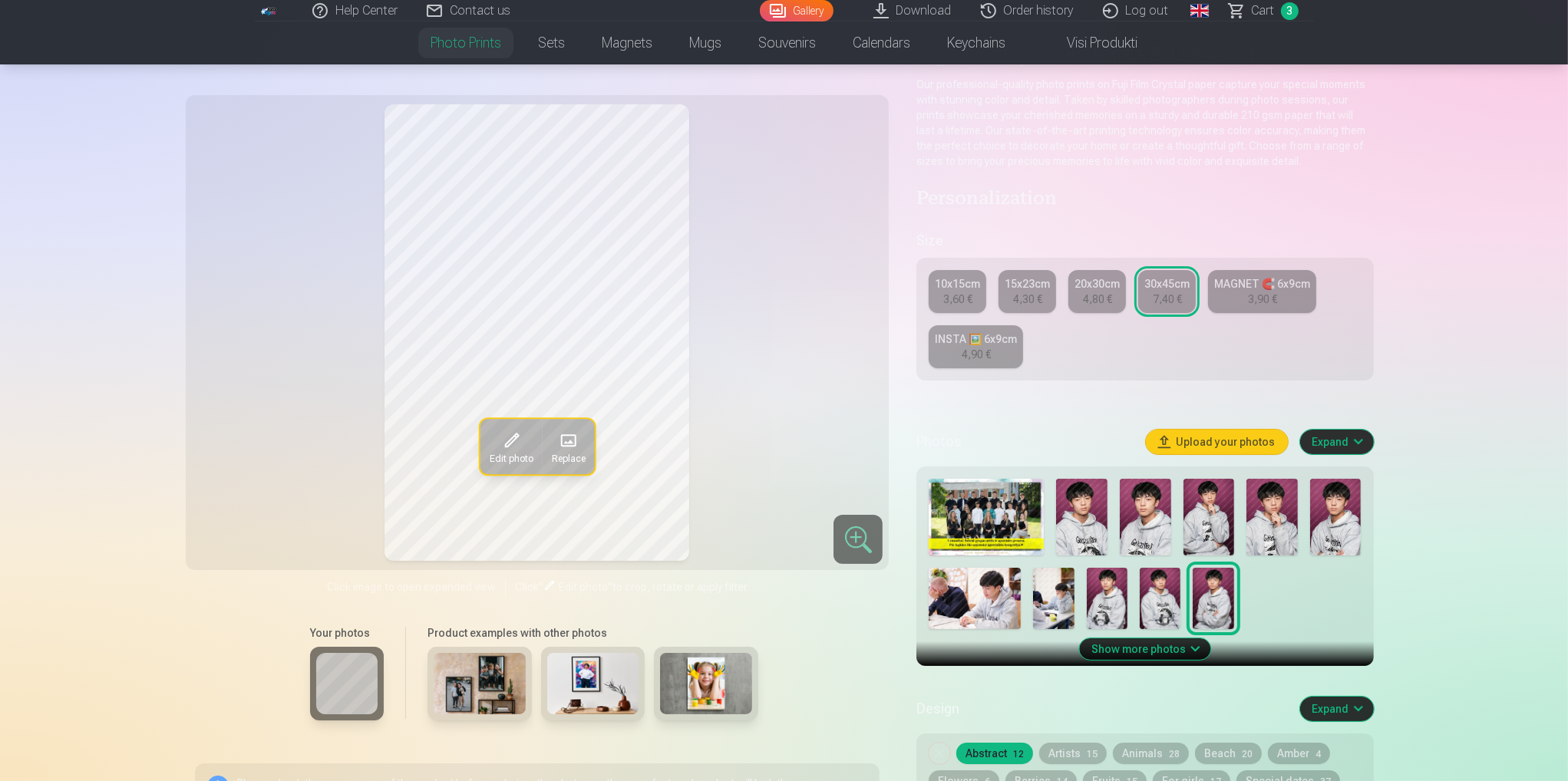
scroll to position [76, 0]
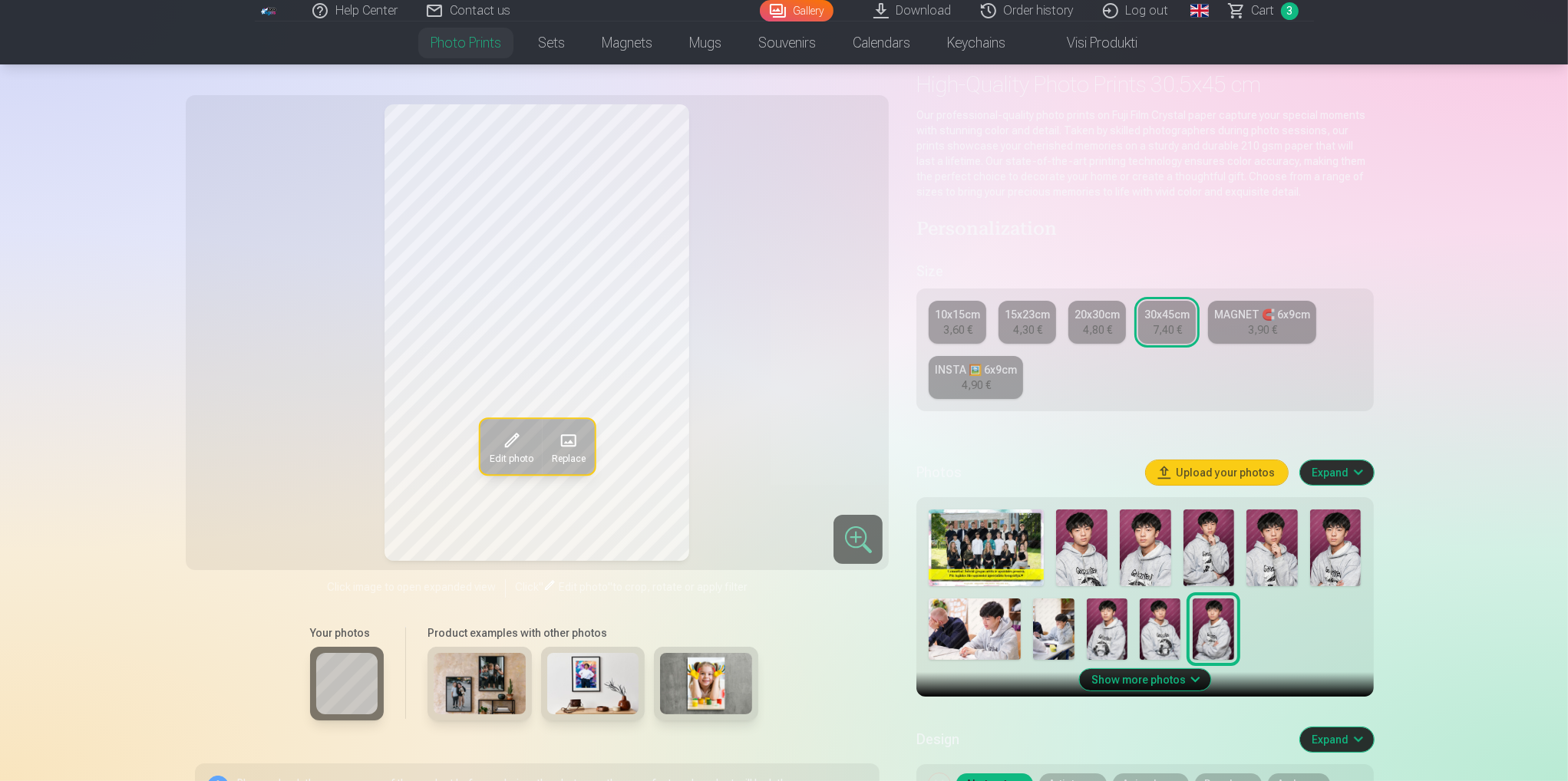
click at [1080, 320] on div "20x30cm" at bounding box center [1097, 315] width 45 height 16
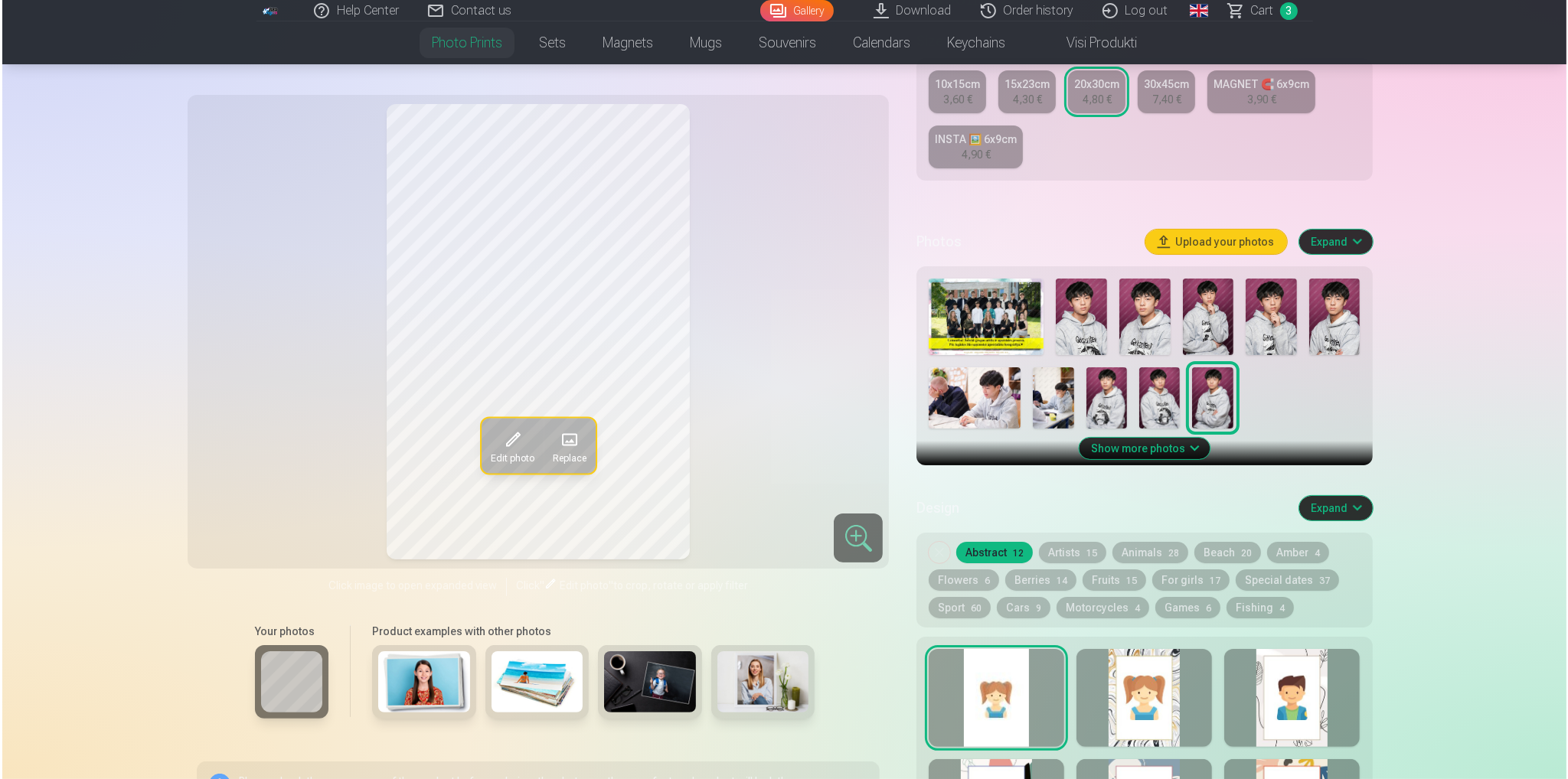
scroll to position [612, 0]
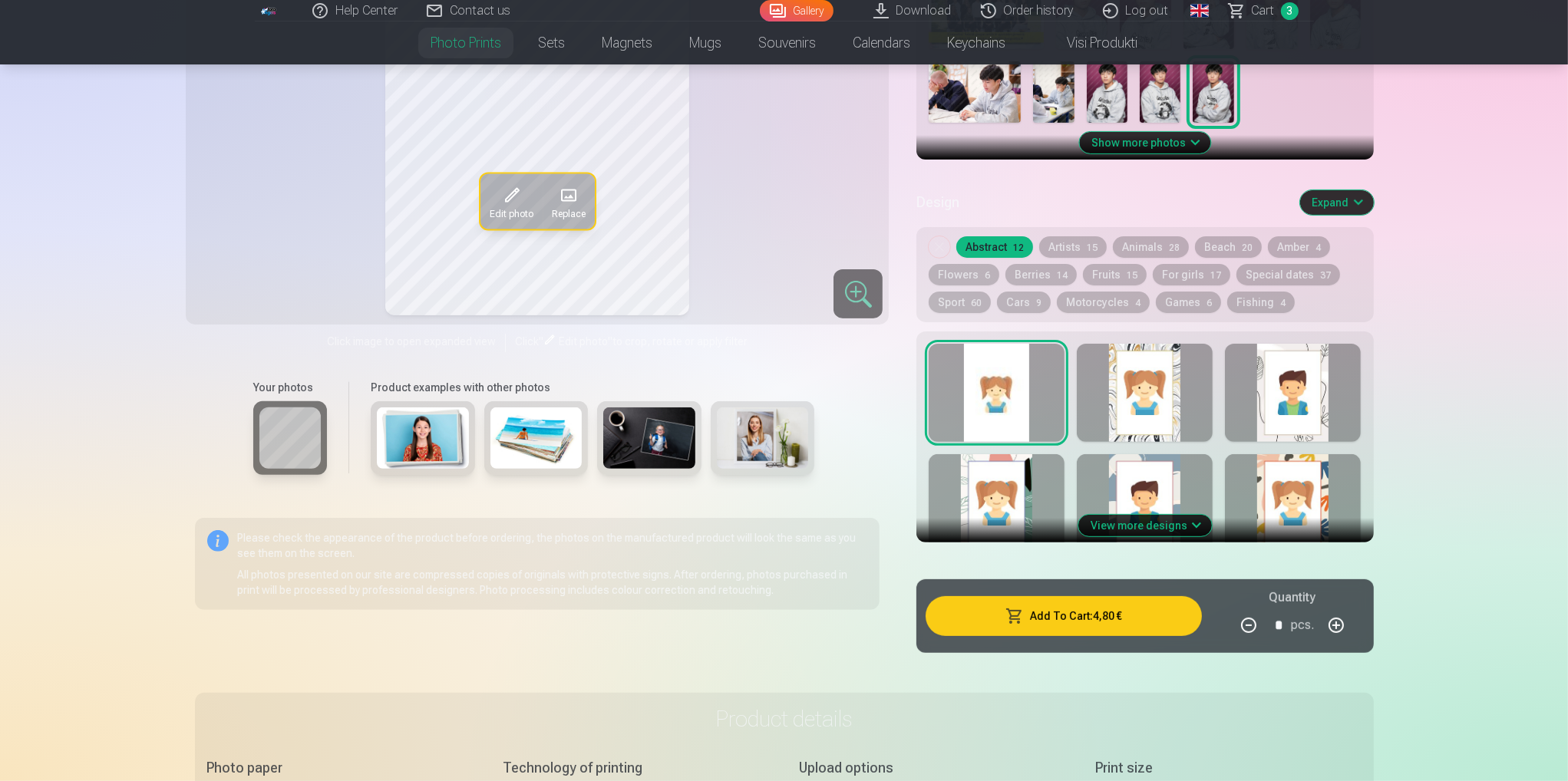
click at [1132, 612] on button "Add To Cart : 4,80 €" at bounding box center [1063, 616] width 275 height 40
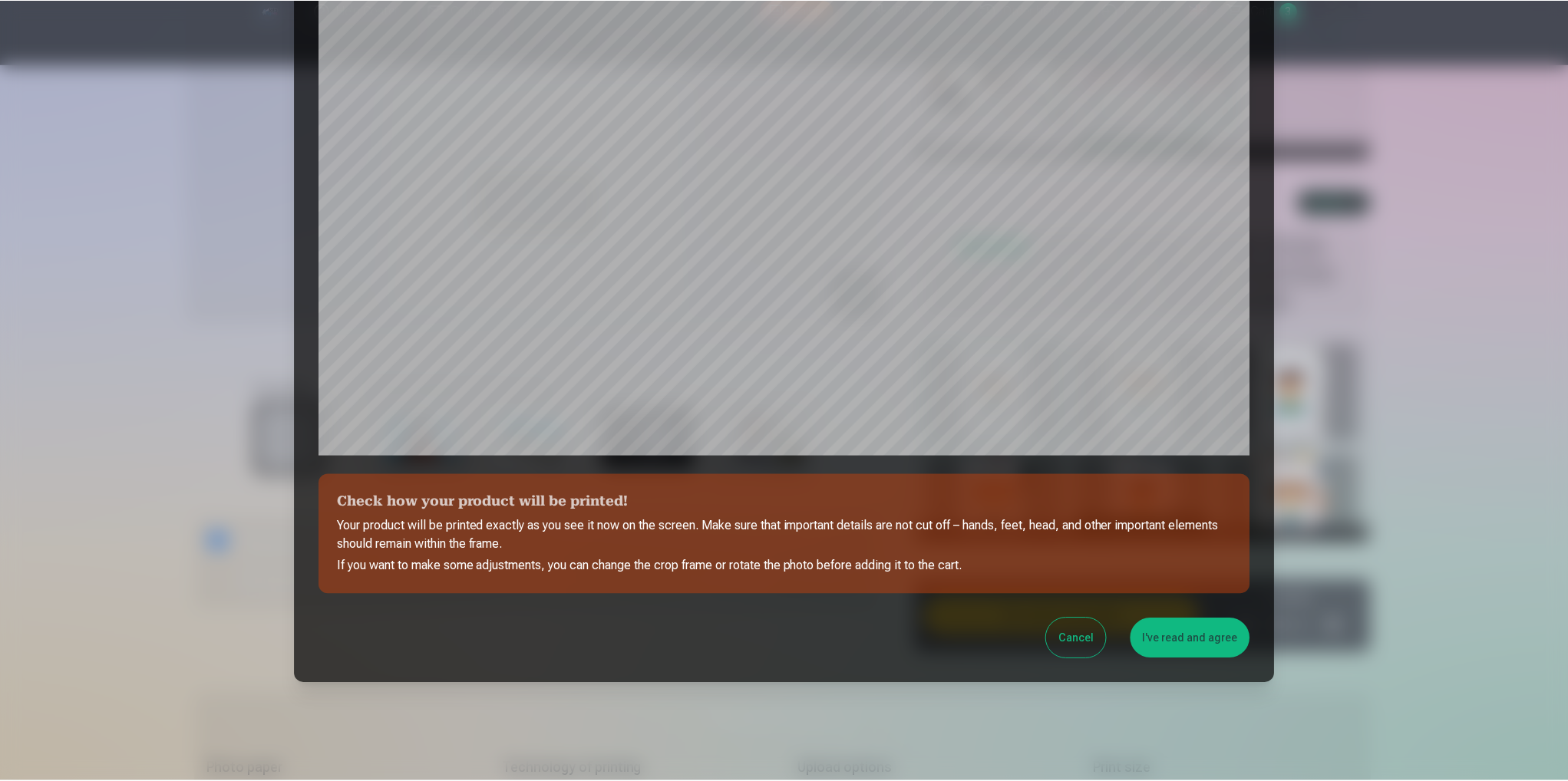
scroll to position [324, 0]
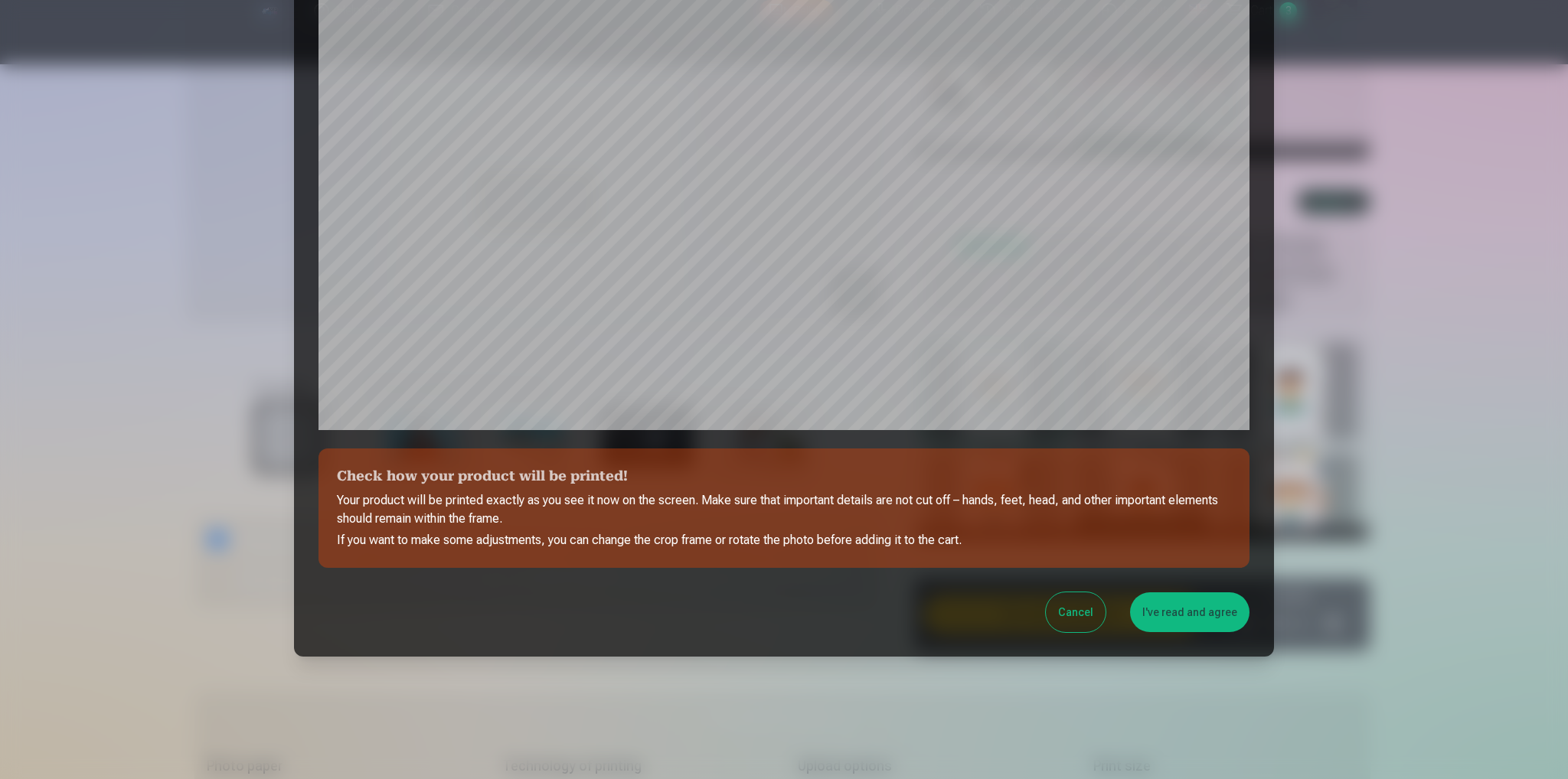
click at [1208, 623] on button "I've read and agree" at bounding box center [1189, 612] width 119 height 40
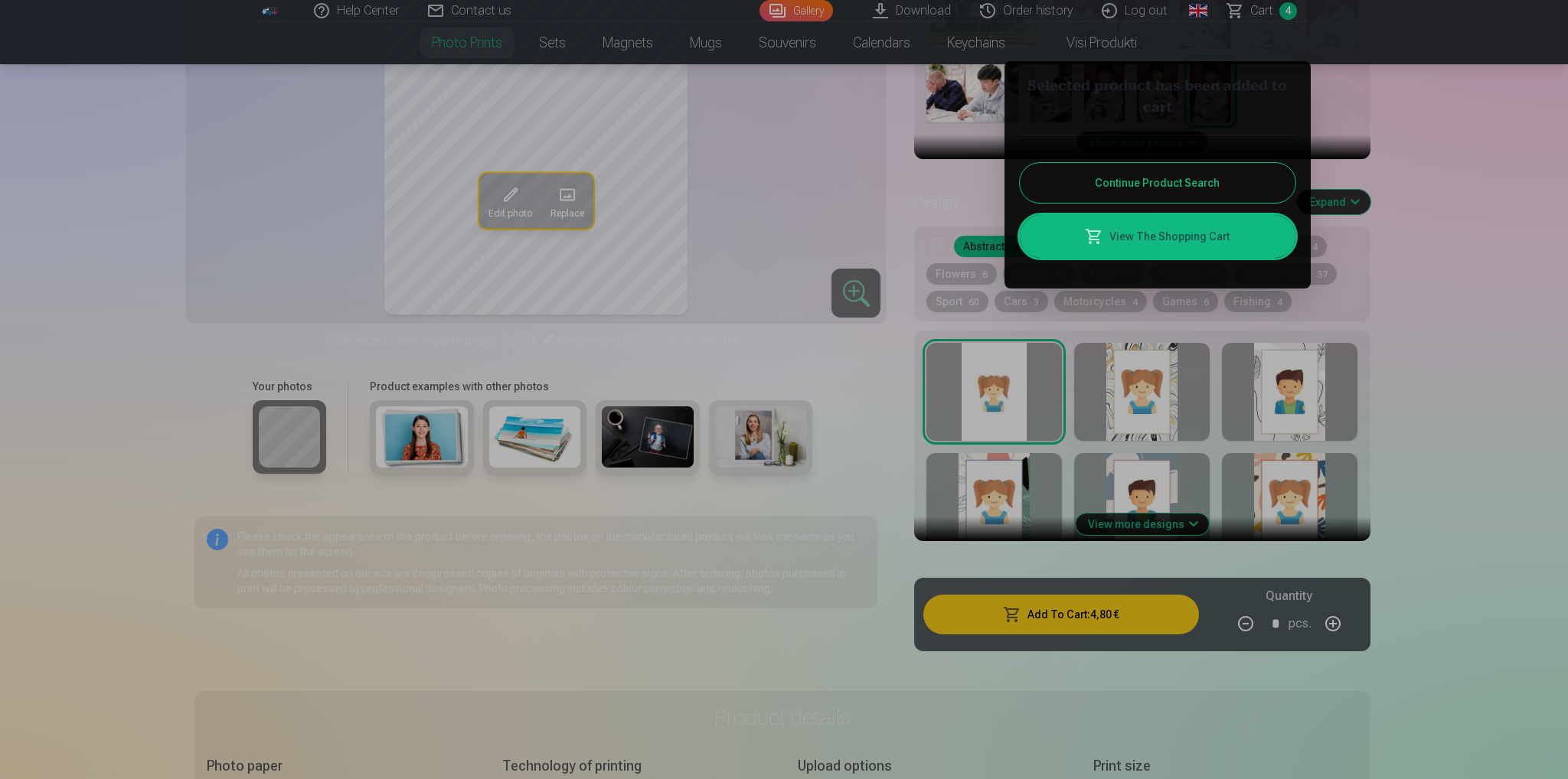
click at [1154, 190] on button "Continue Product Search" at bounding box center [1157, 183] width 275 height 40
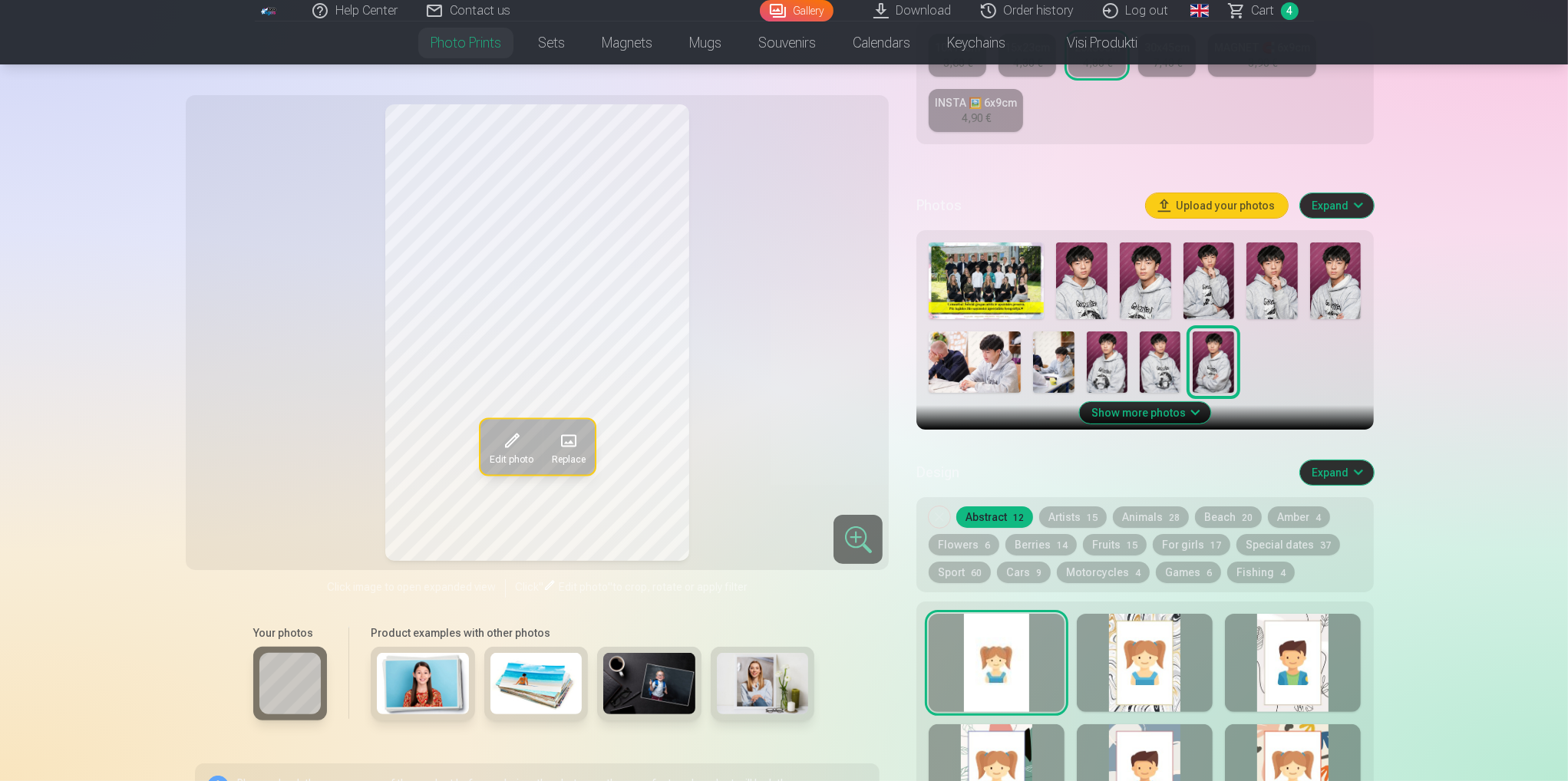
scroll to position [307, 0]
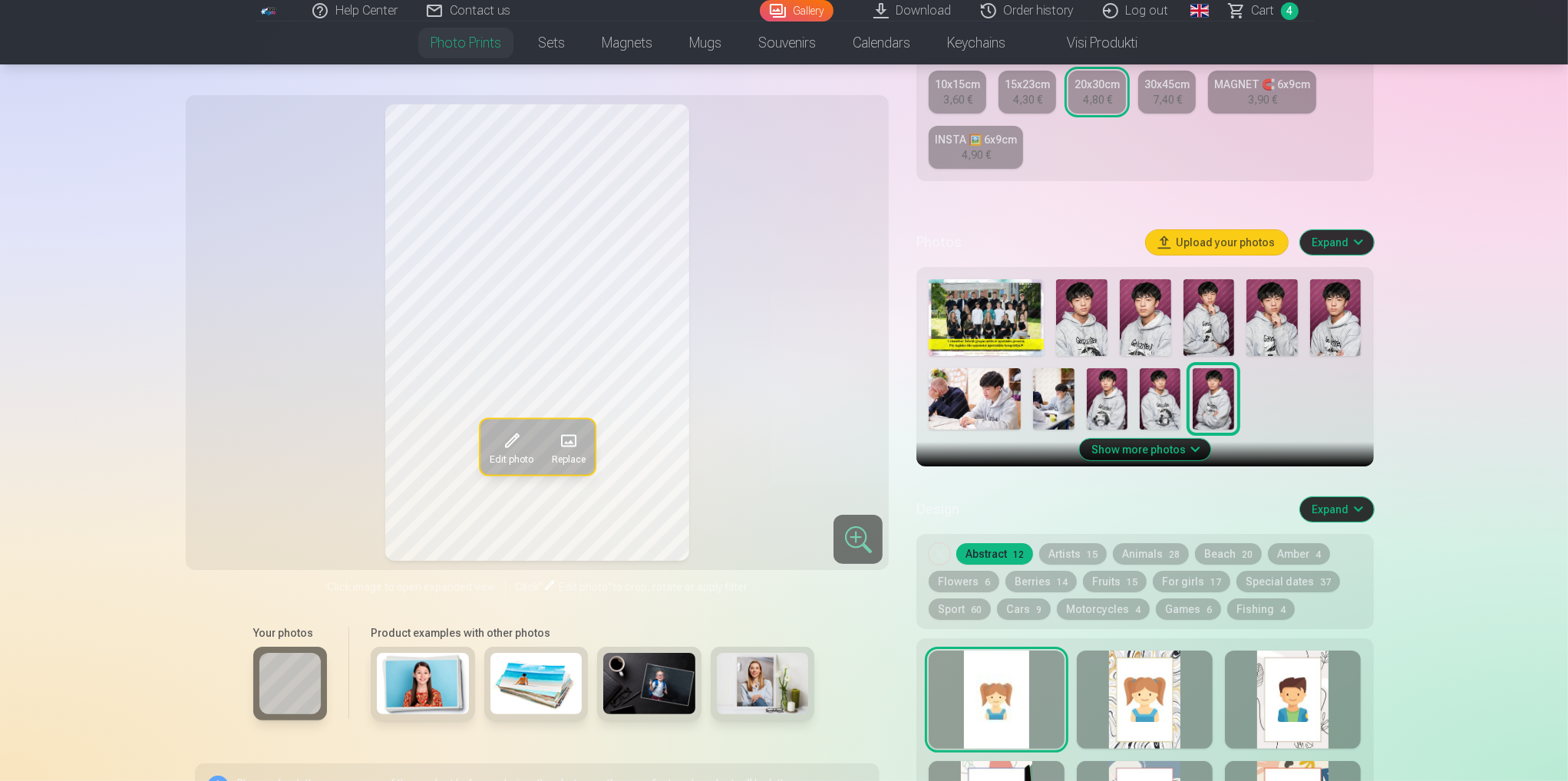
click at [1007, 311] on img at bounding box center [987, 317] width 115 height 76
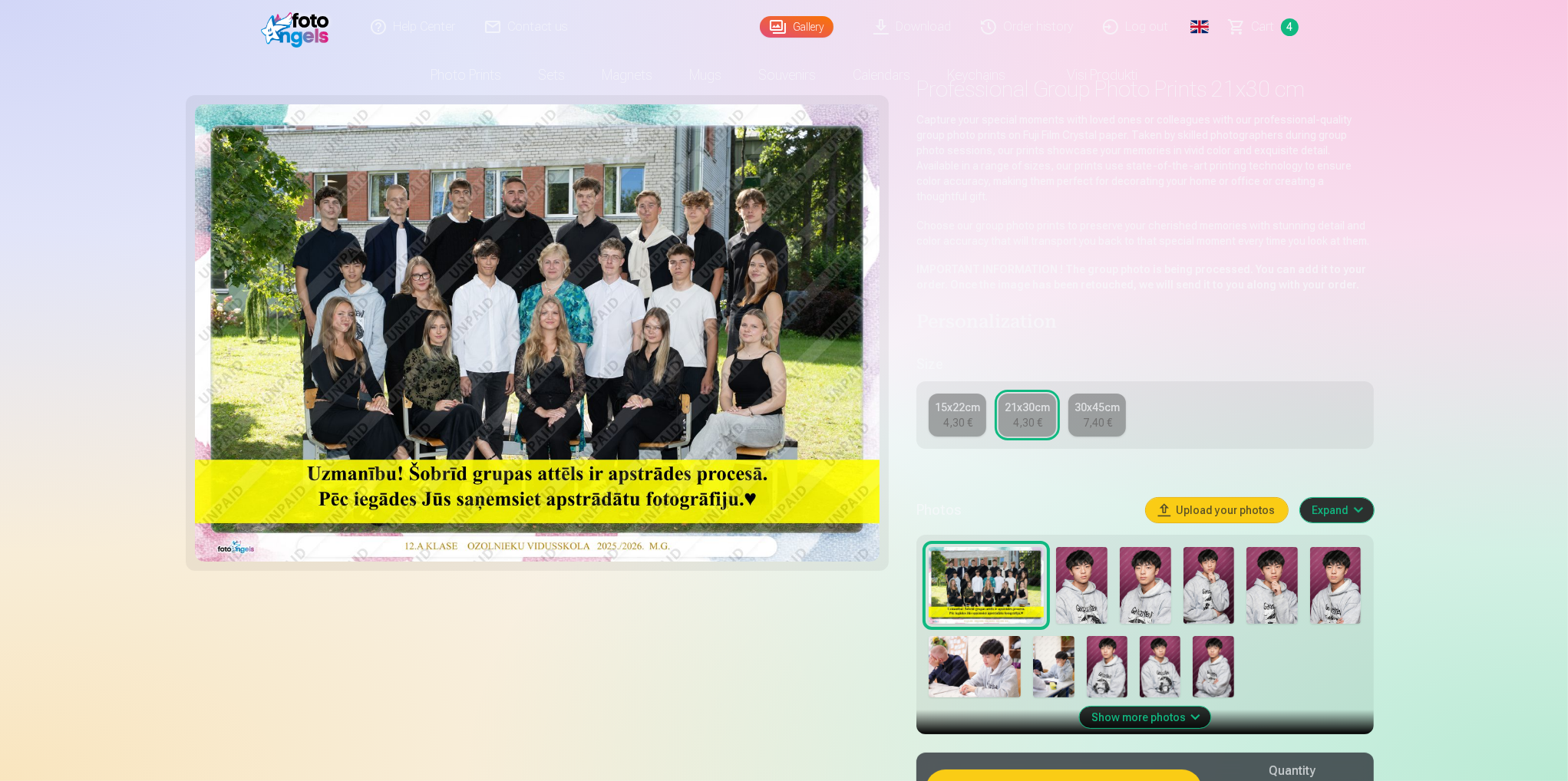
scroll to position [76, 0]
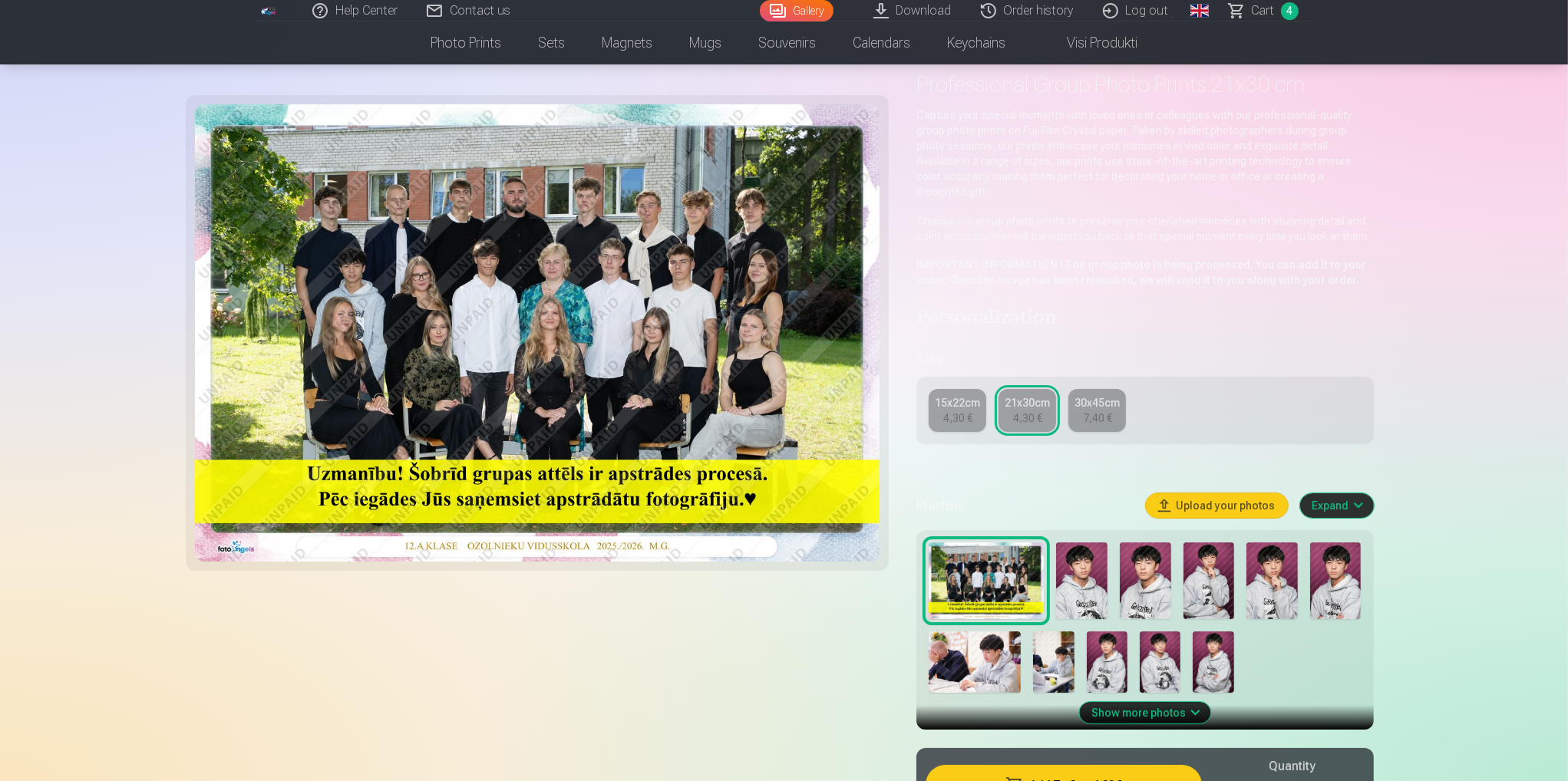
click at [1100, 410] on div "7,40 €" at bounding box center [1097, 418] width 29 height 16
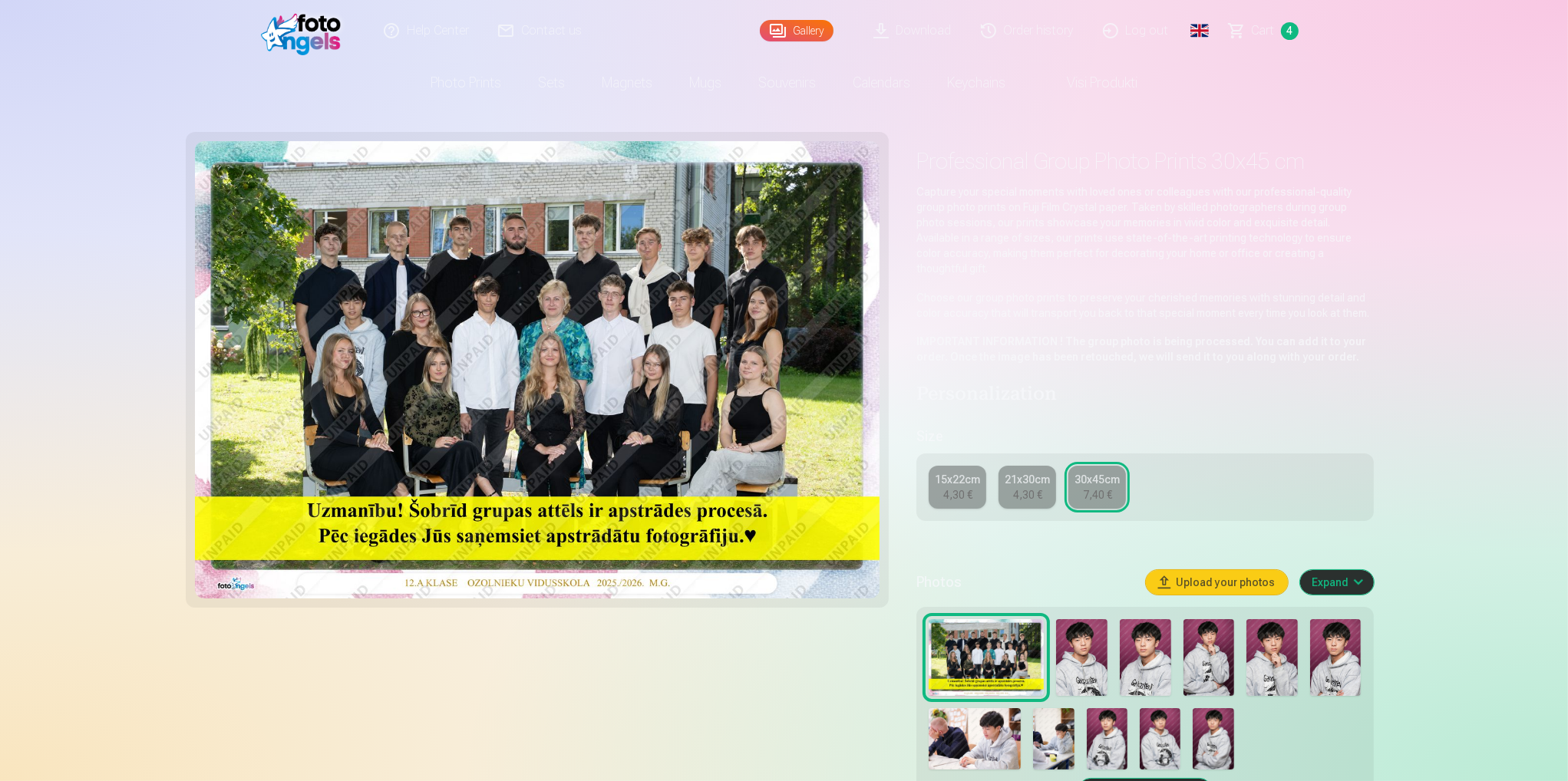
click at [1027, 472] on div "21x30cm" at bounding box center [1027, 480] width 45 height 16
click at [1127, 471] on div "15x22cm 4,30 € 21x30cm 4,30 € 30x45cm 7,40 €" at bounding box center [1144, 486] width 457 height 68
click at [1108, 487] on div "7,40 €" at bounding box center [1097, 495] width 29 height 16
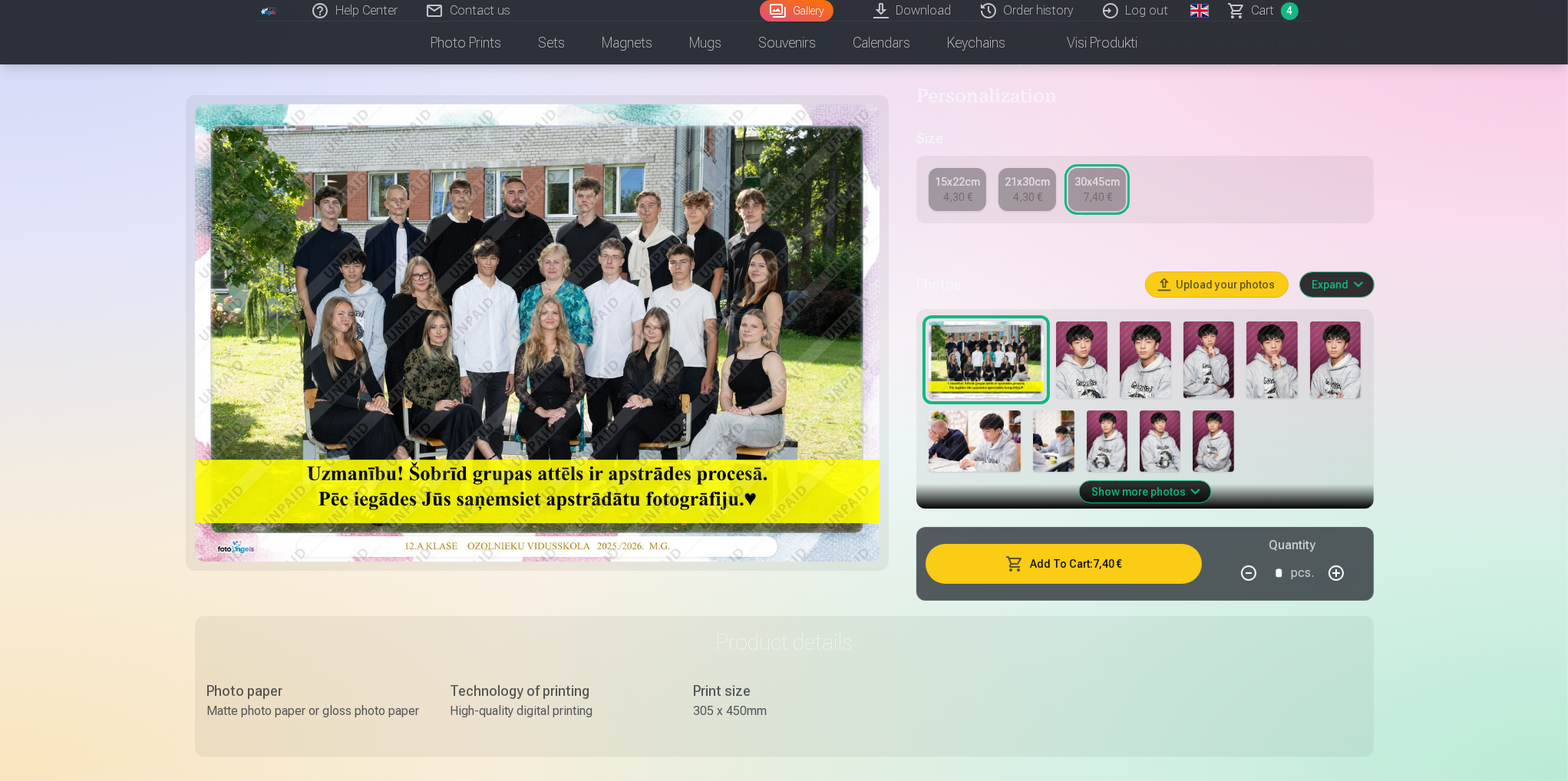
scroll to position [460, 0]
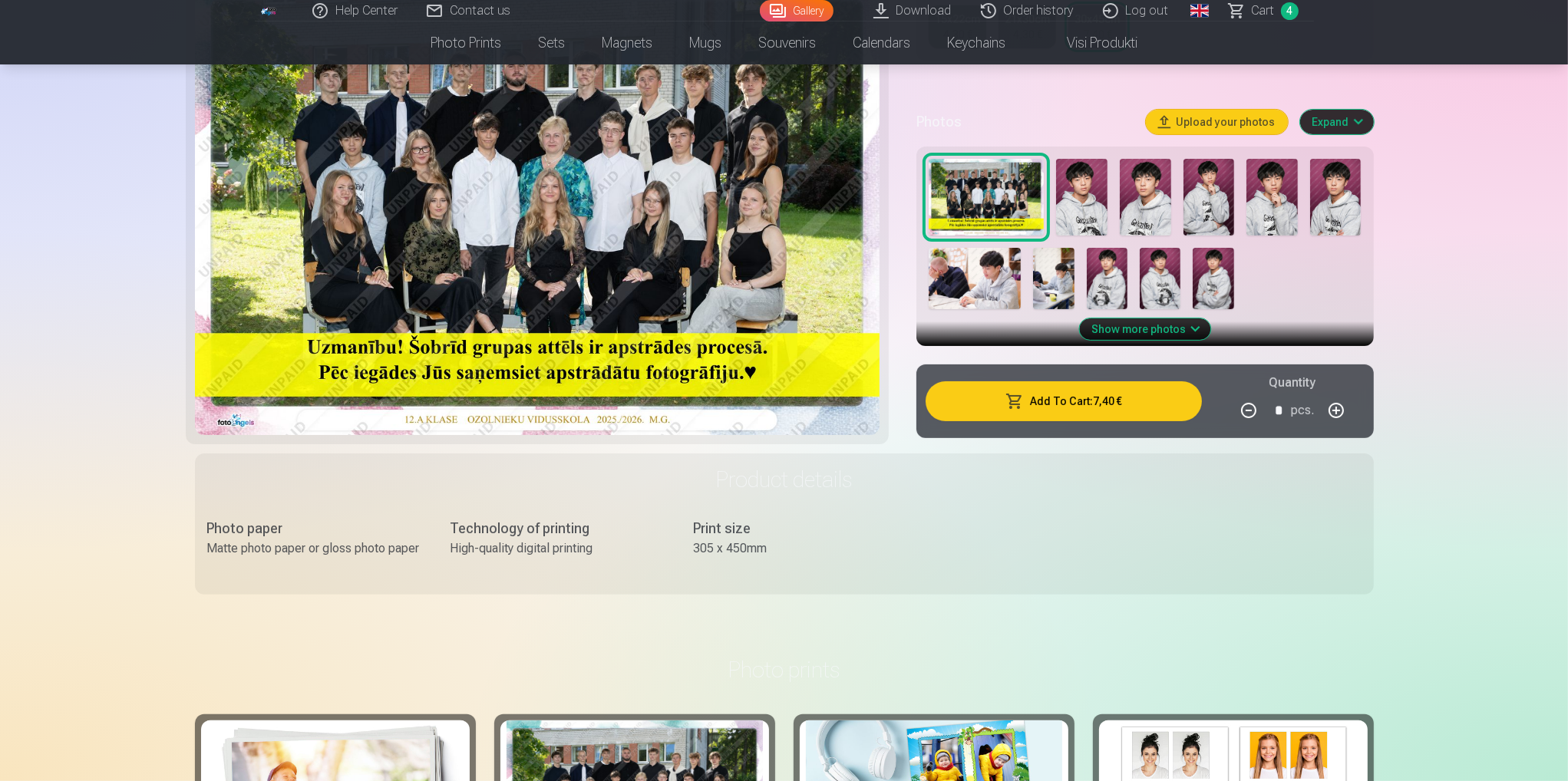
click at [1046, 390] on button "Add To Cart : 7,40 €" at bounding box center [1063, 401] width 275 height 40
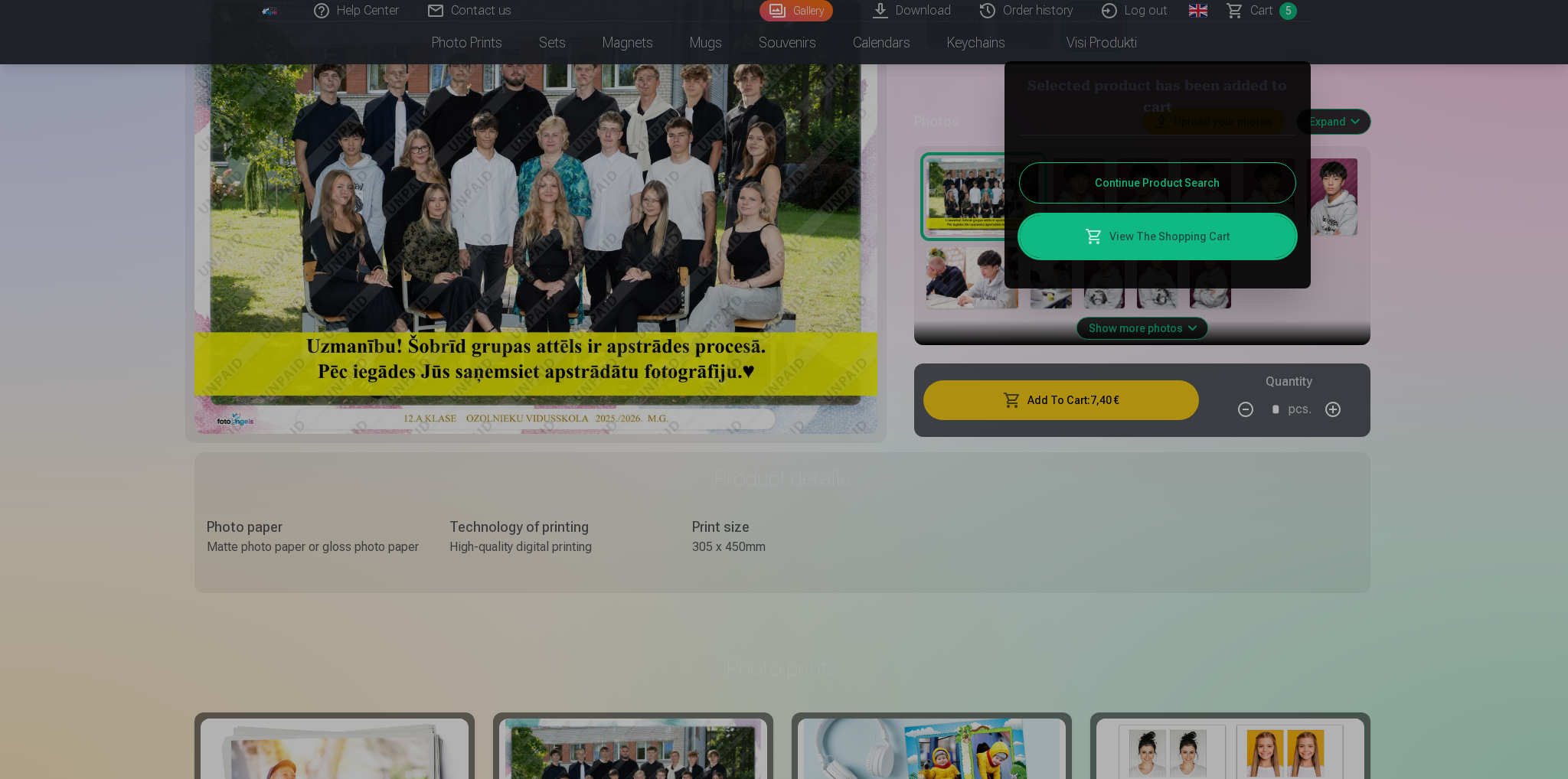
click at [1181, 233] on link "View The Shopping Cart" at bounding box center [1157, 236] width 275 height 43
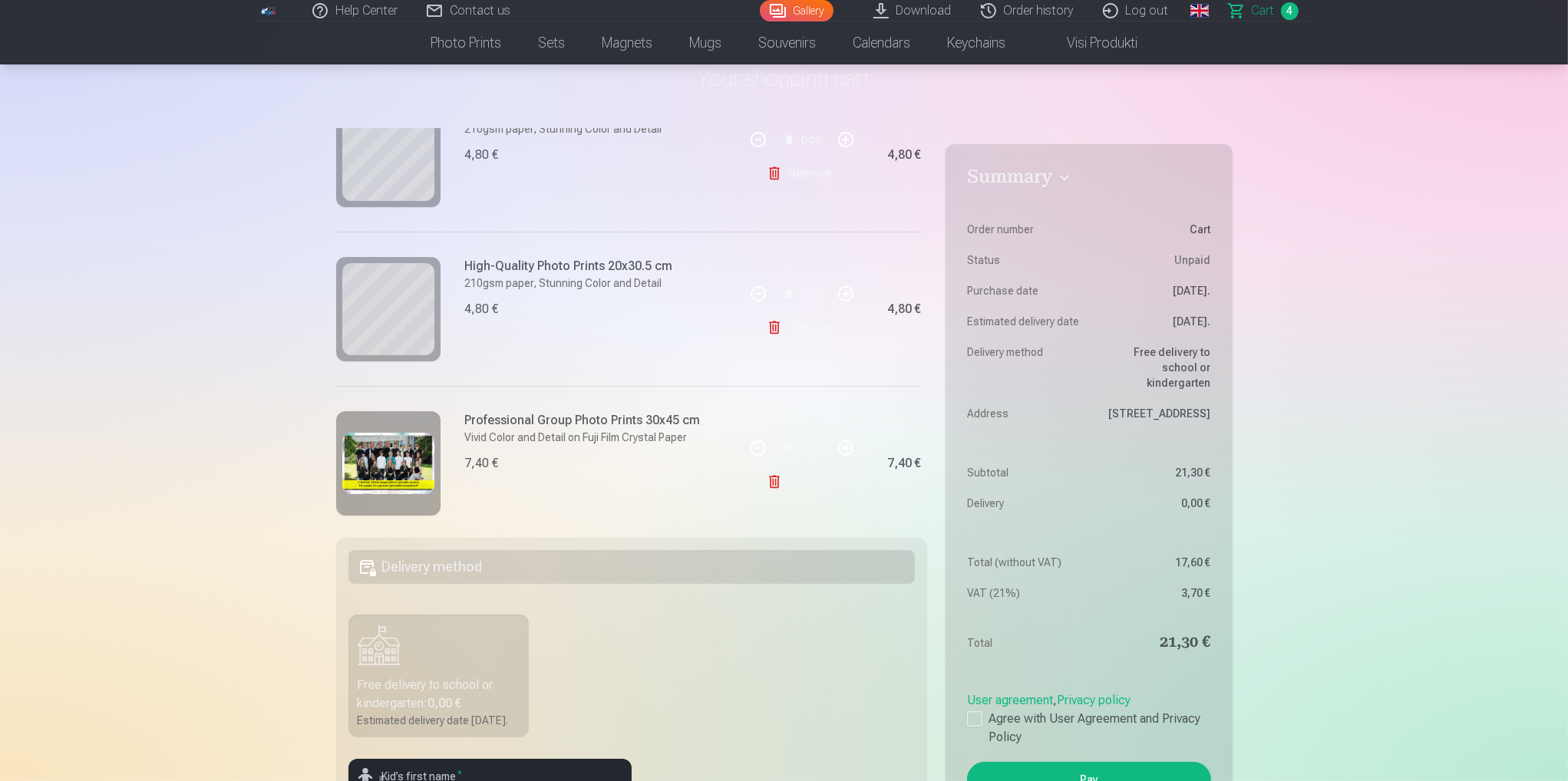
scroll to position [401, 0]
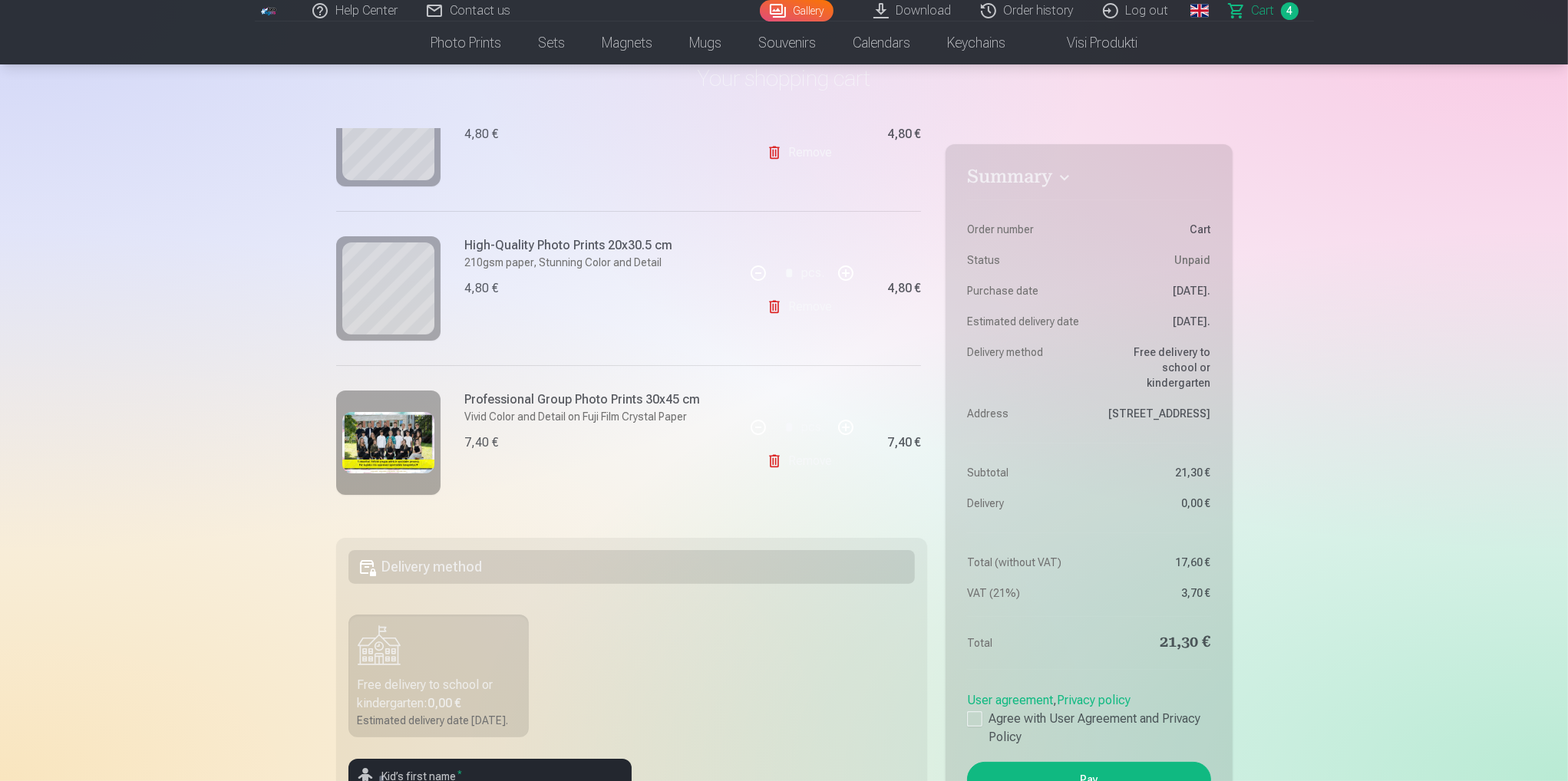
drag, startPoint x: 172, startPoint y: 322, endPoint x: 173, endPoint y: 329, distance: 7.1
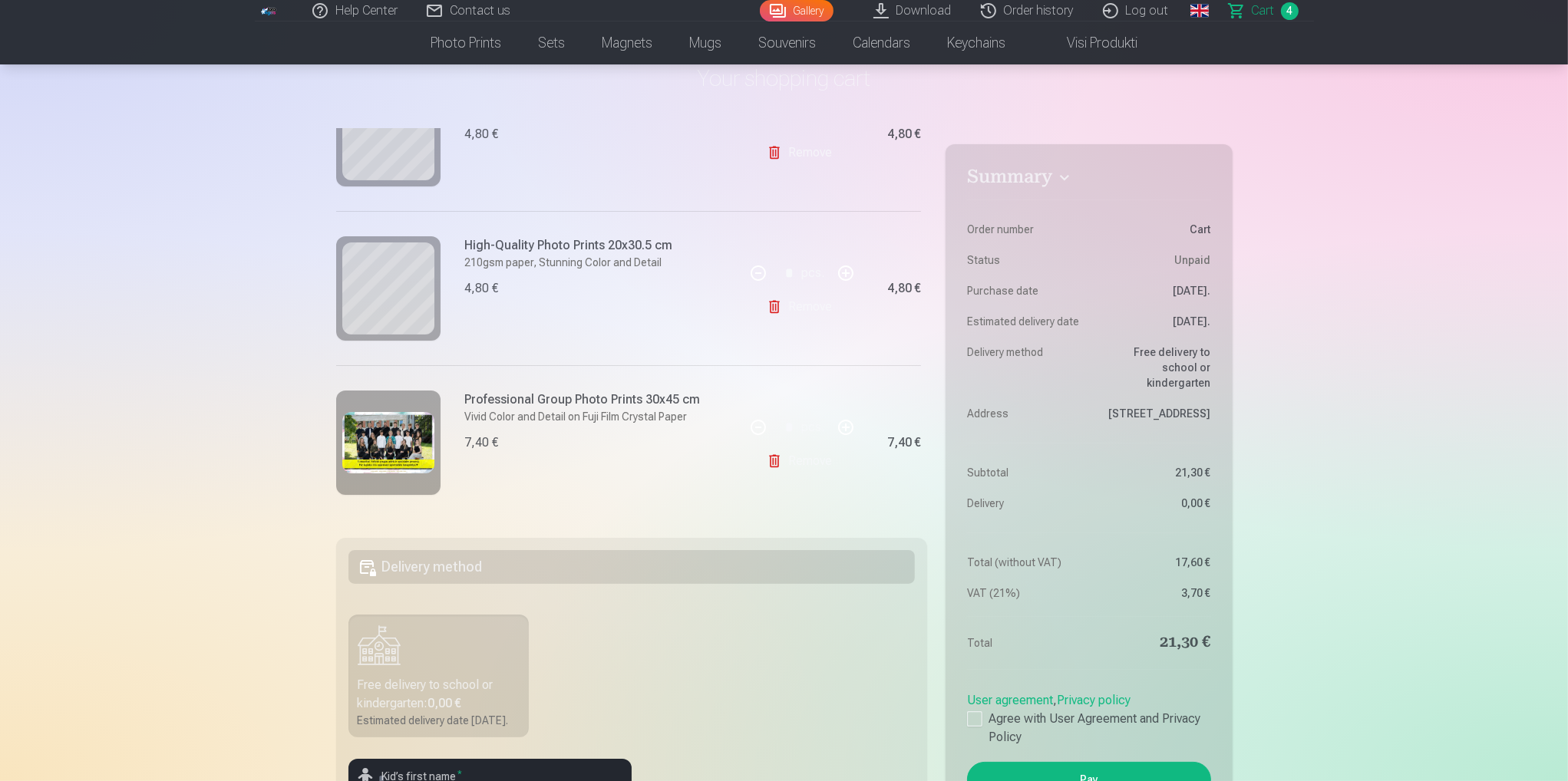
click at [797, 461] on link "Remove" at bounding box center [802, 461] width 71 height 30
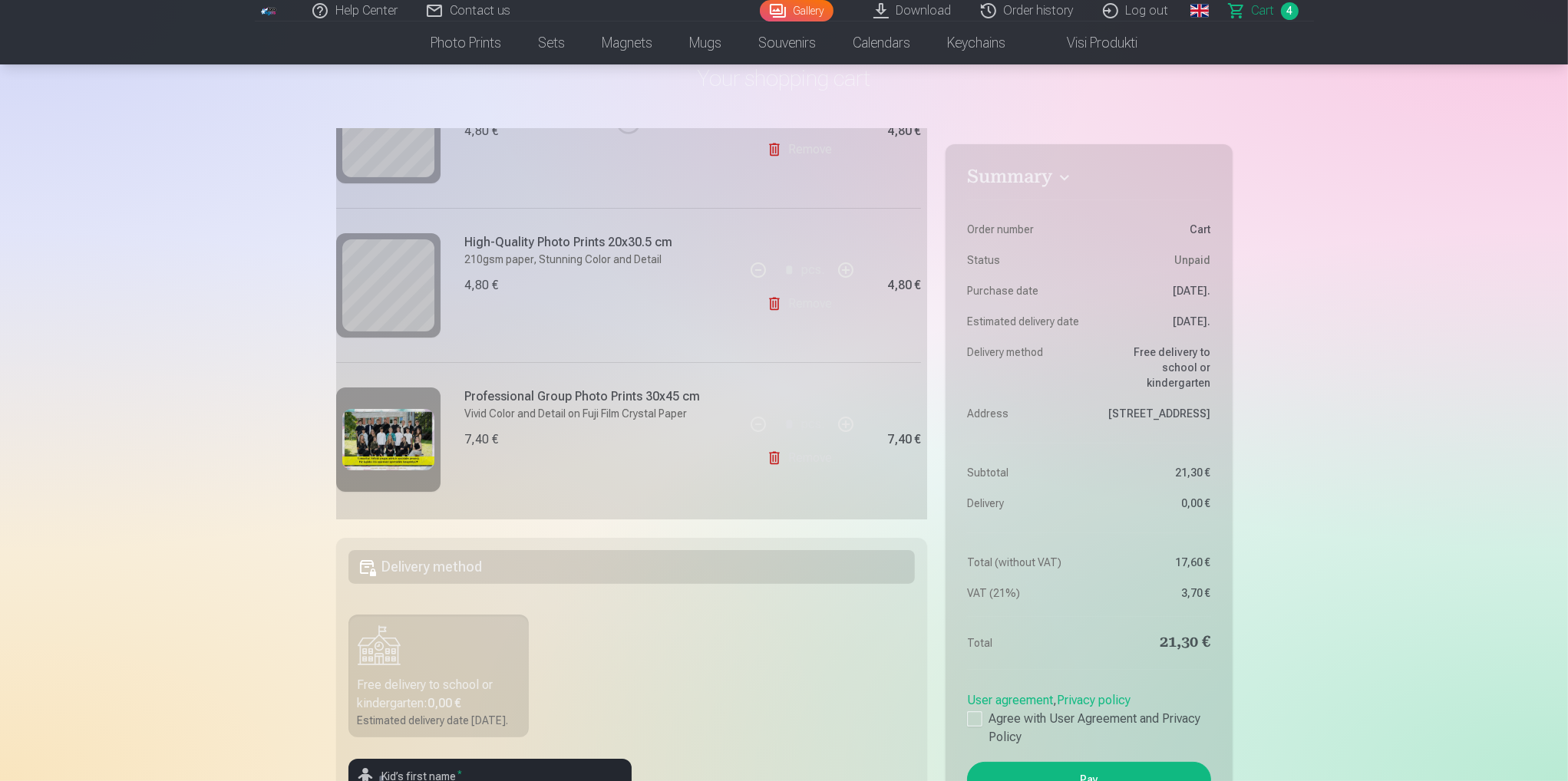
scroll to position [247, 0]
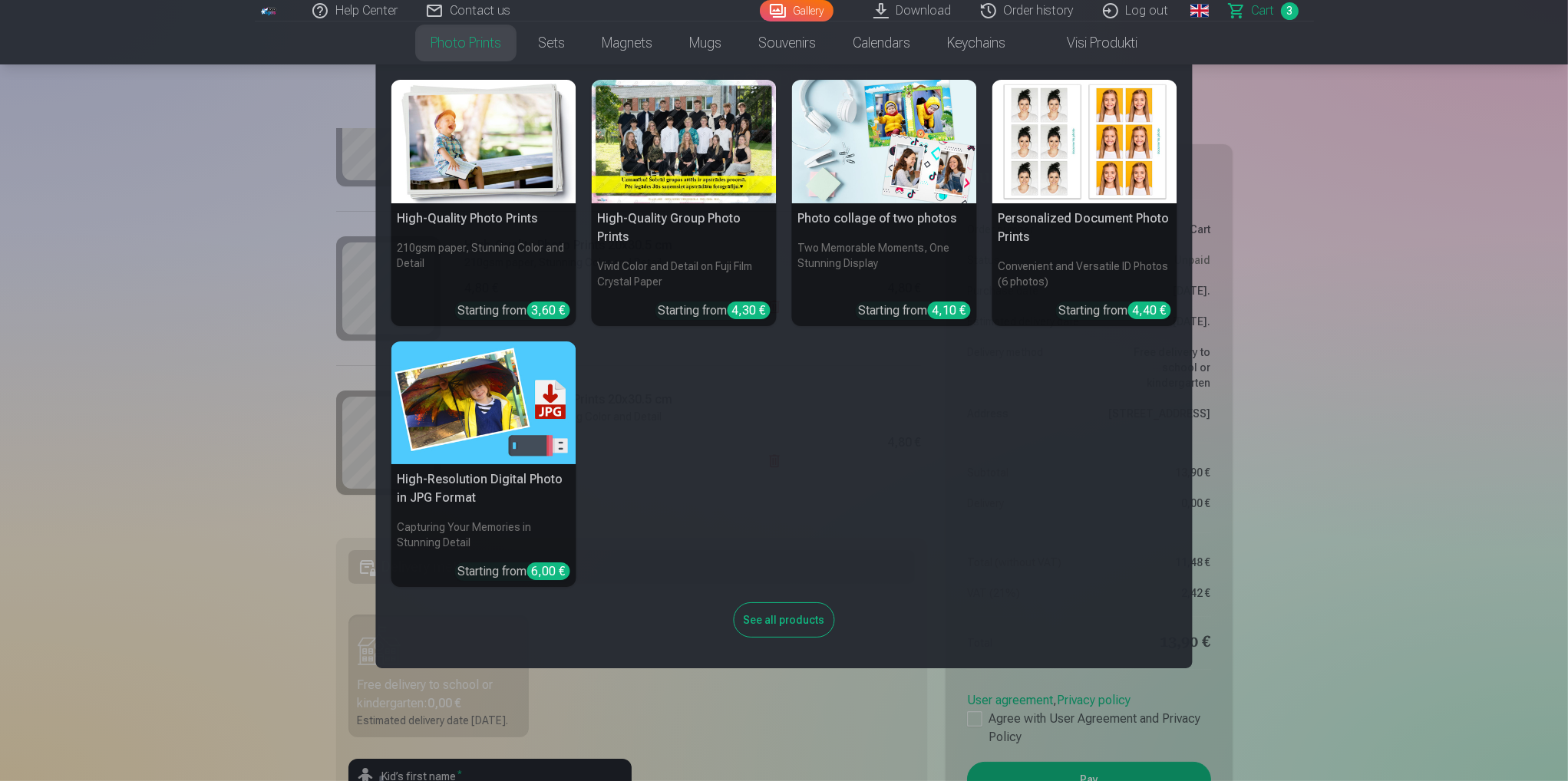
click at [485, 499] on h5 "High-Resolution Digital Photo in JPG Format" at bounding box center [484, 488] width 185 height 49
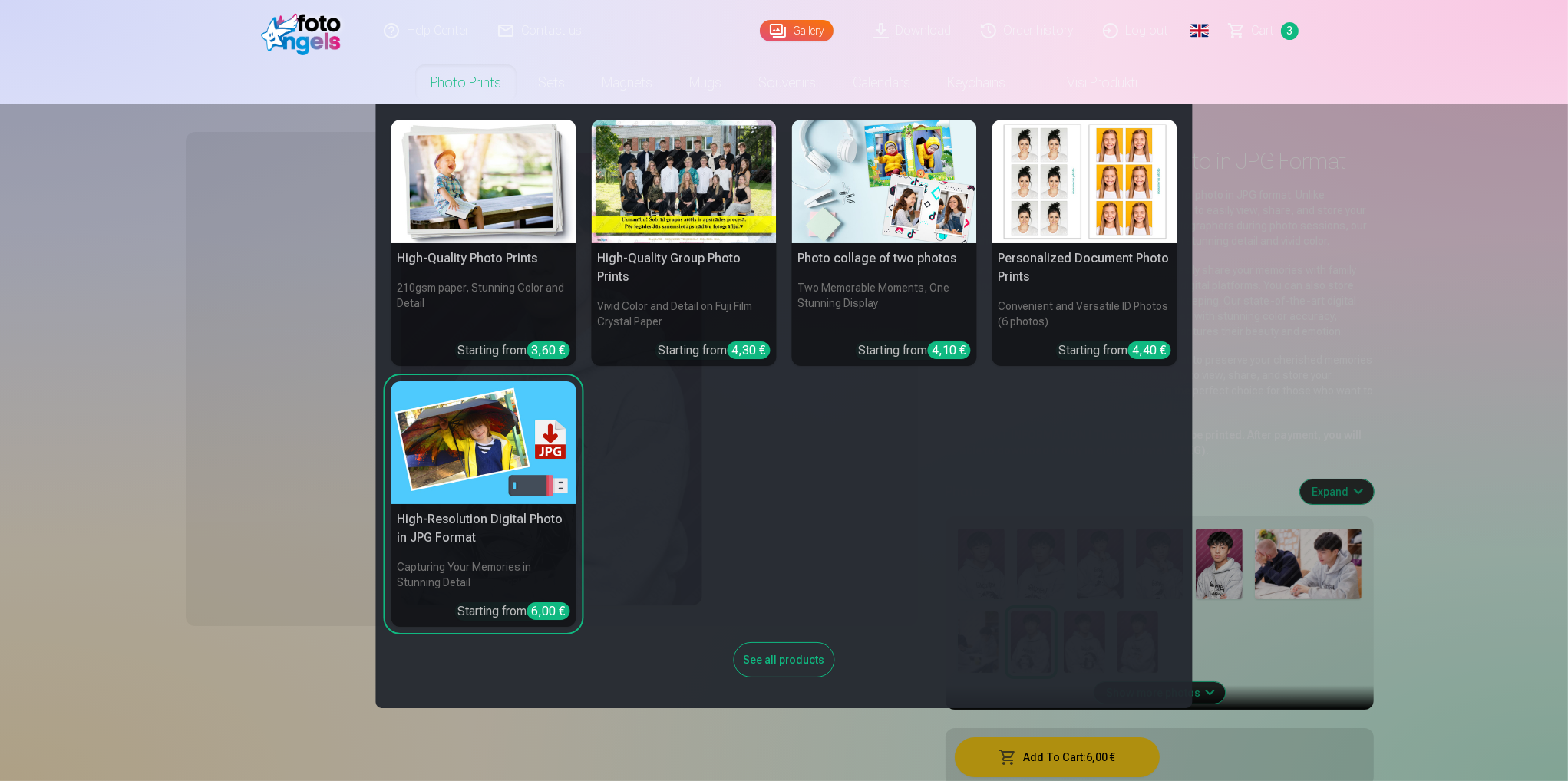
click at [494, 521] on h5 "High-Resolution Digital Photo in JPG Format" at bounding box center [484, 528] width 185 height 49
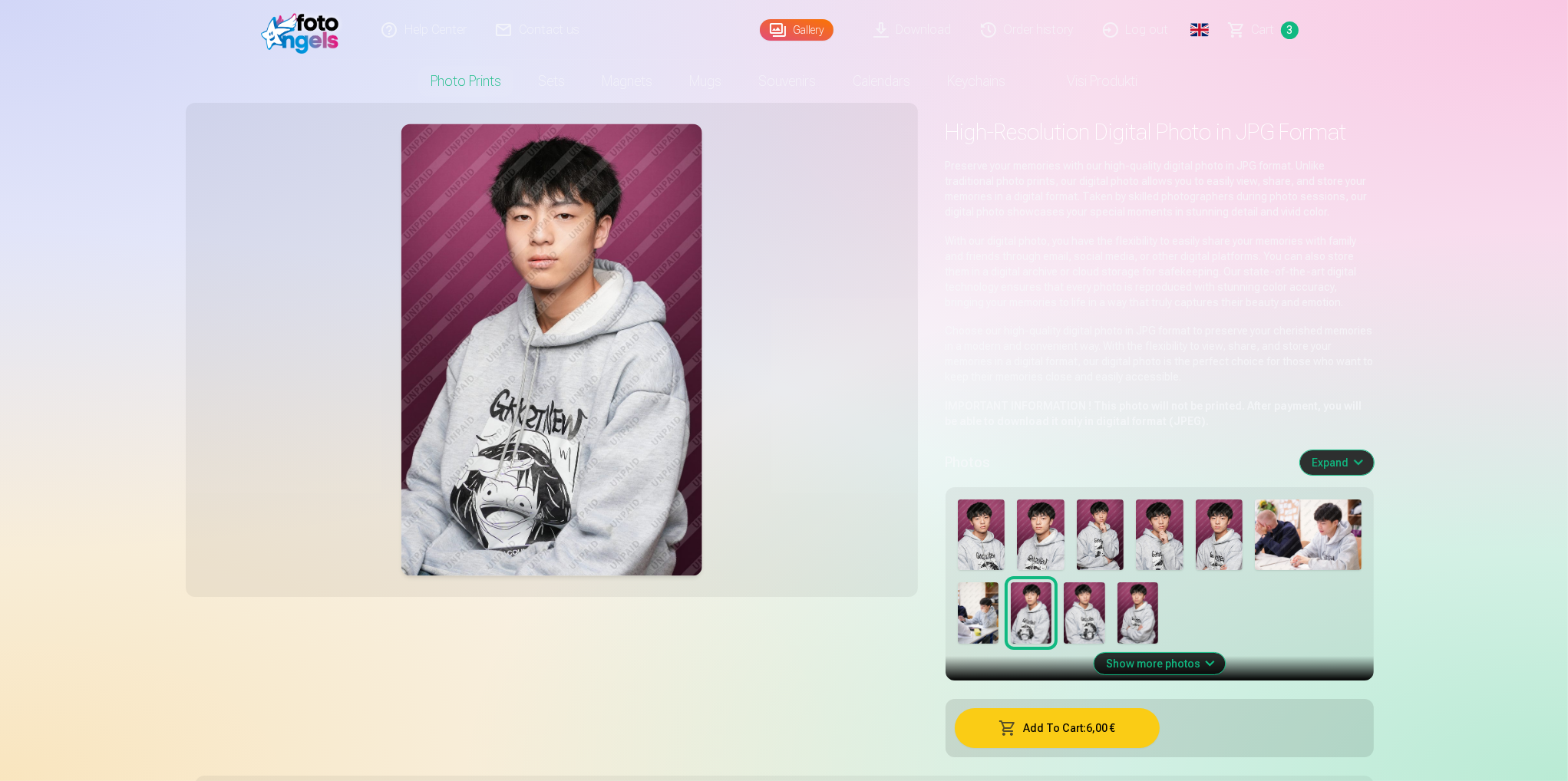
scroll to position [154, 0]
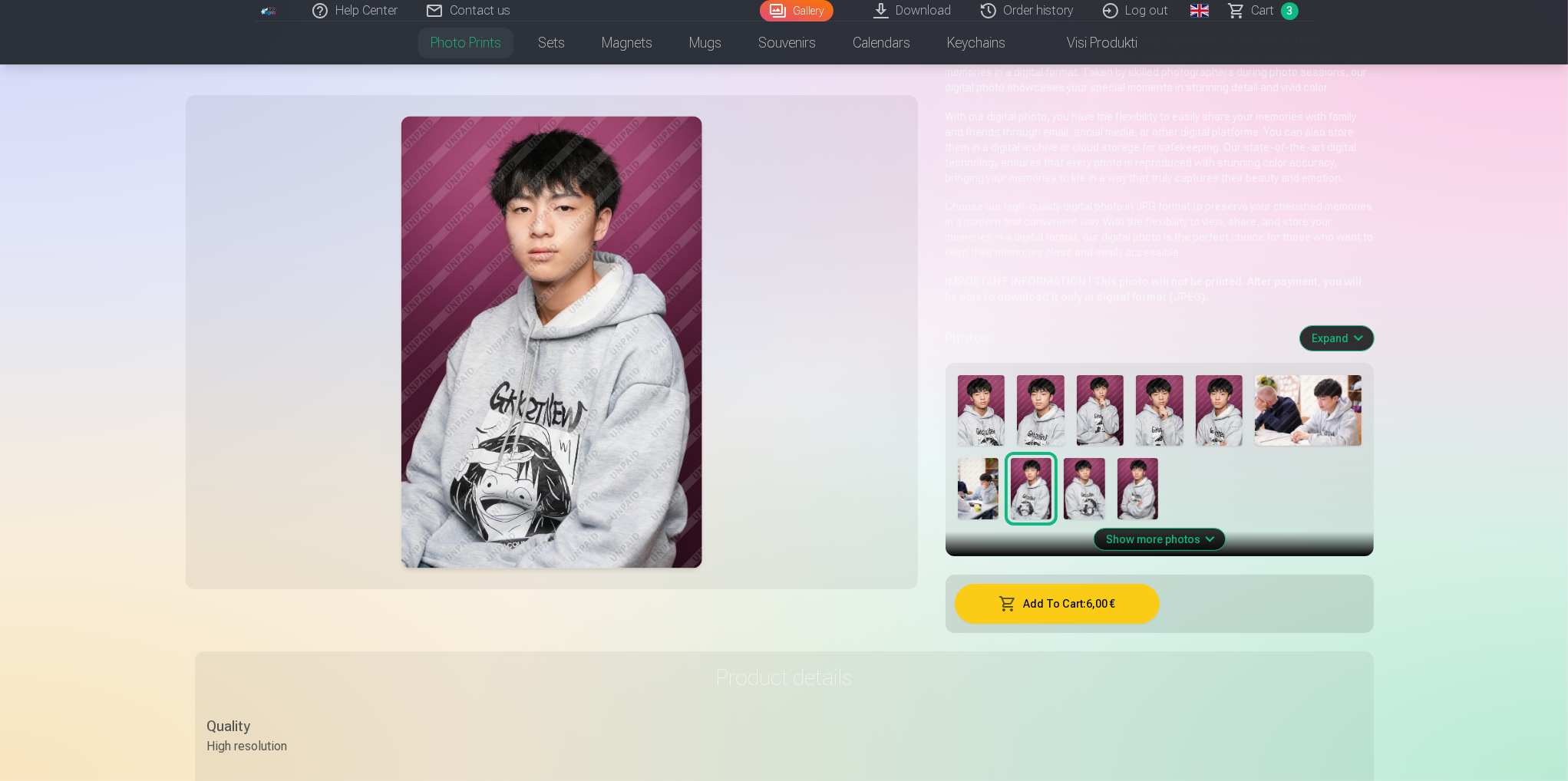
click at [1180, 540] on button "Show more photos" at bounding box center [1159, 539] width 131 height 22
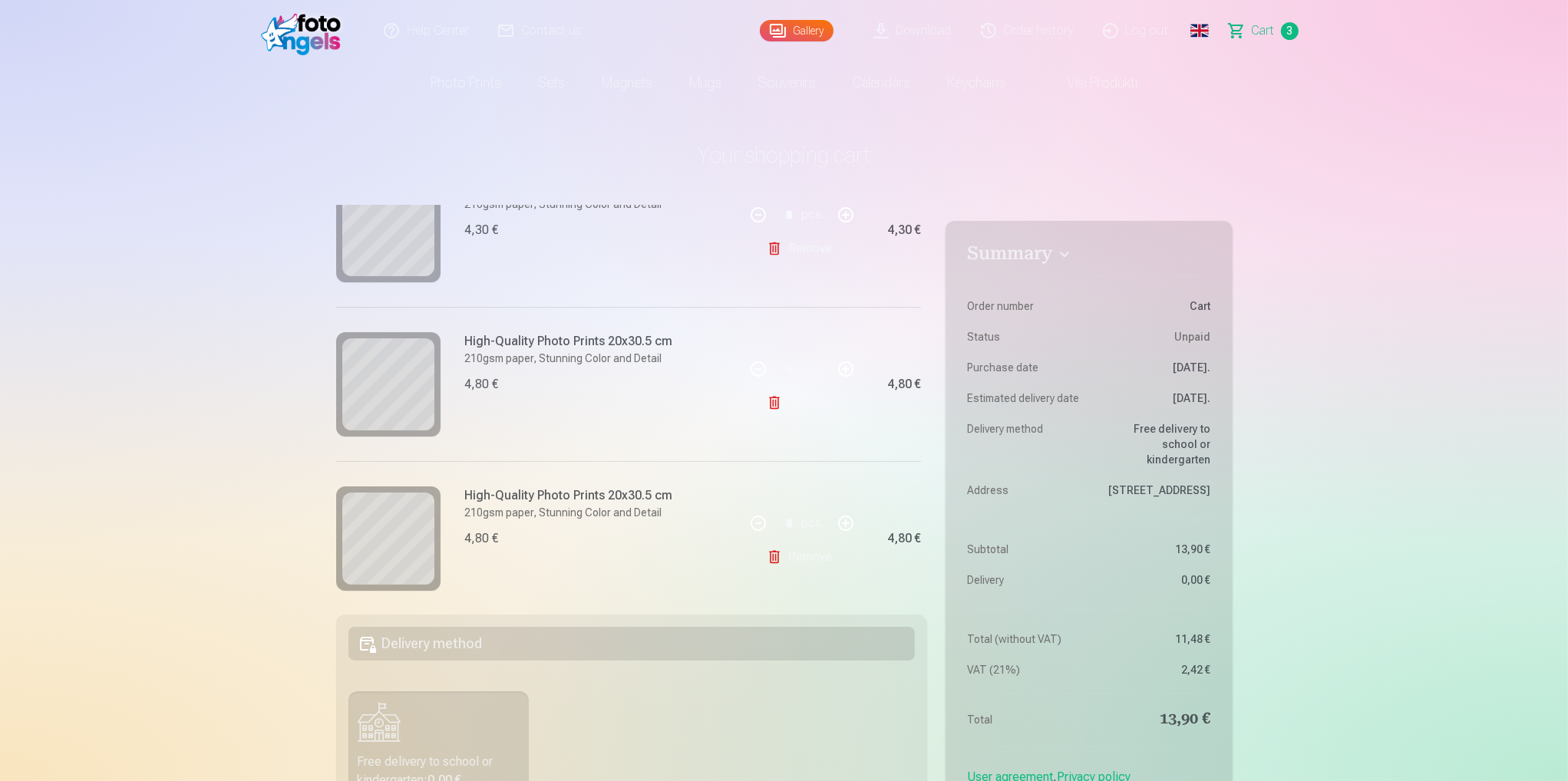
scroll to position [247, 0]
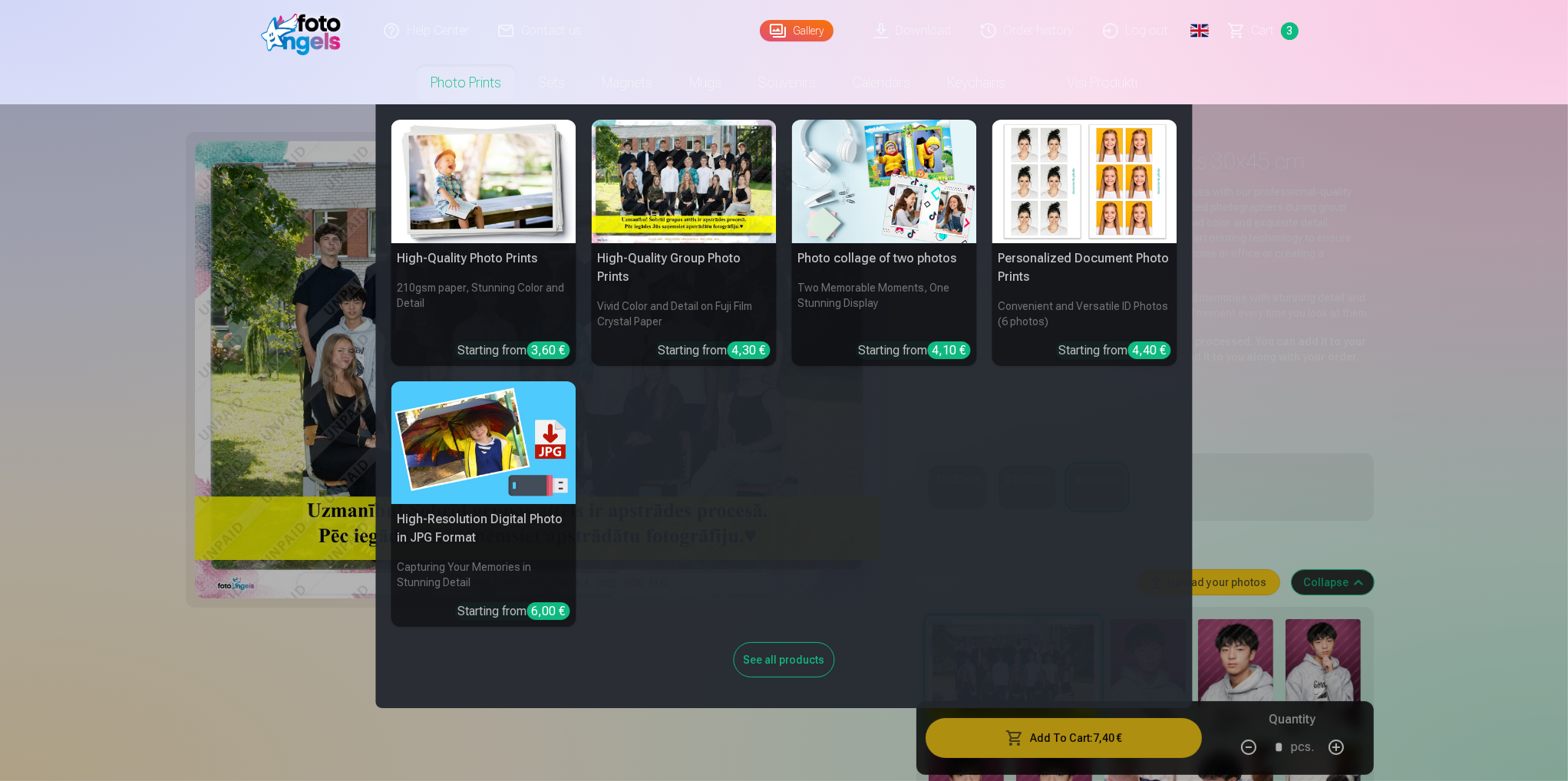
click at [467, 529] on h5 "High-Resolution Digital Photo in JPG Format" at bounding box center [484, 528] width 185 height 49
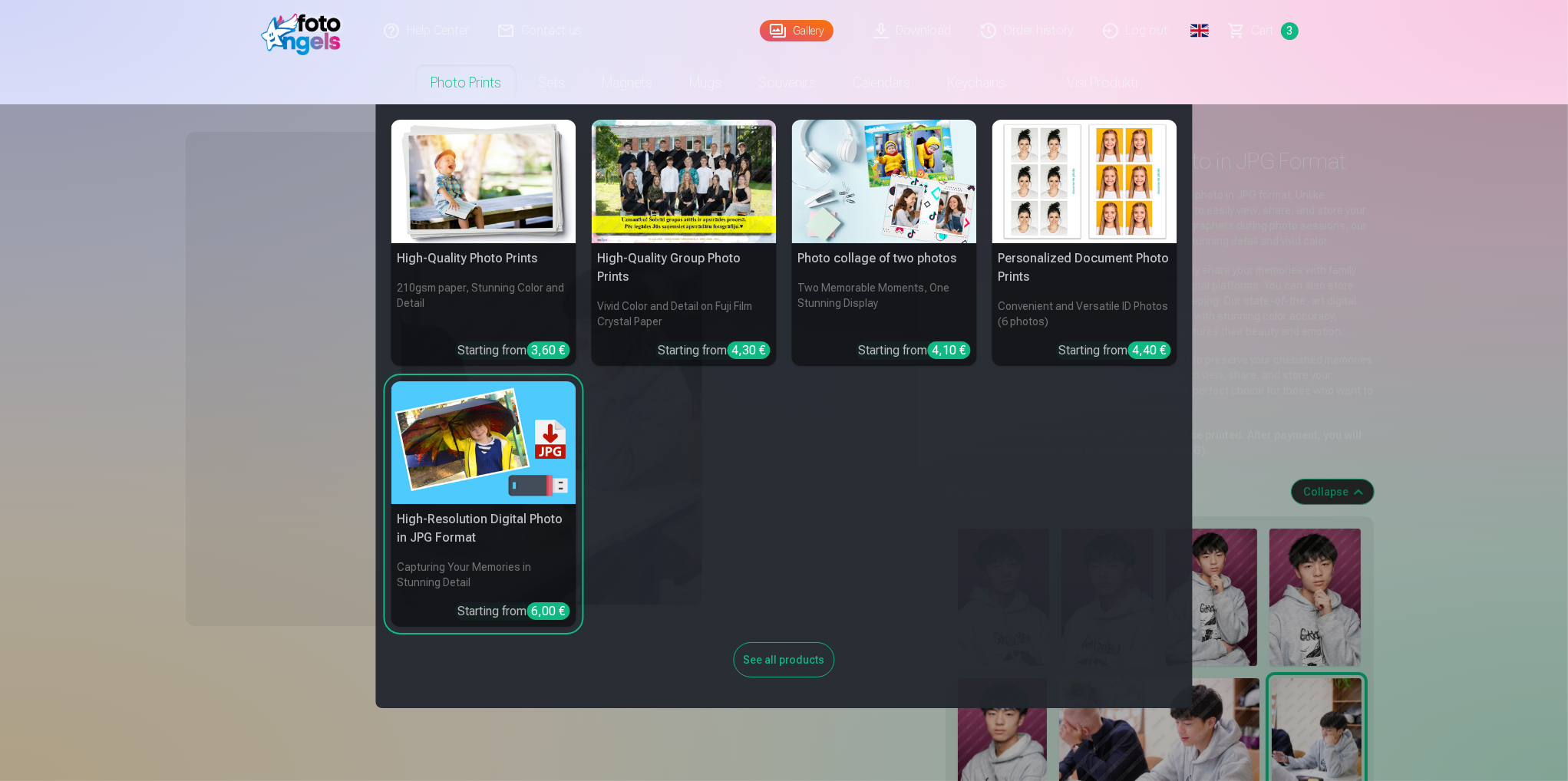
click at [465, 260] on h5 "High-Quality Photo Prints" at bounding box center [484, 258] width 185 height 30
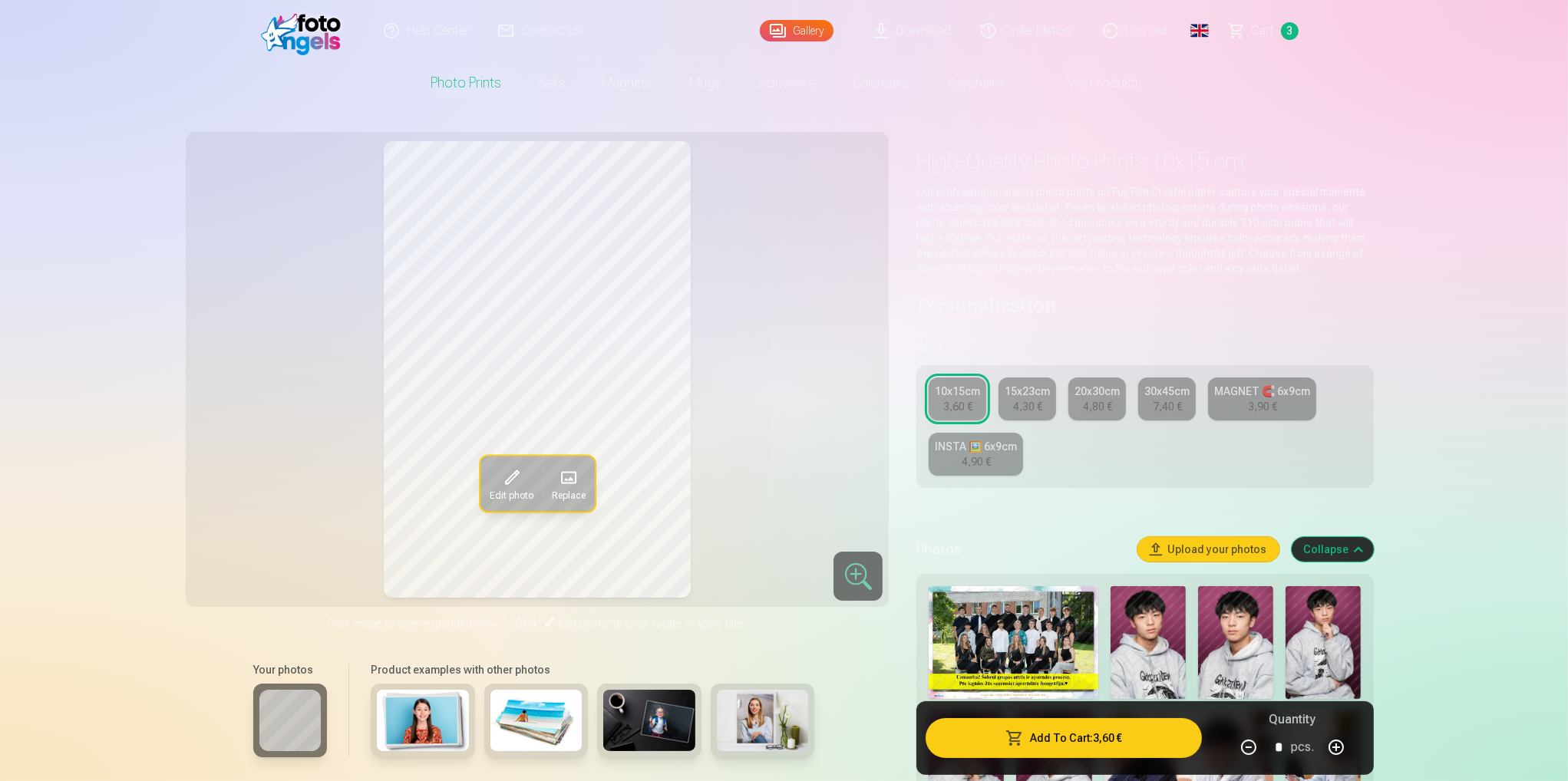
click at [973, 620] on img at bounding box center [1013, 642] width 169 height 113
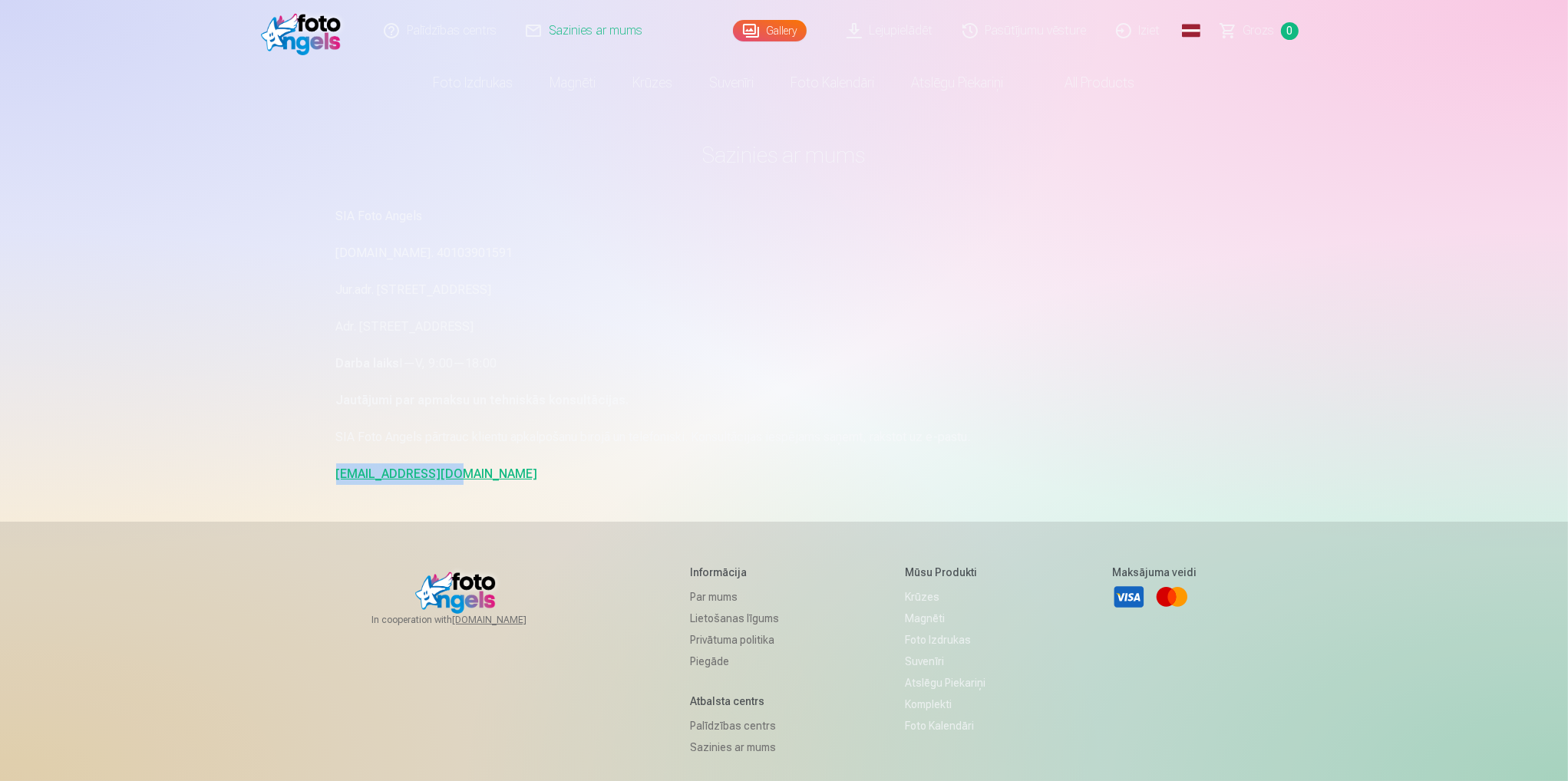
drag, startPoint x: 471, startPoint y: 478, endPoint x: 365, endPoint y: 464, distance: 106.9
click at [277, 475] on div "Palīdzības centrs Sazinies ar mums Gallery Lejupielādēt Pasūtījumu vēsture Izie…" at bounding box center [784, 472] width 1568 height 943
copy link "info@fotoangels.lv"
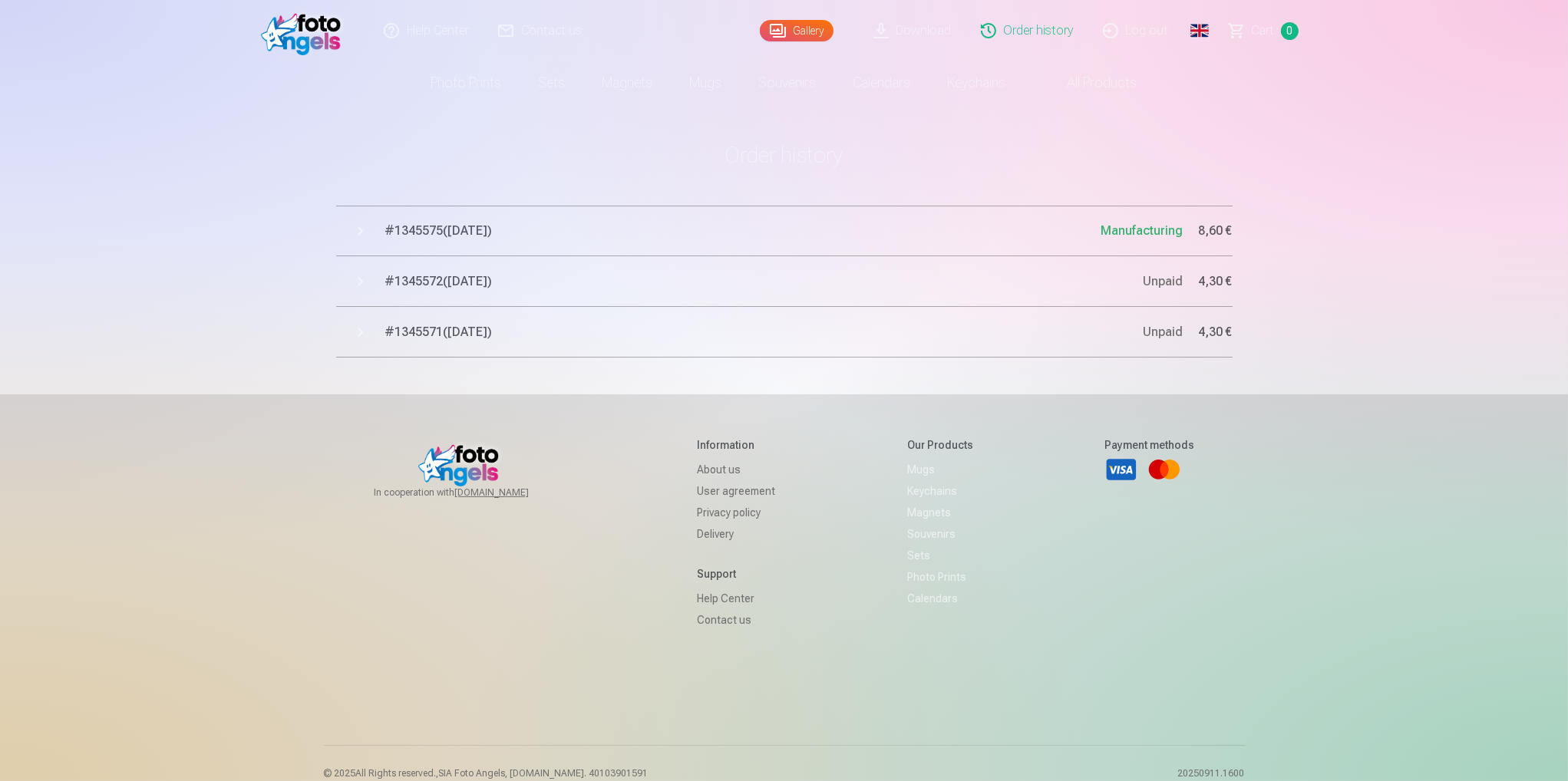
click at [446, 244] on button "# 1345575 ( [DATE] ) Manufacturing 8,60 €" at bounding box center [784, 231] width 897 height 51
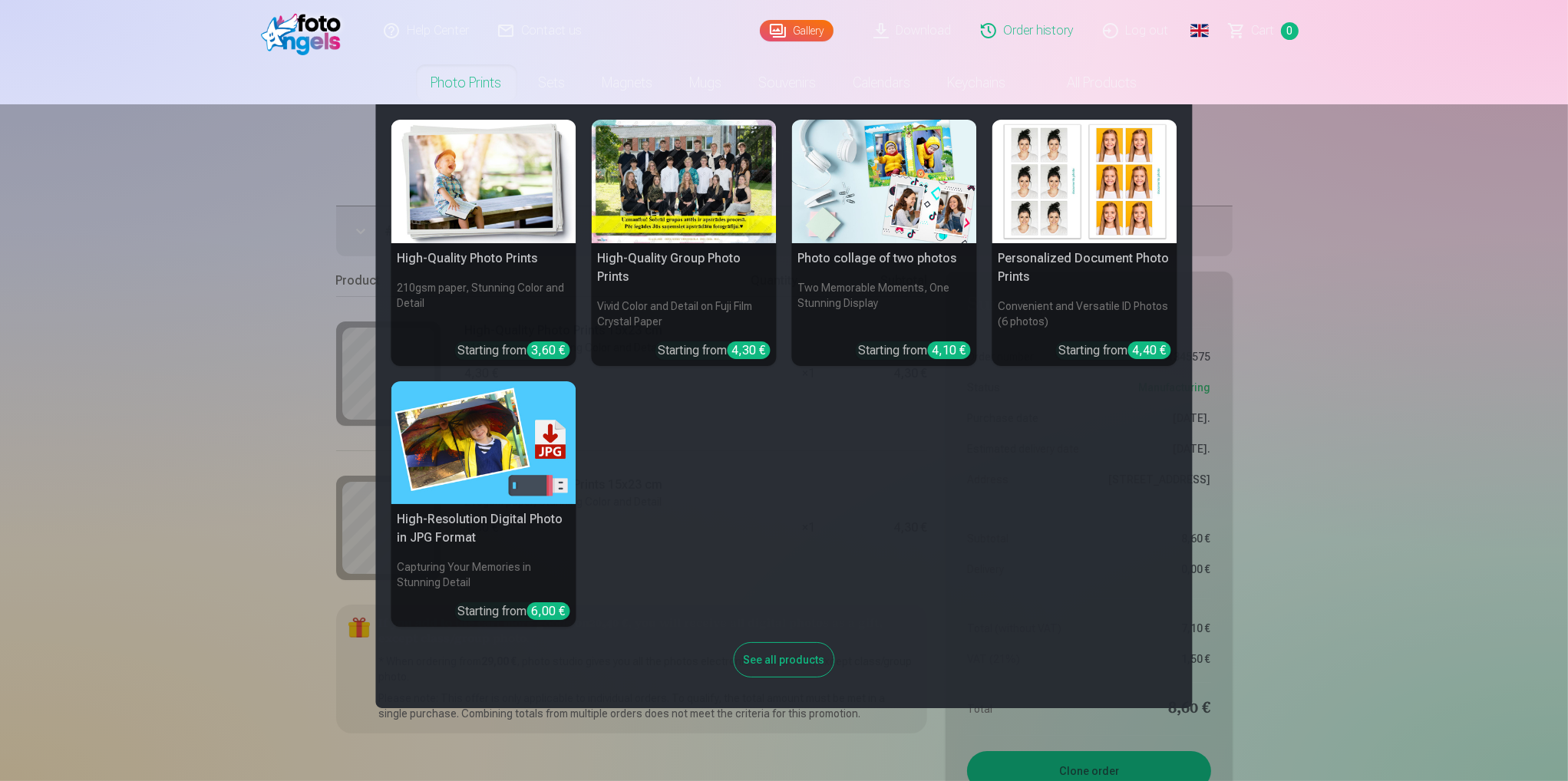
click at [1348, 247] on nav "High-Quality Photo Prints 210gsm paper, Stunning Color and Detail Starting from…" at bounding box center [784, 406] width 1568 height 604
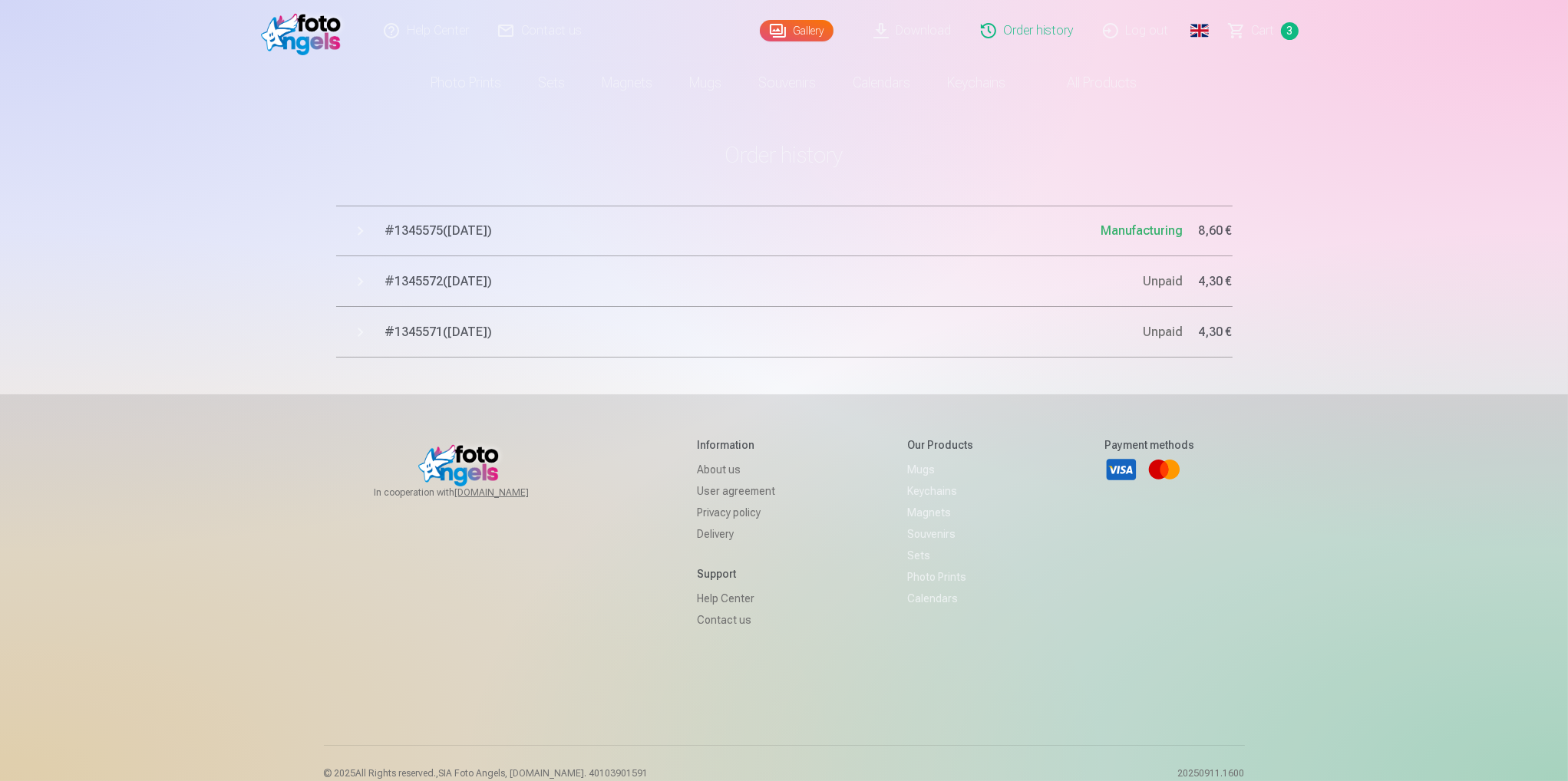
click at [467, 225] on span "# 1345575 ( 12.09.2025 )" at bounding box center [744, 231] width 716 height 19
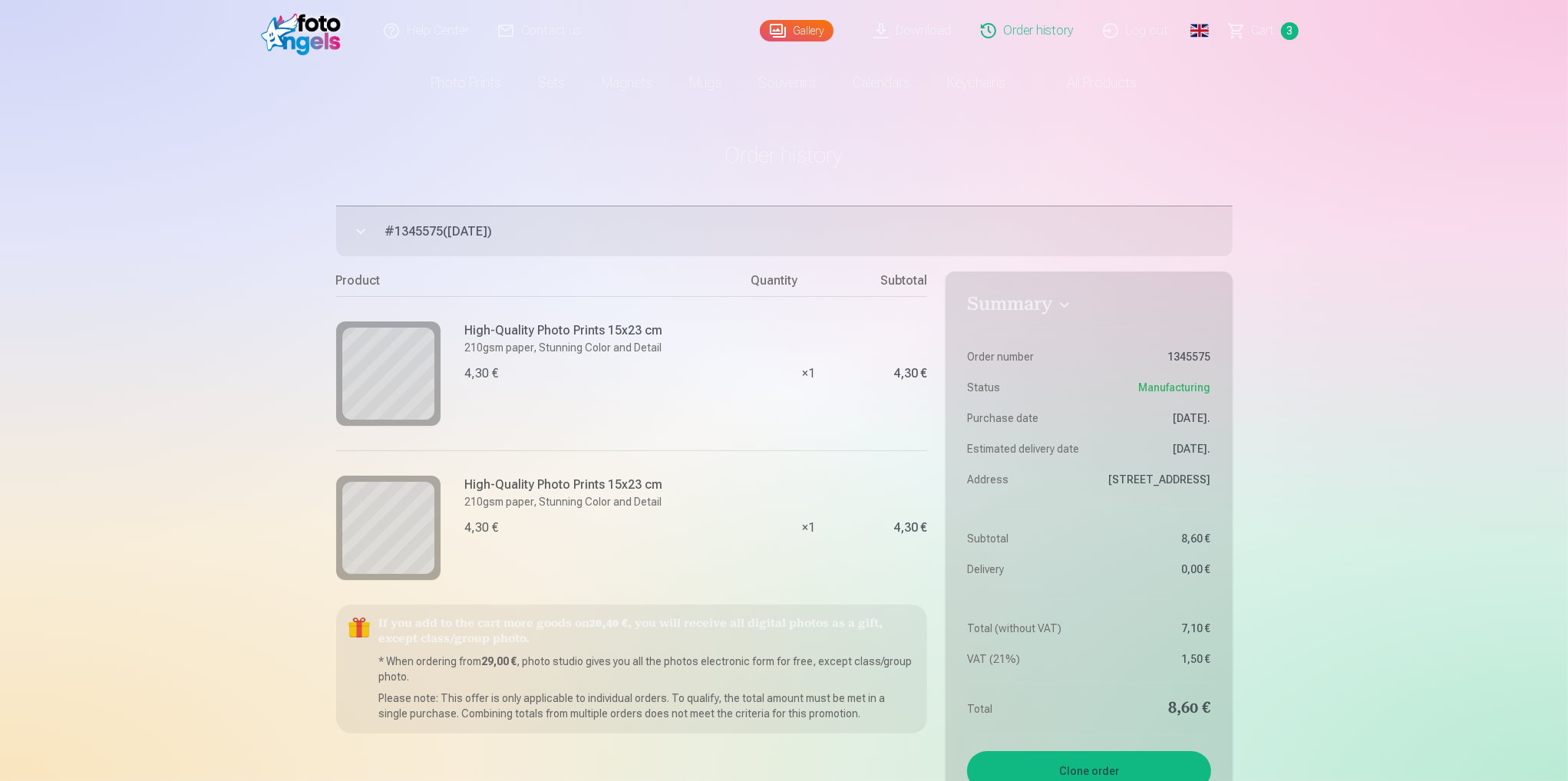
click at [1259, 32] on span "Сart" at bounding box center [1264, 30] width 23 height 19
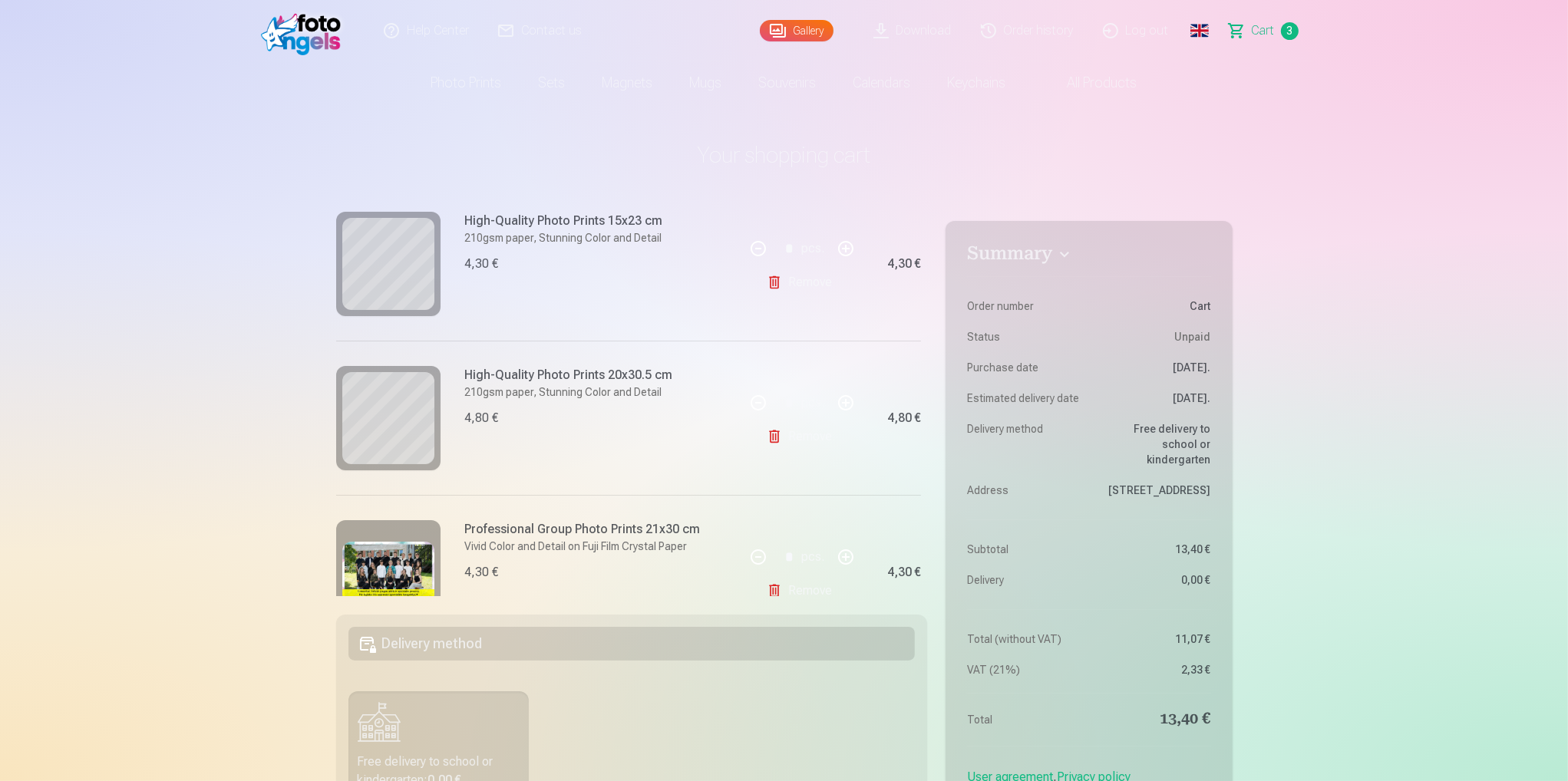
scroll to position [247, 0]
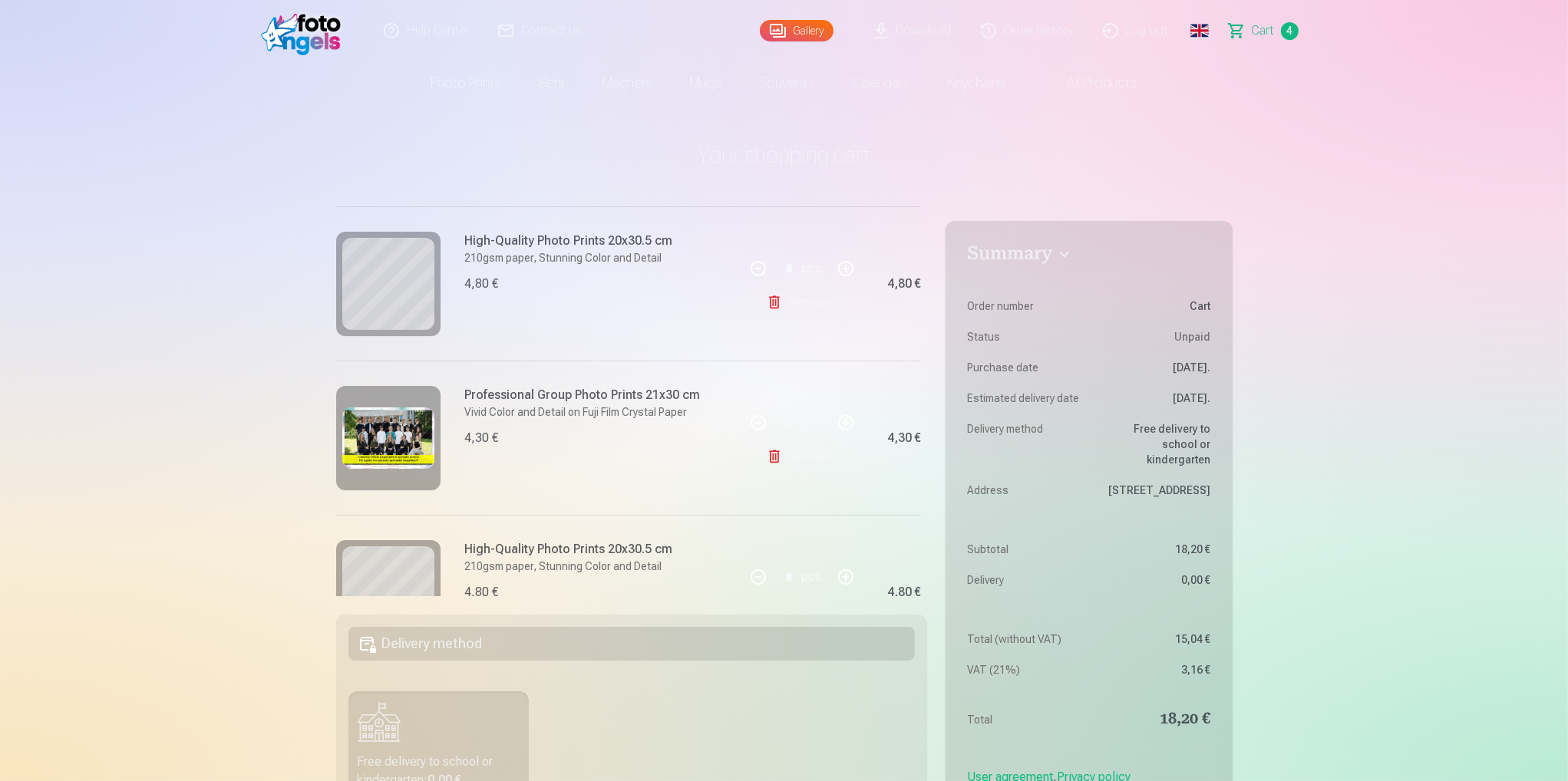
scroll to position [401, 0]
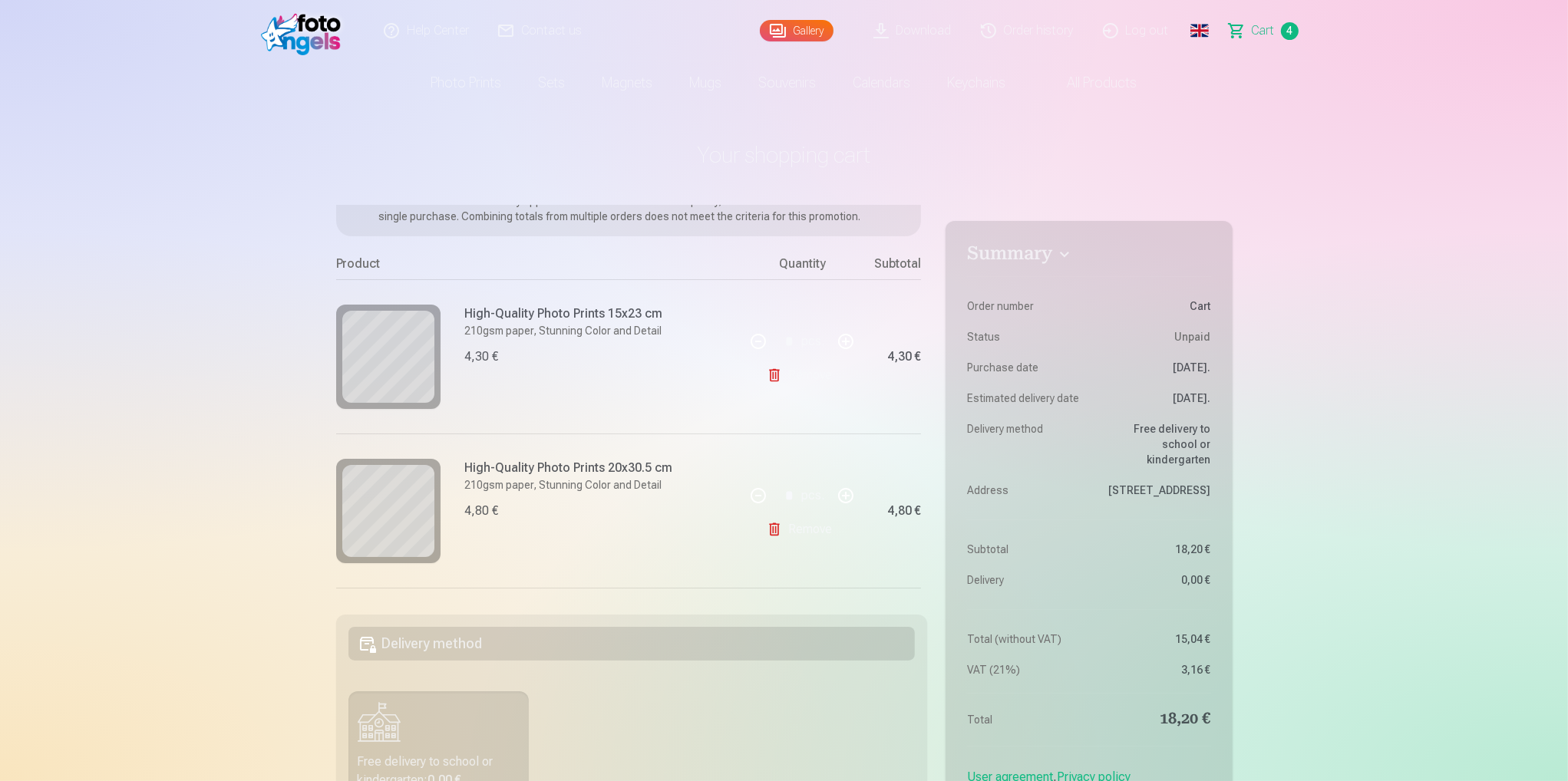
scroll to position [18, 0]
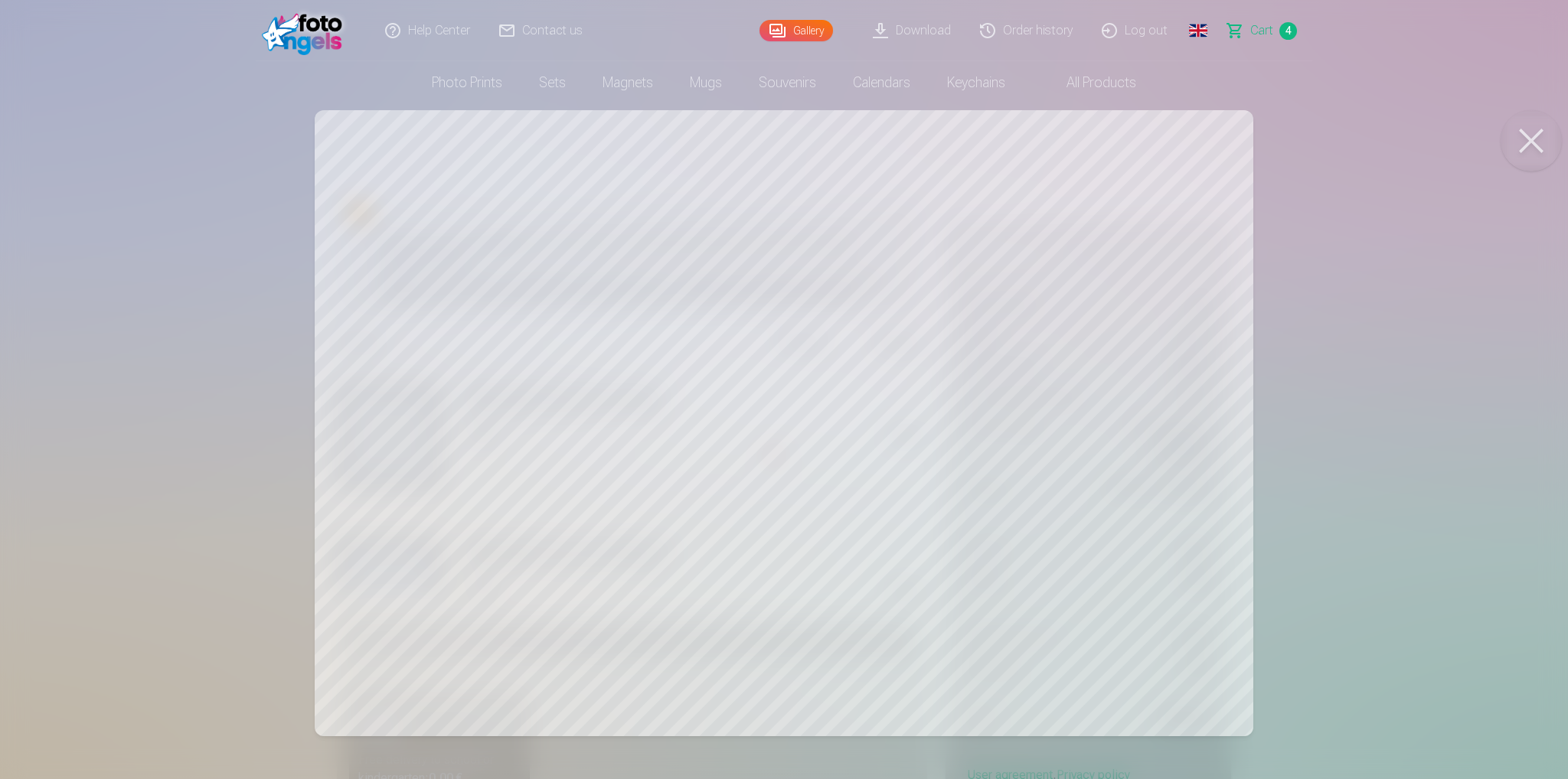
click at [1525, 144] on button at bounding box center [1531, 141] width 62 height 62
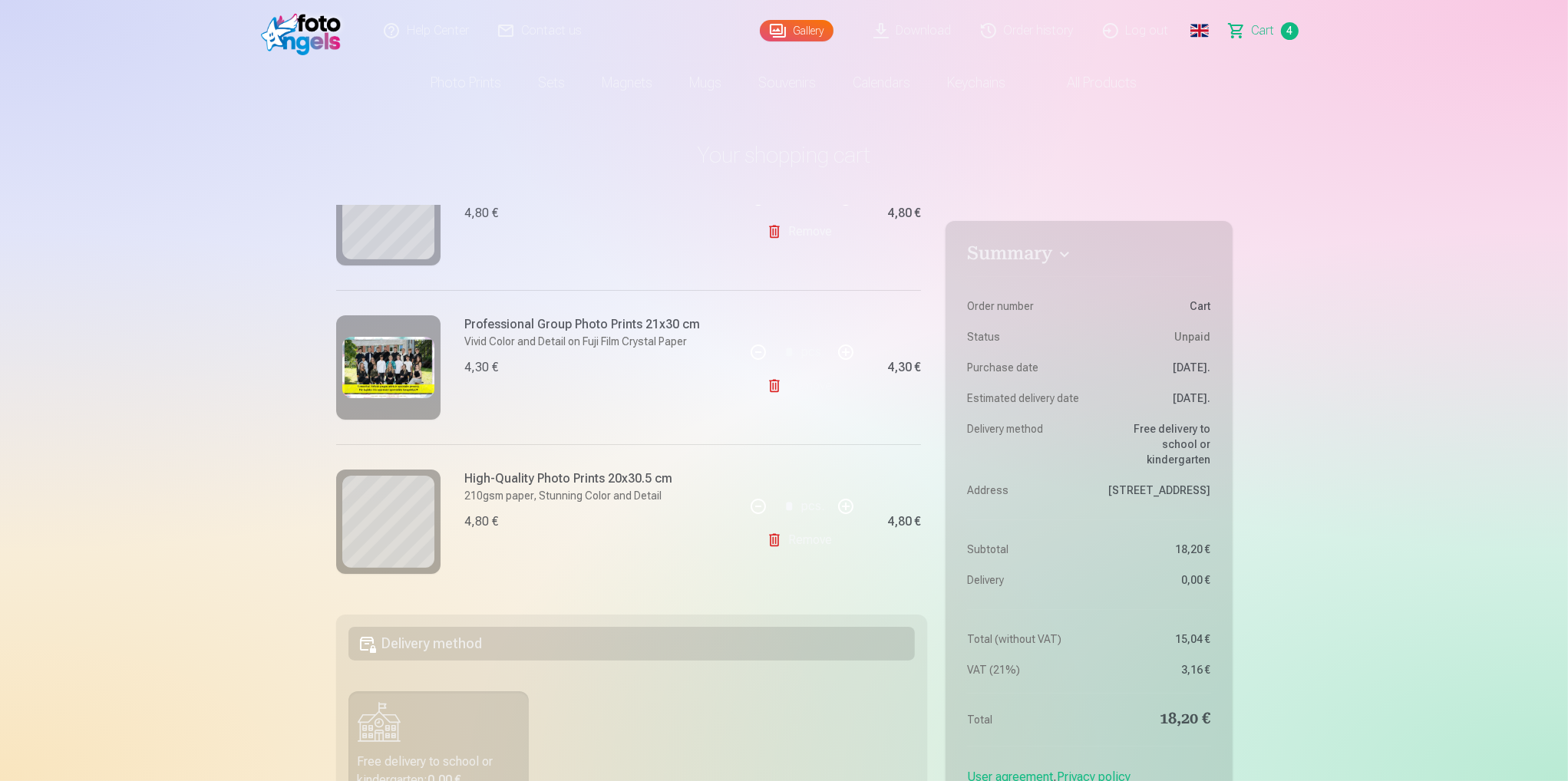
scroll to position [401, 0]
click at [791, 381] on link "Remove" at bounding box center [802, 383] width 71 height 30
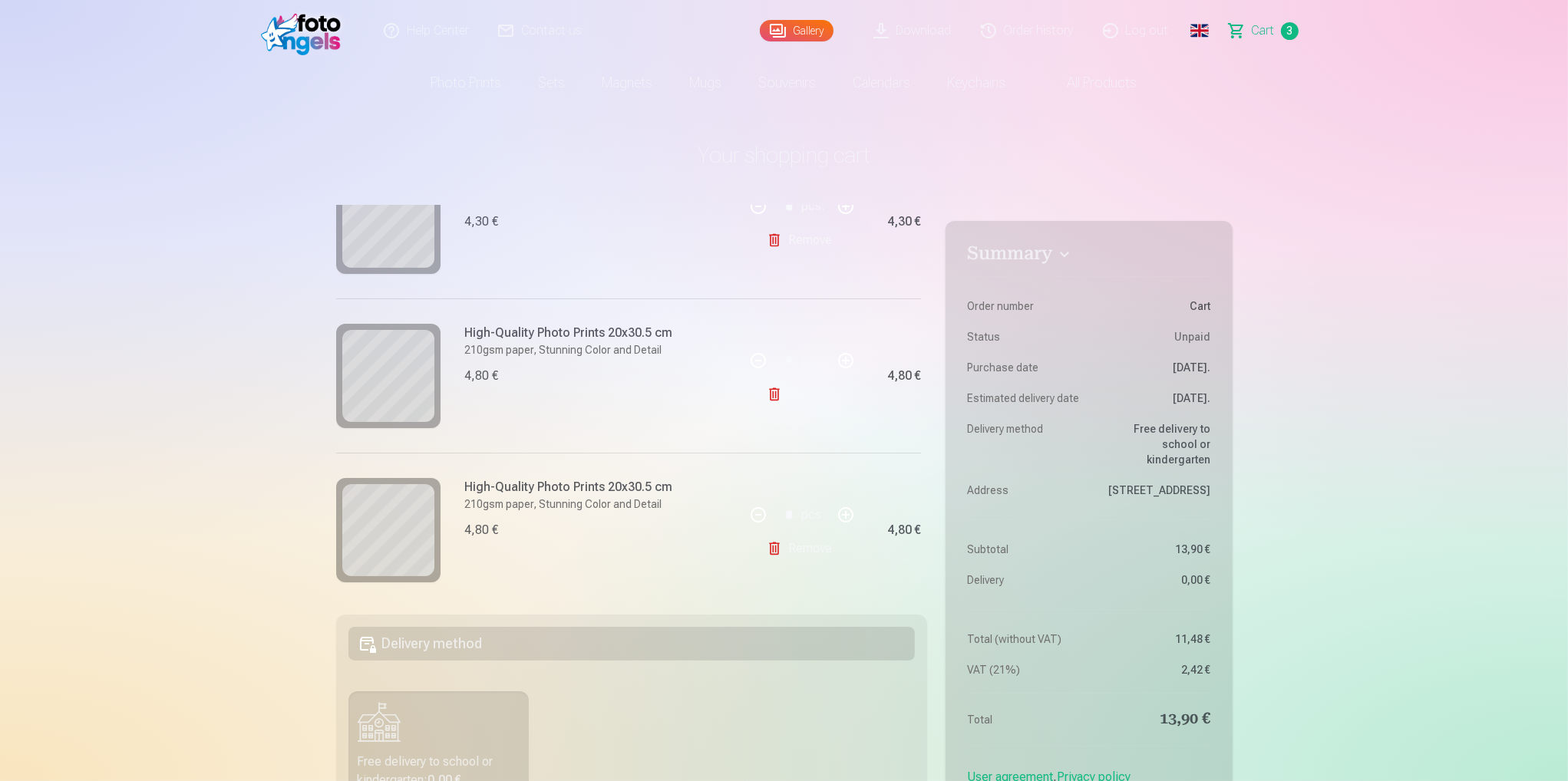
scroll to position [247, 0]
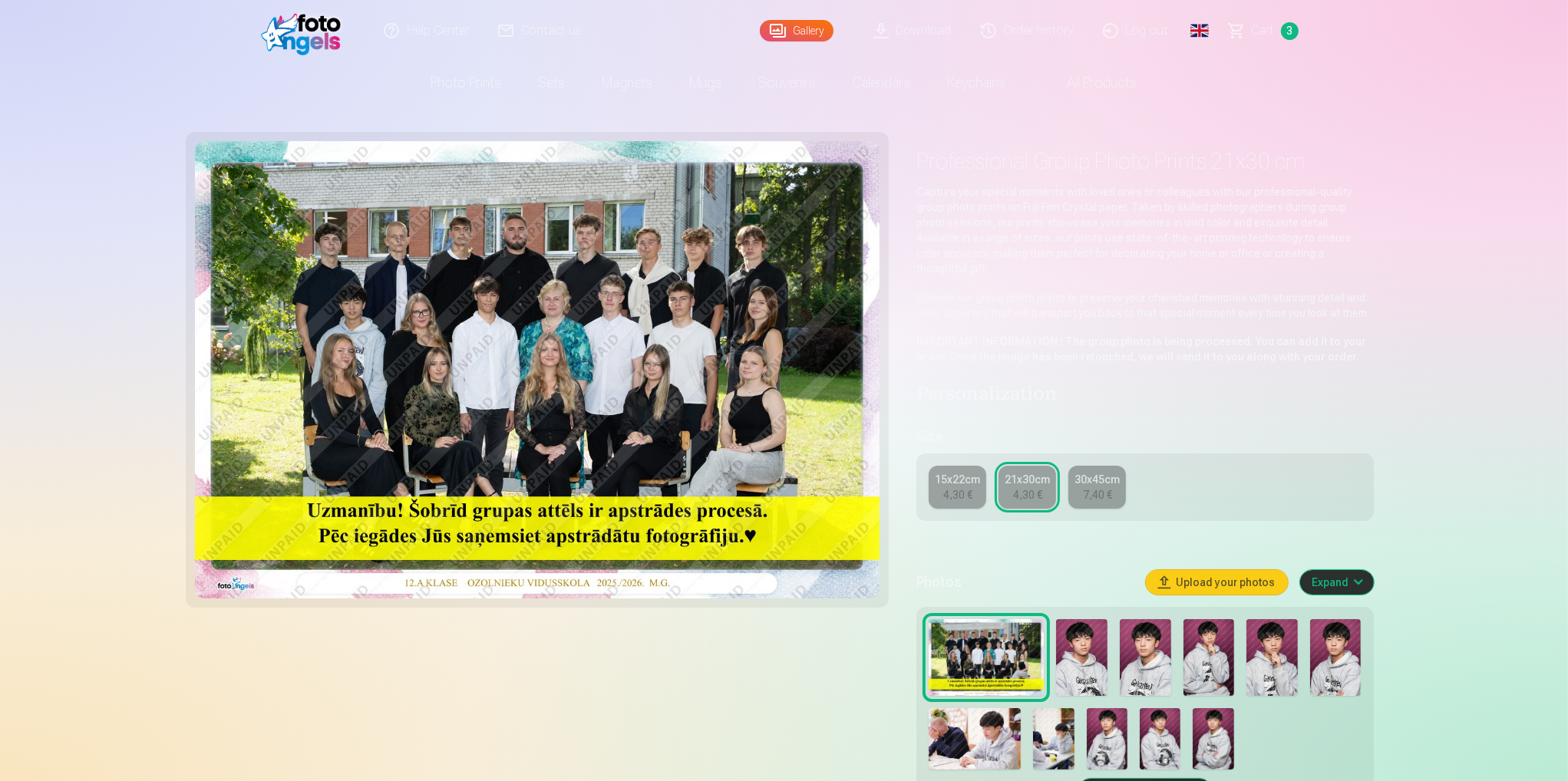
click at [1077, 474] on link "30x45cm 7,40 €" at bounding box center [1096, 487] width 58 height 43
click at [1033, 472] on div "21x30cm" at bounding box center [1027, 480] width 45 height 16
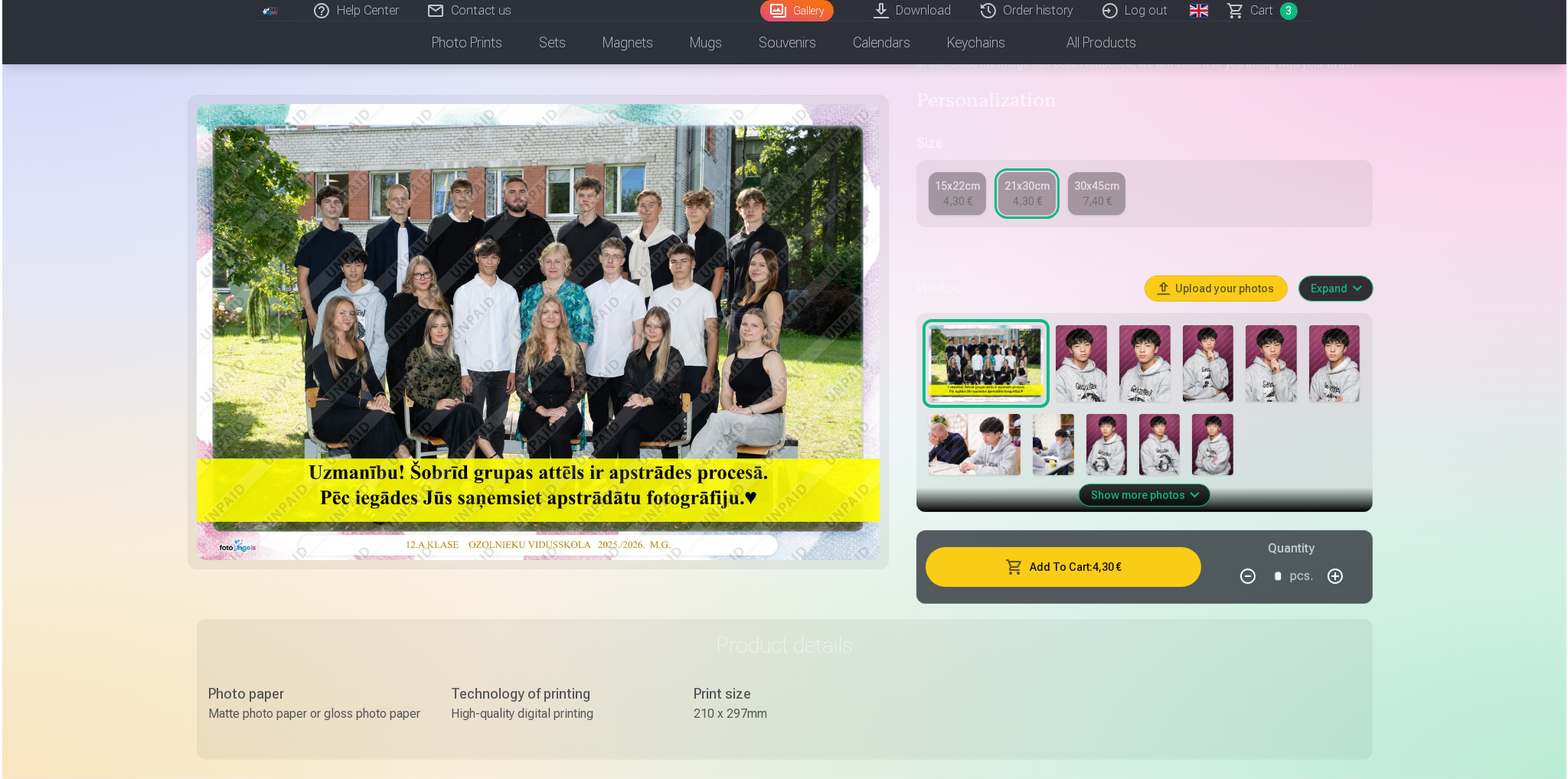
scroll to position [307, 0]
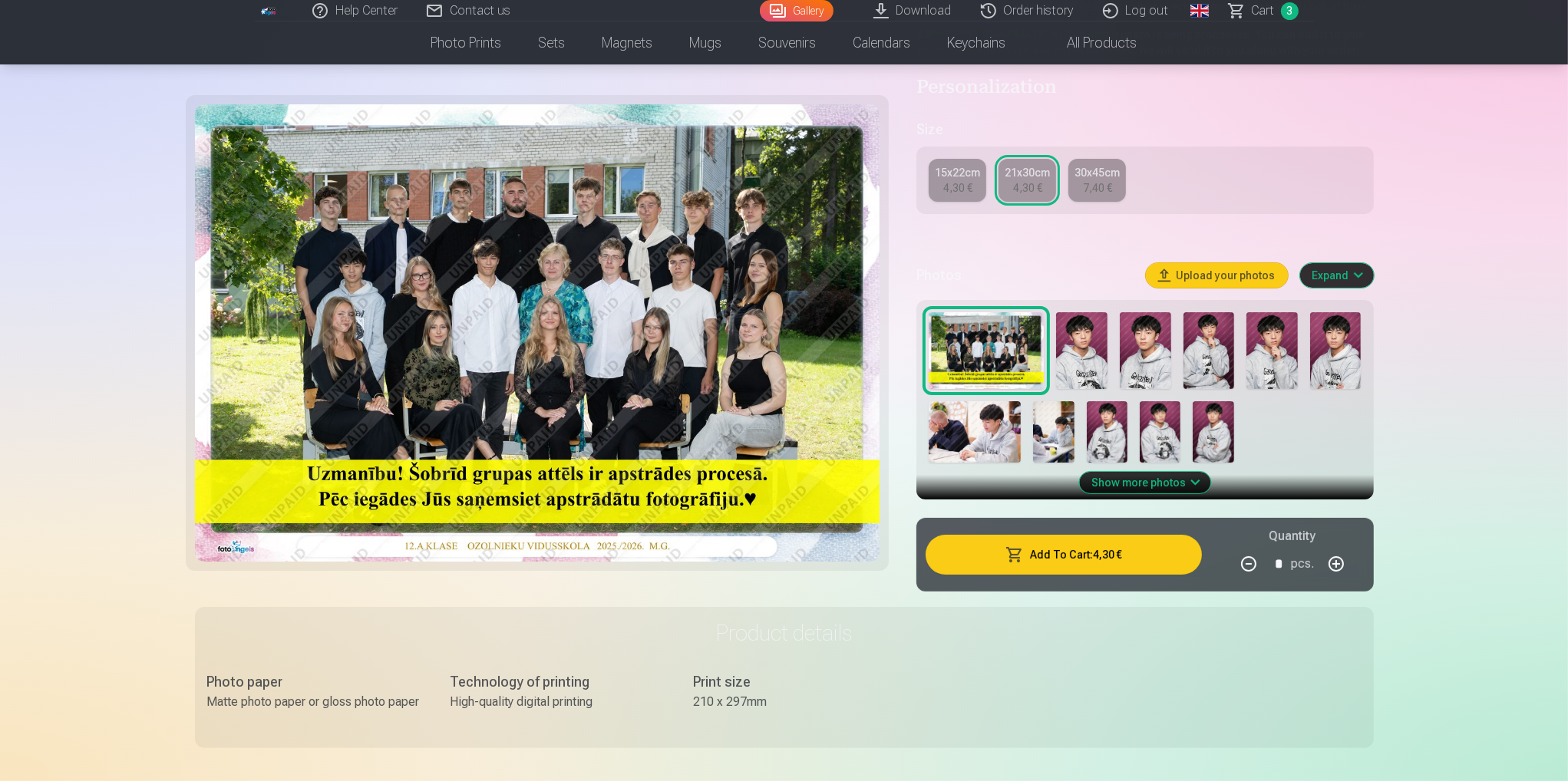
click at [1084, 545] on button "Add To Cart : 4,30 €" at bounding box center [1063, 555] width 275 height 40
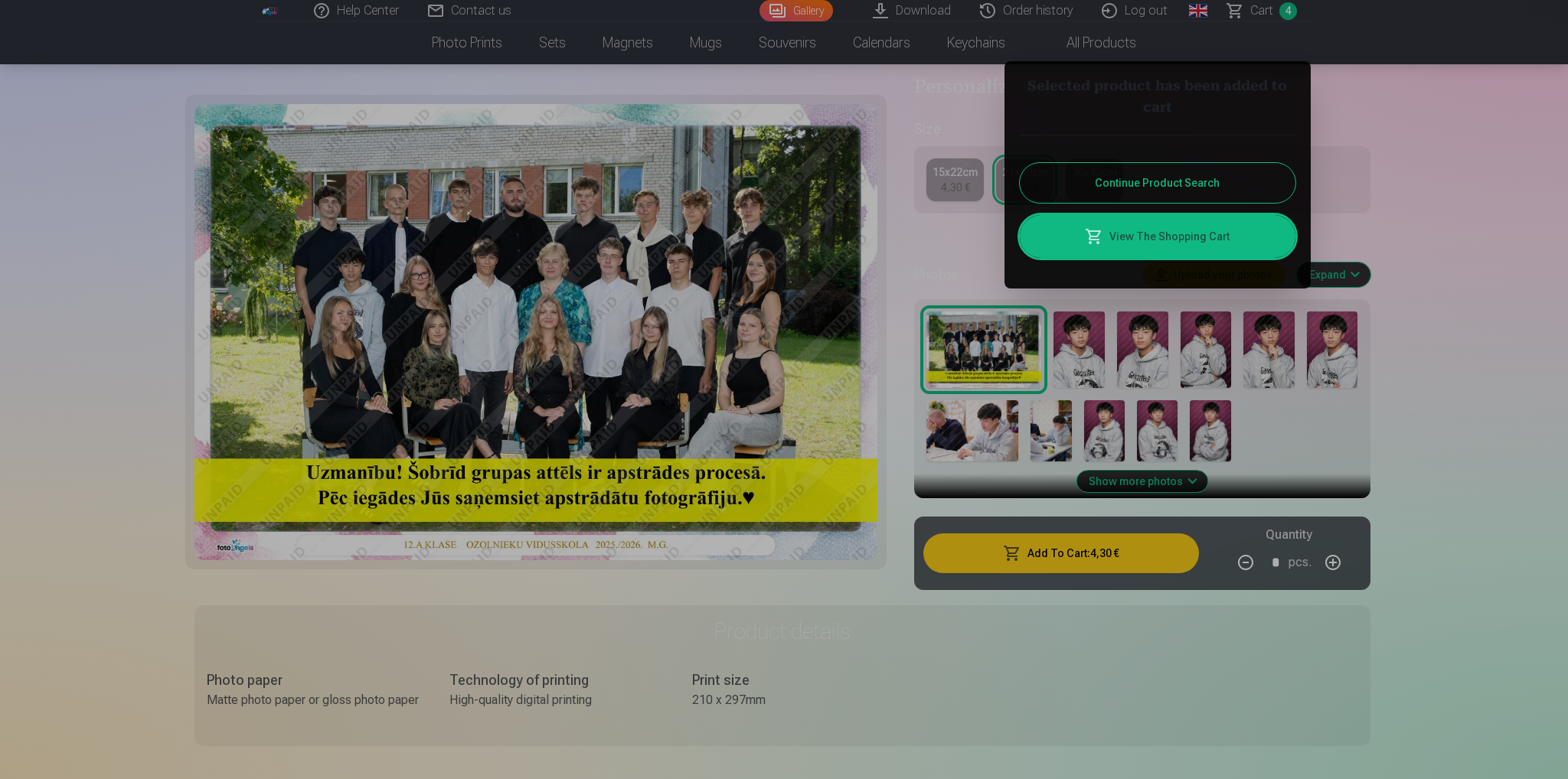
click at [1144, 239] on link "View The Shopping Cart" at bounding box center [1157, 236] width 275 height 43
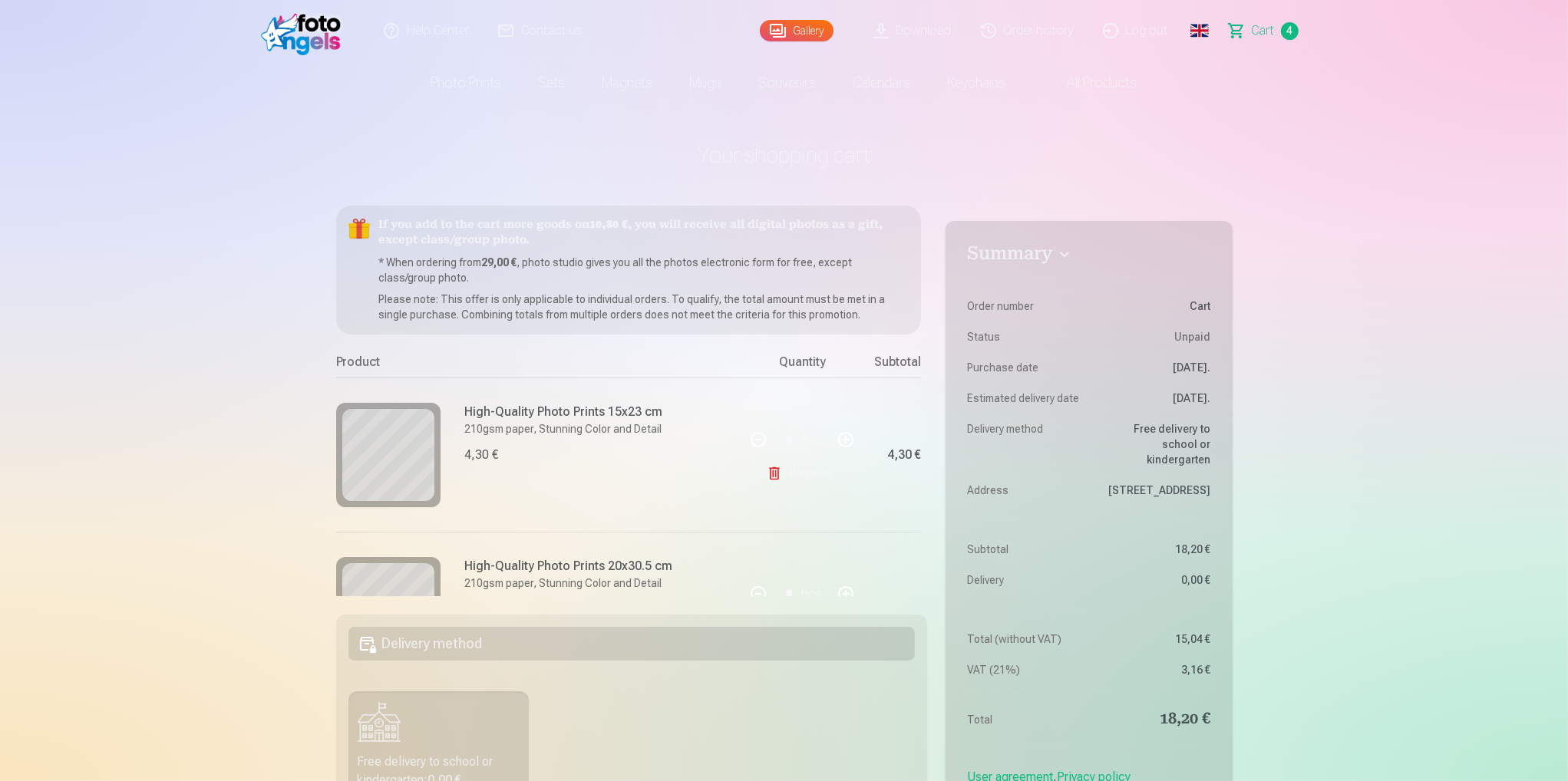
drag, startPoint x: 1399, startPoint y: 303, endPoint x: 1357, endPoint y: 115, distance: 192.6
click at [1194, 24] on link "Global" at bounding box center [1199, 30] width 30 height 62
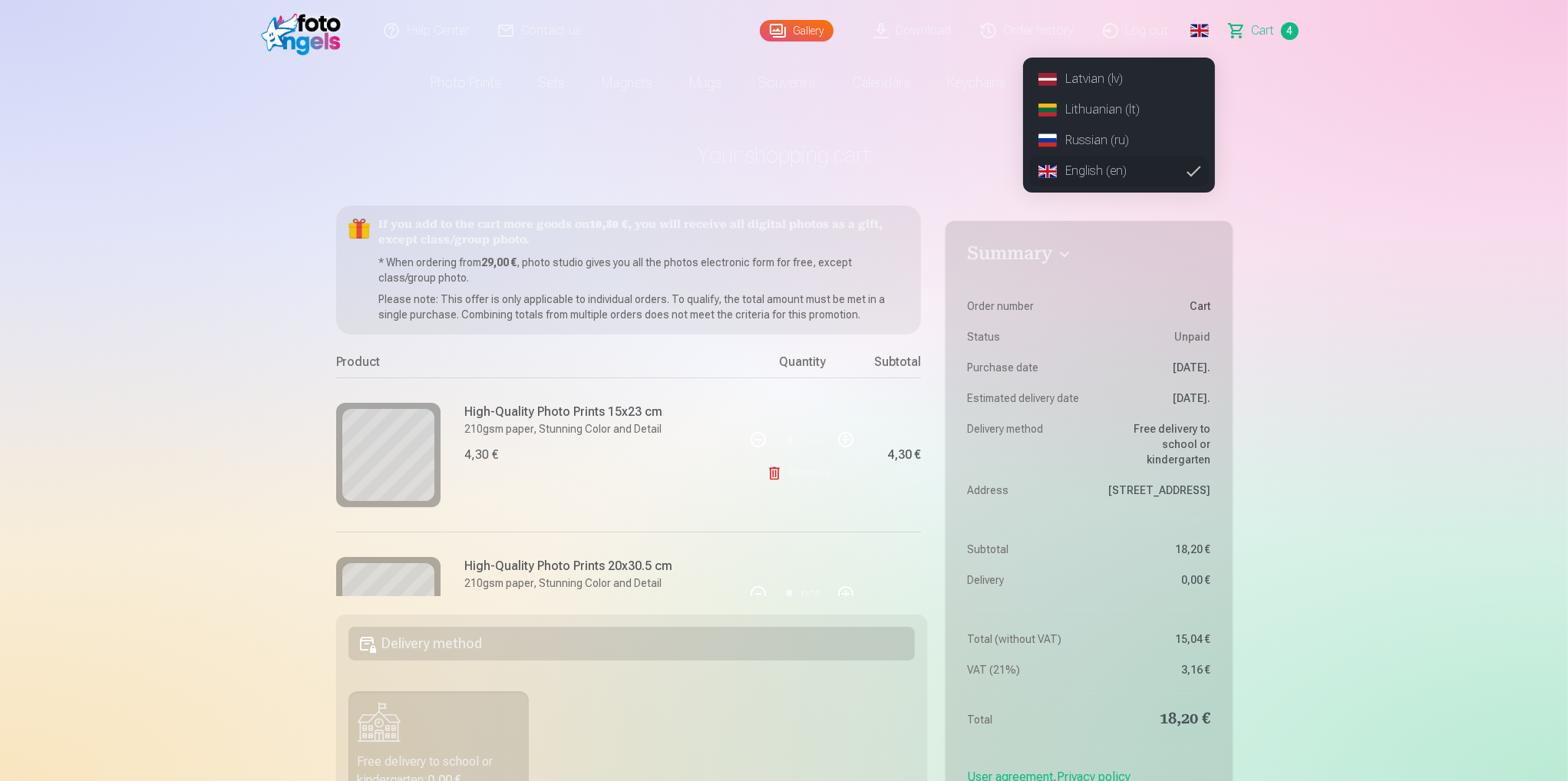
click at [1104, 83] on link "Latvian (lv)" at bounding box center [1118, 78] width 179 height 30
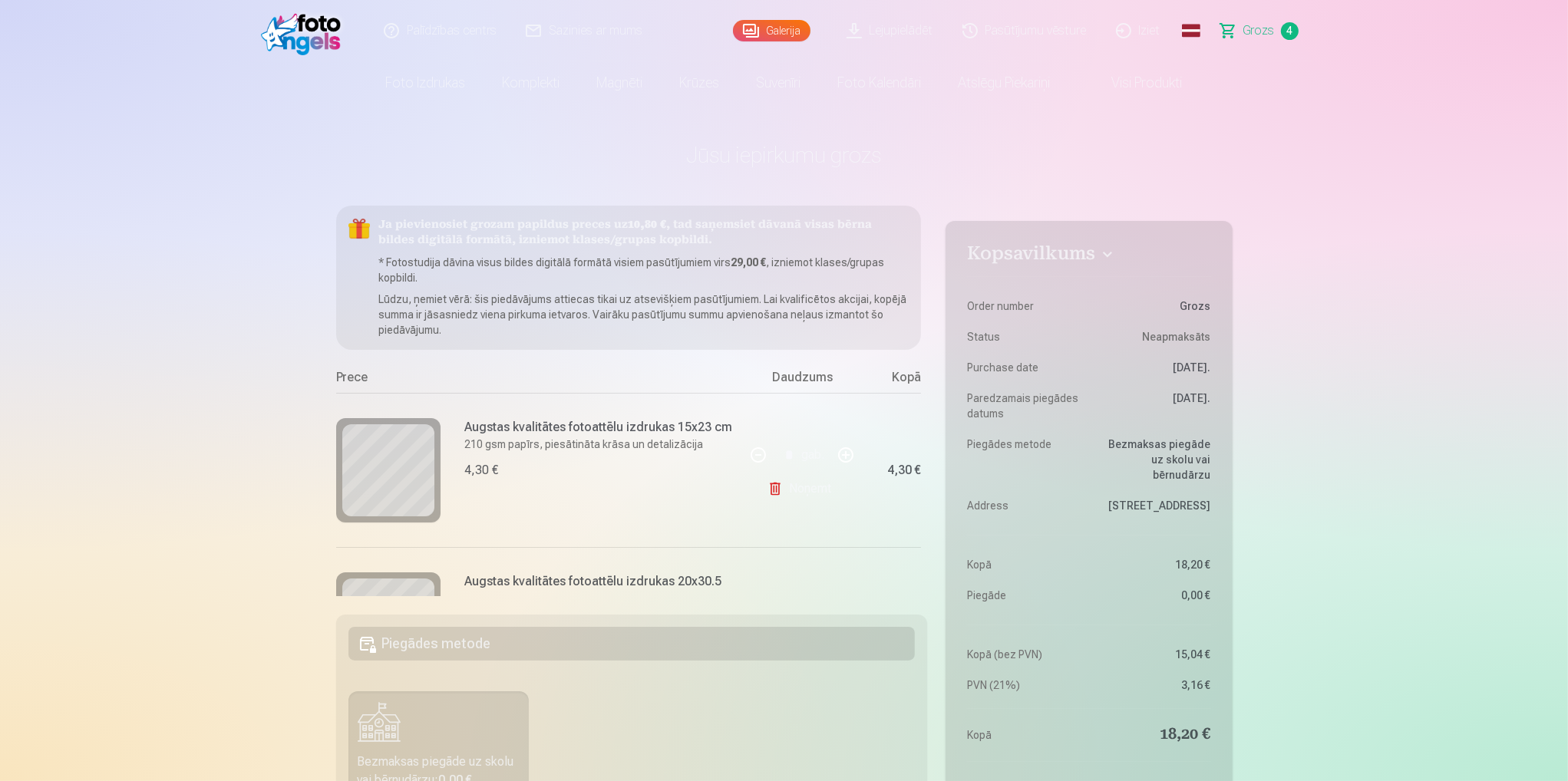
click at [798, 488] on link "Noņemt" at bounding box center [802, 488] width 69 height 30
click at [789, 485] on link "Noņemt" at bounding box center [802, 488] width 69 height 30
click at [802, 494] on link "Noņemt" at bounding box center [802, 488] width 69 height 30
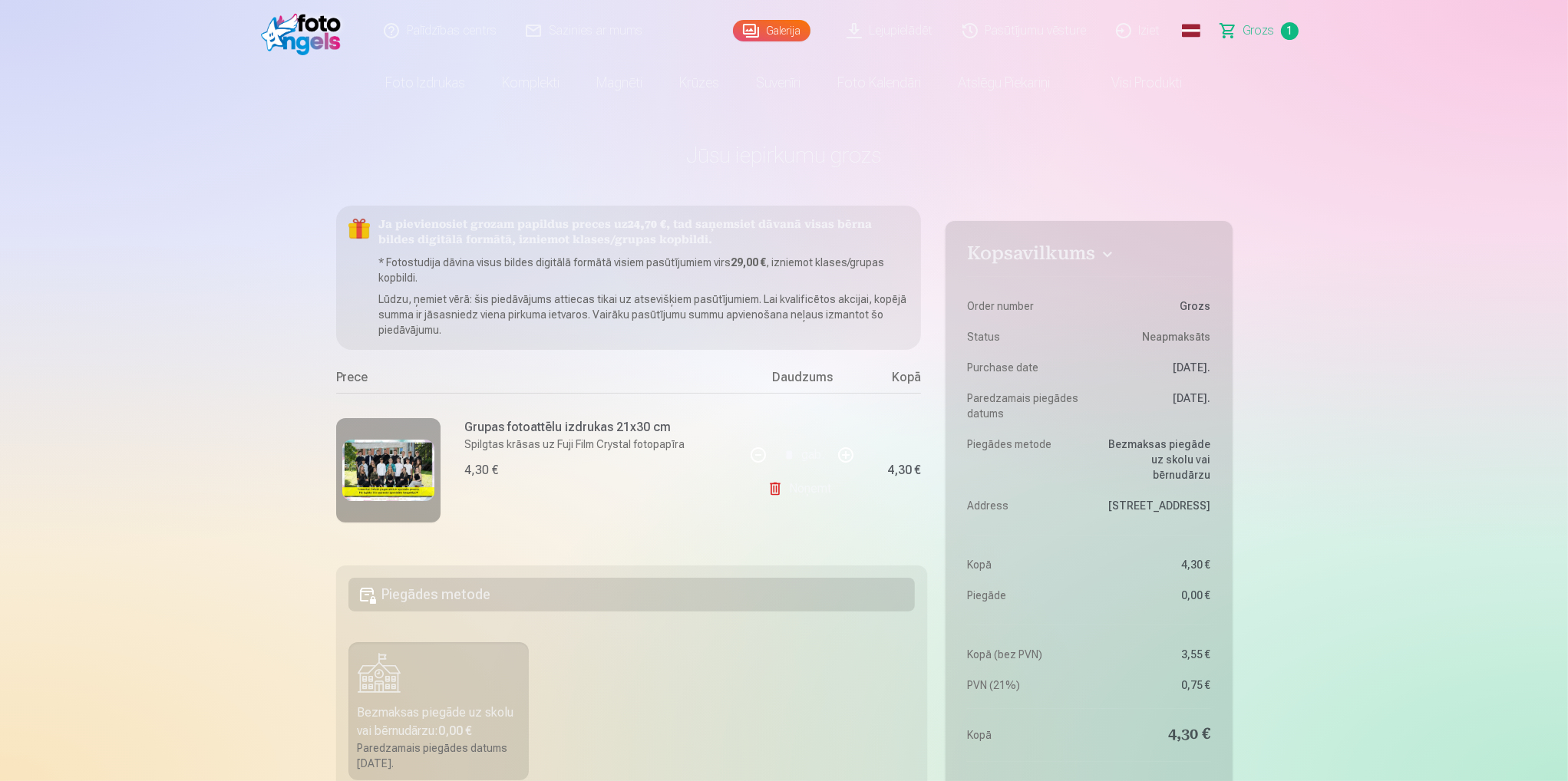
click at [808, 488] on link "Noņemt" at bounding box center [802, 488] width 69 height 30
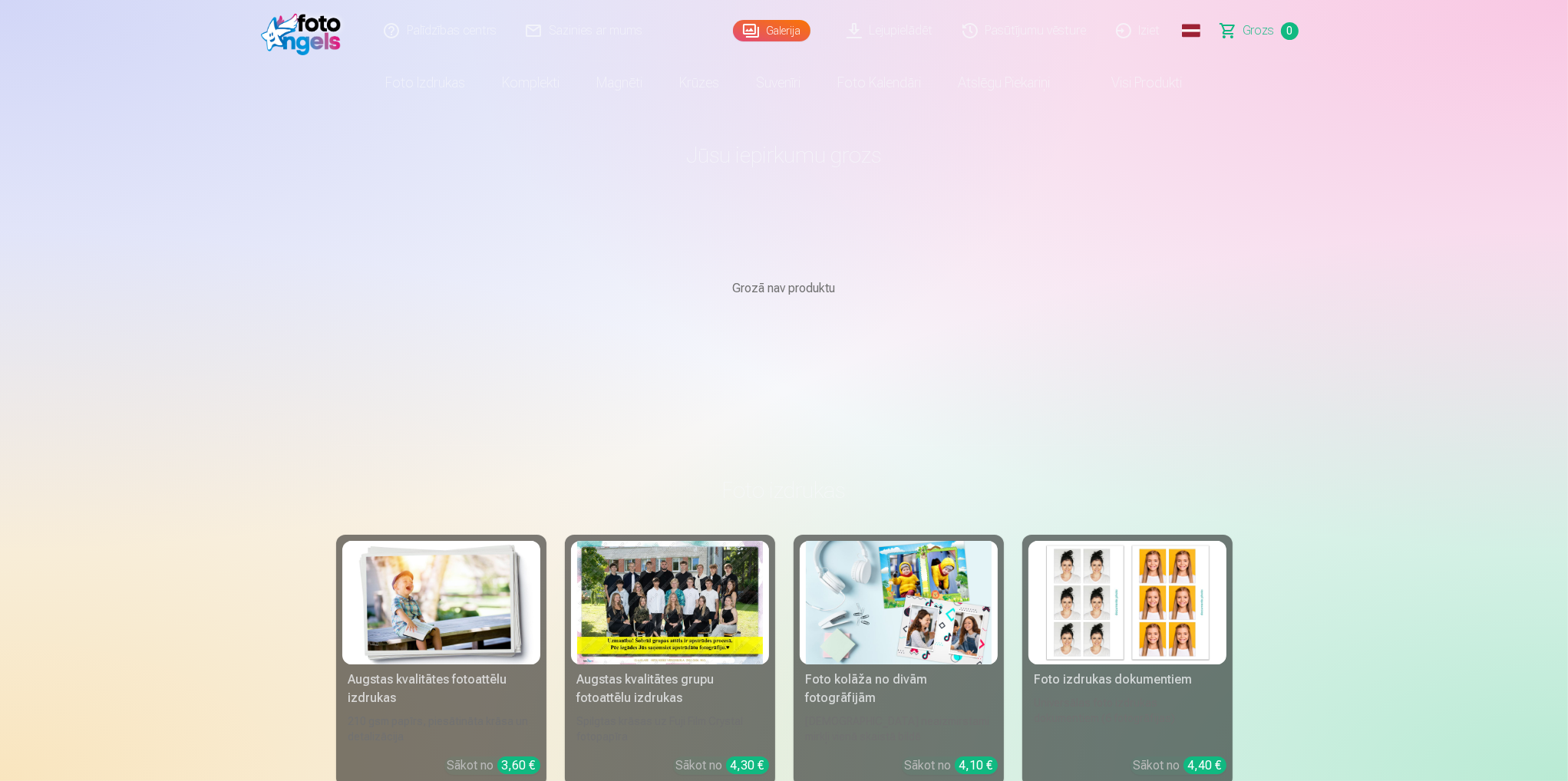
click at [386, 682] on div "Augstas kvalitātes fotoattēlu izdrukas" at bounding box center [441, 689] width 198 height 37
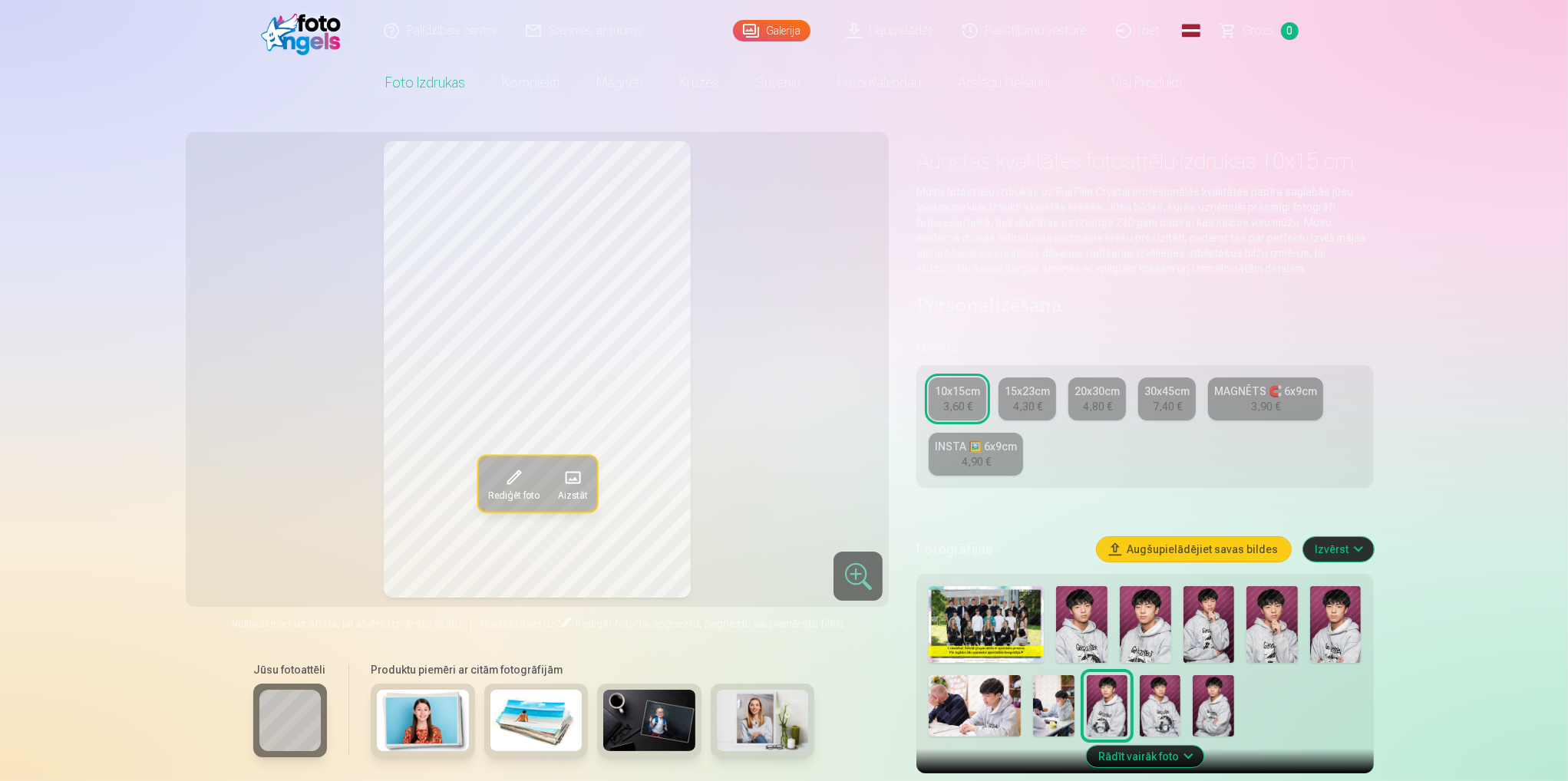
click at [1142, 635] on img at bounding box center [1145, 624] width 52 height 76
click at [1050, 630] on div at bounding box center [1144, 662] width 444 height 162
click at [1078, 637] on img at bounding box center [1082, 624] width 52 height 76
click at [1079, 405] on link "20x30cm 4,80 €" at bounding box center [1096, 399] width 58 height 43
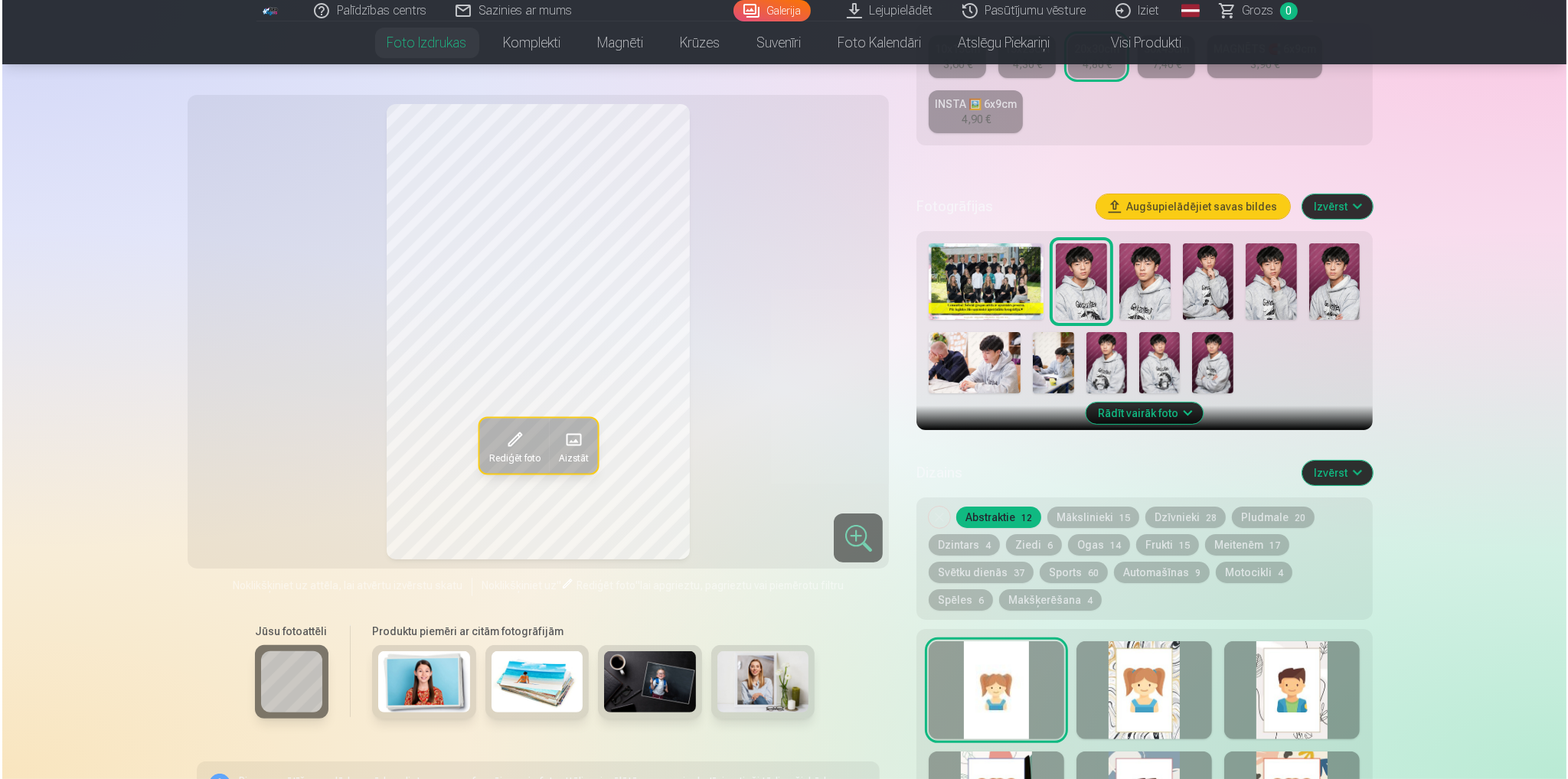
scroll to position [612, 0]
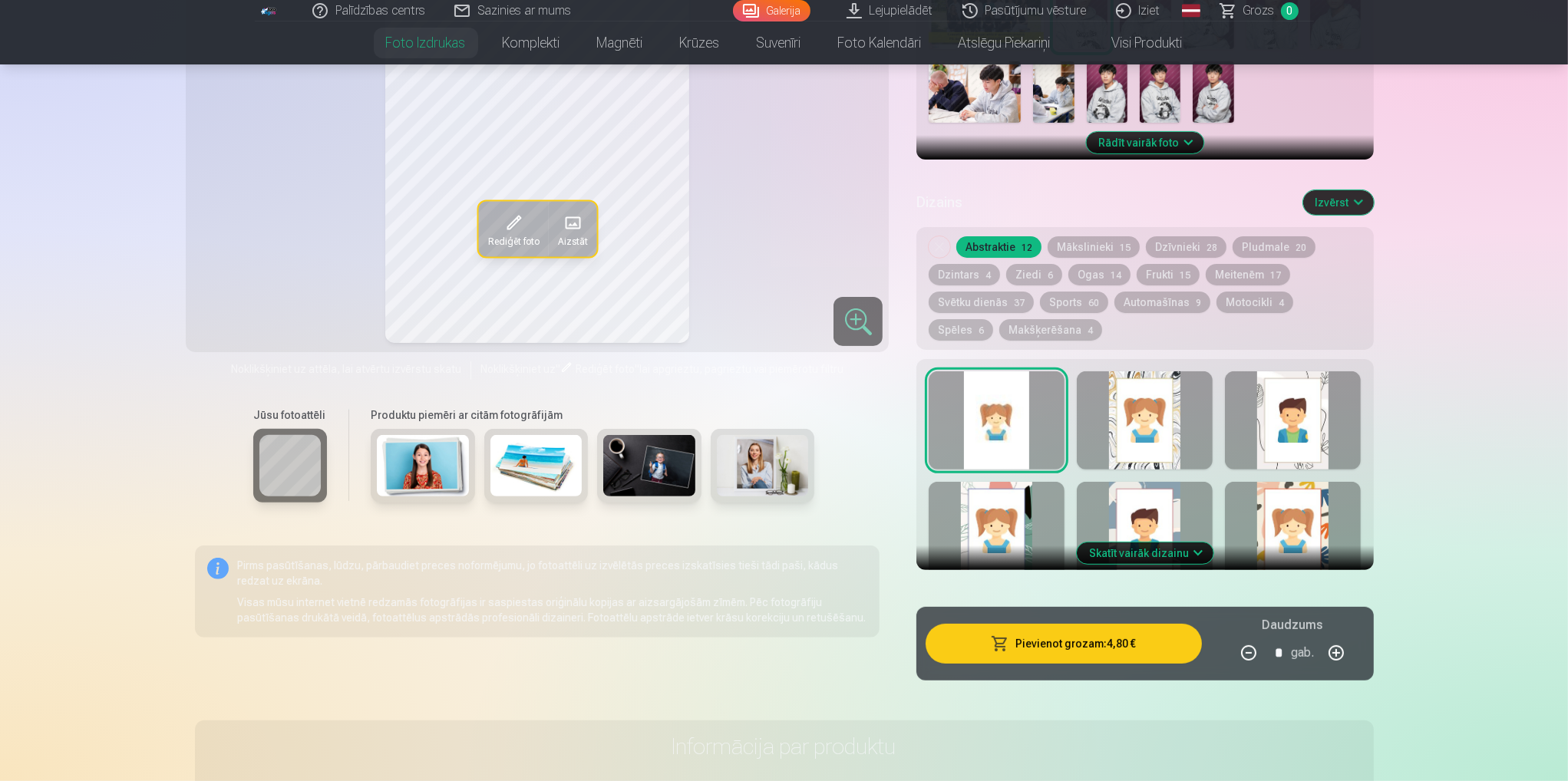
click at [1096, 655] on button "Pievienot grozam : 4,80 €" at bounding box center [1063, 643] width 275 height 40
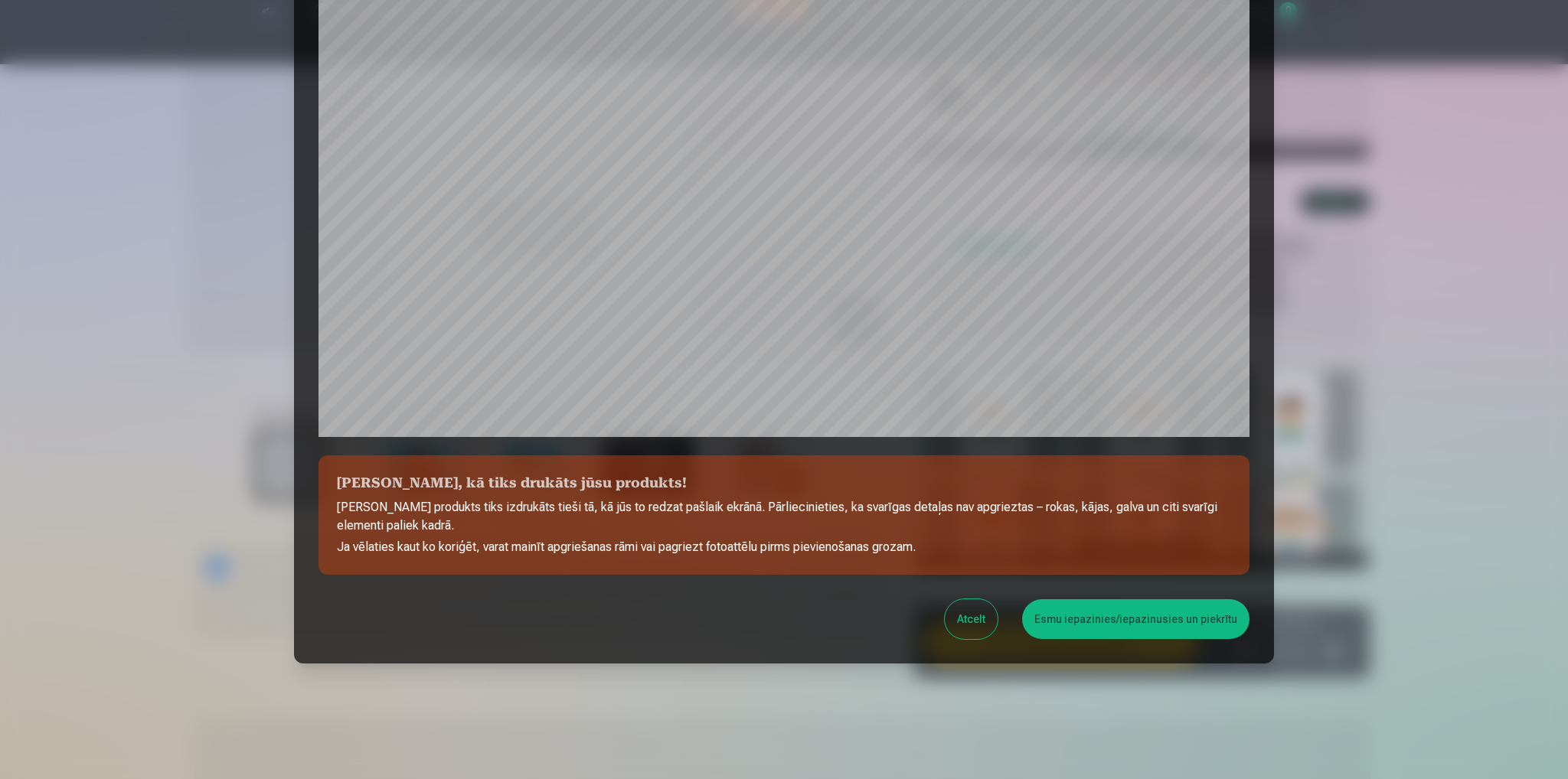
scroll to position [323, 0]
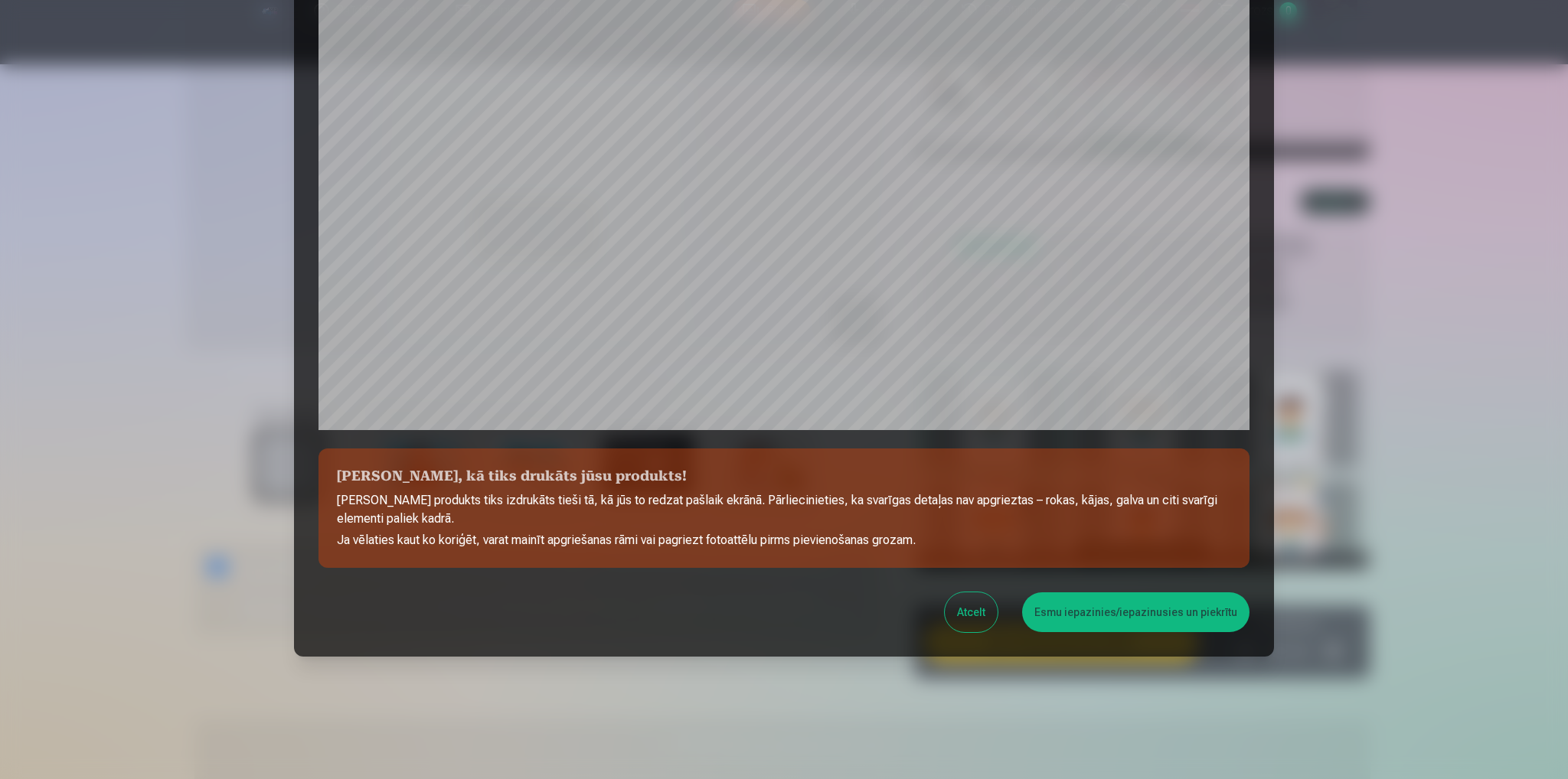
click at [1092, 617] on button "Esmu iepazinies/iepazinusies un piekrītu" at bounding box center [1135, 612] width 227 height 40
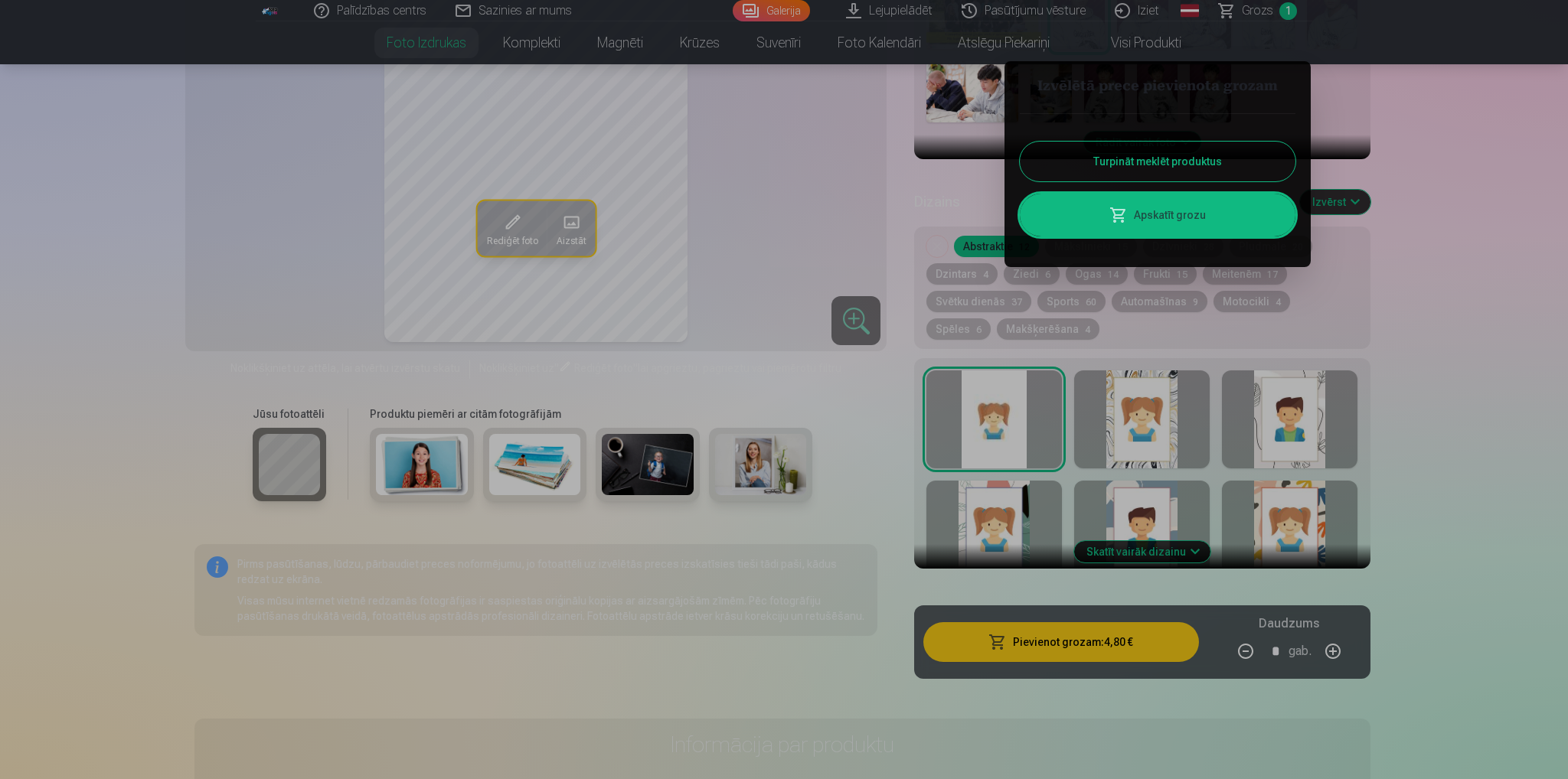
click at [1157, 218] on link "Apskatīt grozu" at bounding box center [1157, 215] width 275 height 43
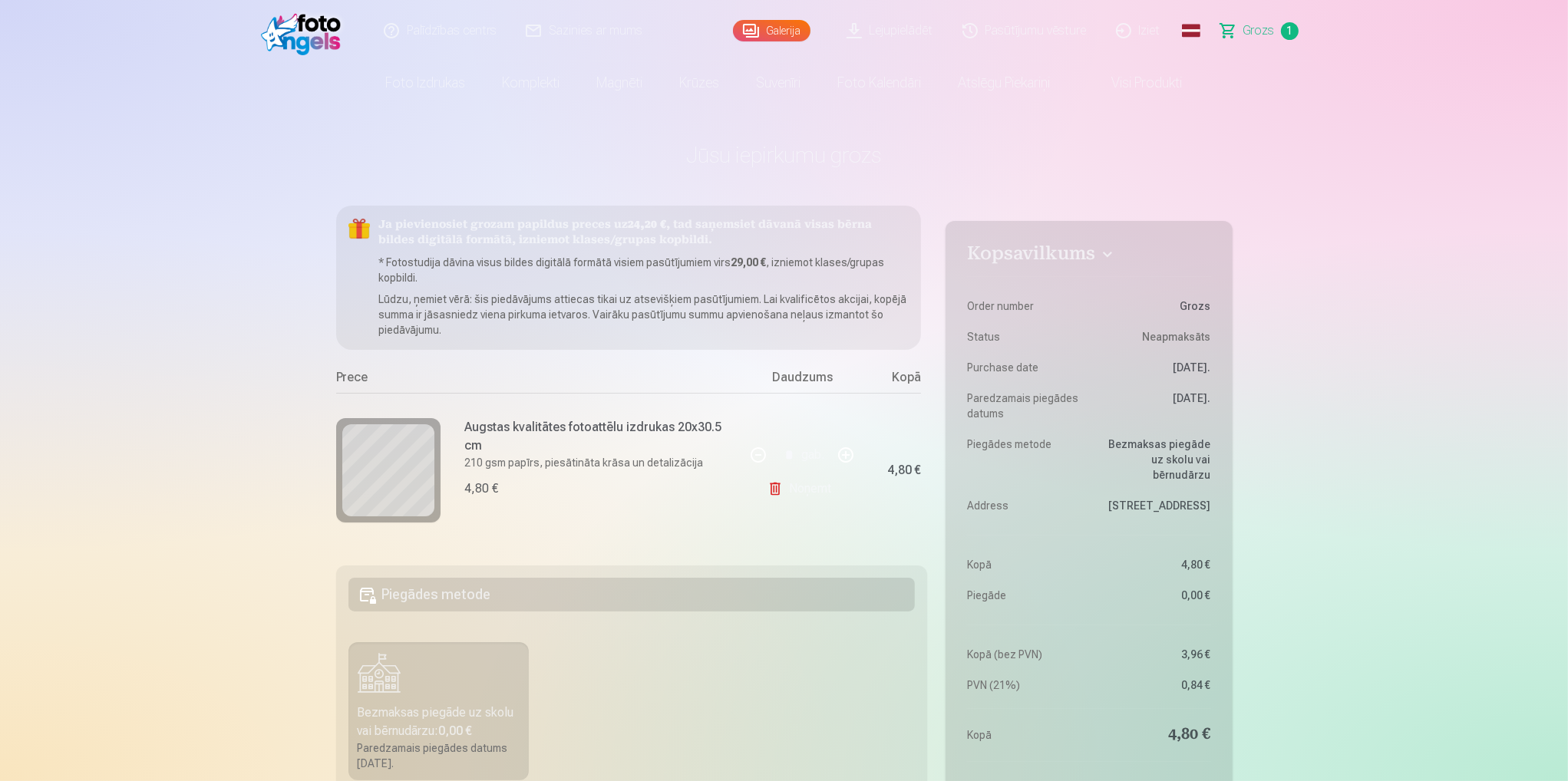
drag, startPoint x: 1454, startPoint y: 376, endPoint x: 1406, endPoint y: 403, distance: 55.1
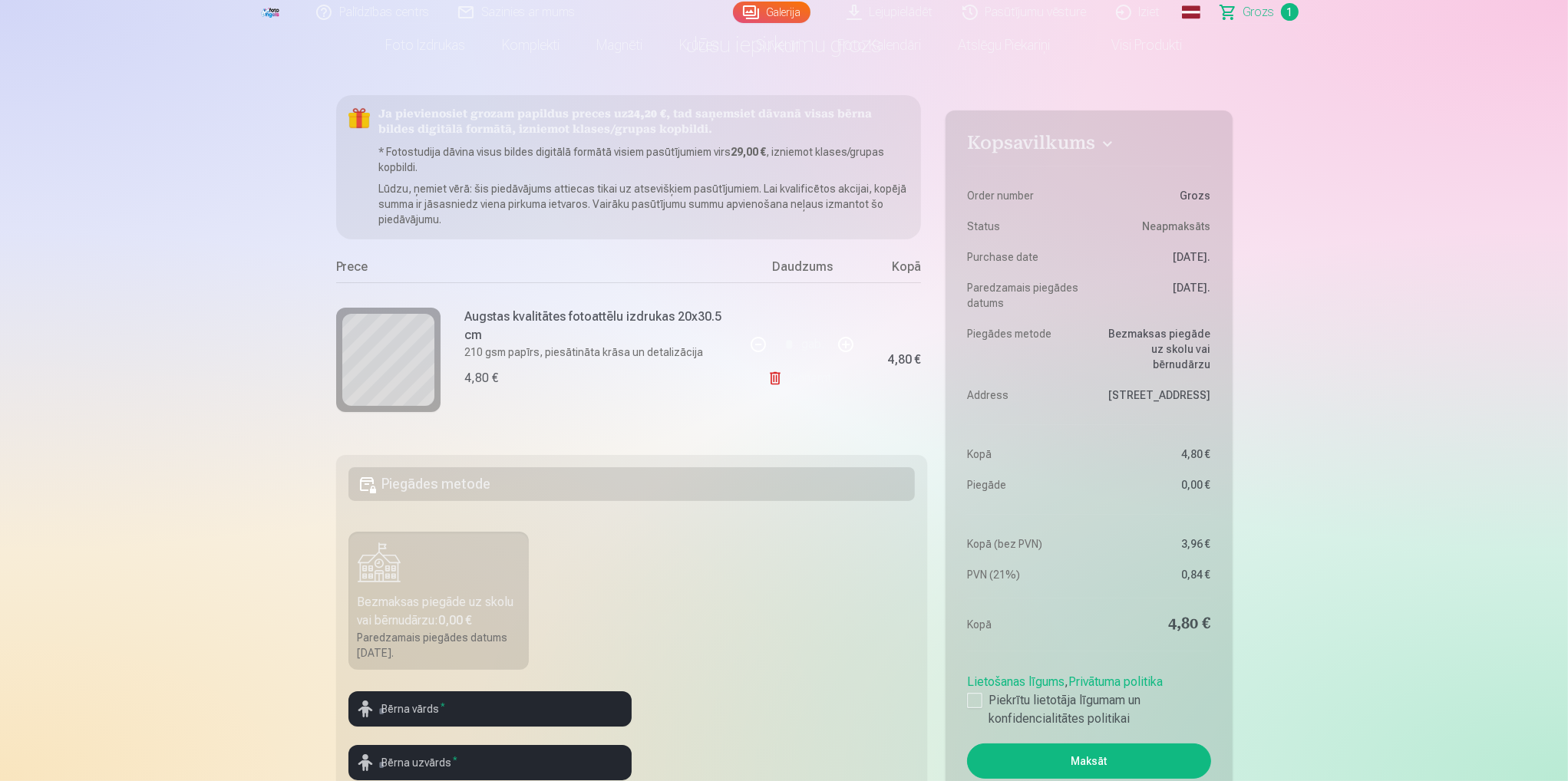
scroll to position [154, 0]
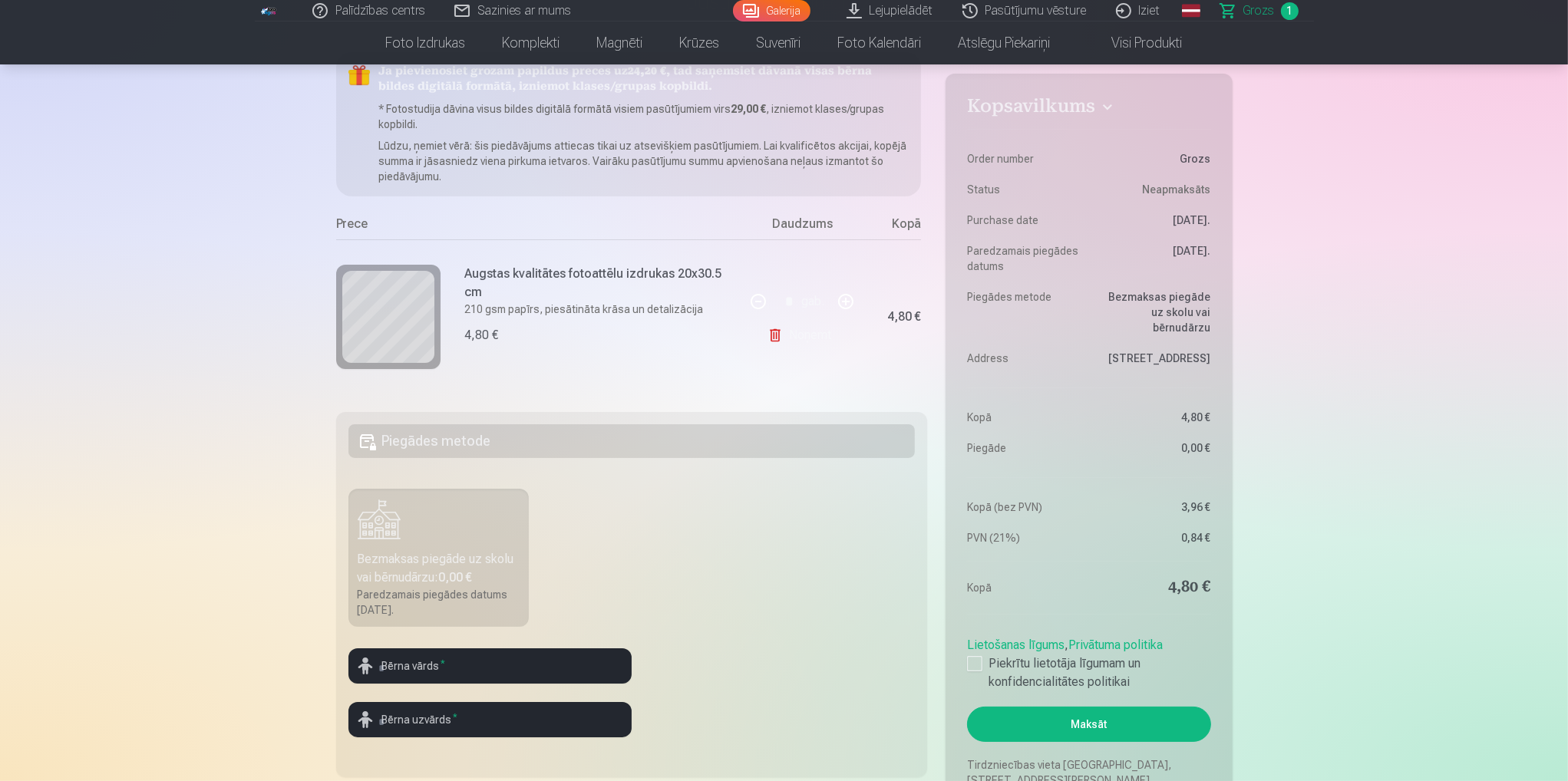
click at [786, 342] on link "Noņemt" at bounding box center [802, 335] width 69 height 30
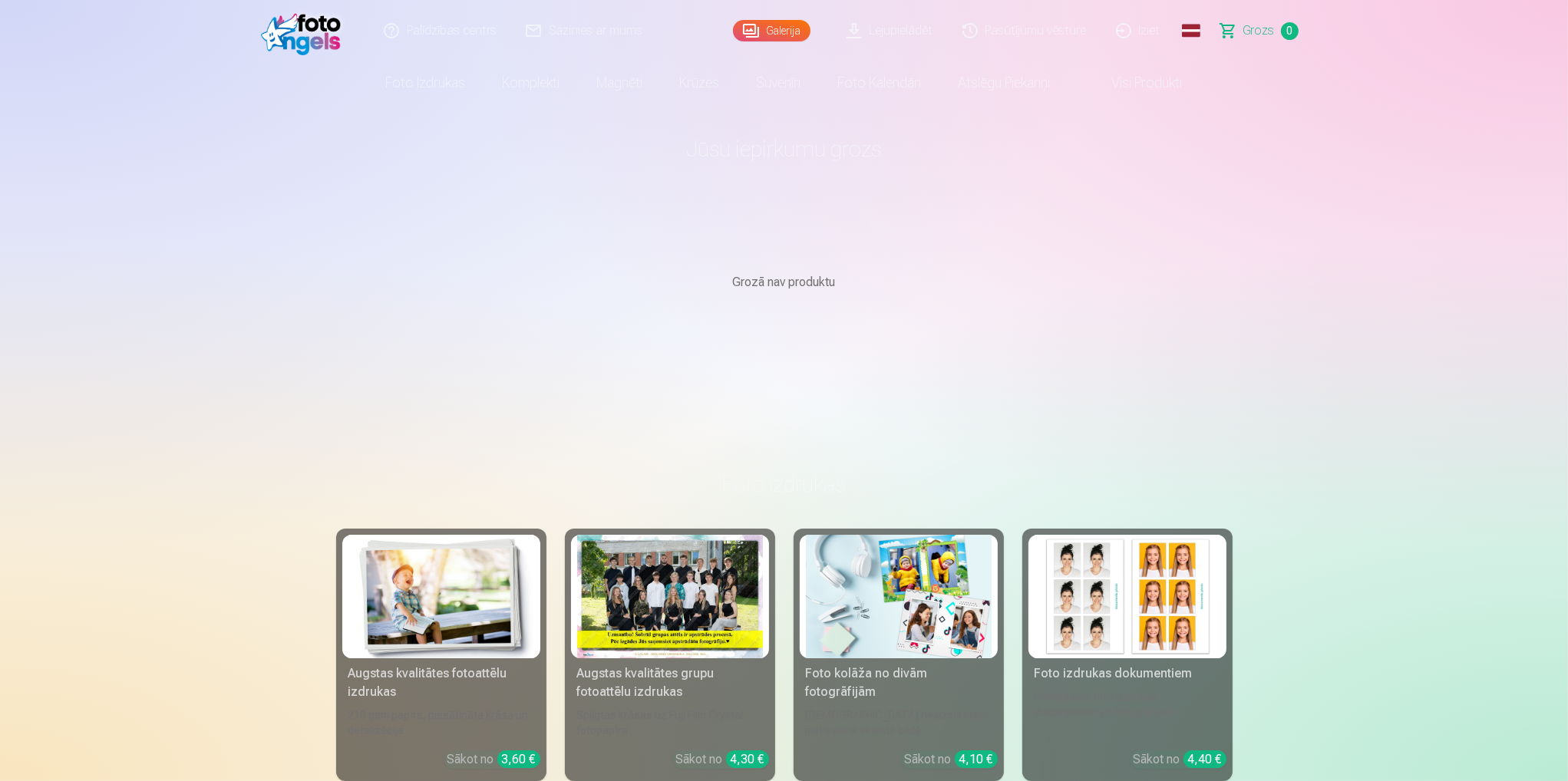
scroll to position [0, 0]
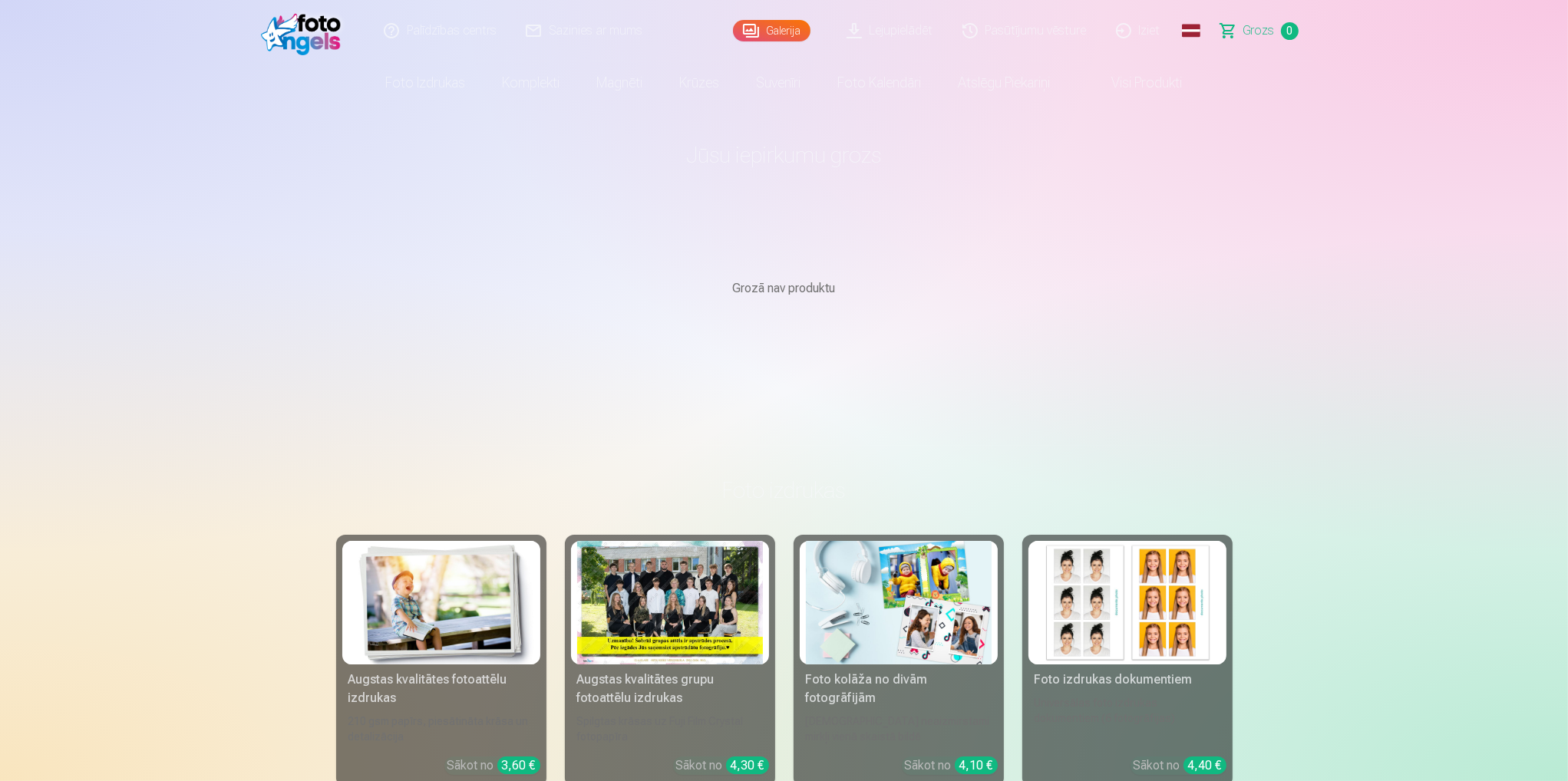
click at [1012, 26] on link "Pasūtījumu vēsture" at bounding box center [1025, 30] width 154 height 62
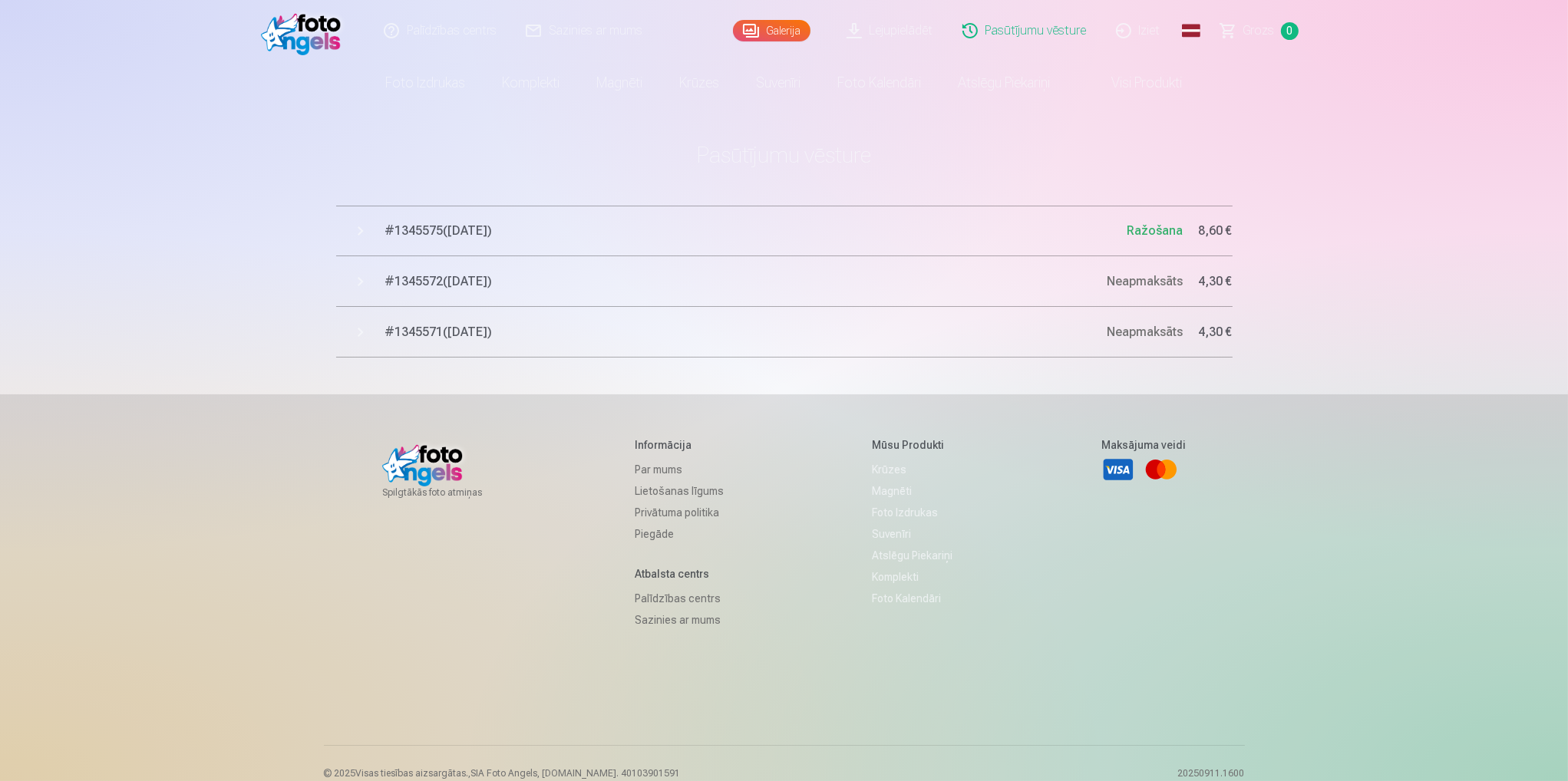
click at [436, 232] on span "# 1345575 ( 12.09.2025 )" at bounding box center [757, 231] width 742 height 19
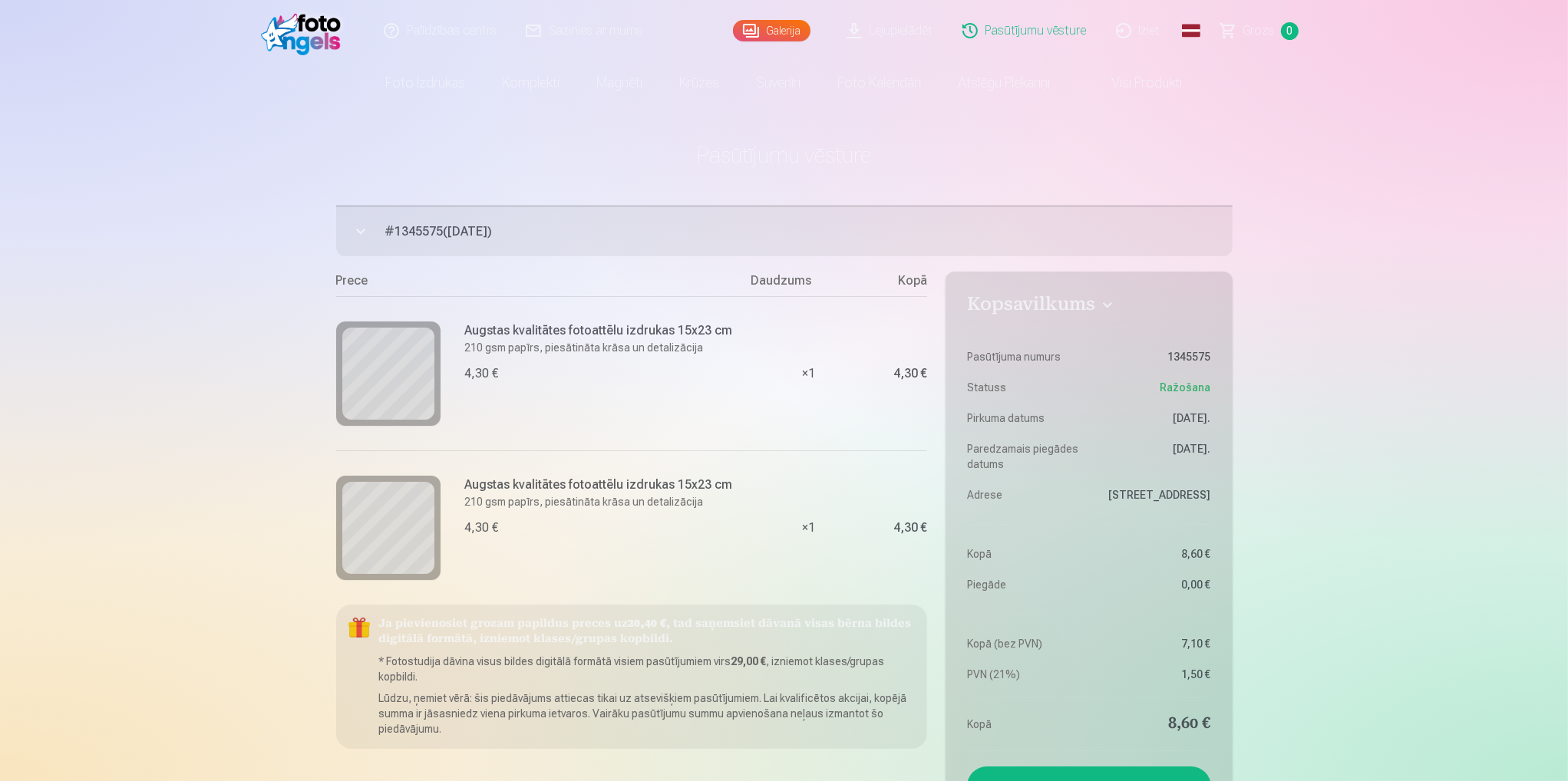
drag, startPoint x: 540, startPoint y: 231, endPoint x: 363, endPoint y: 228, distance: 177.0
click at [363, 228] on button "# 1345575 ( 12.09.2025 ) Ražošana 8,60 €" at bounding box center [784, 231] width 897 height 51
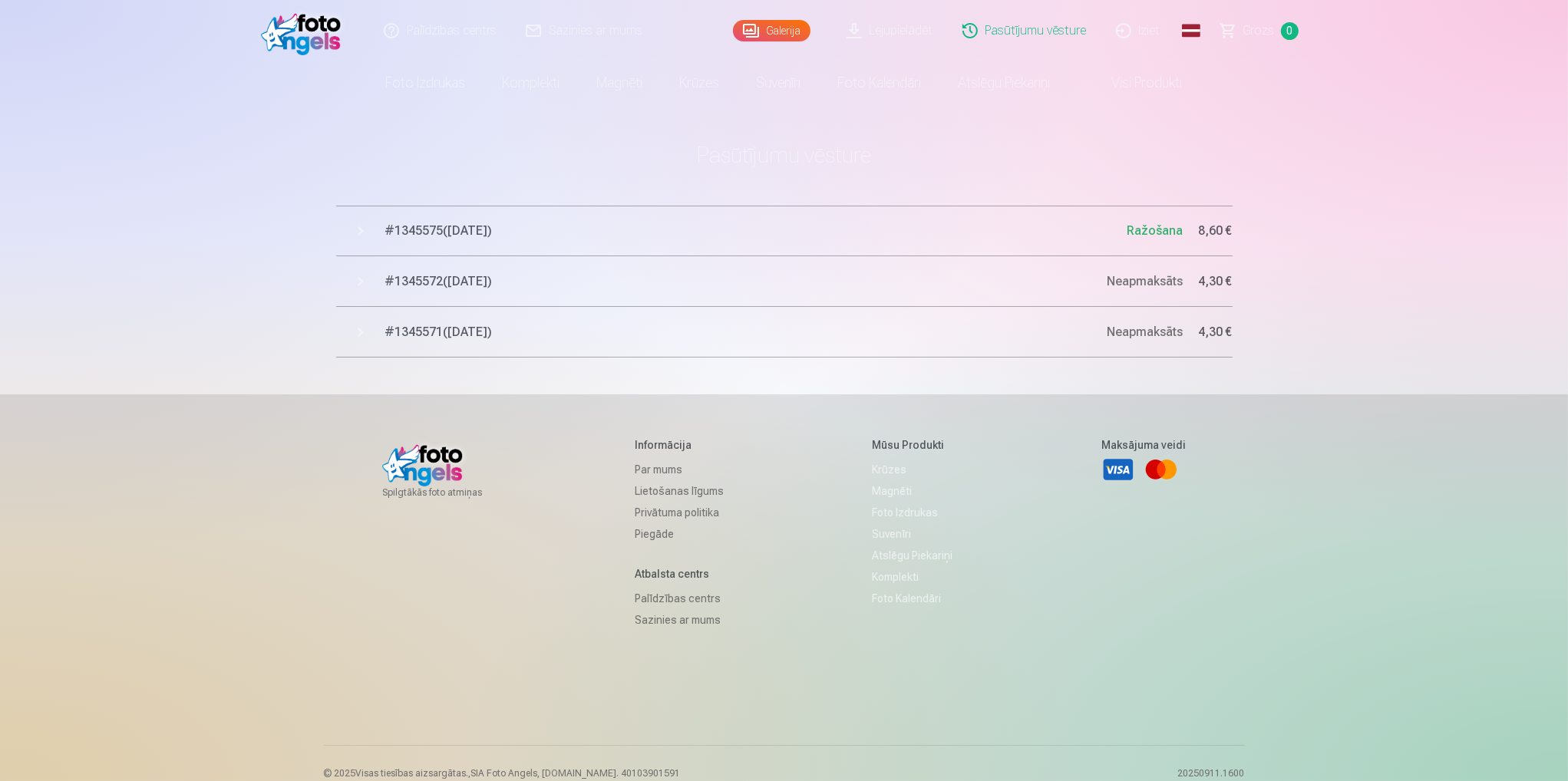
click at [470, 235] on span "# 1345575 ( 12.09.2025 )" at bounding box center [757, 231] width 742 height 19
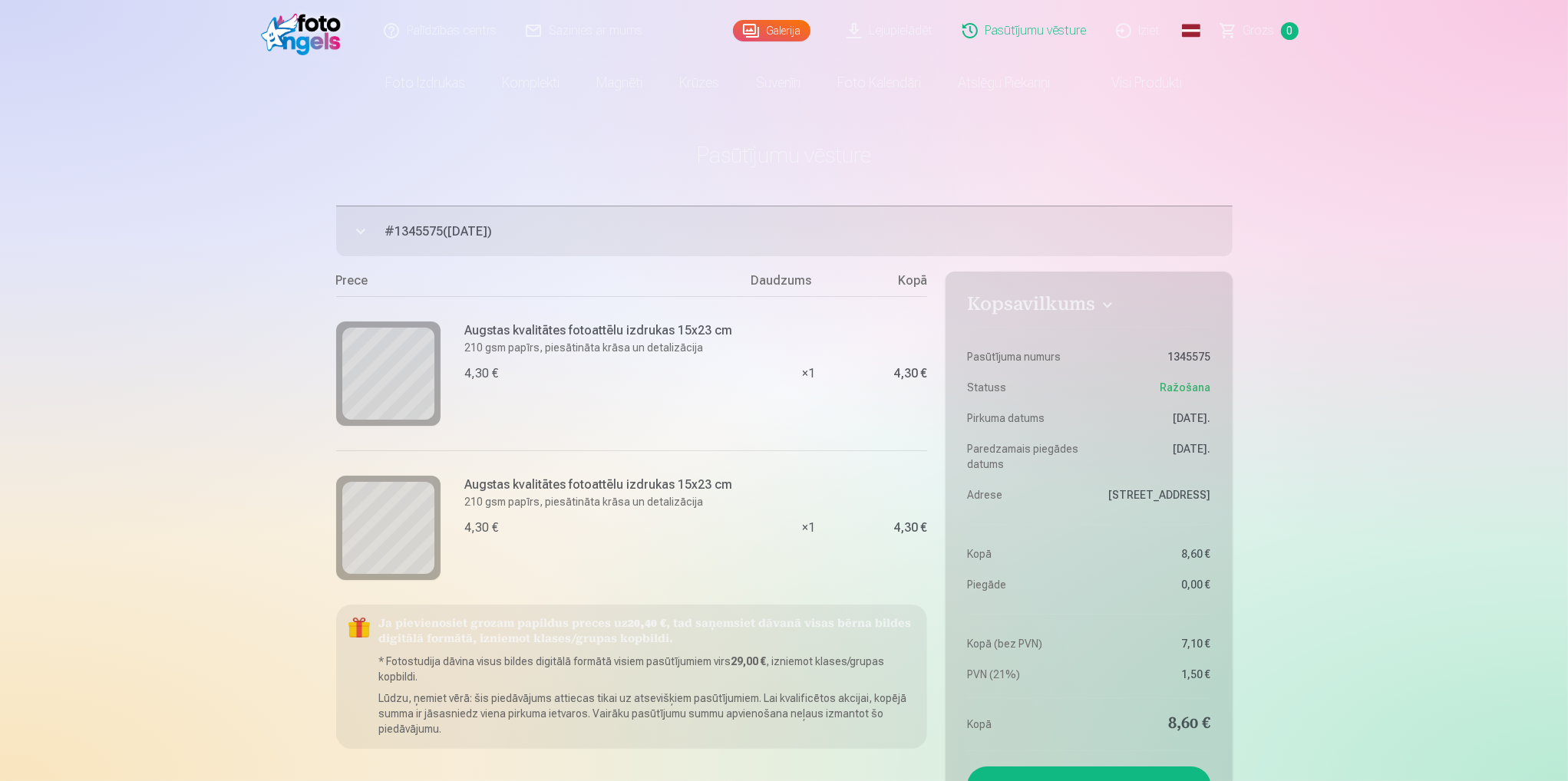
click at [585, 33] on link "Sazinies ar mums" at bounding box center [584, 30] width 146 height 62
click at [221, 169] on div "Palīdzības centrs Sazinies ar mums Galerija Lejupielādēt Pasūtījumu vēsture Izi…" at bounding box center [784, 708] width 1568 height 1416
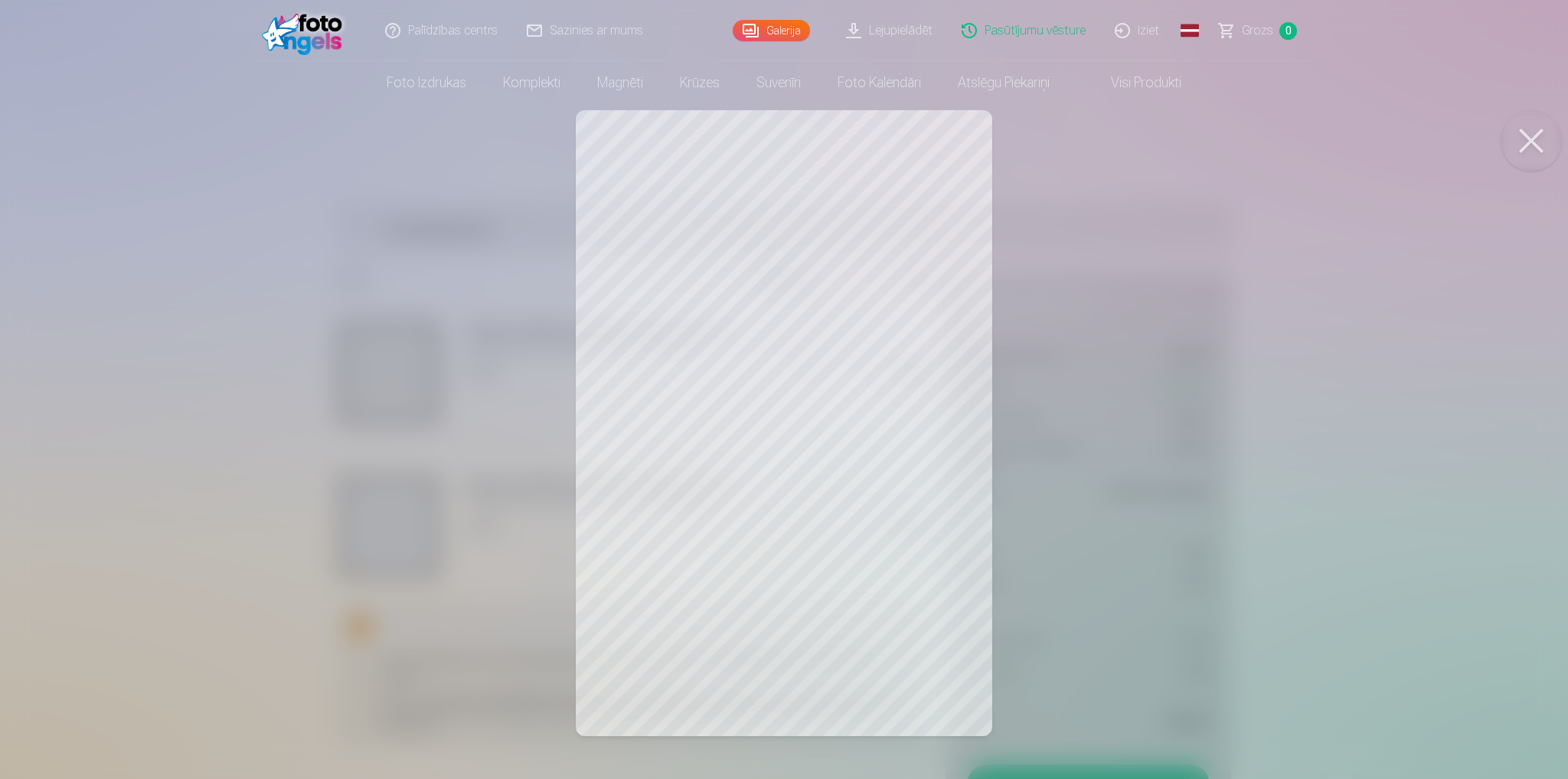
click at [1549, 135] on button at bounding box center [1531, 141] width 62 height 62
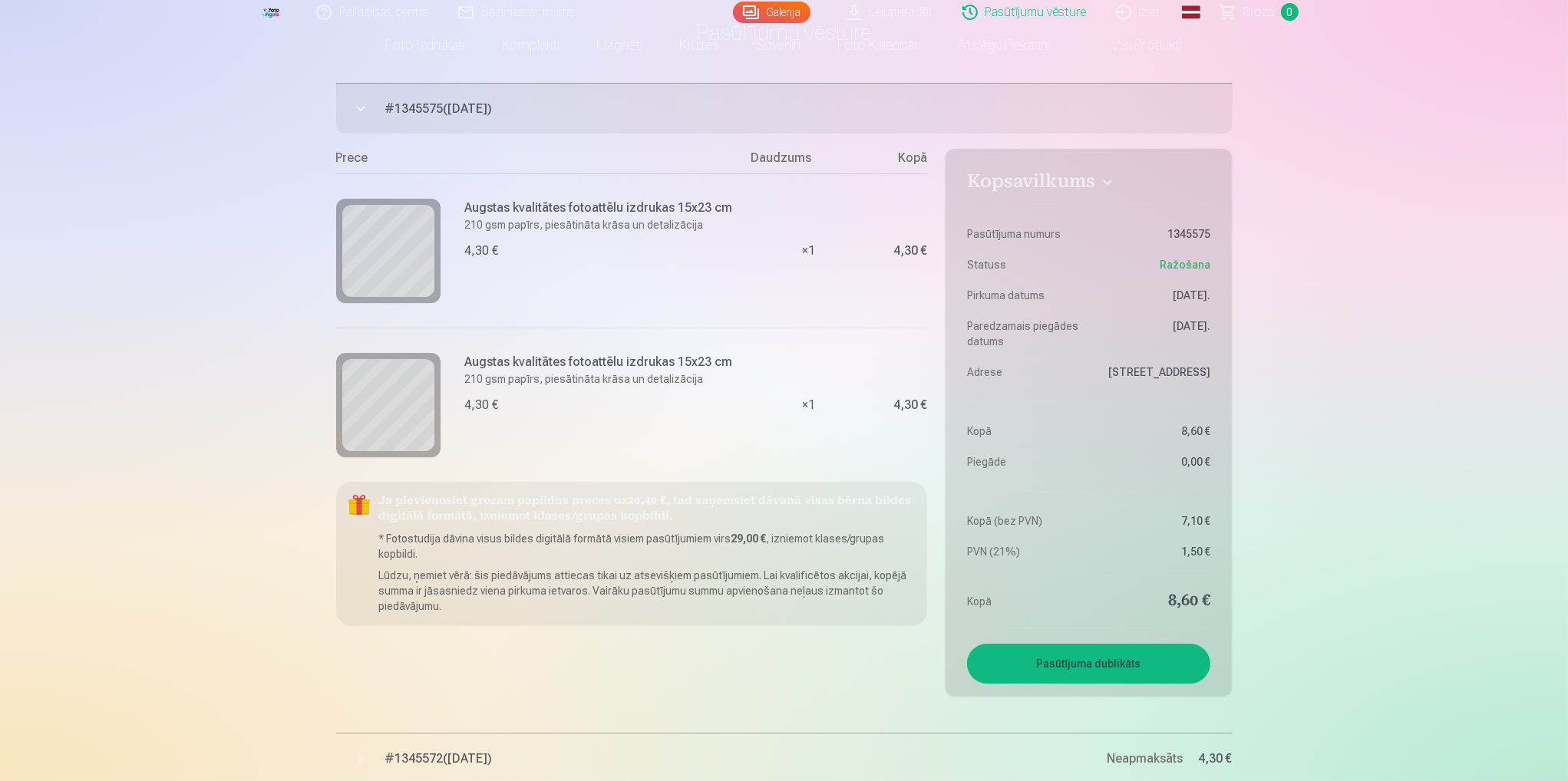
scroll to position [154, 0]
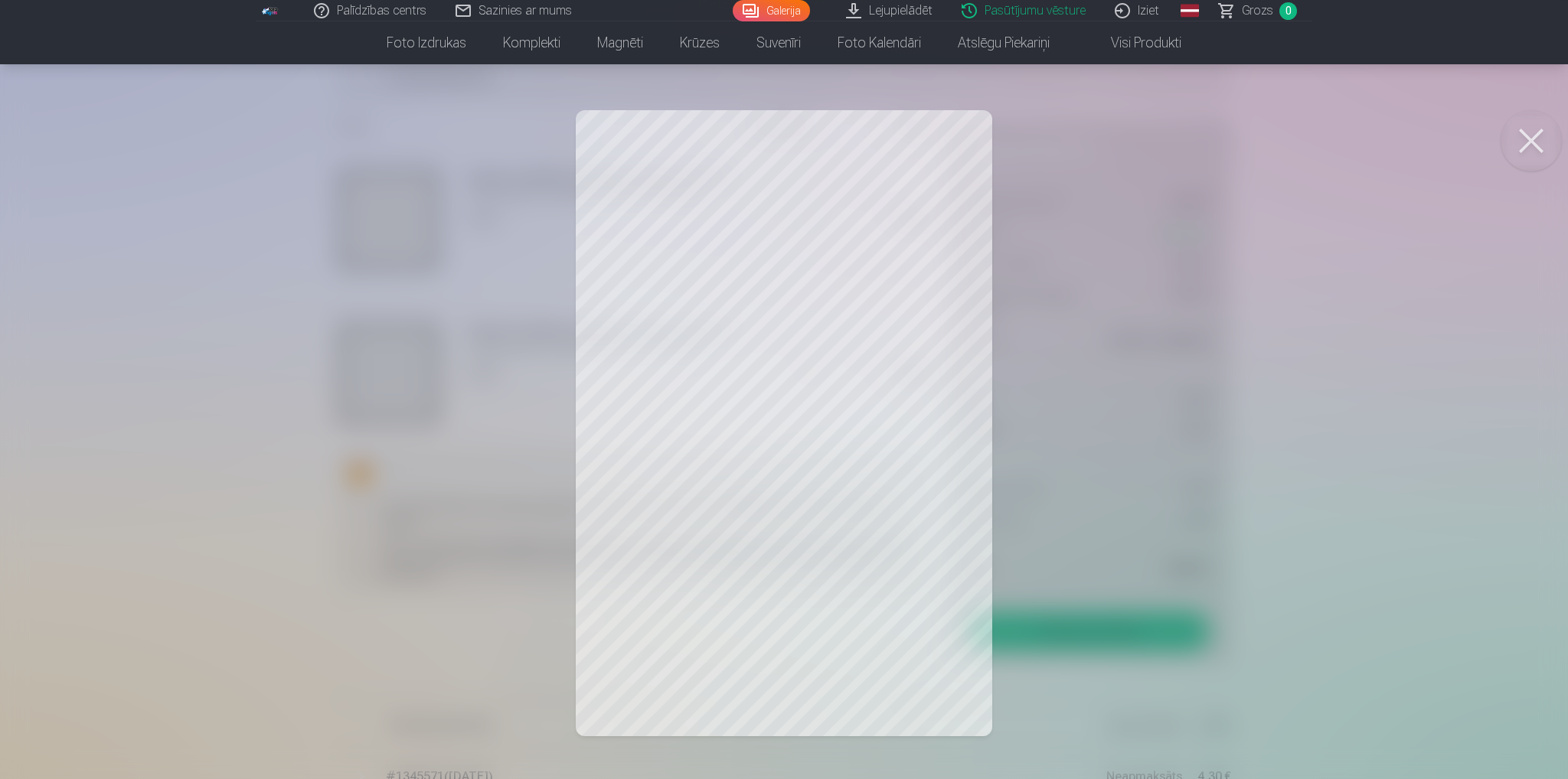
click at [1522, 139] on button at bounding box center [1531, 141] width 62 height 62
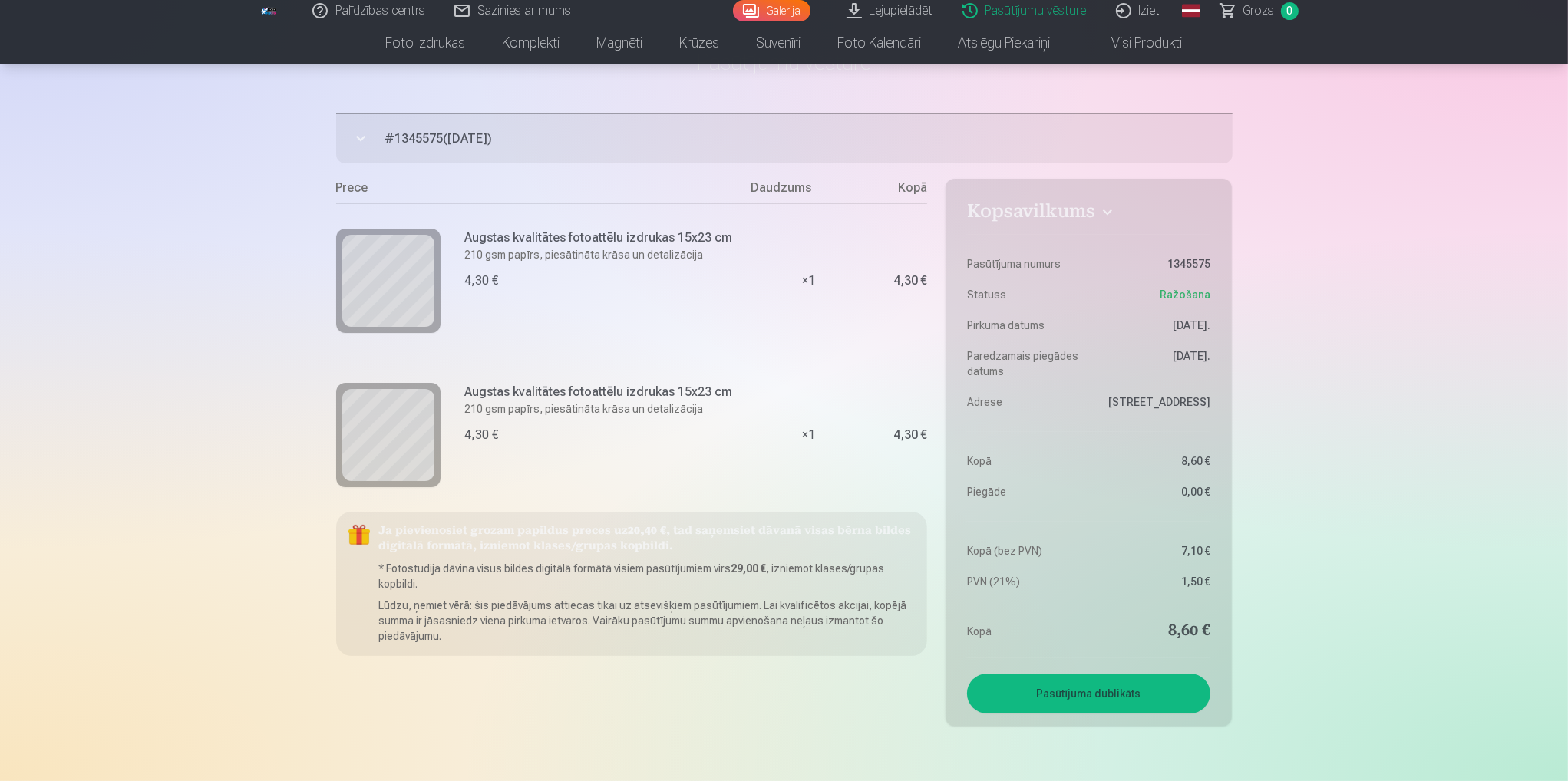
scroll to position [0, 0]
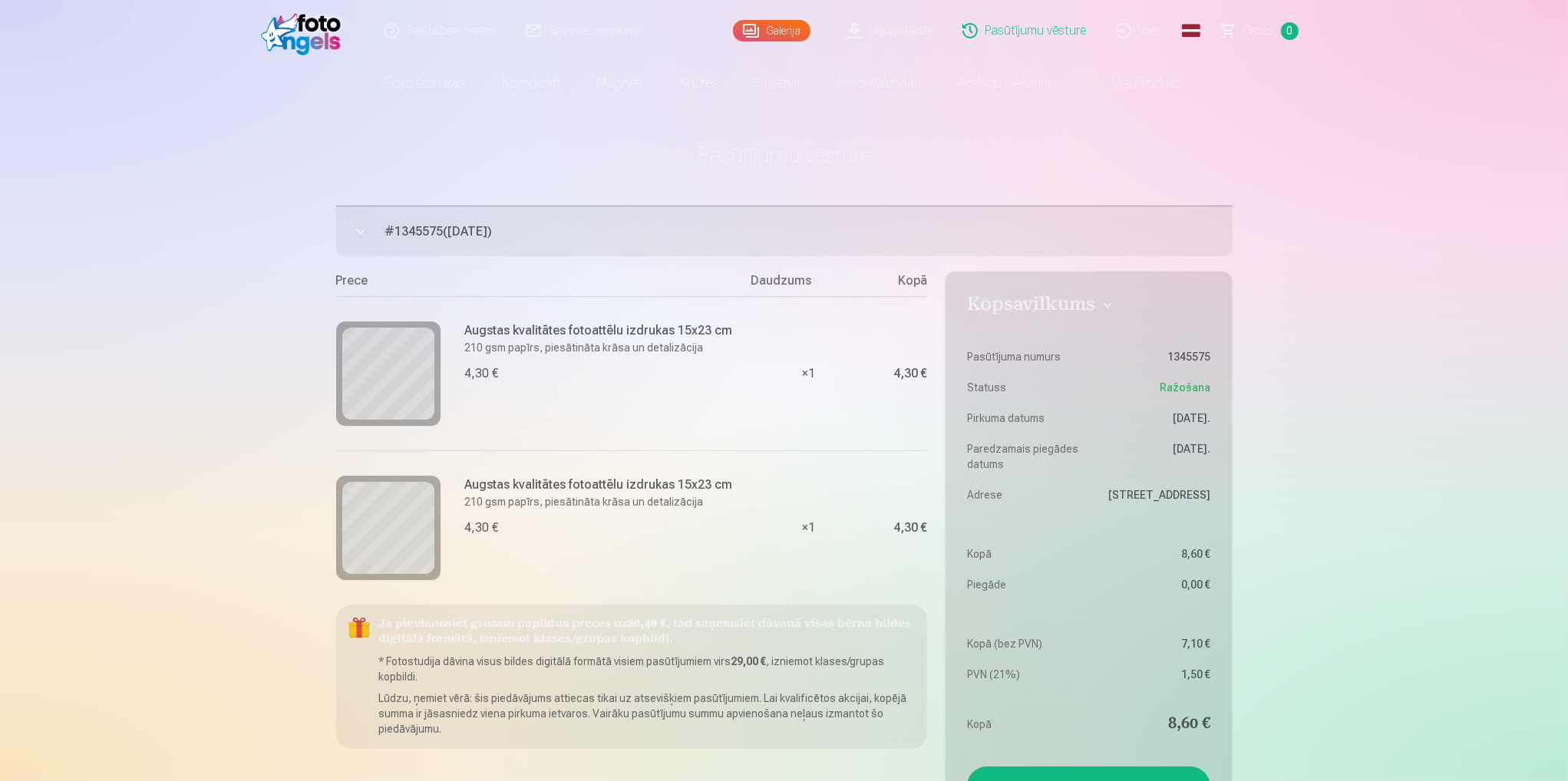
click at [384, 86] on link "Foto izdrukas" at bounding box center [426, 83] width 116 height 43
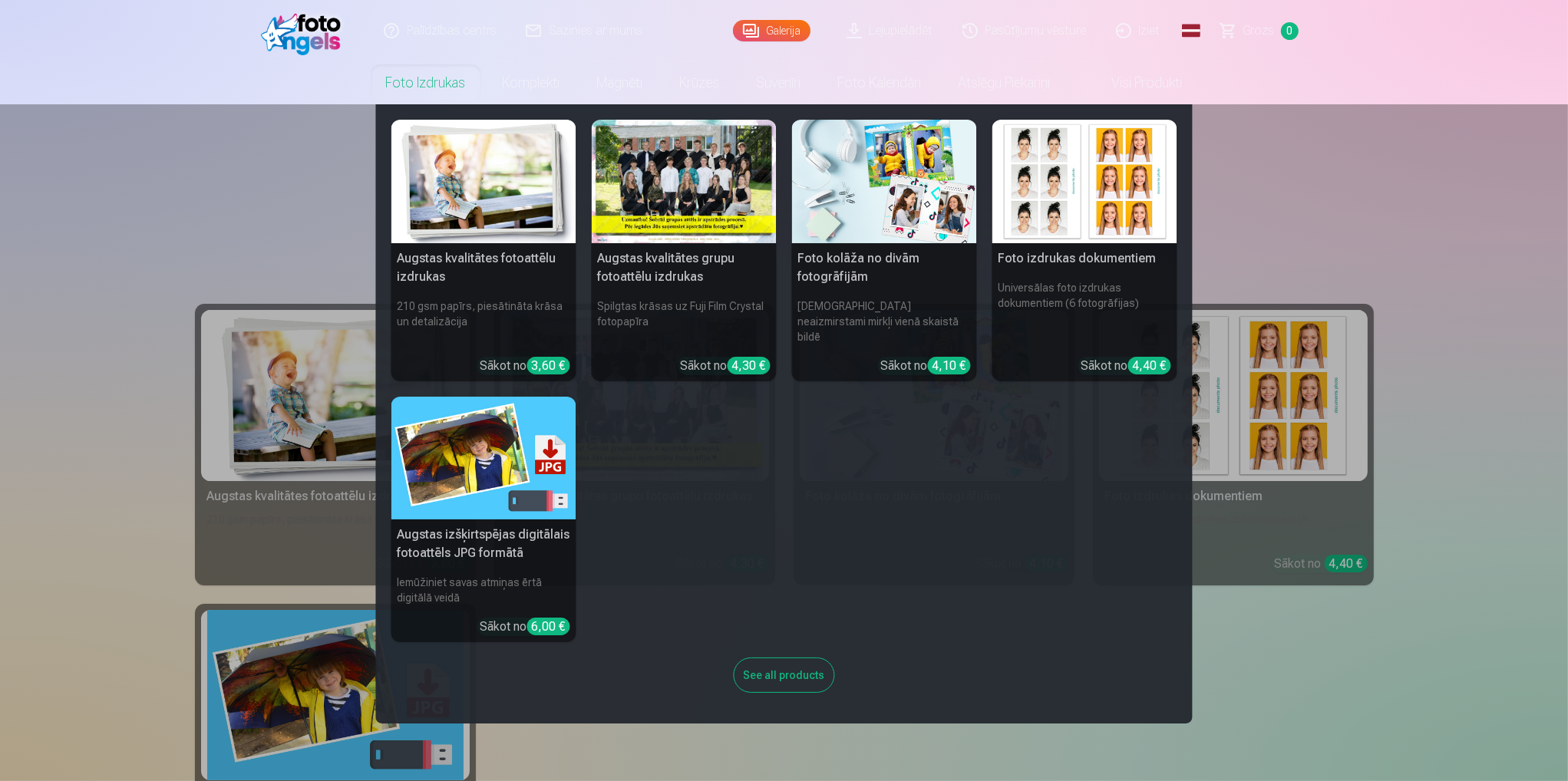
click at [432, 86] on link "Foto izdrukas" at bounding box center [426, 83] width 116 height 43
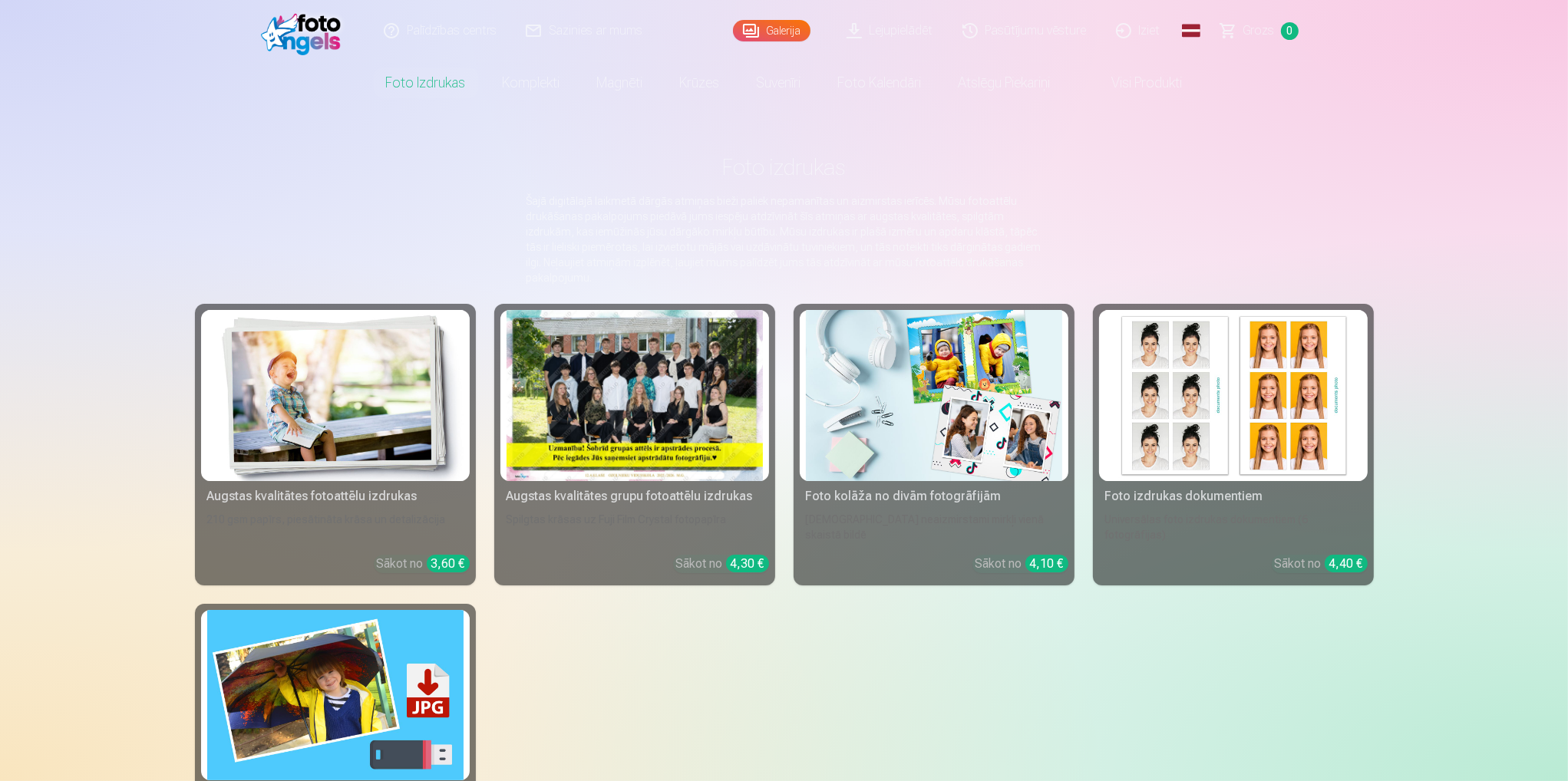
click at [432, 85] on link "Foto izdrukas" at bounding box center [426, 83] width 116 height 43
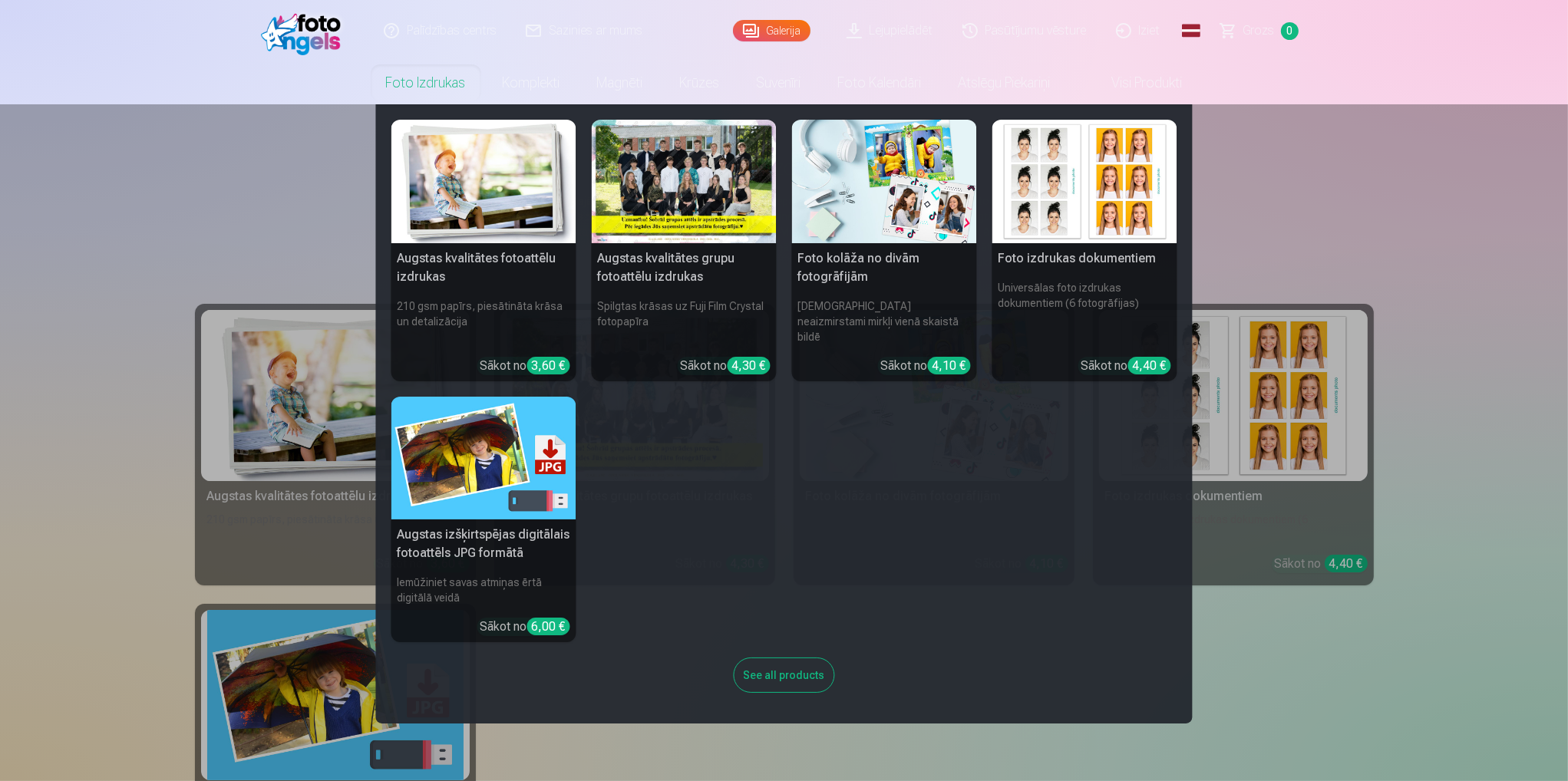
click at [480, 263] on h5 "Augstas kvalitātes fotoattēlu izdrukas" at bounding box center [484, 268] width 185 height 49
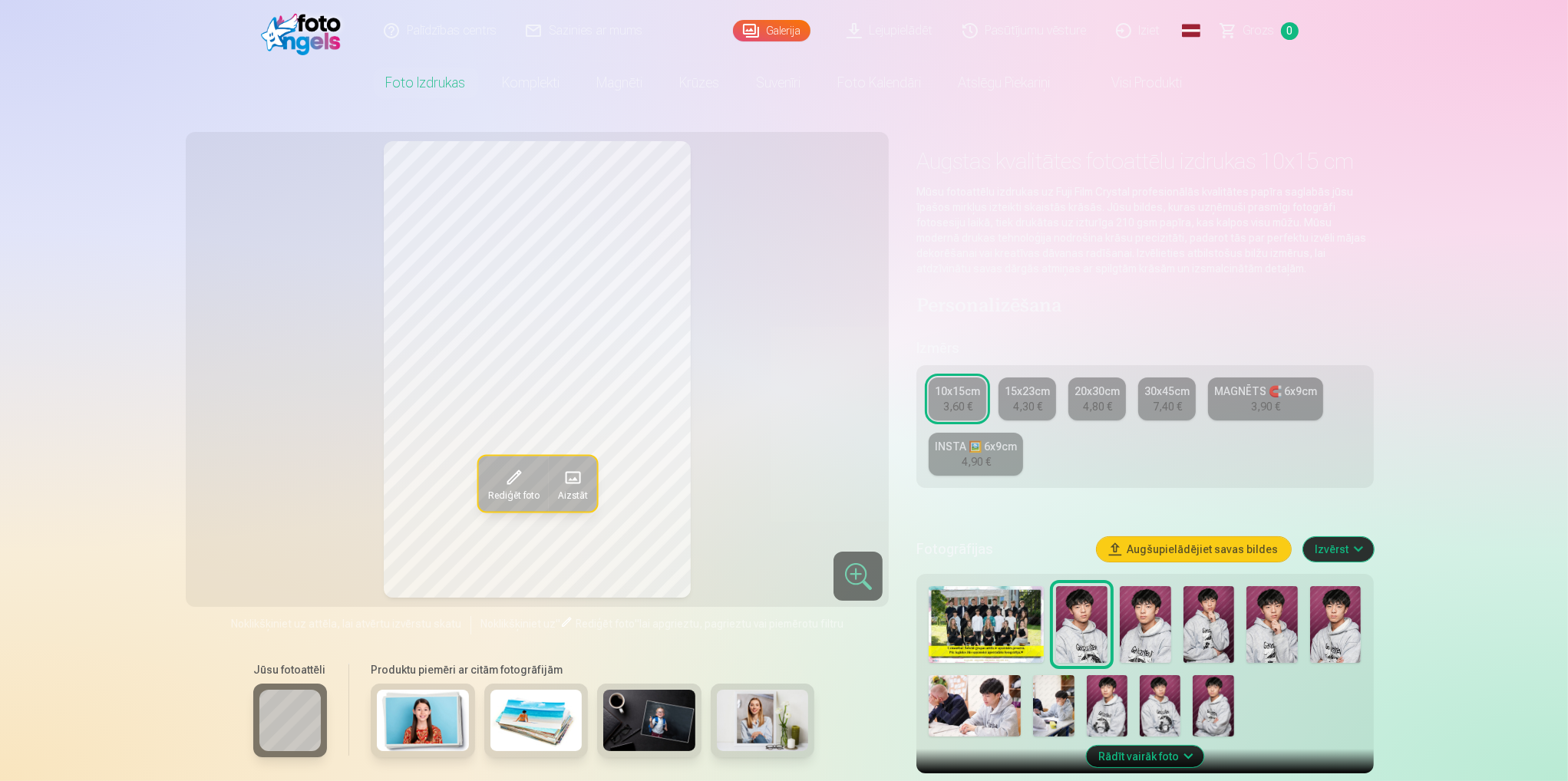
click at [967, 712] on img at bounding box center [975, 706] width 92 height 62
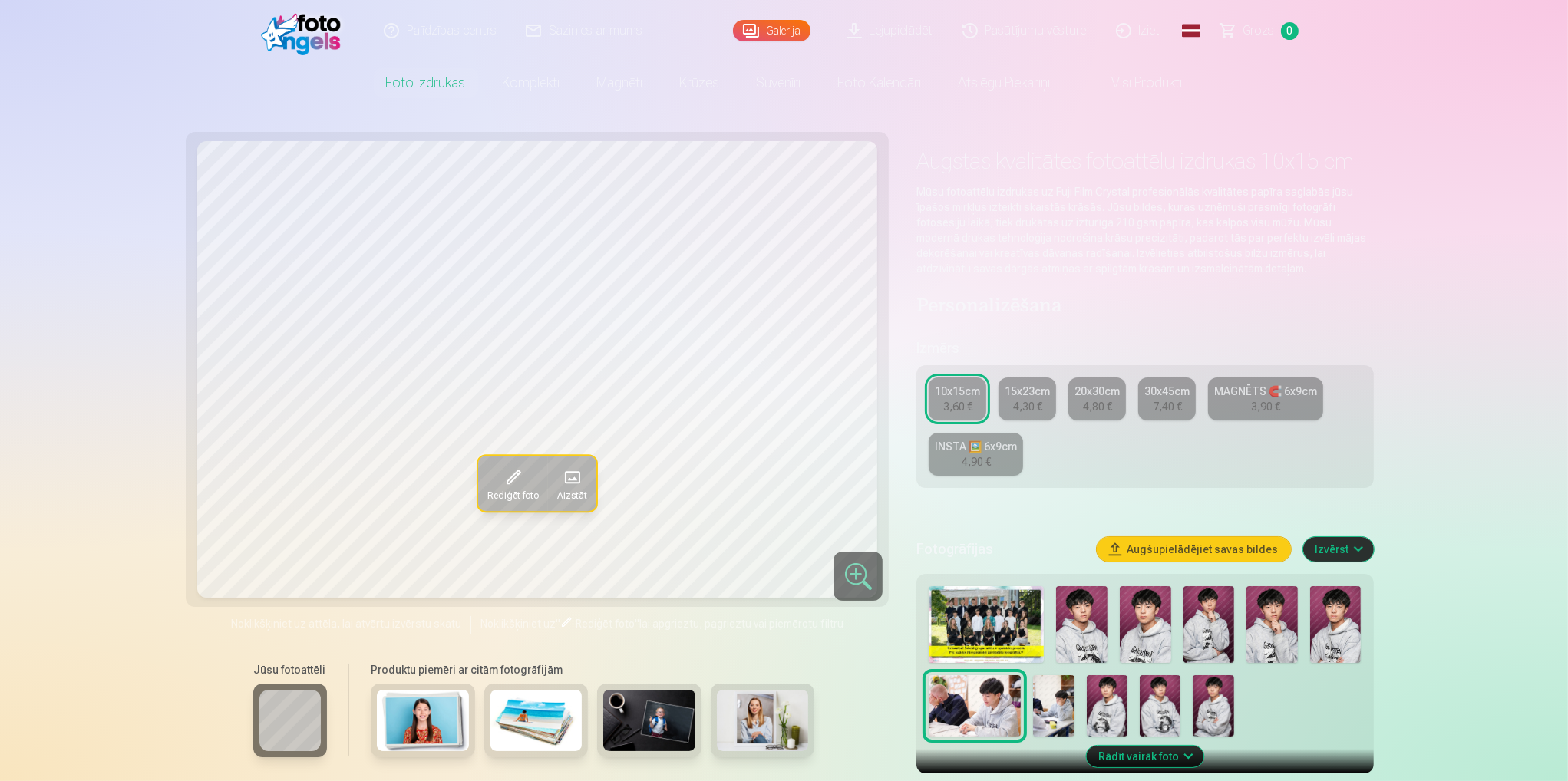
click at [22, 91] on nav "Foto izdrukas Augstas kvalitātes fotoattēlu izdrukas 210 gsm papīrs, piesātināt…" at bounding box center [784, 83] width 1568 height 43
click at [1085, 606] on img at bounding box center [1082, 624] width 52 height 76
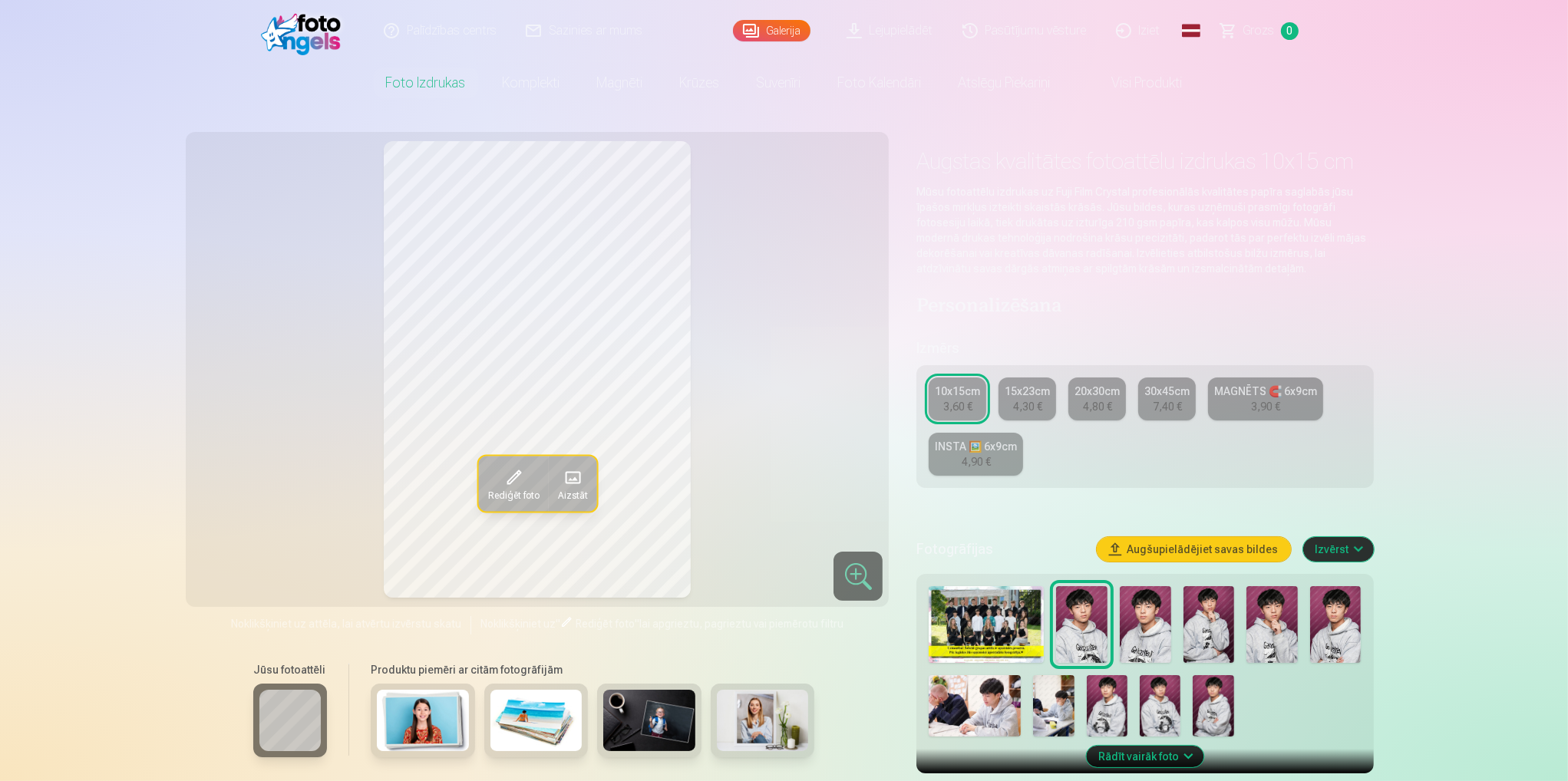
click at [1157, 641] on img at bounding box center [1145, 624] width 52 height 76
click at [1082, 645] on img at bounding box center [1082, 624] width 52 height 76
click at [1097, 702] on img at bounding box center [1107, 706] width 41 height 62
click at [1346, 636] on img at bounding box center [1335, 624] width 52 height 76
click at [1093, 713] on img at bounding box center [1107, 706] width 41 height 62
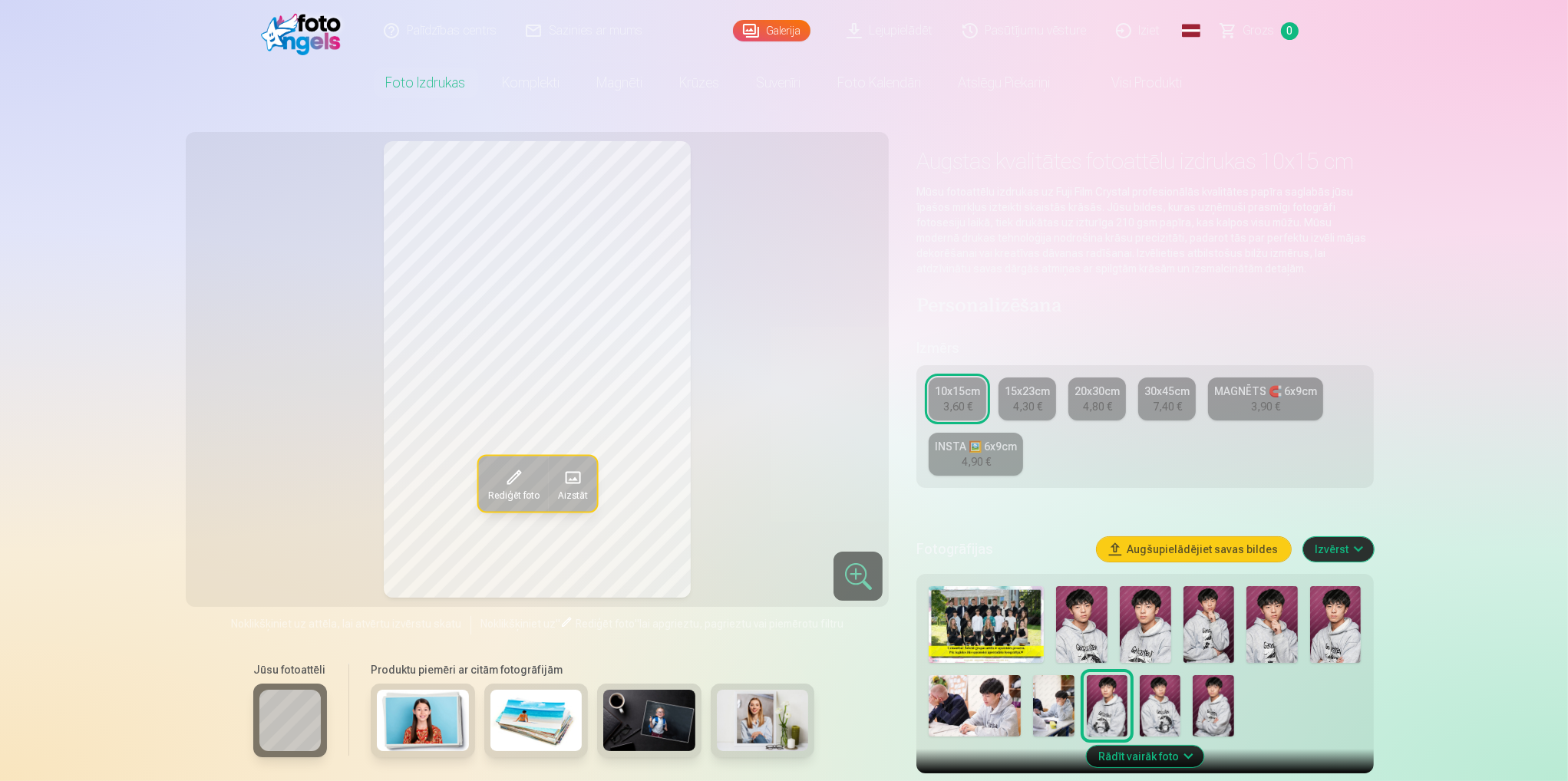
click at [1158, 627] on img at bounding box center [1145, 624] width 52 height 76
click at [1111, 703] on img at bounding box center [1107, 706] width 41 height 62
click at [1099, 618] on img at bounding box center [1082, 624] width 52 height 76
click at [253, 193] on div "Rediģēt foto Aizstāt" at bounding box center [537, 369] width 685 height 457
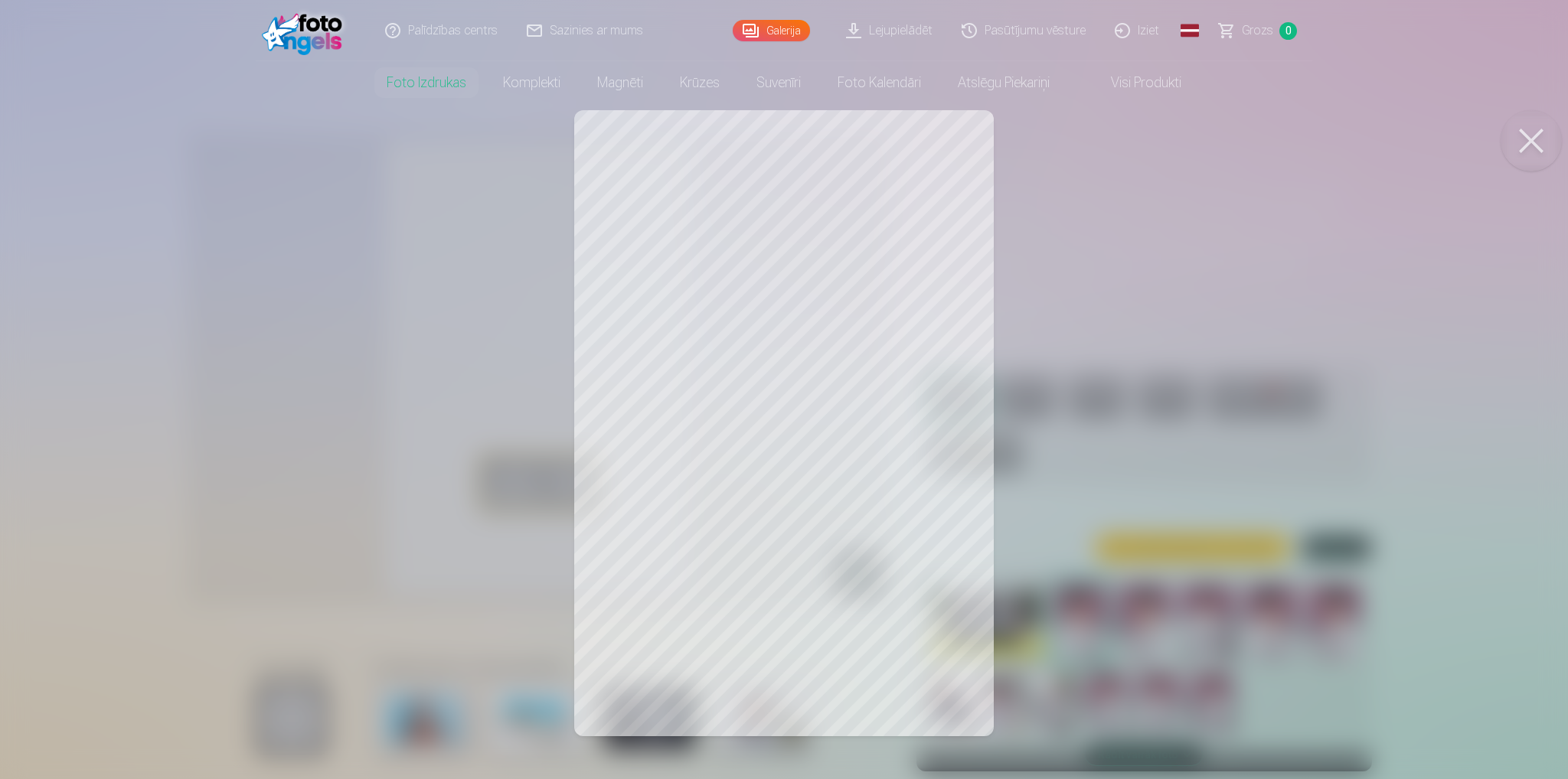
drag, startPoint x: 690, startPoint y: 360, endPoint x: 1164, endPoint y: 381, distance: 474.5
click at [1164, 381] on div at bounding box center [784, 390] width 1568 height 779
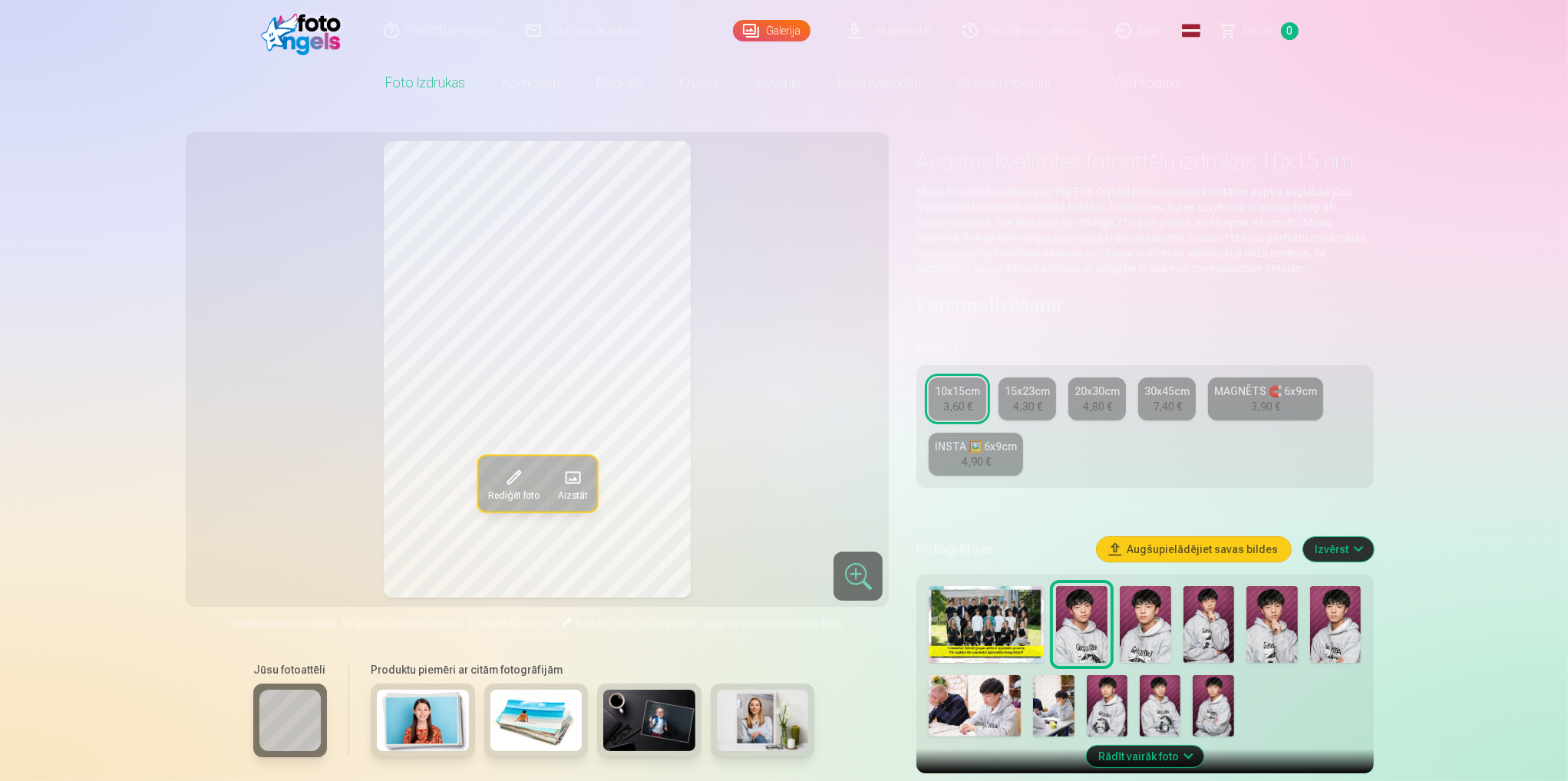
click at [576, 485] on span at bounding box center [572, 477] width 24 height 24
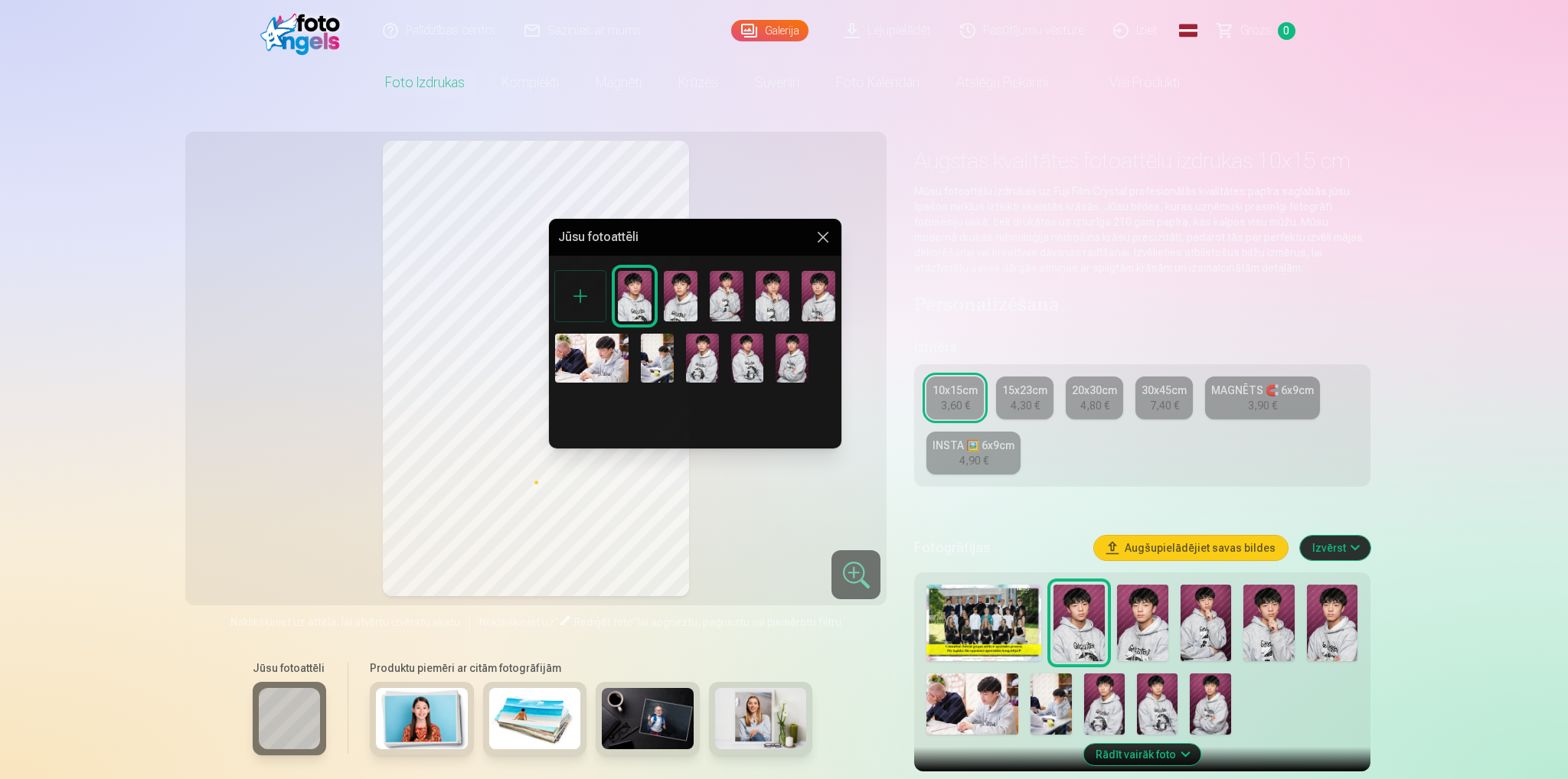
click at [820, 240] on button at bounding box center [822, 237] width 19 height 19
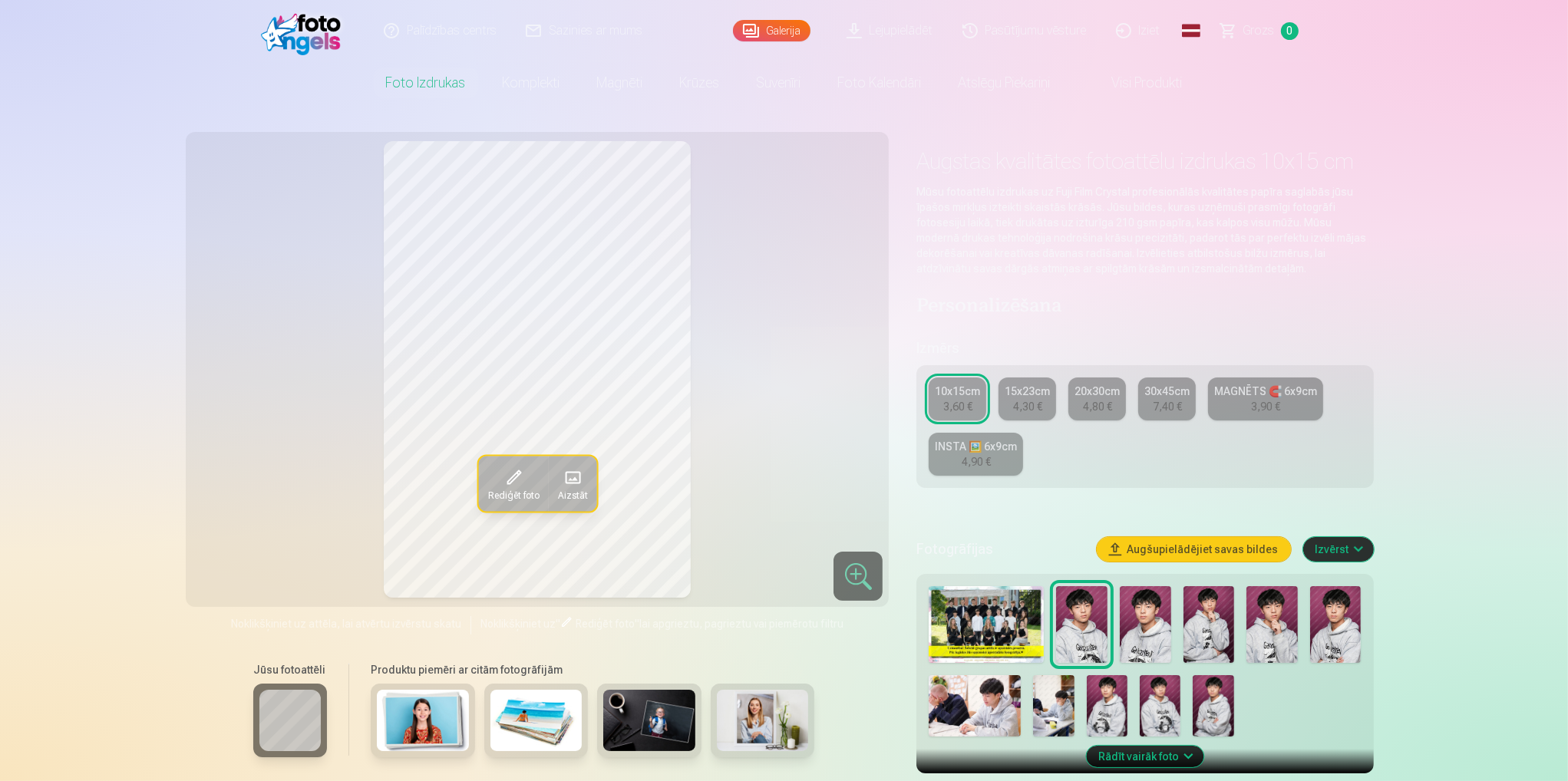
click at [1307, 699] on div at bounding box center [1144, 662] width 444 height 162
click at [1133, 633] on img at bounding box center [1145, 624] width 52 height 76
click at [1335, 636] on img at bounding box center [1335, 624] width 52 height 76
click at [981, 714] on img at bounding box center [975, 706] width 92 height 62
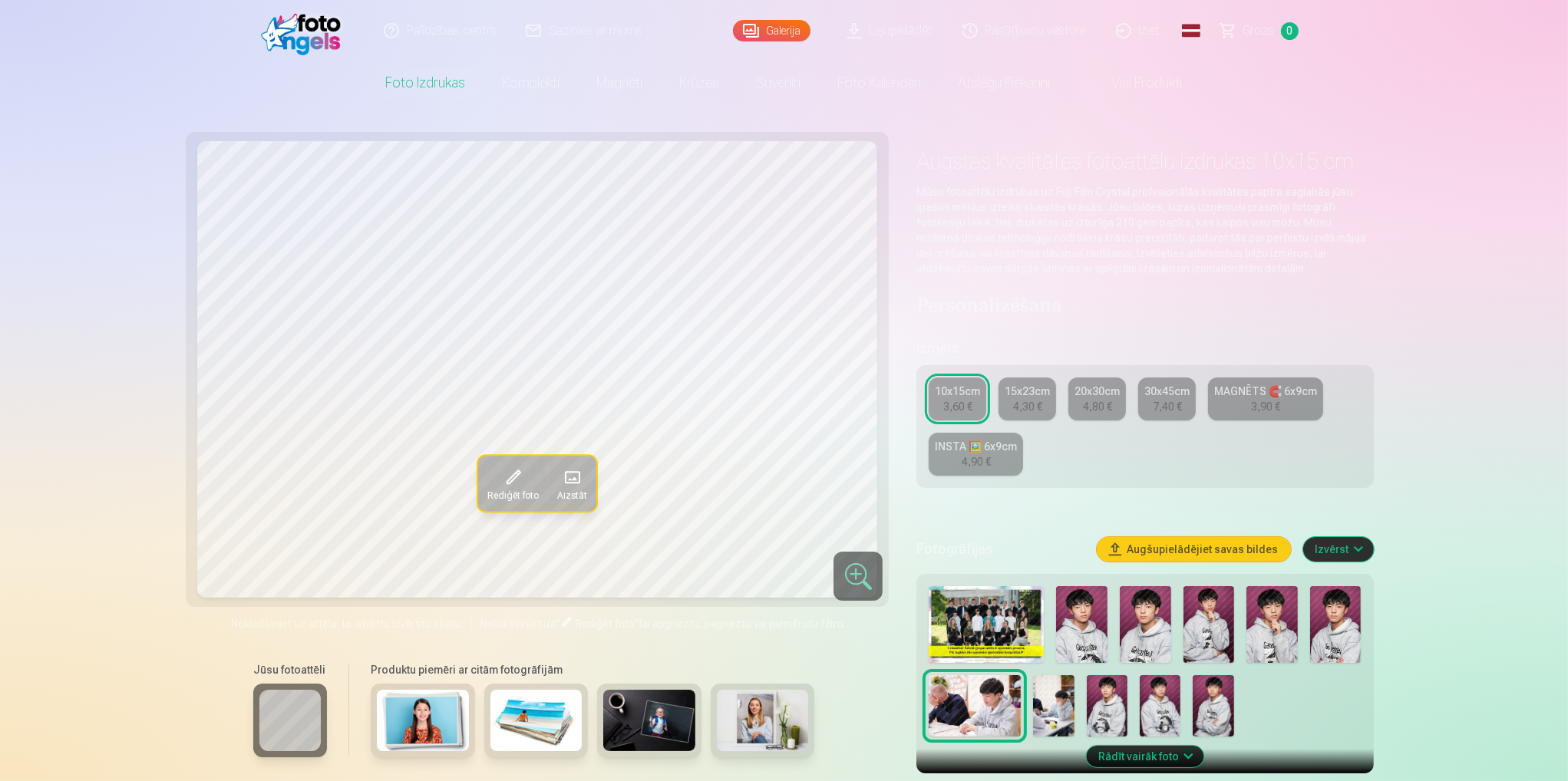
click at [1045, 717] on img at bounding box center [1053, 706] width 41 height 62
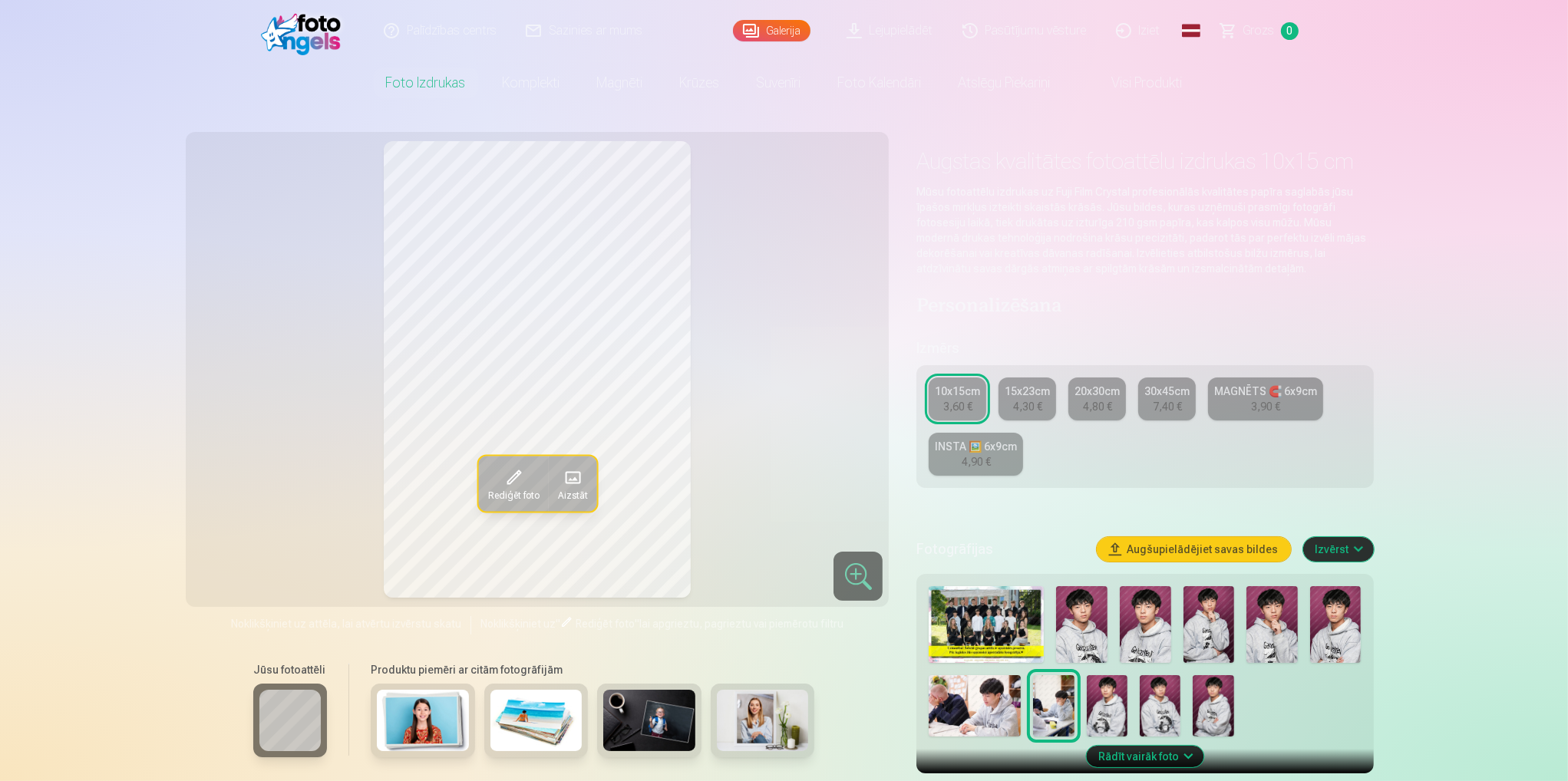
click at [989, 716] on img at bounding box center [975, 706] width 92 height 62
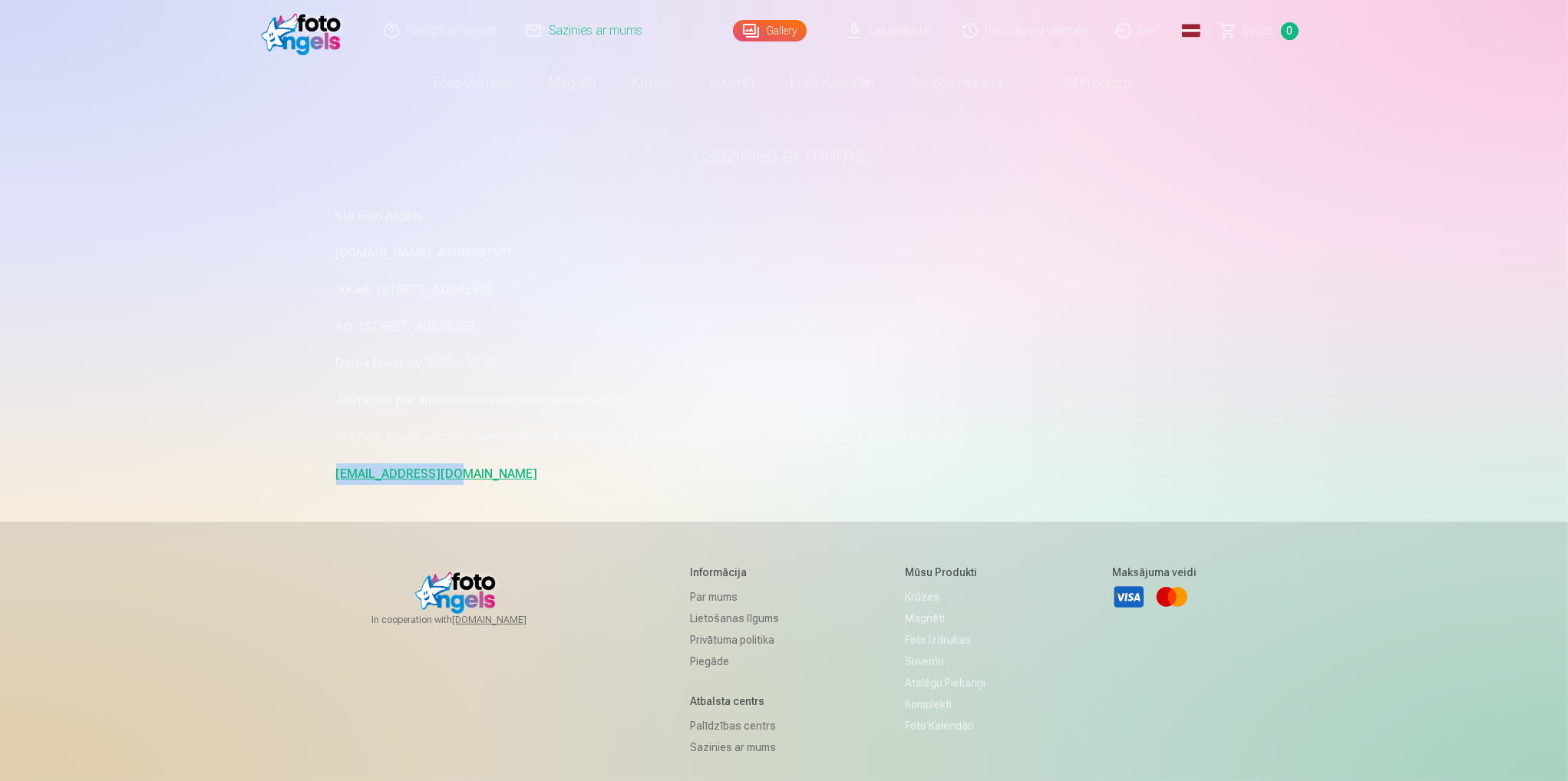
drag, startPoint x: 470, startPoint y: 480, endPoint x: 314, endPoint y: 472, distance: 156.2
click at [314, 472] on div "Palīdzības centrs Sazinies ar mums Gallery Lejupielādēt Pasūtījumu vēsture Izie…" at bounding box center [784, 472] width 1568 height 943
copy link "[EMAIL_ADDRESS][DOMAIN_NAME]"
